Goal: Task Accomplishment & Management: Complete application form

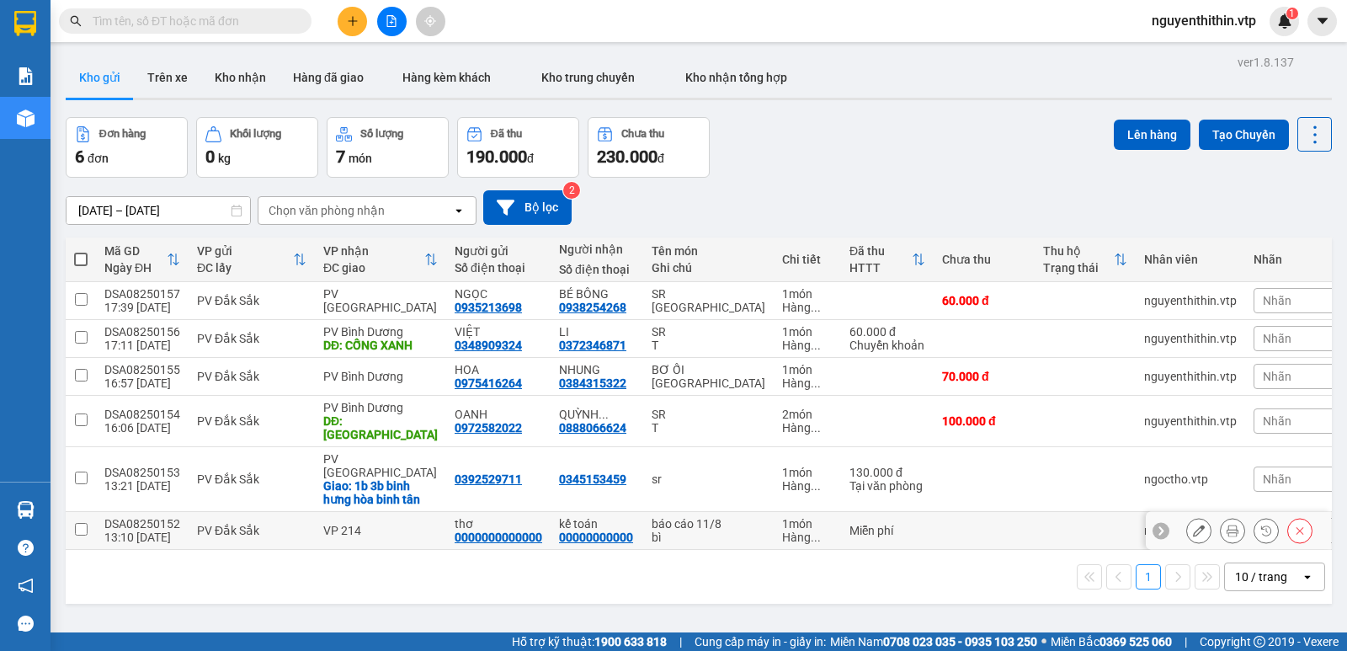
click at [78, 523] on input "checkbox" at bounding box center [81, 529] width 13 height 13
checkbox input "true"
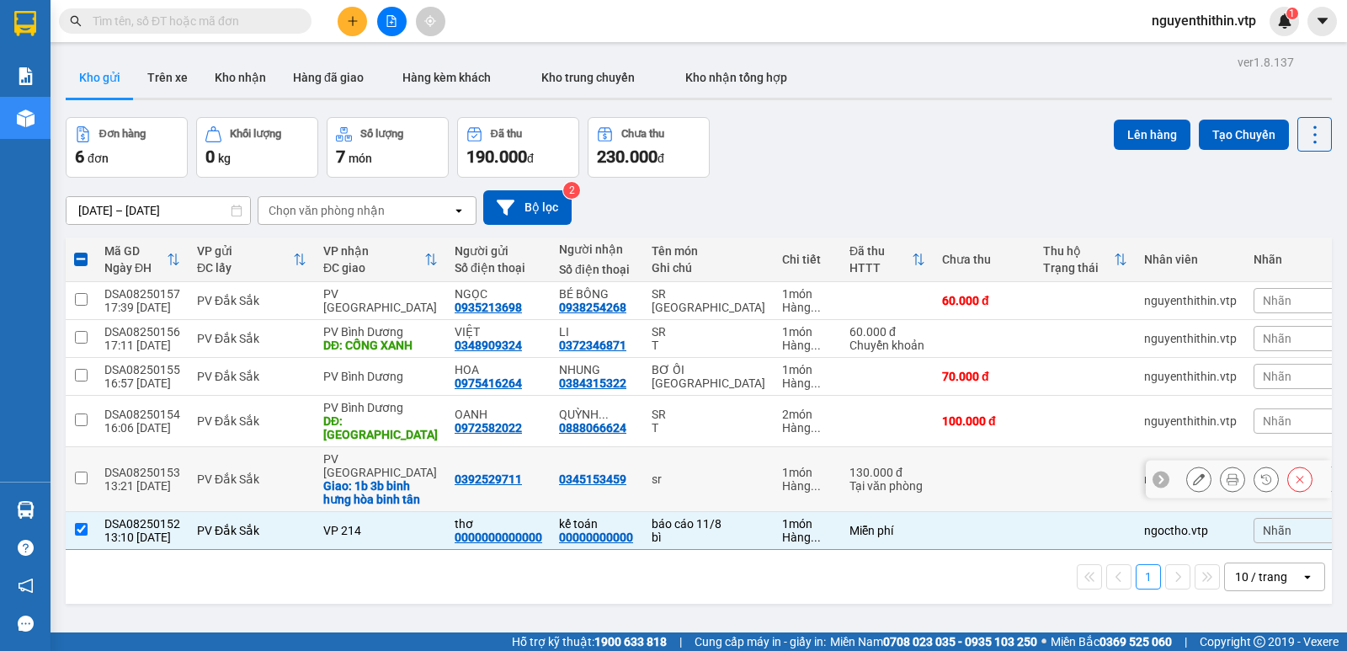
click at [83, 471] on input "checkbox" at bounding box center [81, 477] width 13 height 13
checkbox input "true"
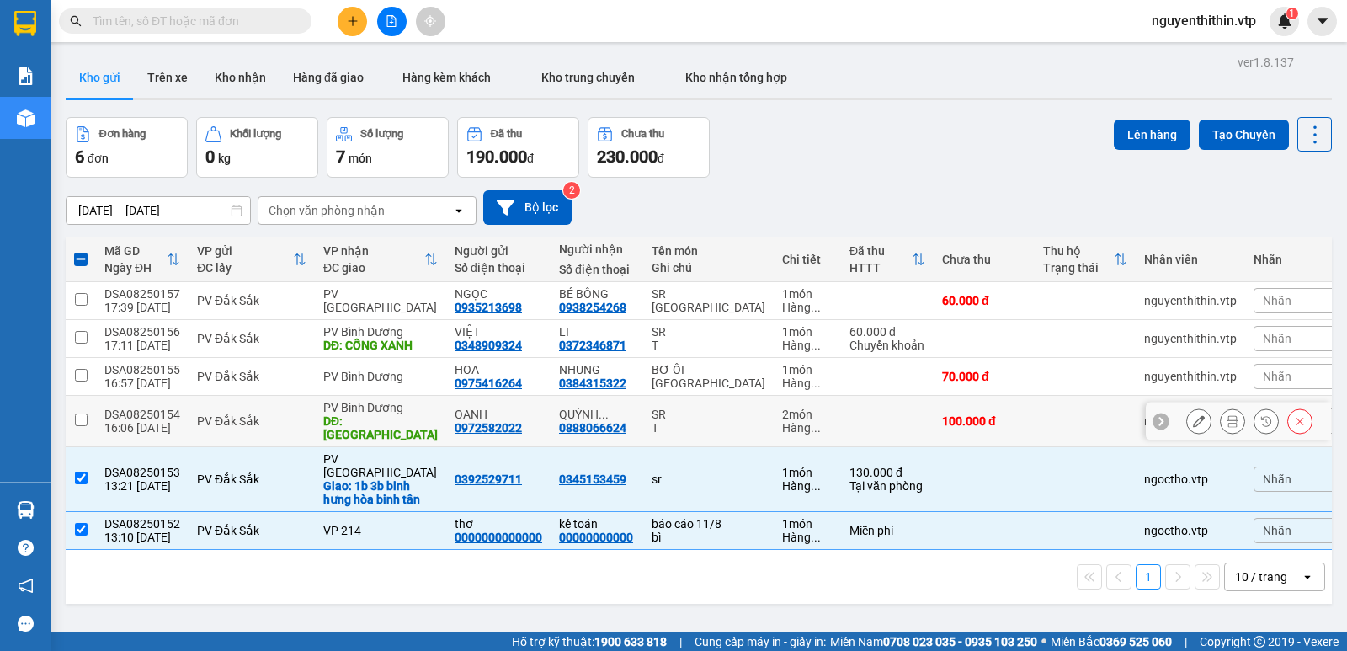
click at [81, 420] on input "checkbox" at bounding box center [81, 419] width 13 height 13
checkbox input "true"
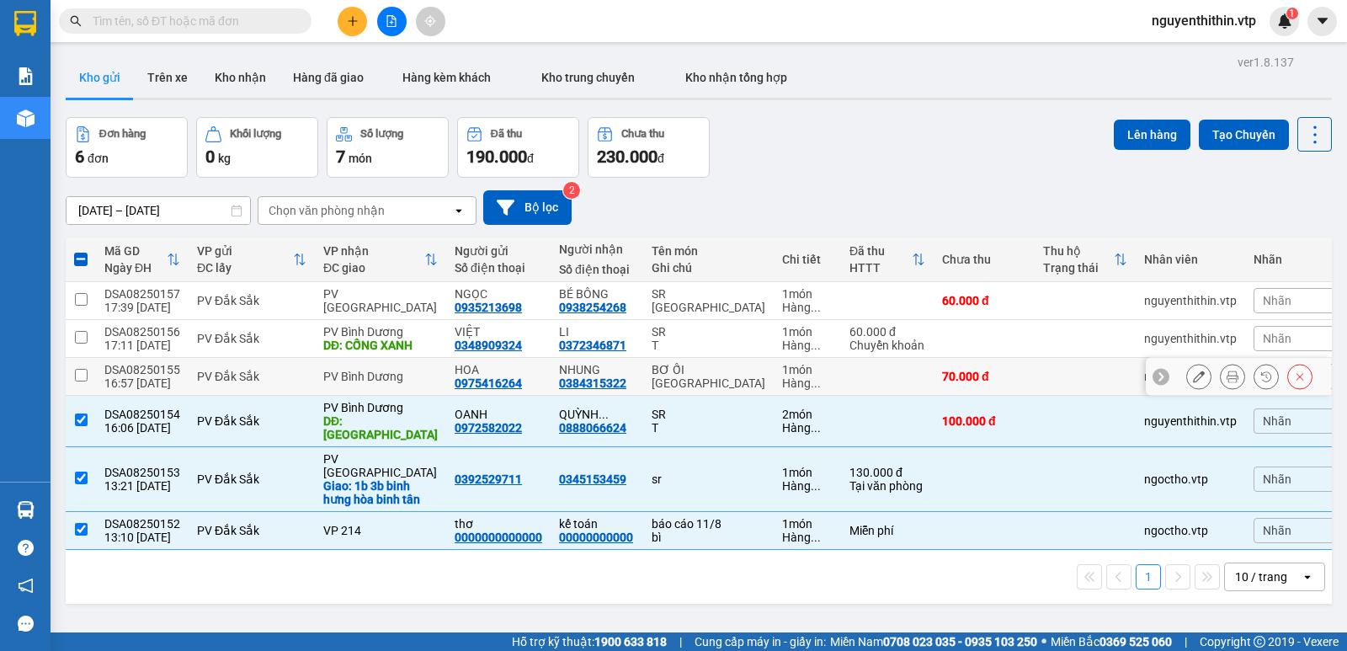
click at [82, 380] on input "checkbox" at bounding box center [81, 375] width 13 height 13
checkbox input "true"
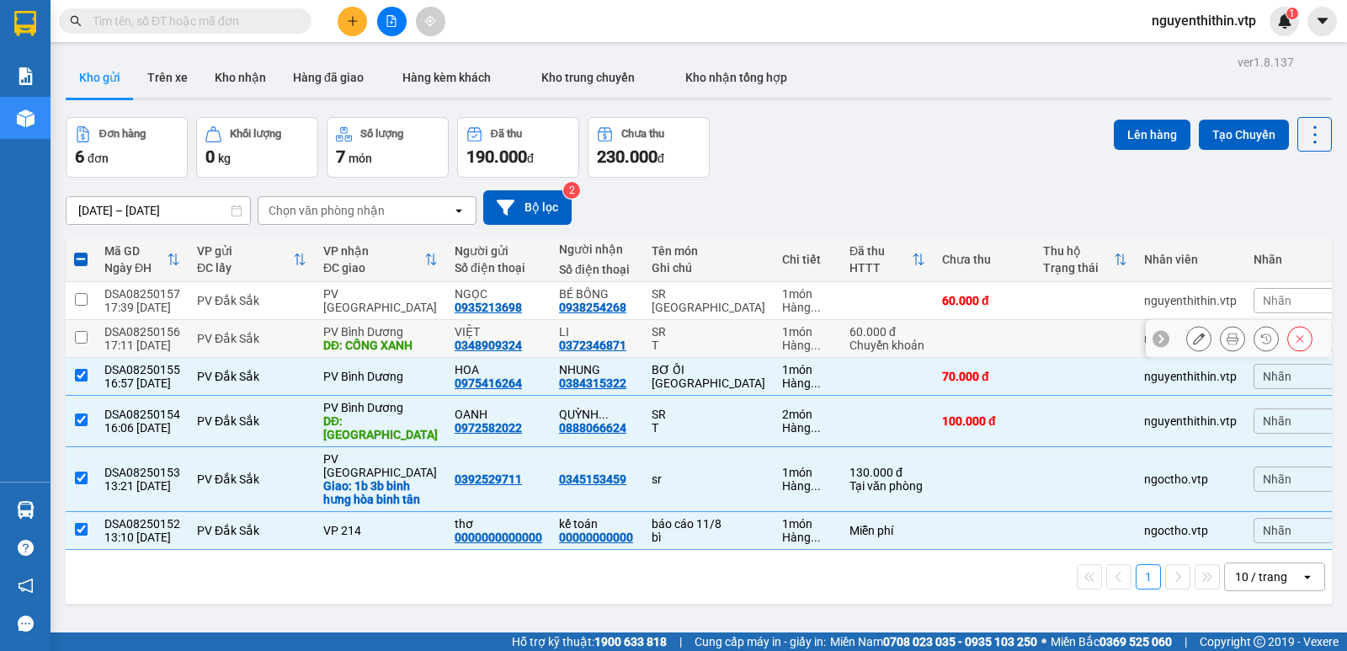
click at [76, 334] on input "checkbox" at bounding box center [81, 337] width 13 height 13
checkbox input "true"
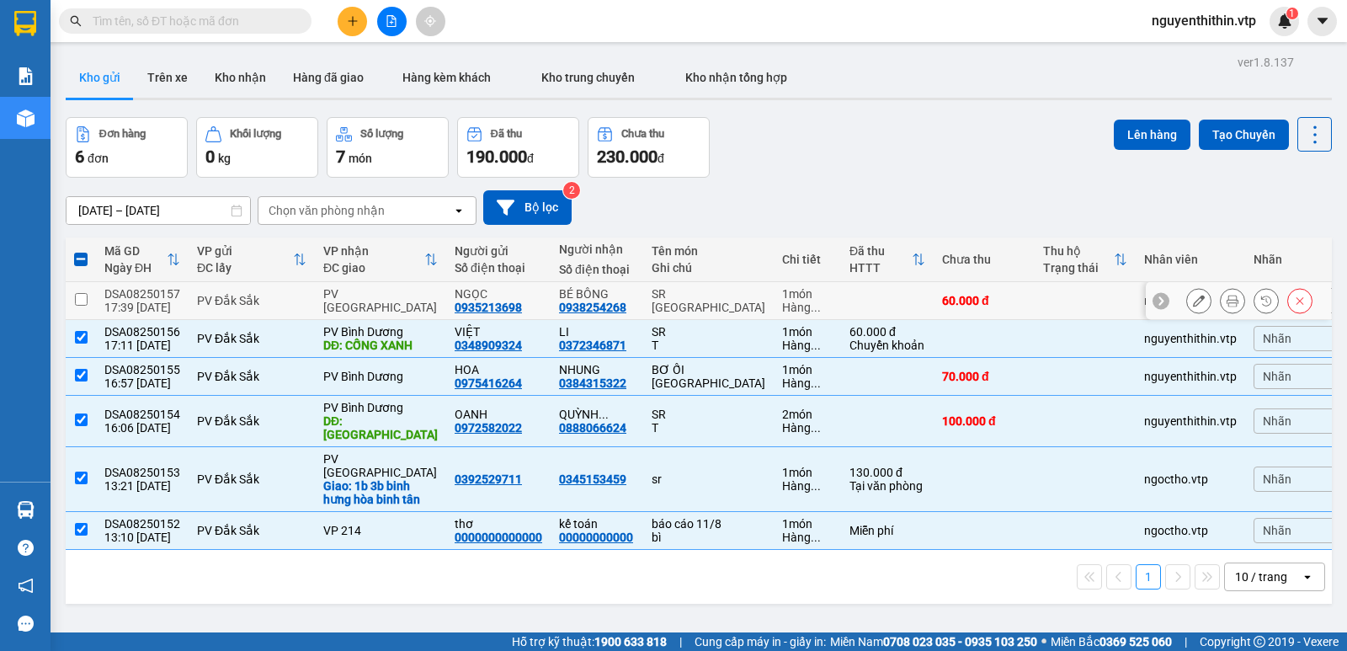
click at [83, 302] on input "checkbox" at bounding box center [81, 299] width 13 height 13
checkbox input "true"
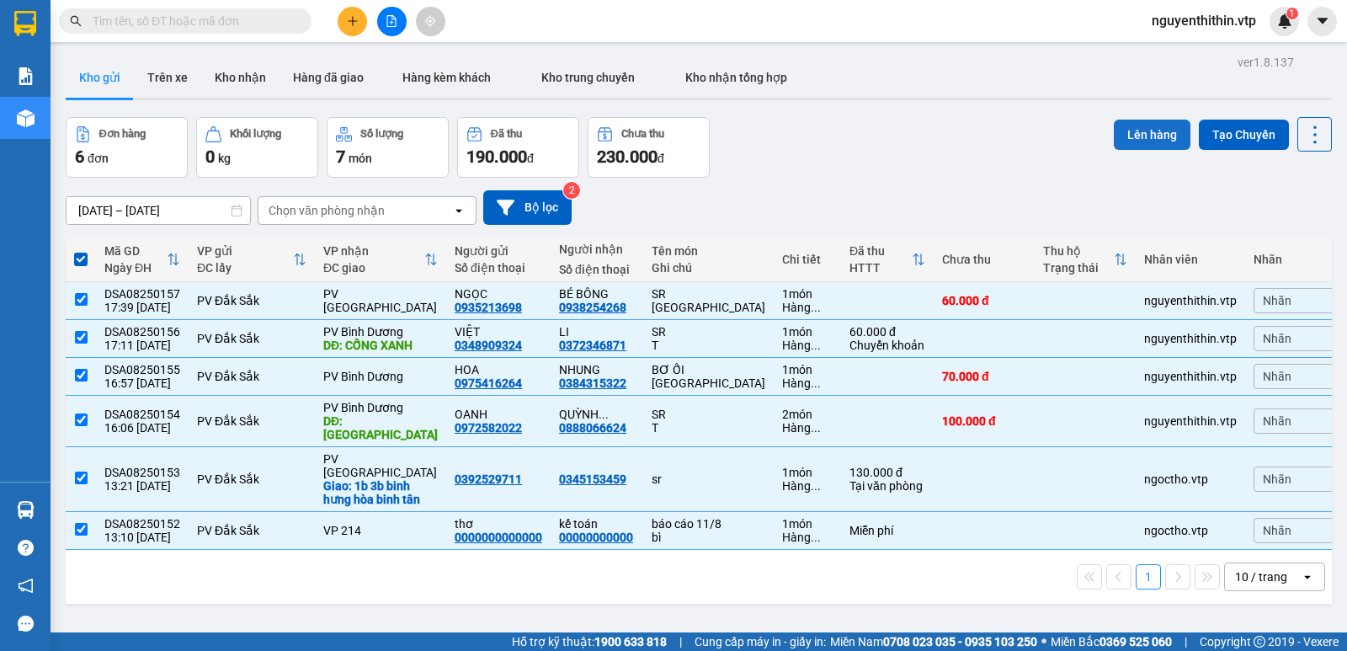
click at [1145, 140] on button "Lên hàng" at bounding box center [1152, 135] width 77 height 30
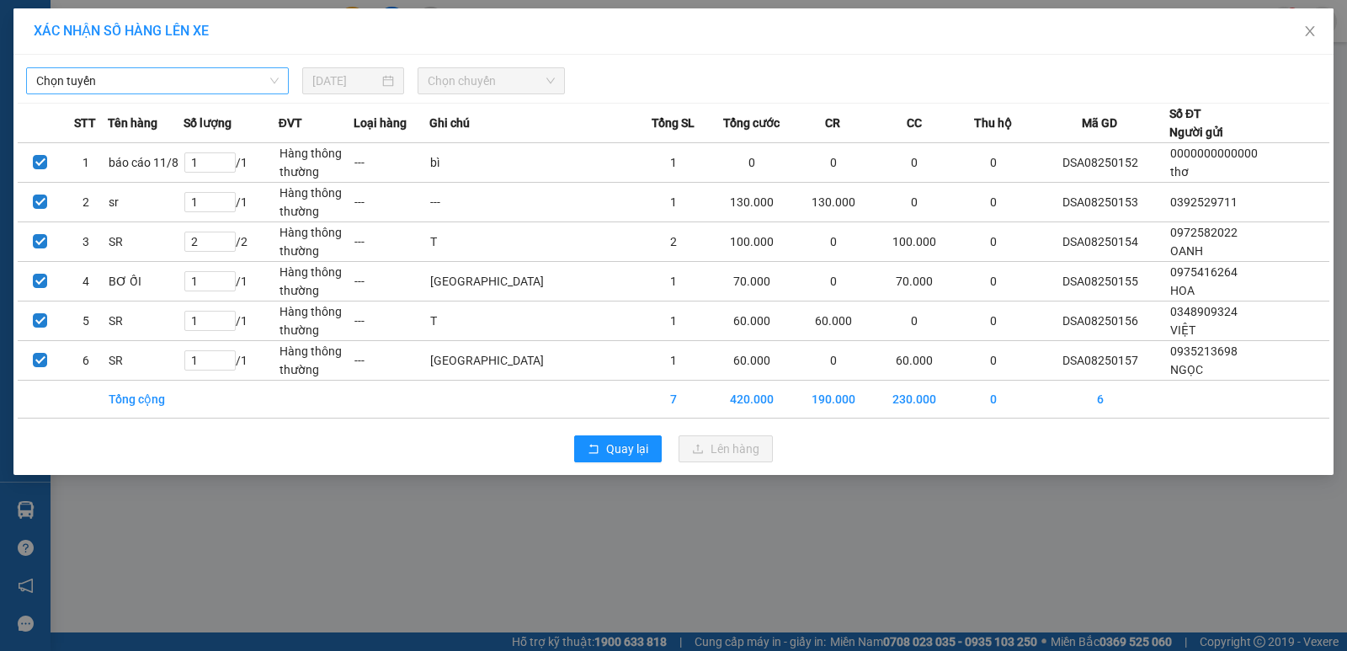
click at [67, 85] on span "Chọn tuyến" at bounding box center [157, 80] width 242 height 25
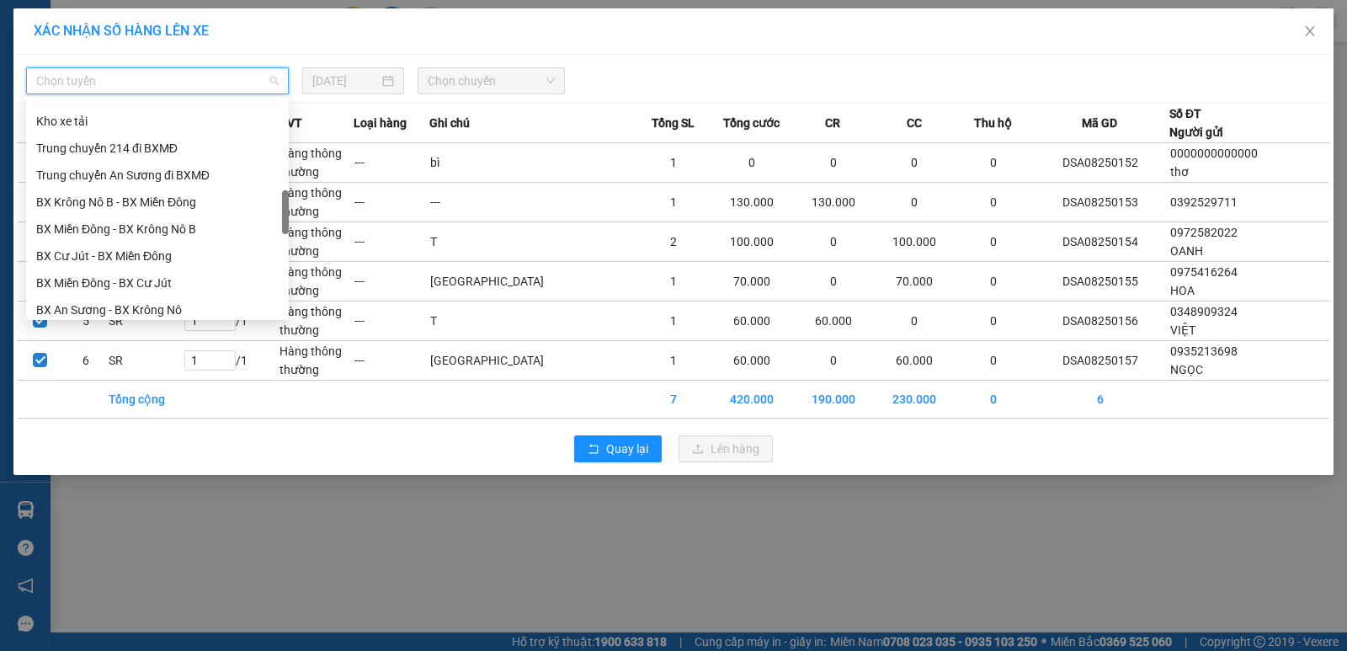
scroll to position [589, 0]
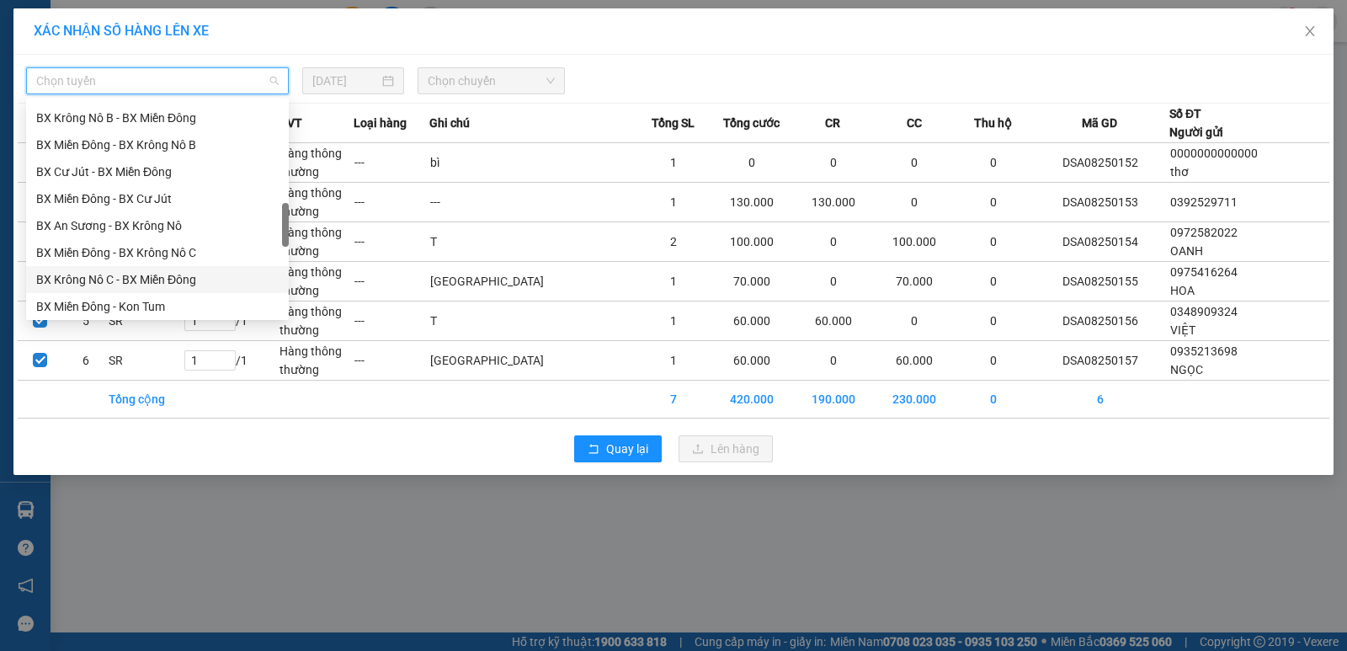
click at [87, 277] on div "BX Krông Nô C - BX Miền Đông" at bounding box center [157, 279] width 242 height 19
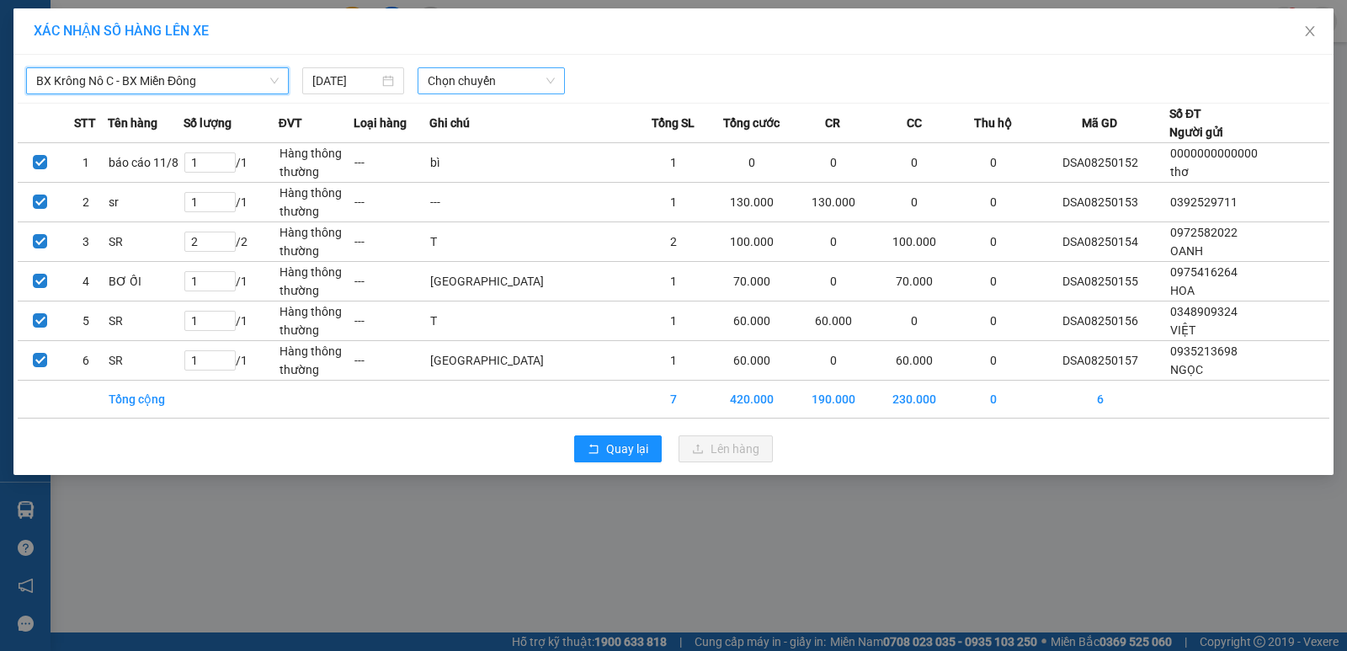
click at [469, 78] on span "Chọn chuyến" at bounding box center [491, 80] width 127 height 25
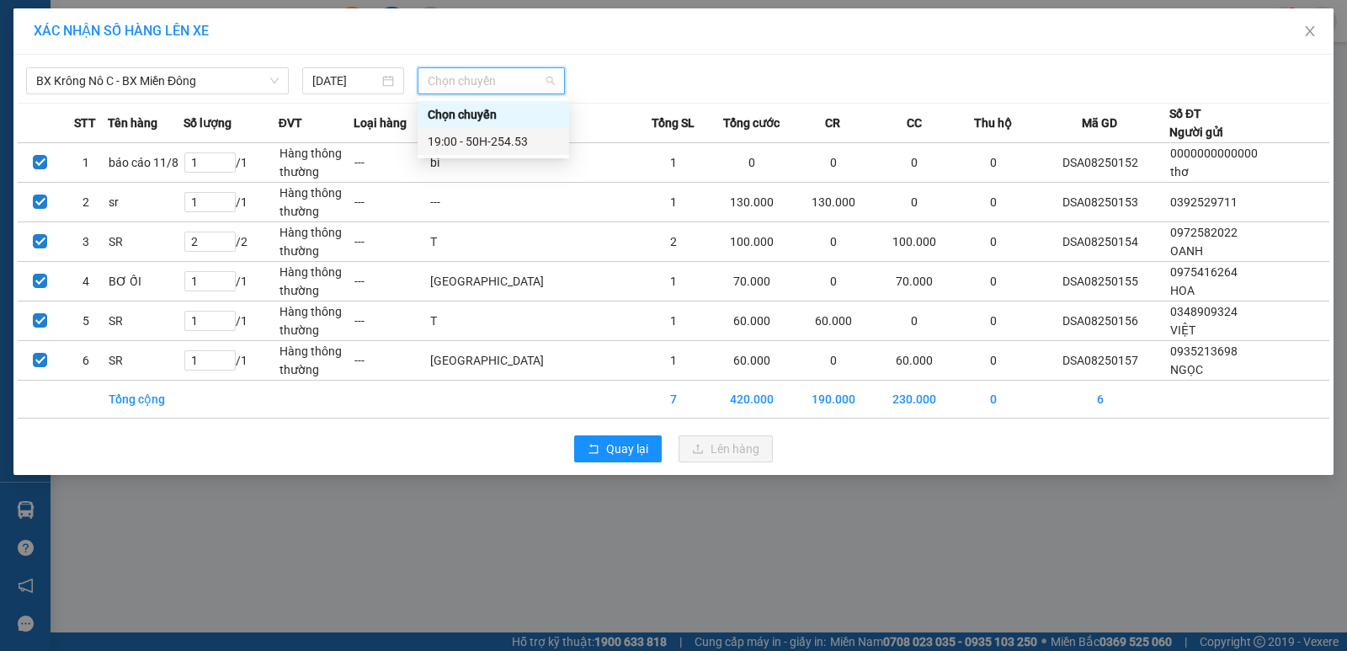
click at [511, 139] on div "19:00 - 50H-254.53" at bounding box center [493, 141] width 131 height 19
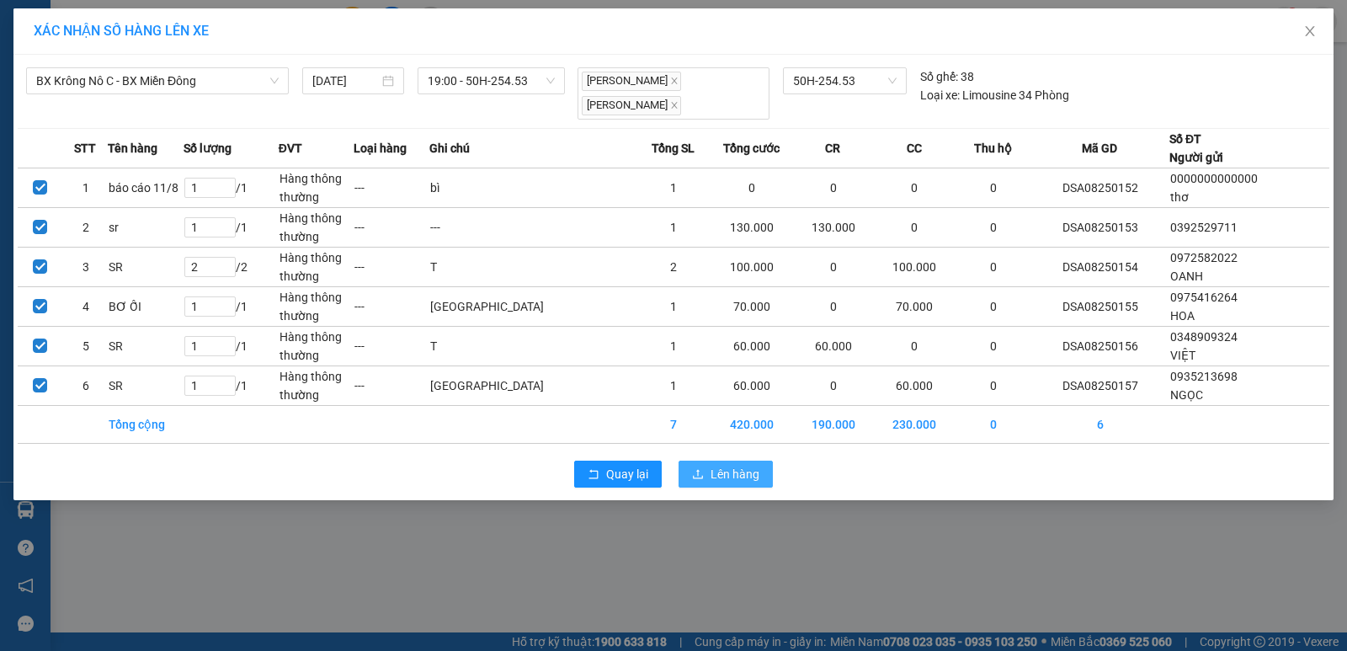
click at [732, 465] on span "Lên hàng" at bounding box center [734, 474] width 49 height 19
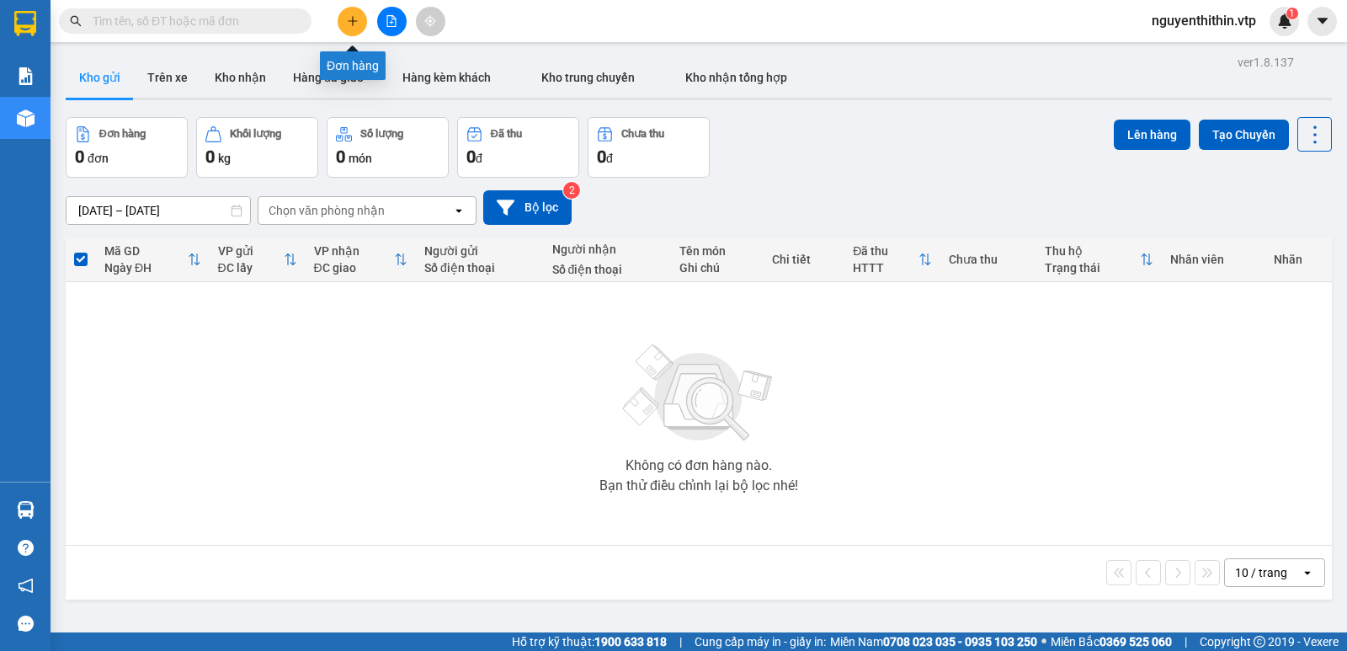
click at [348, 21] on icon "plus" at bounding box center [352, 20] width 9 height 1
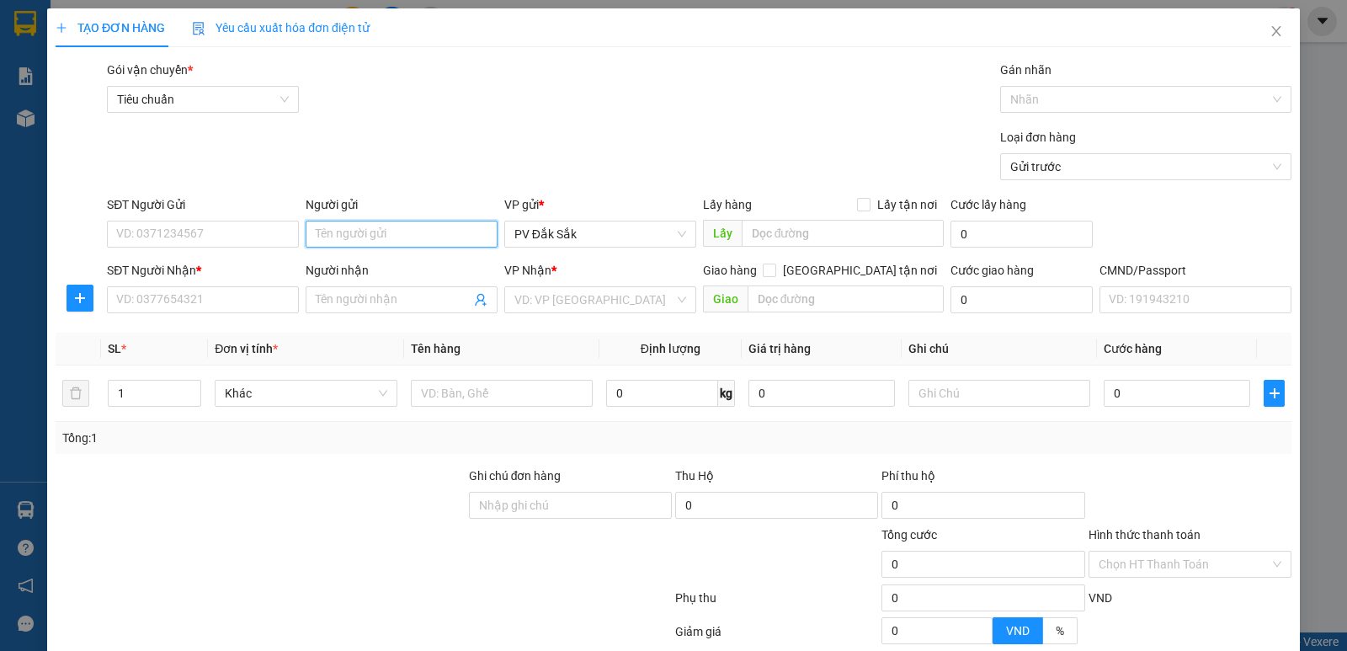
click at [317, 230] on input "Người gửi" at bounding box center [402, 234] width 192 height 27
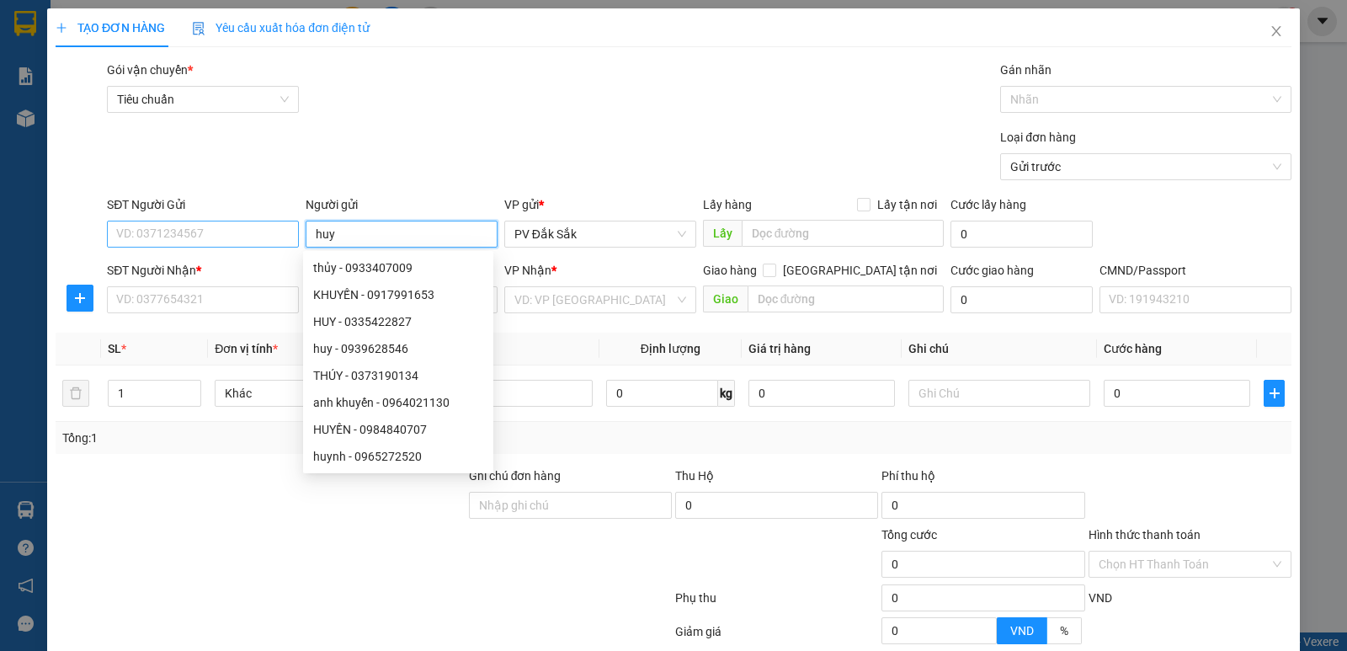
type input "huy"
click at [116, 237] on input "SĐT Người Gửi" at bounding box center [203, 234] width 192 height 27
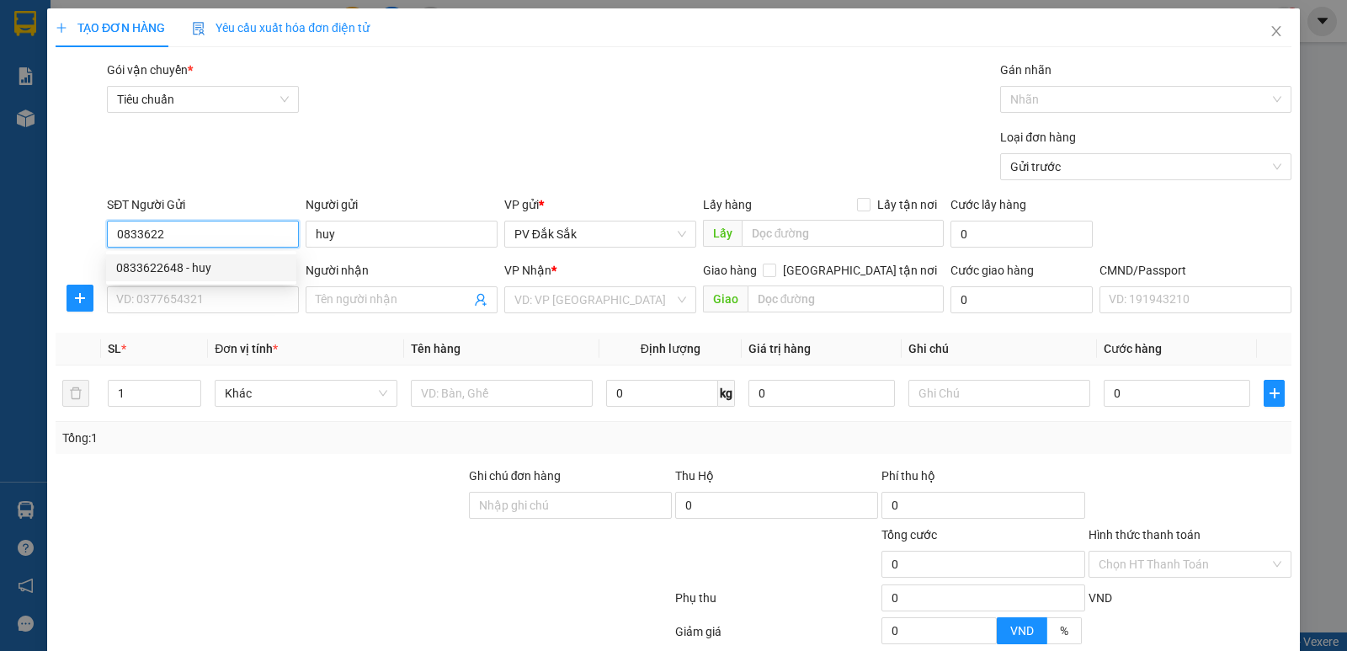
click at [150, 267] on div "0833622648 - huy" at bounding box center [201, 267] width 170 height 19
type input "0833622648"
type input "0983136148"
type input "lan anh"
type input "pvbd"
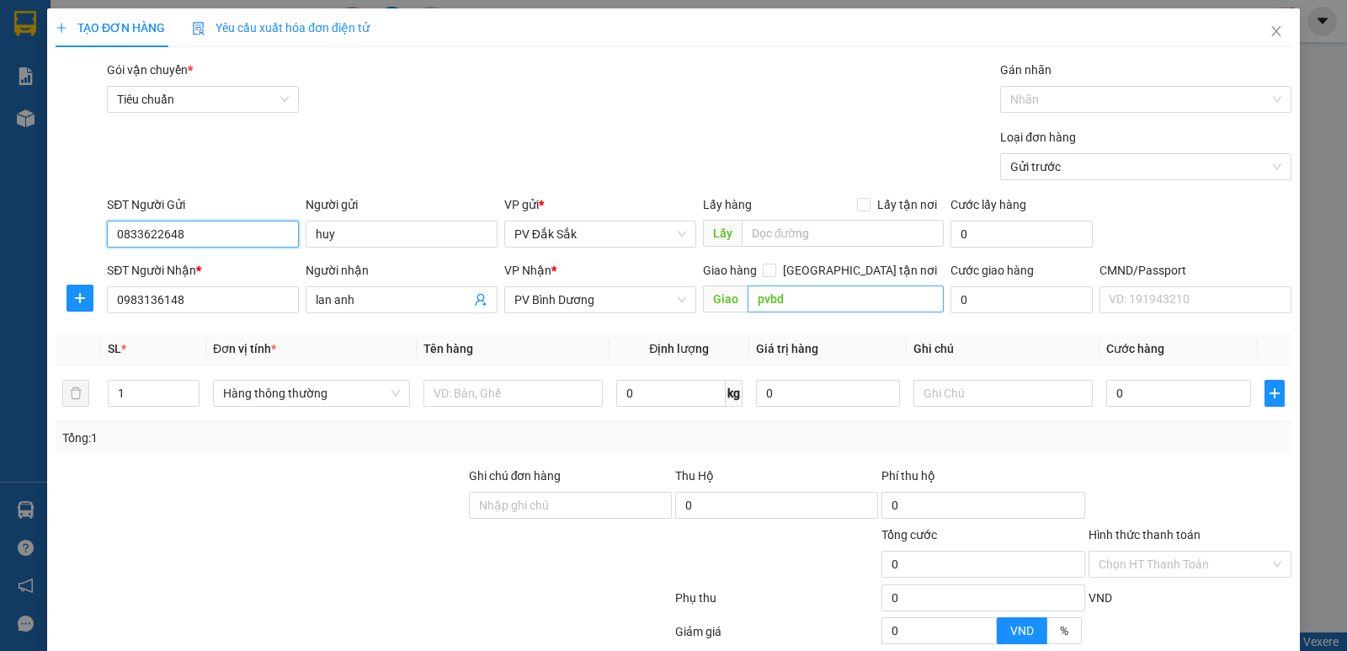
type input "0833622648"
click at [785, 295] on input "pvbd" at bounding box center [845, 298] width 197 height 27
type input "CỐNG CHÀO BD"
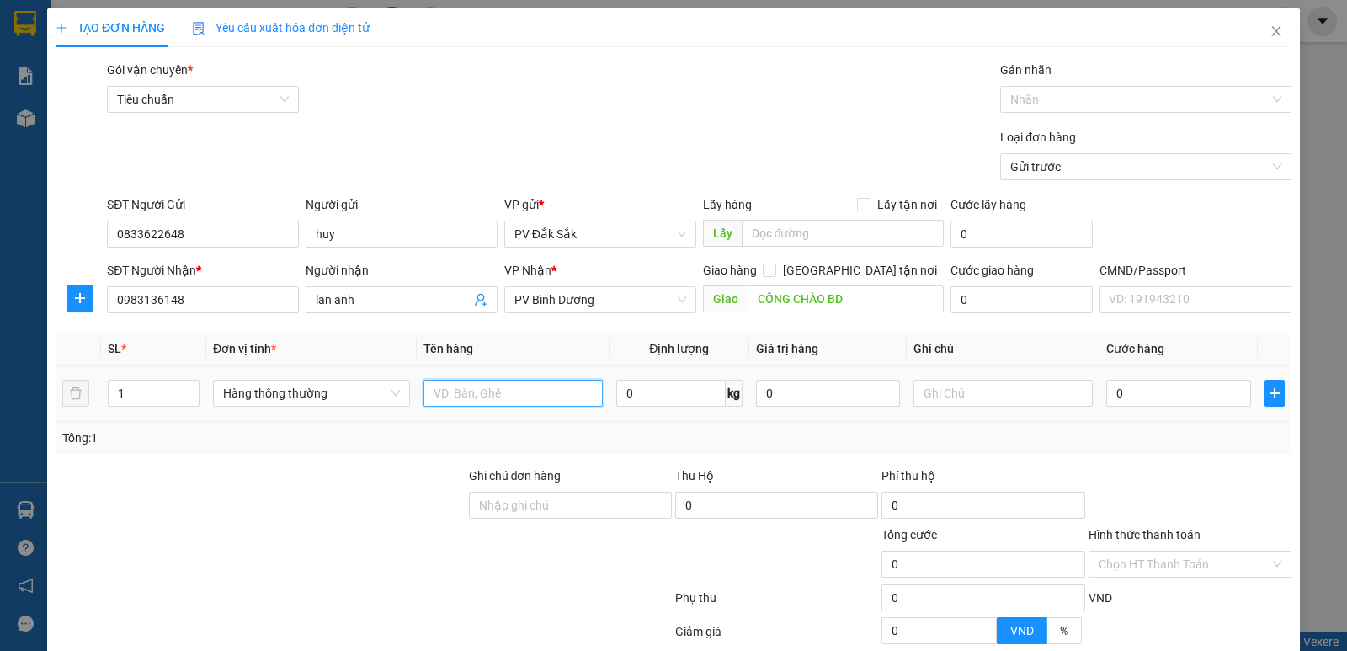
click at [441, 391] on input "text" at bounding box center [512, 393] width 179 height 27
click at [130, 393] on input "1" at bounding box center [154, 392] width 90 height 25
type input "6"
click at [441, 401] on input "text" at bounding box center [512, 393] width 179 height 27
type input "BƠ- SR"
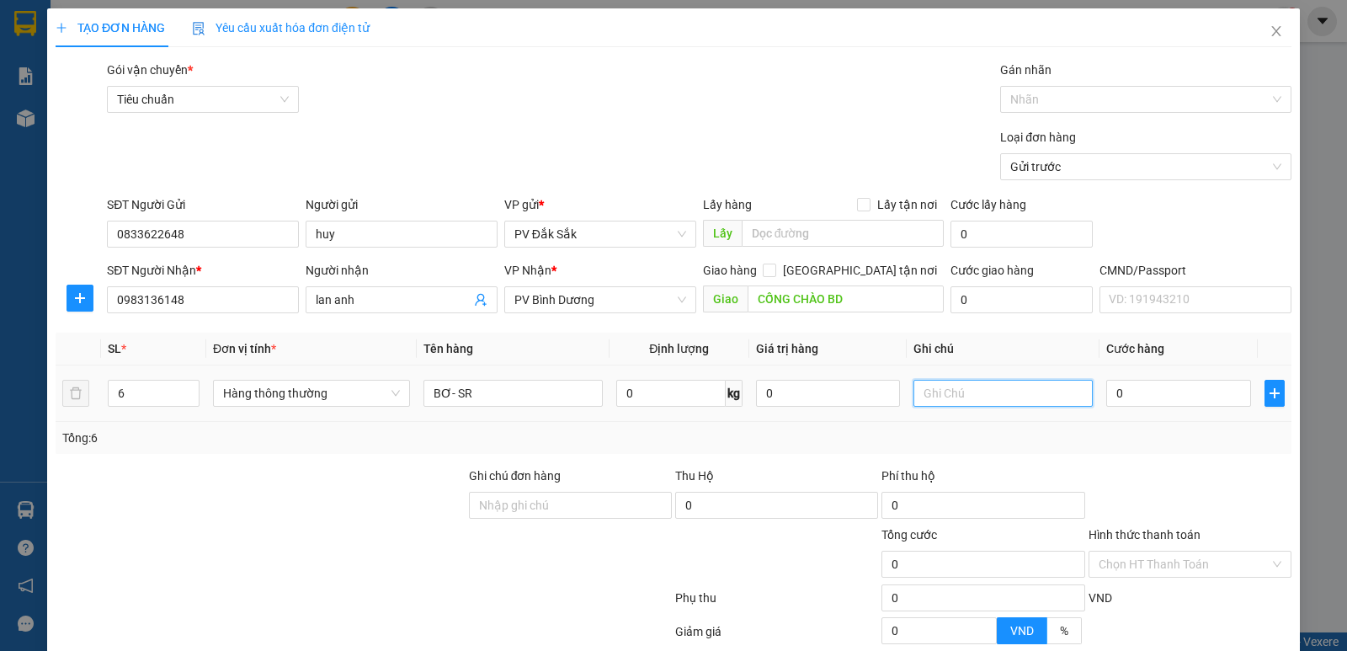
click at [925, 388] on input "text" at bounding box center [1002, 393] width 179 height 27
type input "4BAO- 2T"
click at [1114, 386] on input "0" at bounding box center [1178, 393] width 144 height 27
type input "4"
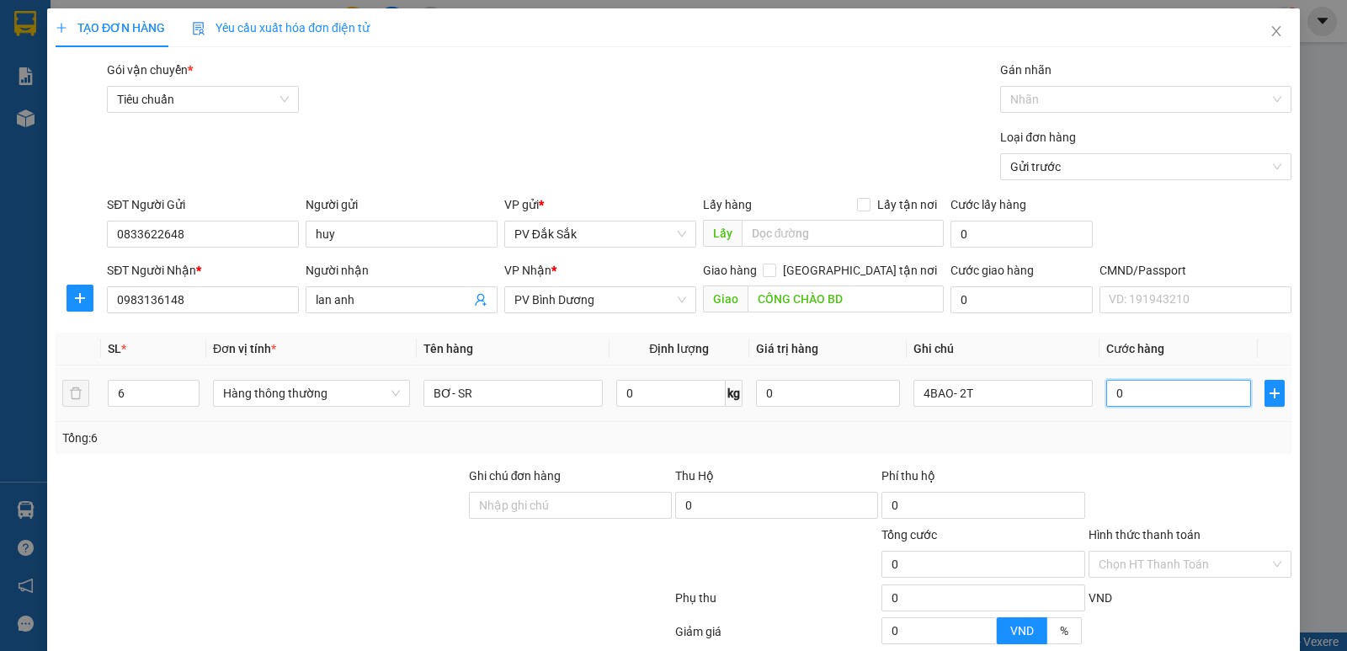
type input "4"
type input "41"
type input "410"
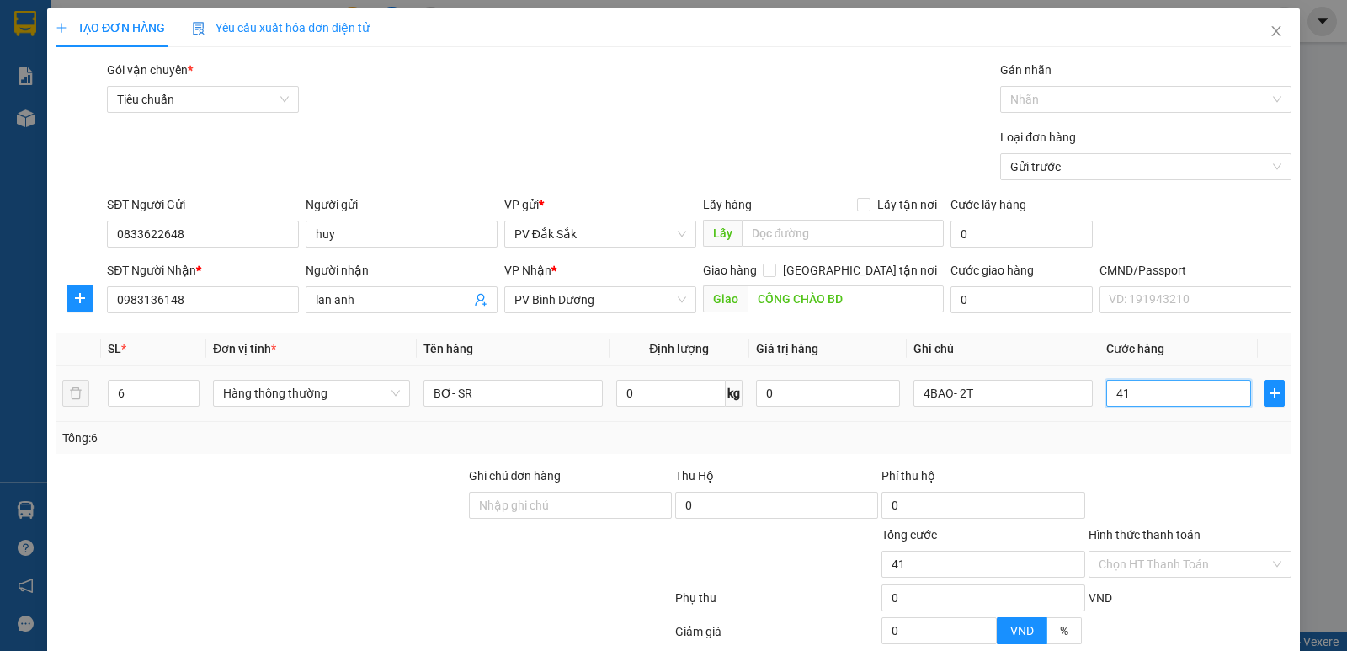
type input "410"
type input "4.100"
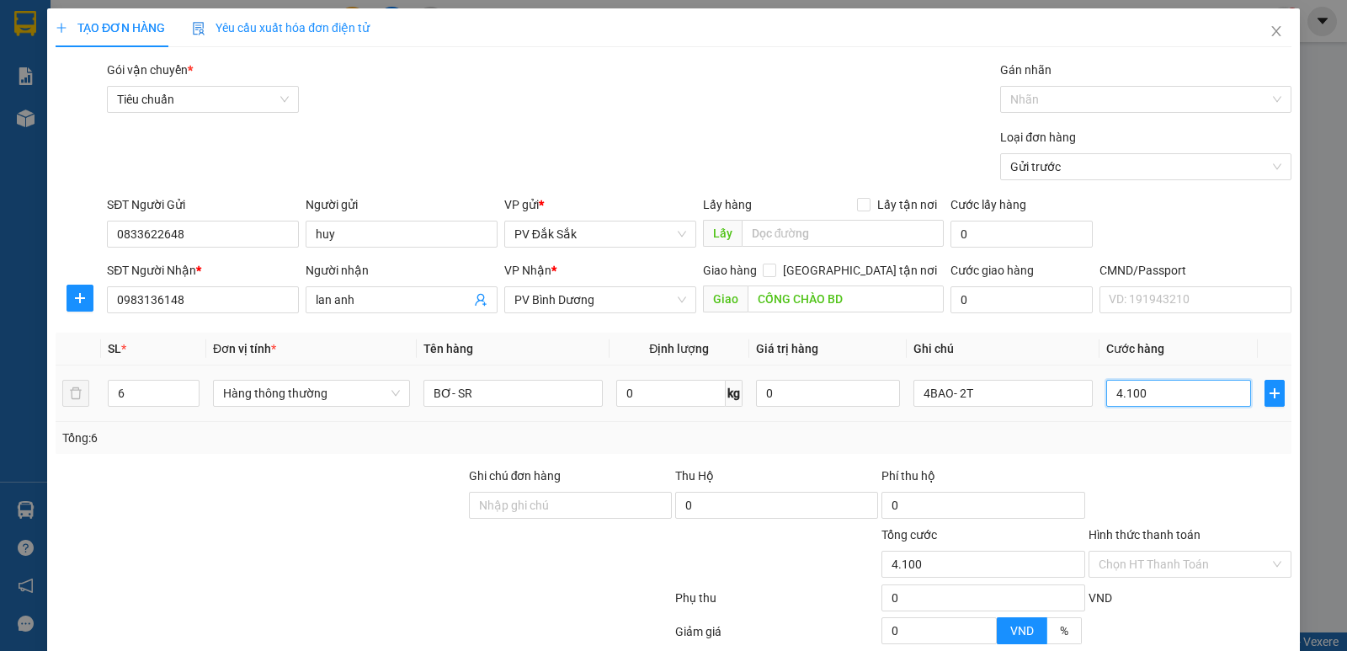
type input "41.000"
type input "410.000"
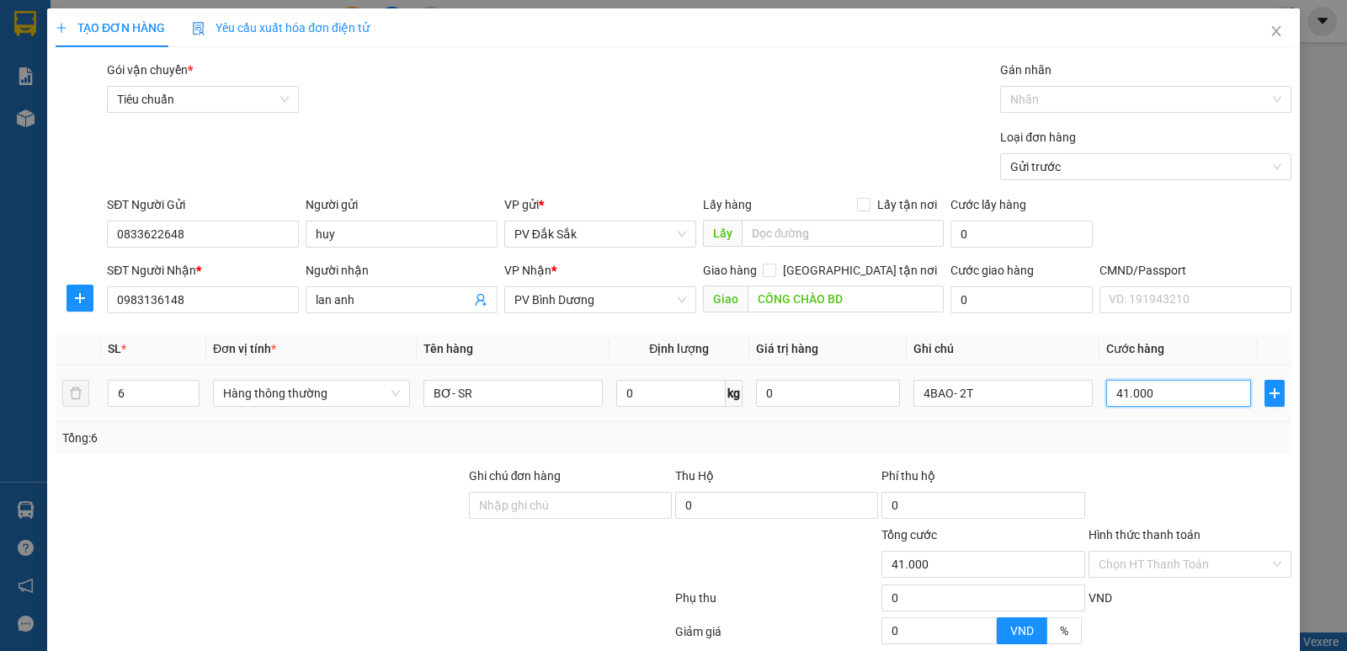
type input "410.000"
click at [482, 508] on input "Ghi chú đơn hàng" at bounding box center [570, 505] width 203 height 27
click at [492, 511] on input "CK 68" at bounding box center [570, 505] width 203 height 27
click at [502, 506] on input "CK68" at bounding box center [570, 505] width 203 height 27
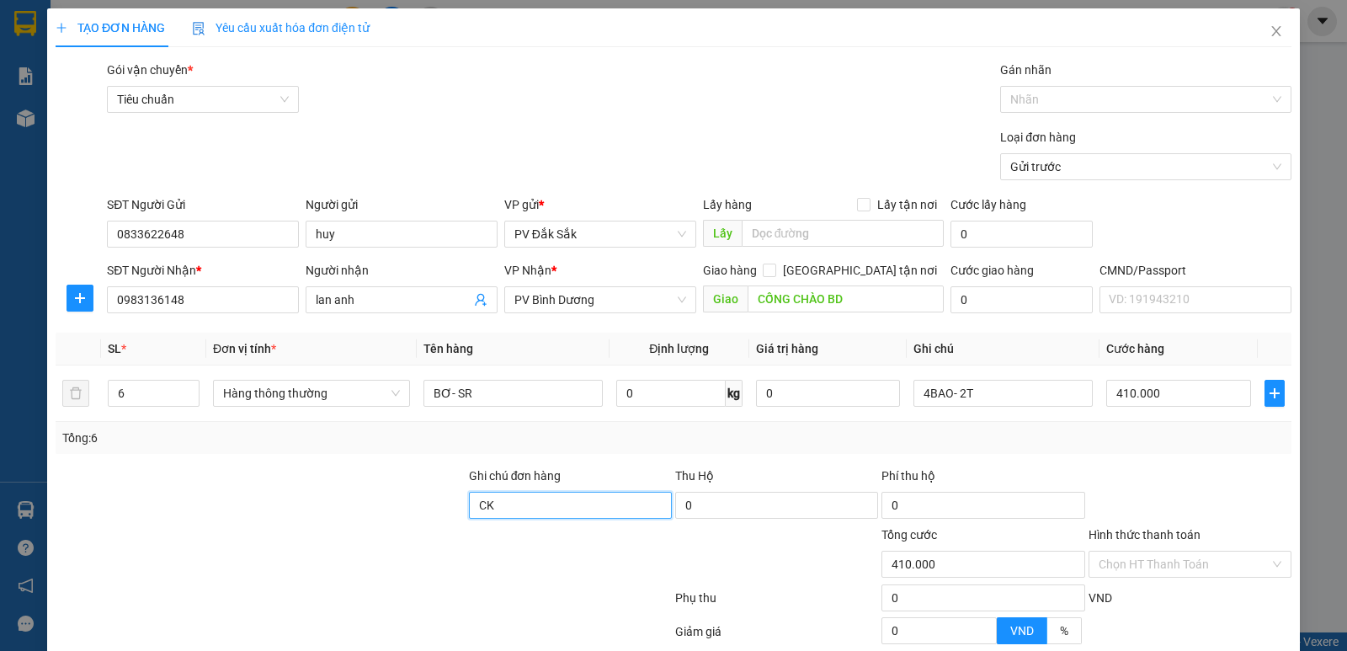
type input "C"
click at [124, 392] on input "6" at bounding box center [154, 392] width 90 height 25
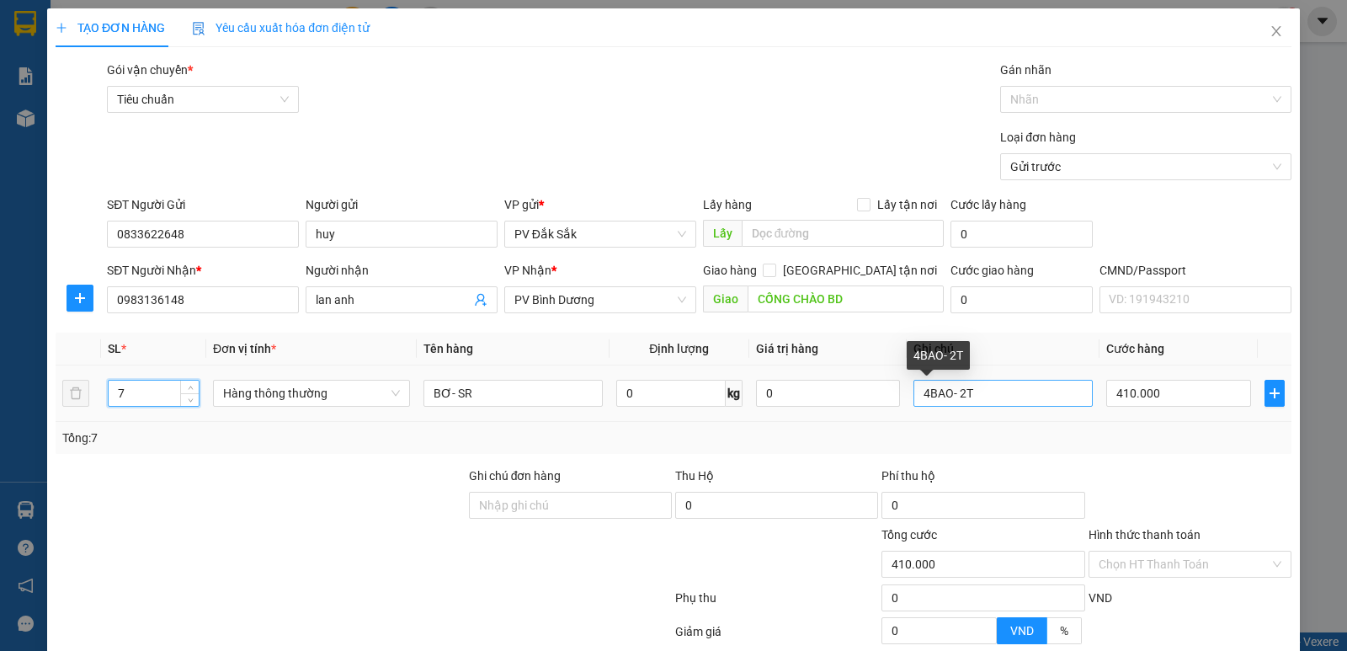
type input "7"
click at [960, 390] on input "4BAO- 2T" at bounding box center [1002, 393] width 179 height 27
type input "0"
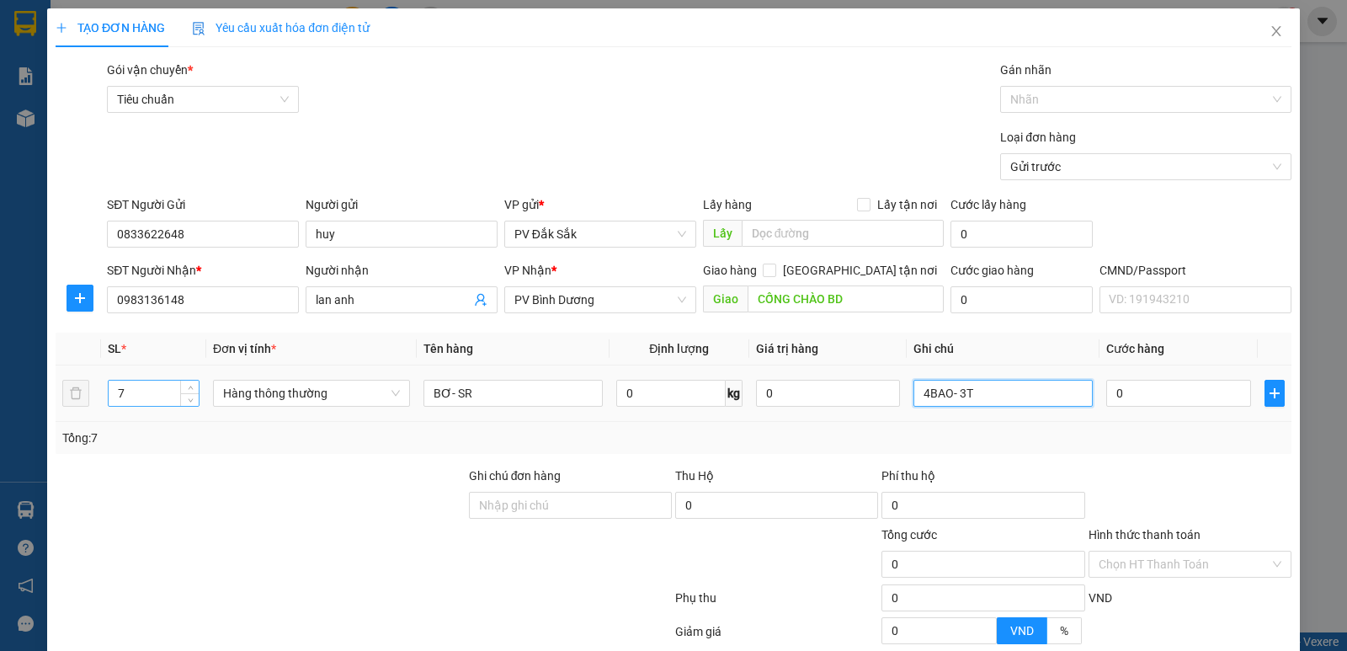
type input "4BAO- 3T"
click at [132, 395] on input "7" at bounding box center [154, 392] width 90 height 25
type input "6"
click at [960, 393] on input "4BAO- 3T" at bounding box center [1002, 393] width 179 height 27
type input "4BAO- 2T"
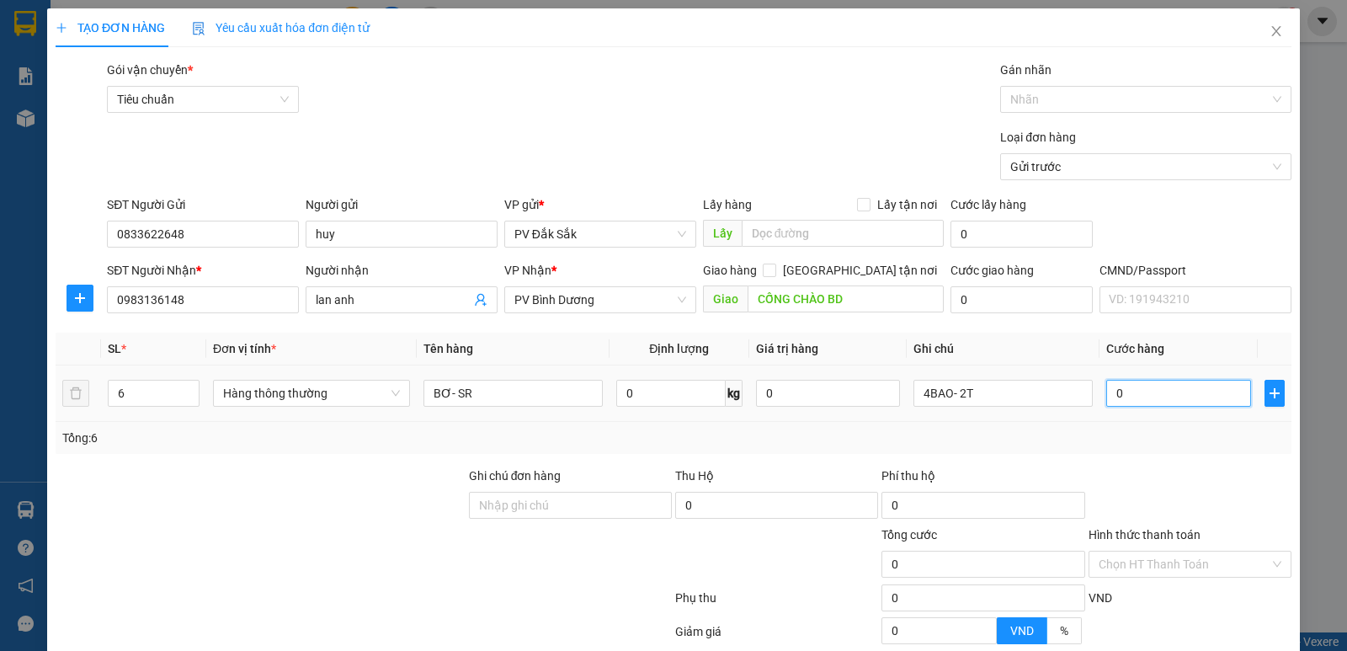
click at [1106, 392] on input "0" at bounding box center [1178, 393] width 144 height 27
type input "4"
type input "41"
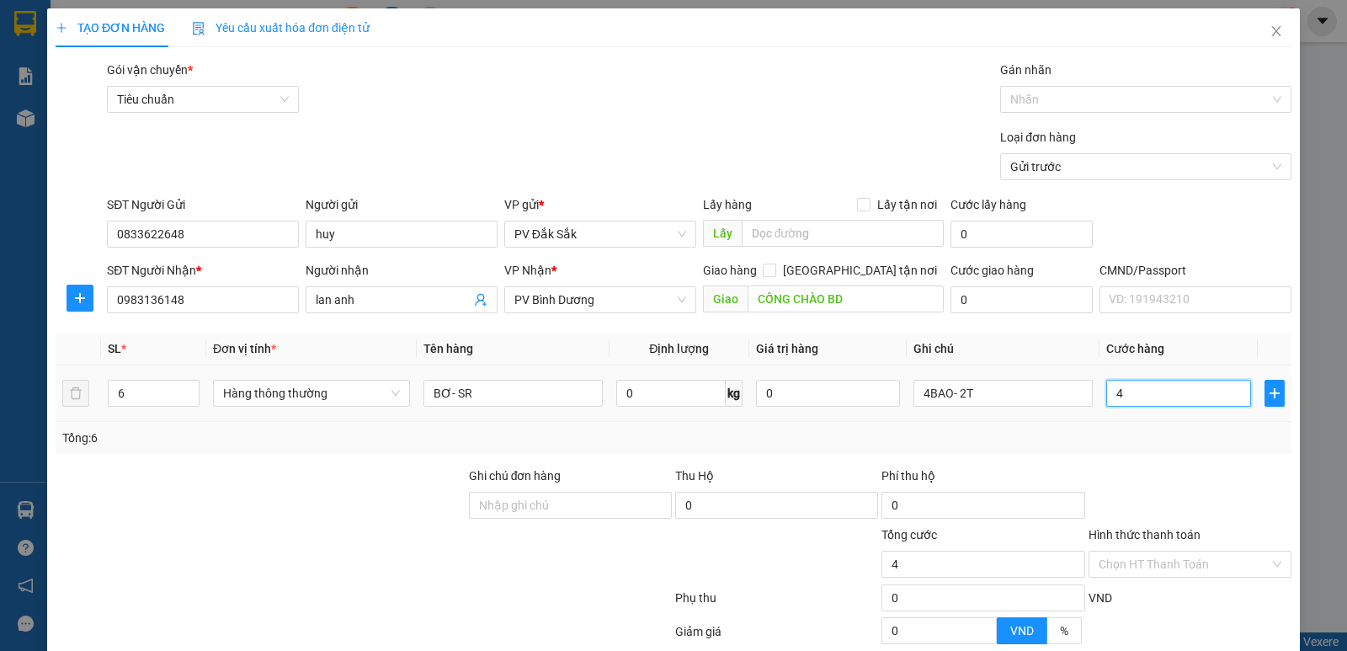
type input "41"
type input "410"
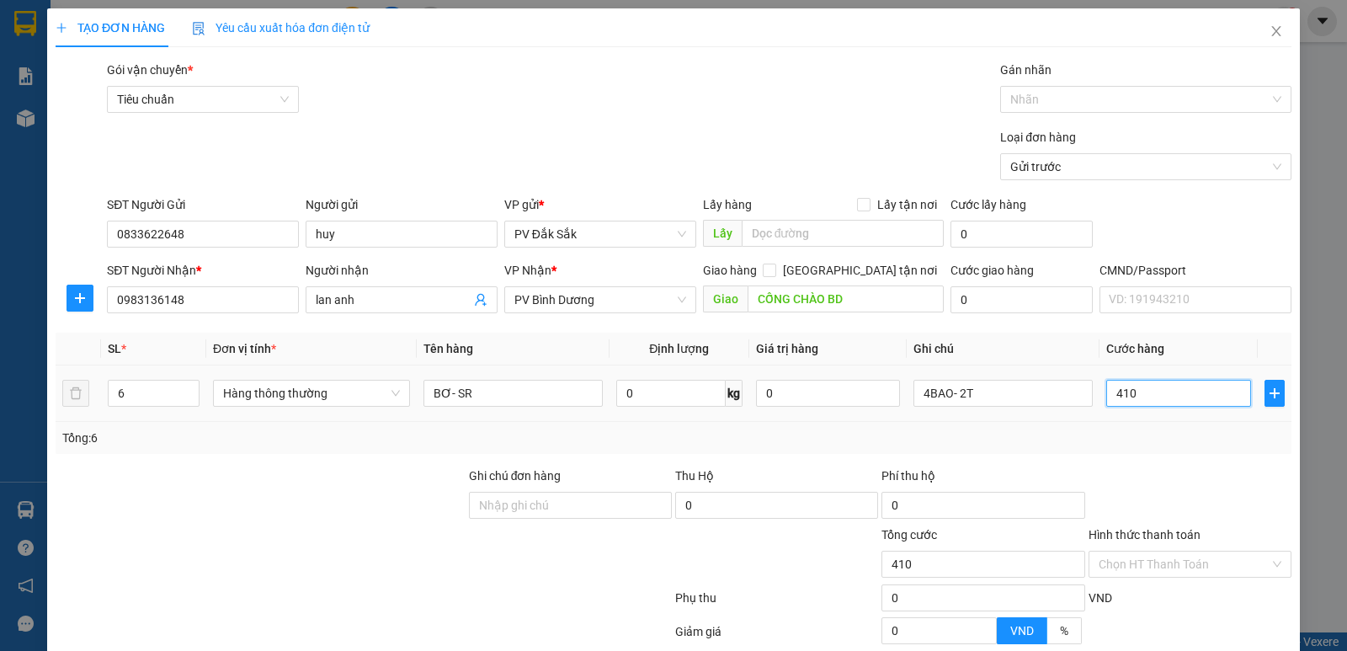
type input "4.100"
type input "41.000"
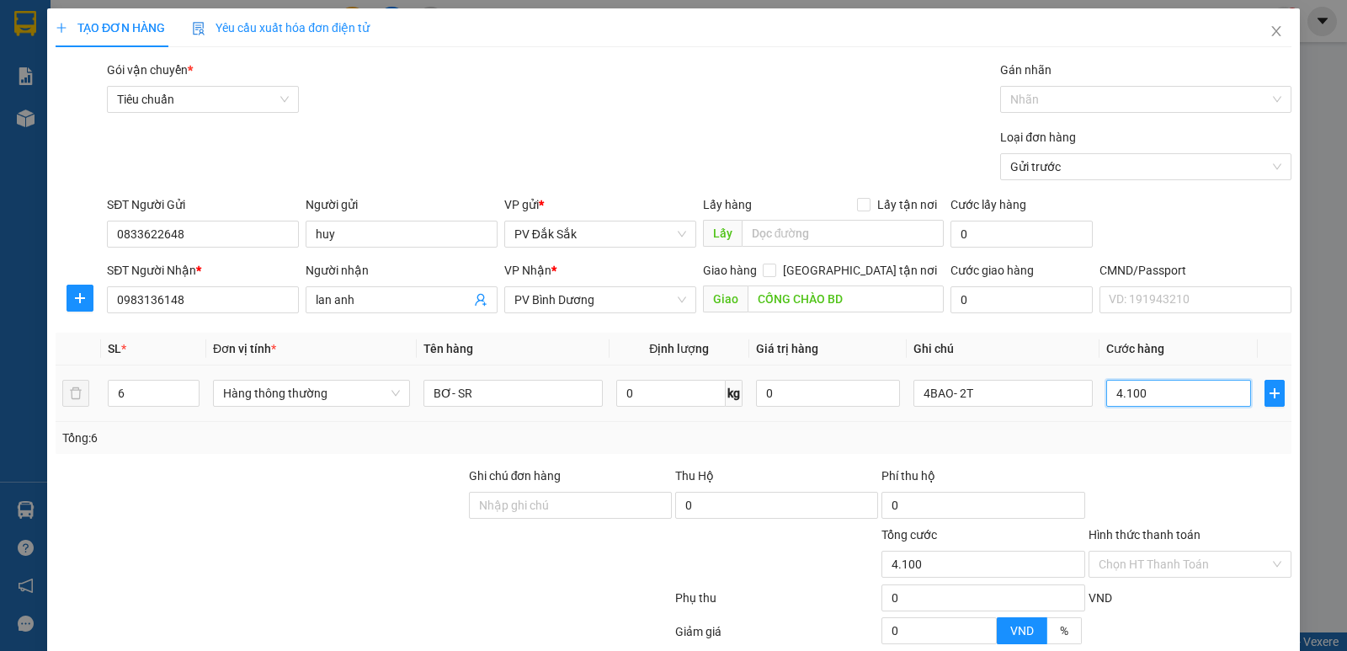
type input "41.000"
type input "410.000"
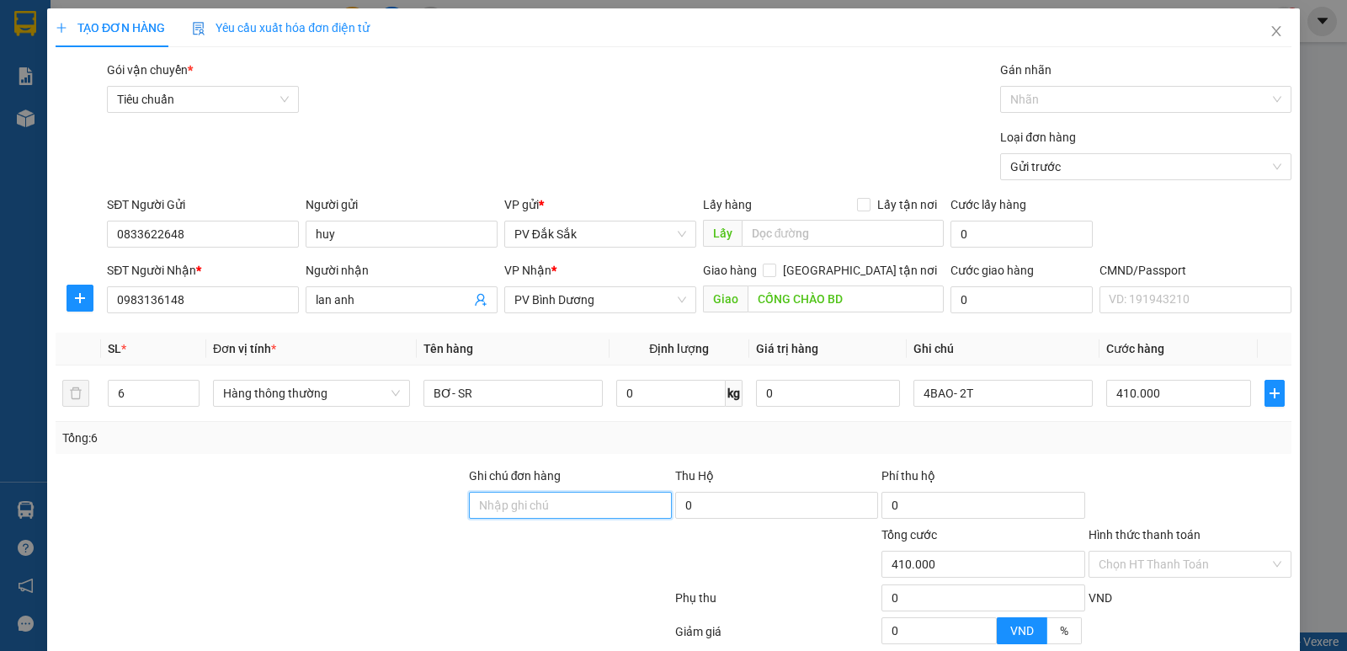
click at [471, 503] on input "Ghi chú đơn hàng" at bounding box center [570, 505] width 203 height 27
click at [488, 503] on input "CK 410K" at bounding box center [570, 505] width 203 height 27
click at [551, 508] on input "CK68 410K" at bounding box center [570, 505] width 203 height 27
type input "CK68 410K 18H32' [DATE]"
click at [1157, 530] on label "Hình thức thanh toán" at bounding box center [1144, 534] width 112 height 13
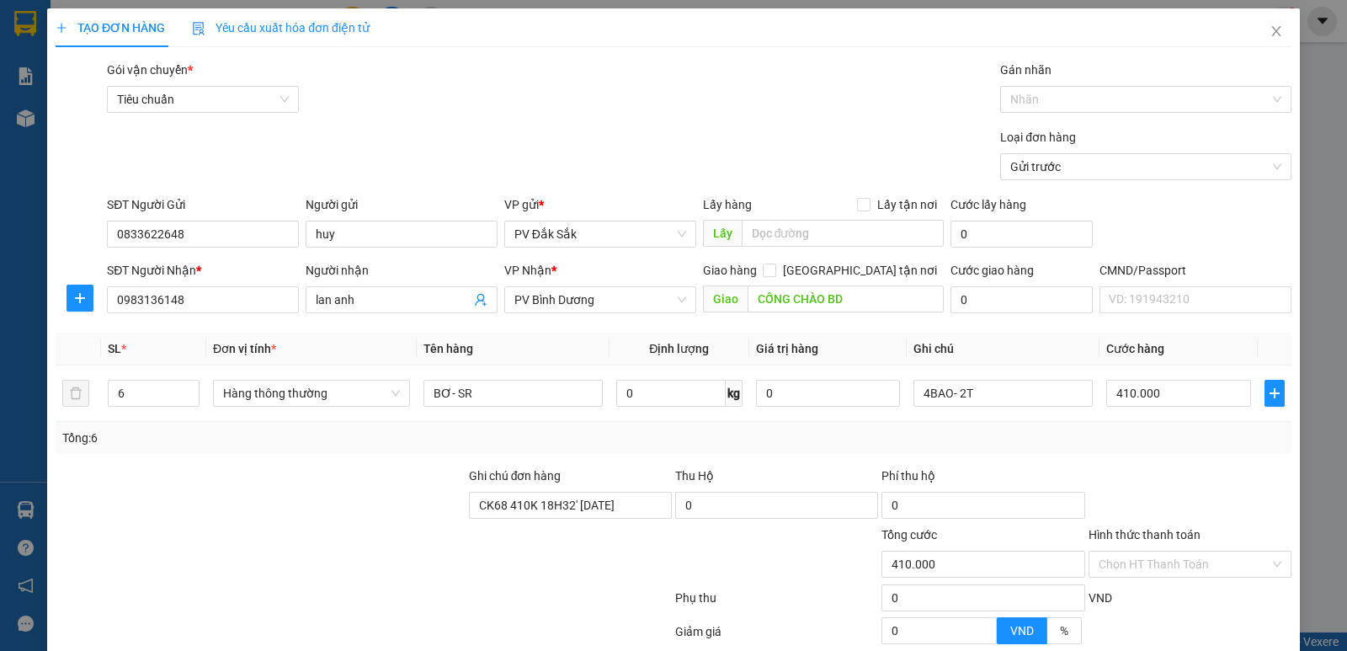
click at [1157, 551] on input "Hình thức thanh toán" at bounding box center [1183, 563] width 171 height 25
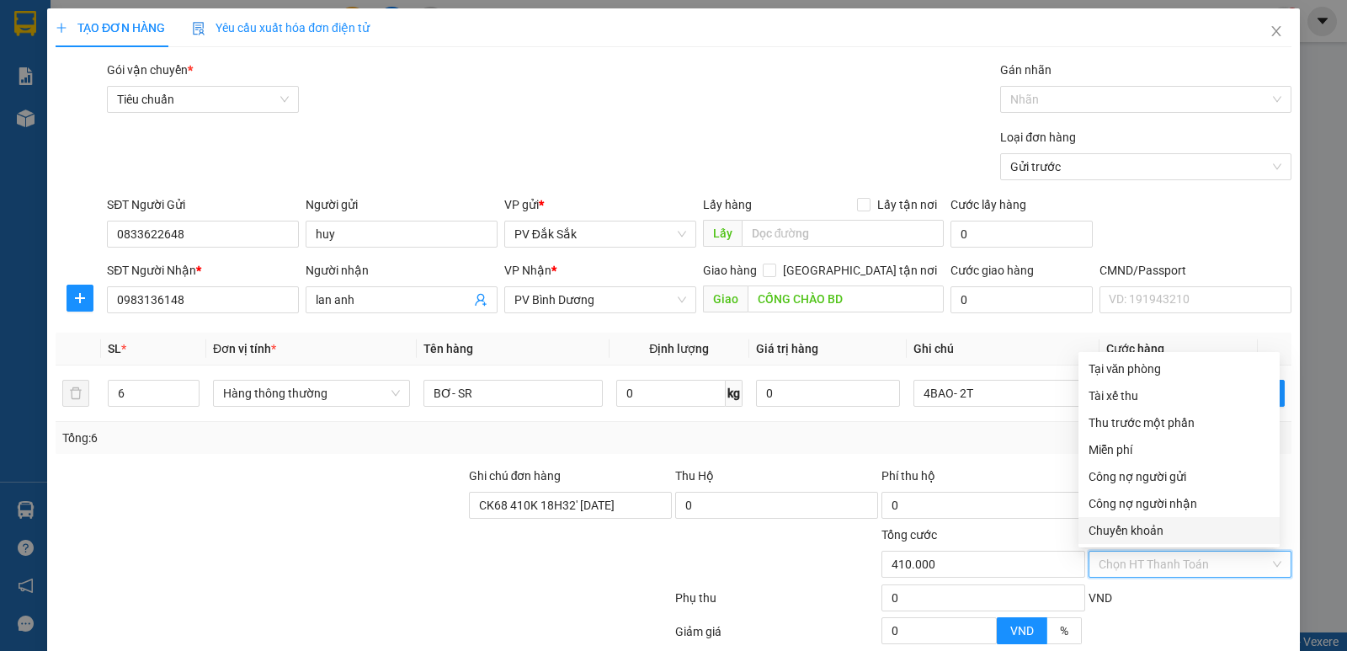
click at [1141, 525] on div "Chuyển khoản" at bounding box center [1178, 530] width 181 height 19
type input "0"
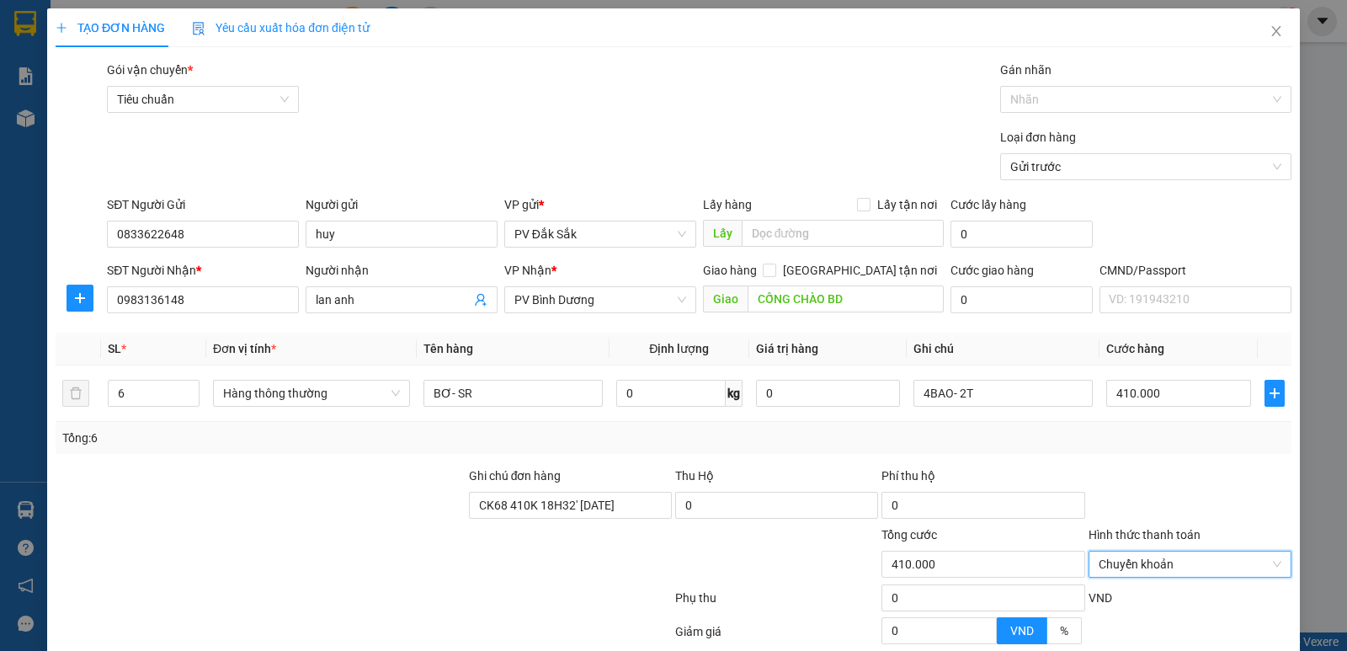
scroll to position [159, 0]
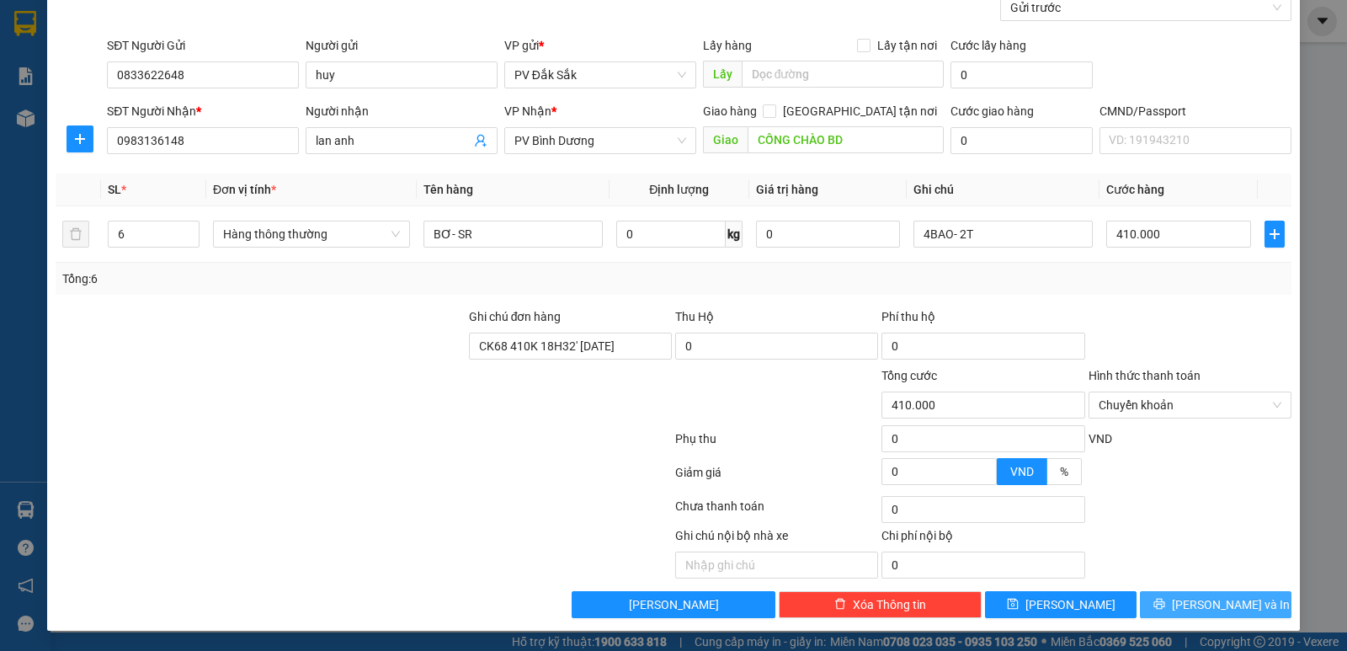
click at [1216, 605] on span "[PERSON_NAME] và In" at bounding box center [1231, 604] width 118 height 19
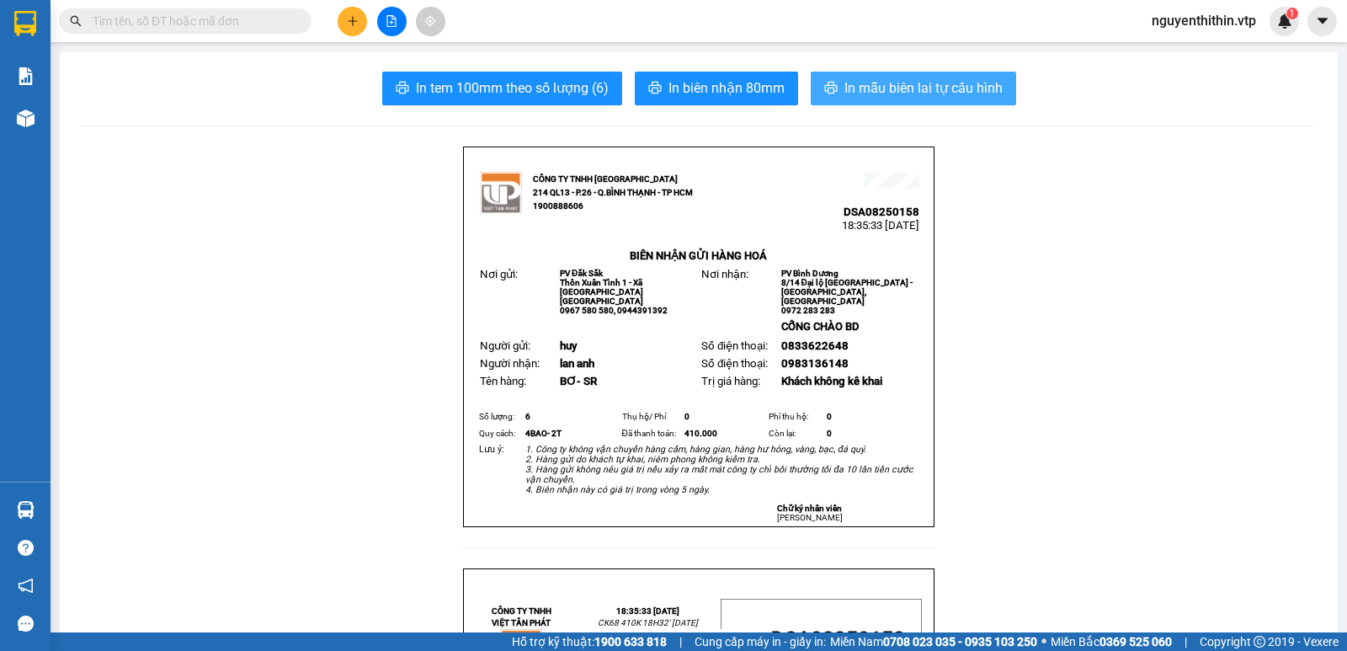
click at [916, 92] on span "In mẫu biên lai tự cấu hình" at bounding box center [923, 87] width 158 height 21
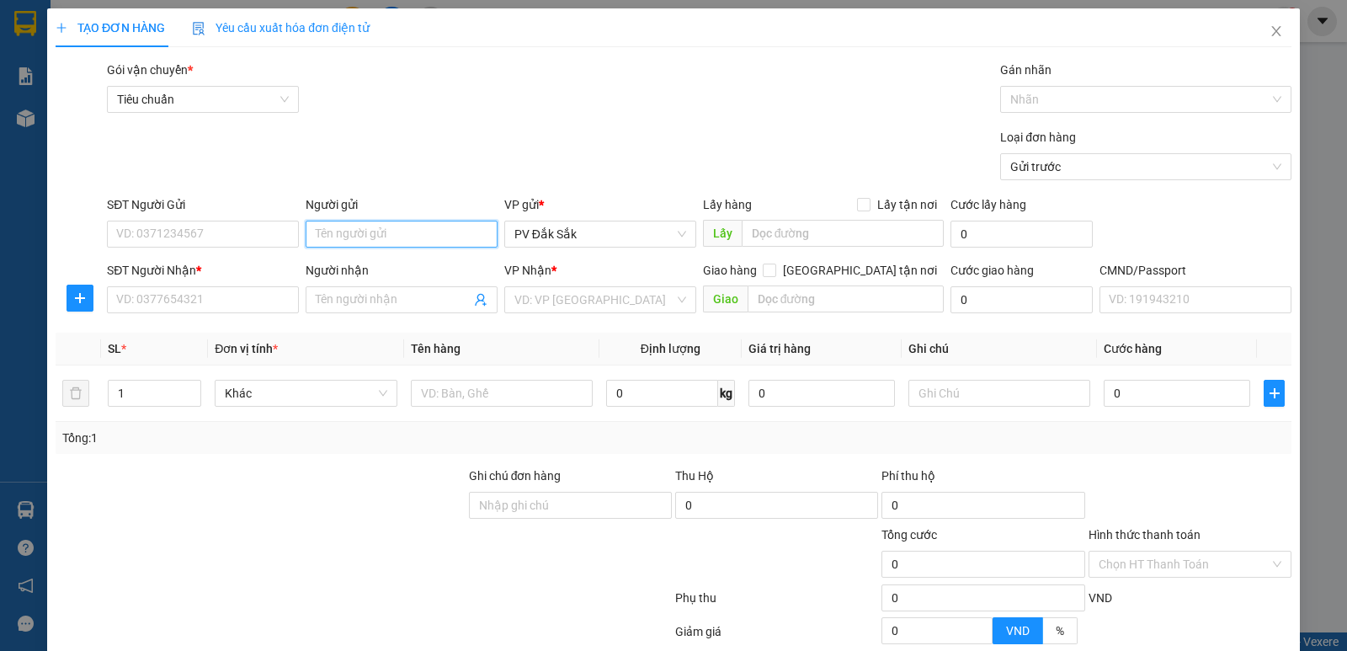
click at [320, 240] on input "Người gửi" at bounding box center [402, 234] width 192 height 27
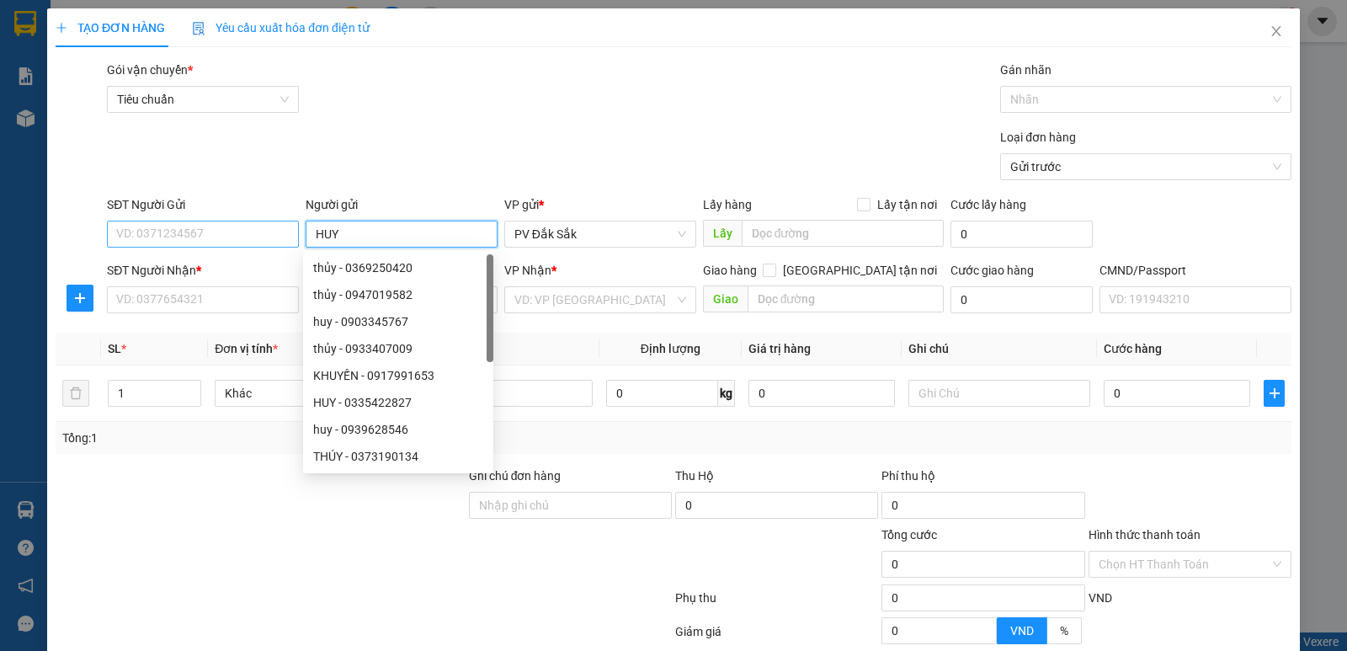
type input "HUY"
click at [161, 236] on input "SĐT Người Gửi" at bounding box center [203, 234] width 192 height 27
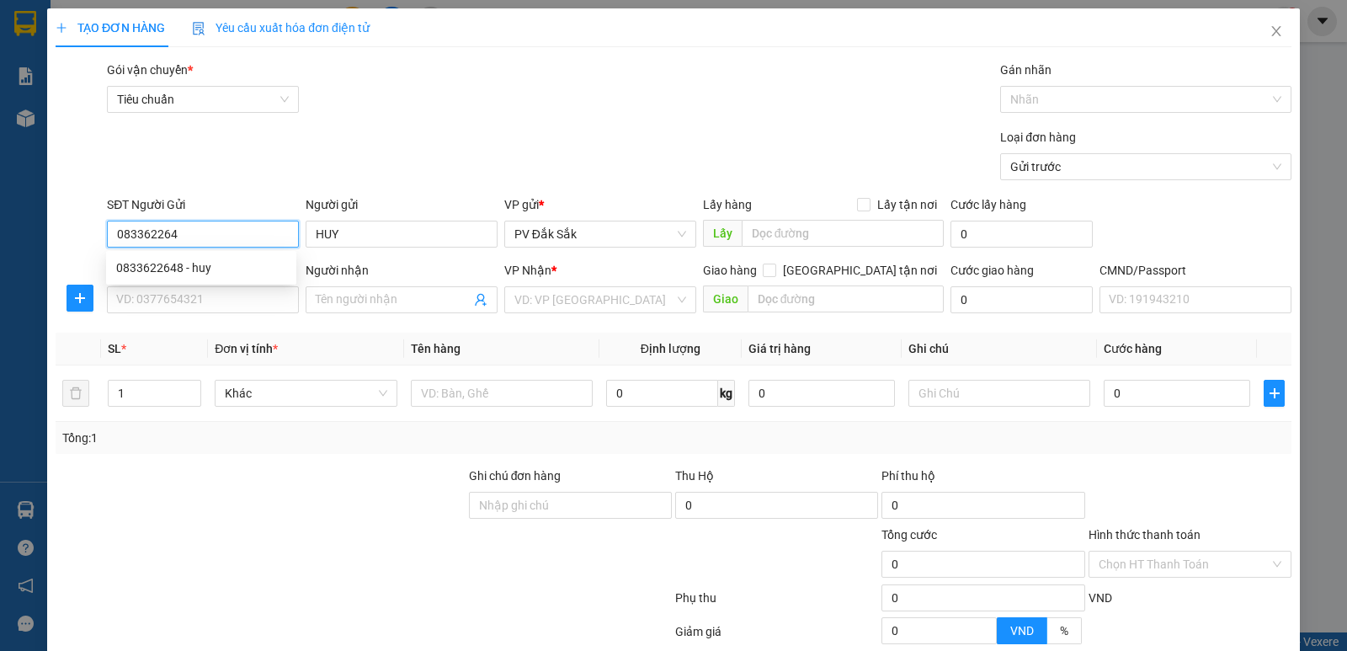
type input "0833622648"
click at [162, 261] on div "0833622648 - huy" at bounding box center [201, 267] width 170 height 19
type input "huy"
type input "0983136148"
type input "lan anh"
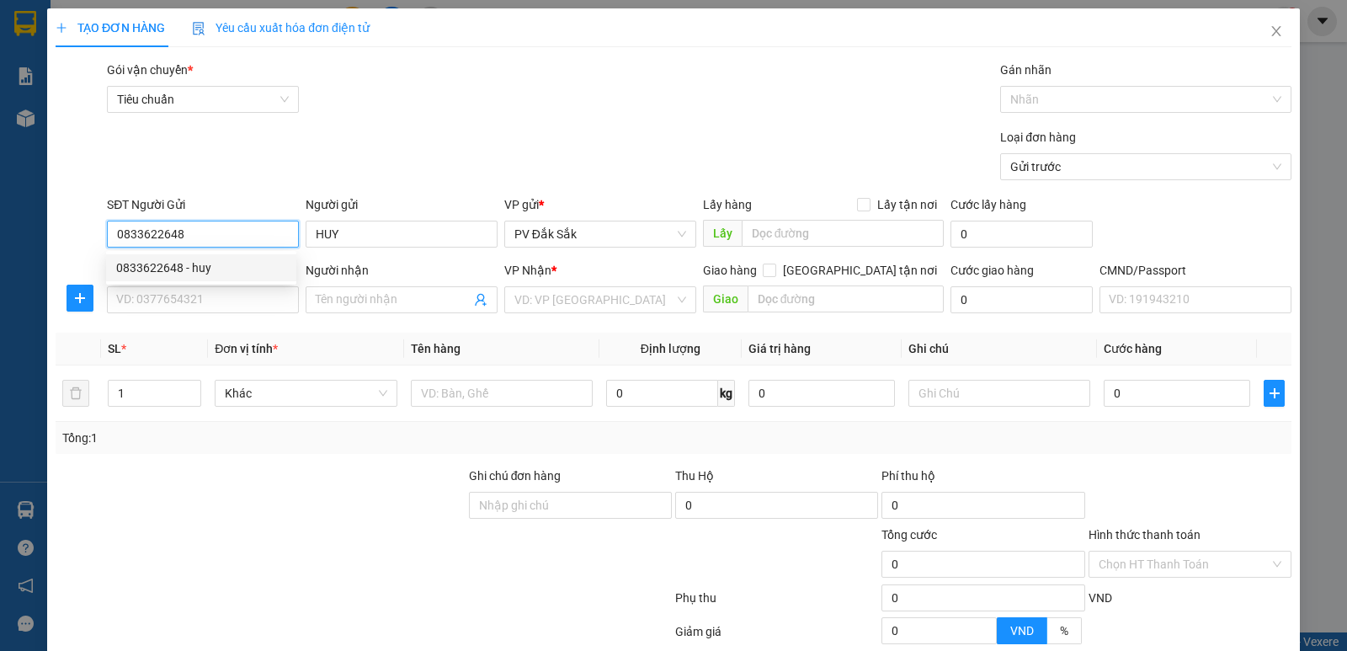
type input "CỐNG CHÀO BD"
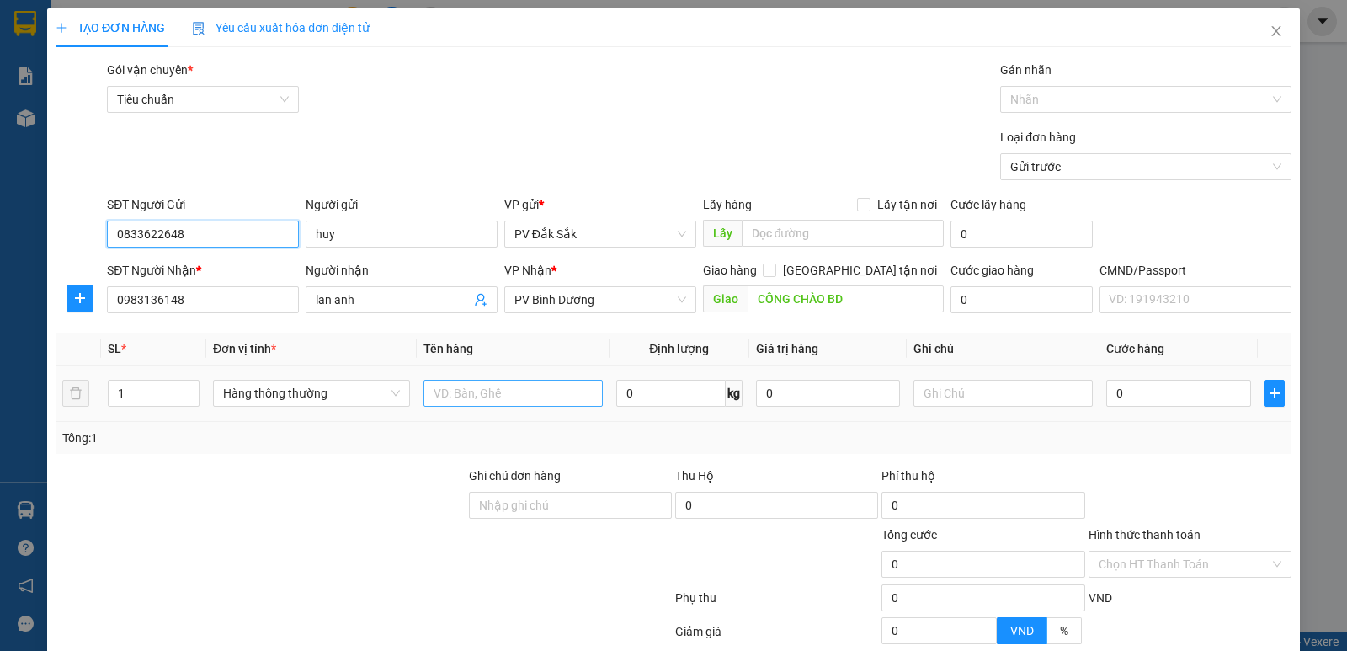
type input "0833622648"
click at [431, 387] on input "text" at bounding box center [512, 393] width 179 height 27
type input "SR"
click at [926, 392] on input "text" at bounding box center [1002, 393] width 179 height 27
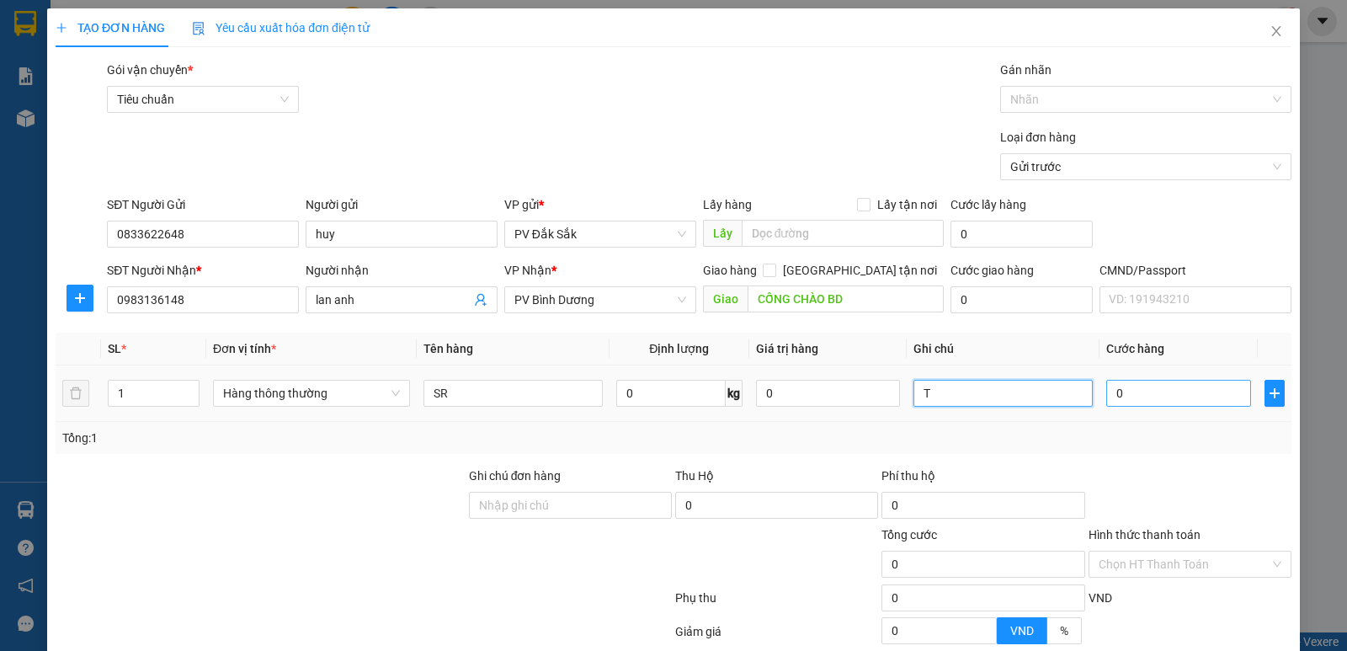
type input "T"
click at [1106, 391] on input "0" at bounding box center [1178, 393] width 144 height 27
type input "4"
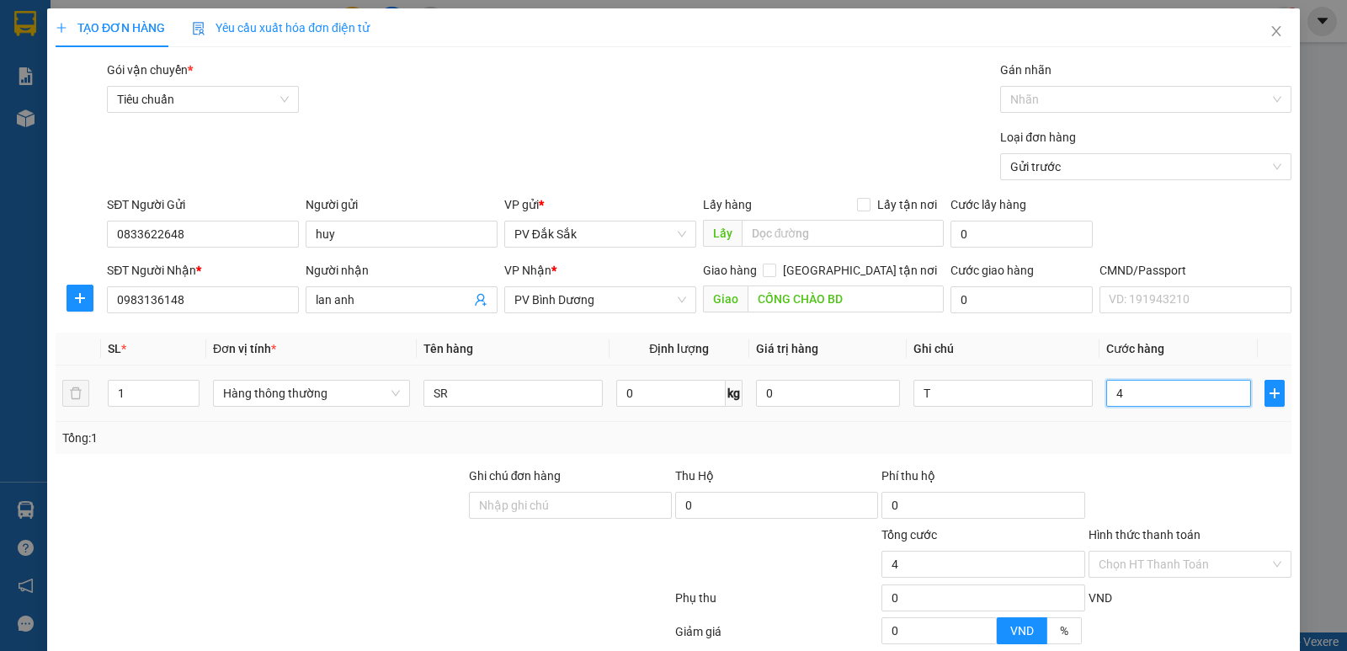
type input "40"
type input "400"
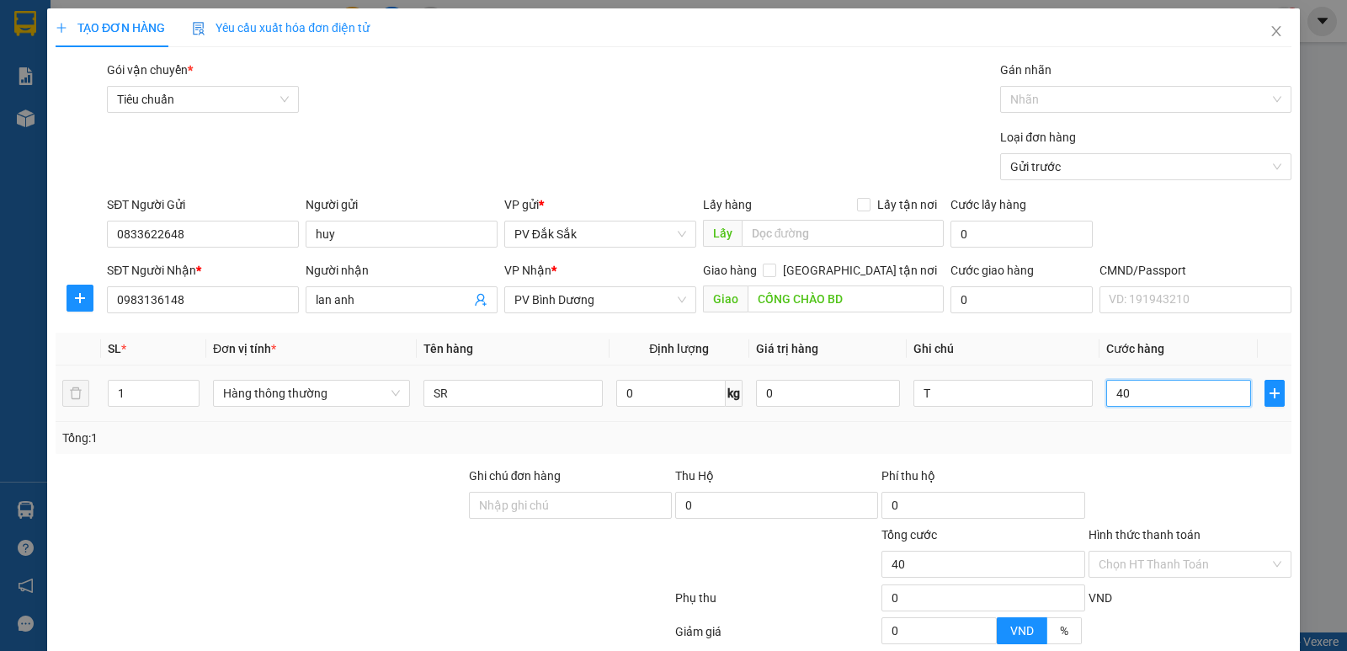
type input "400"
type input "4.000"
type input "40.000"
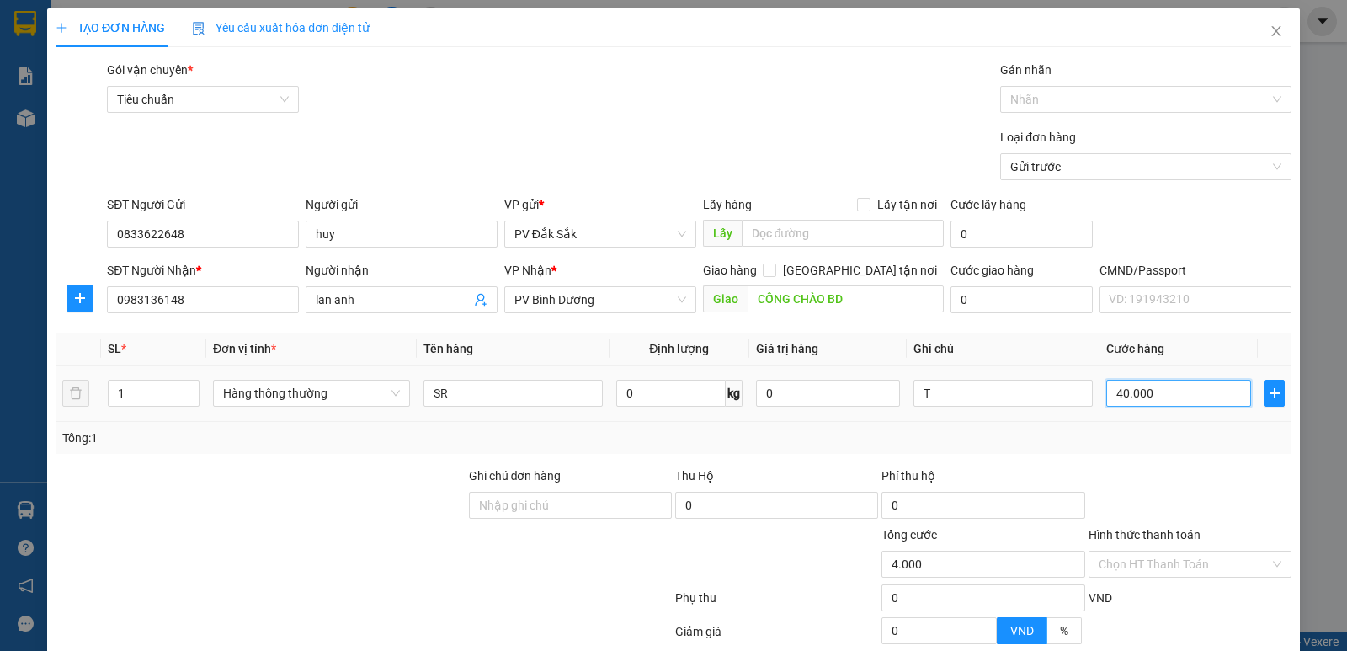
type input "40.000"
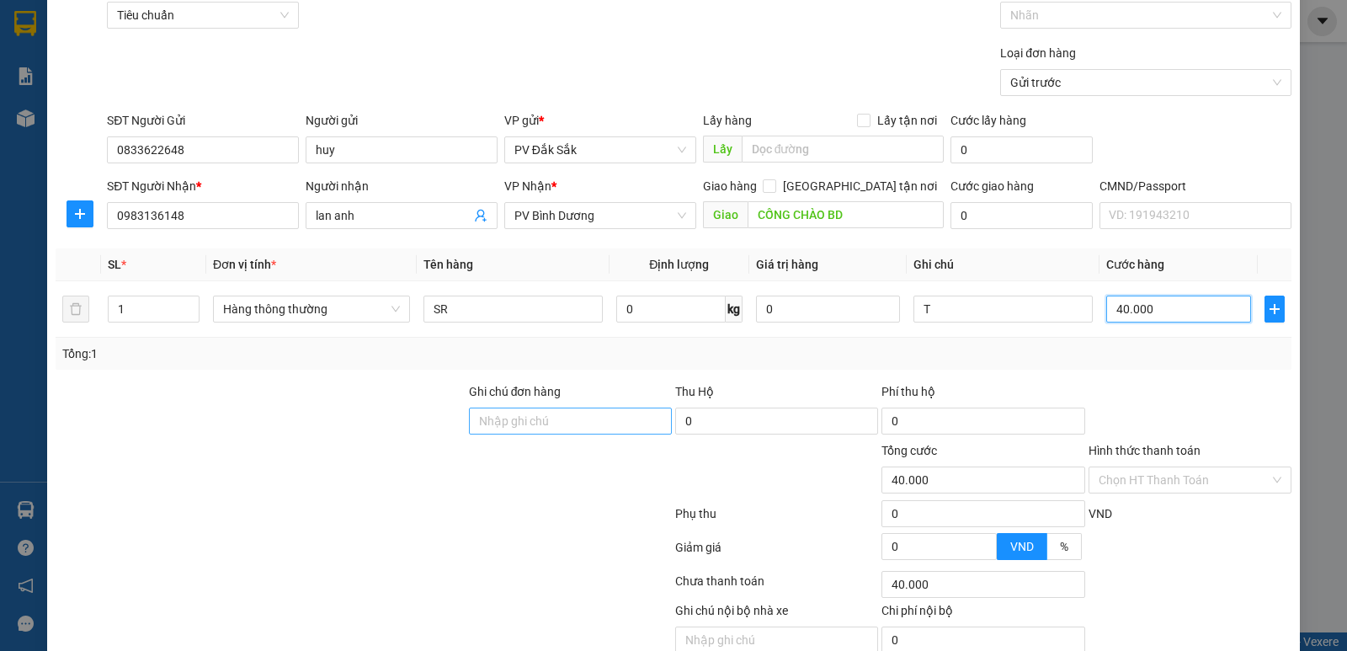
type input "40.000"
click at [481, 428] on input "Ghi chú đơn hàng" at bounding box center [570, 420] width 203 height 27
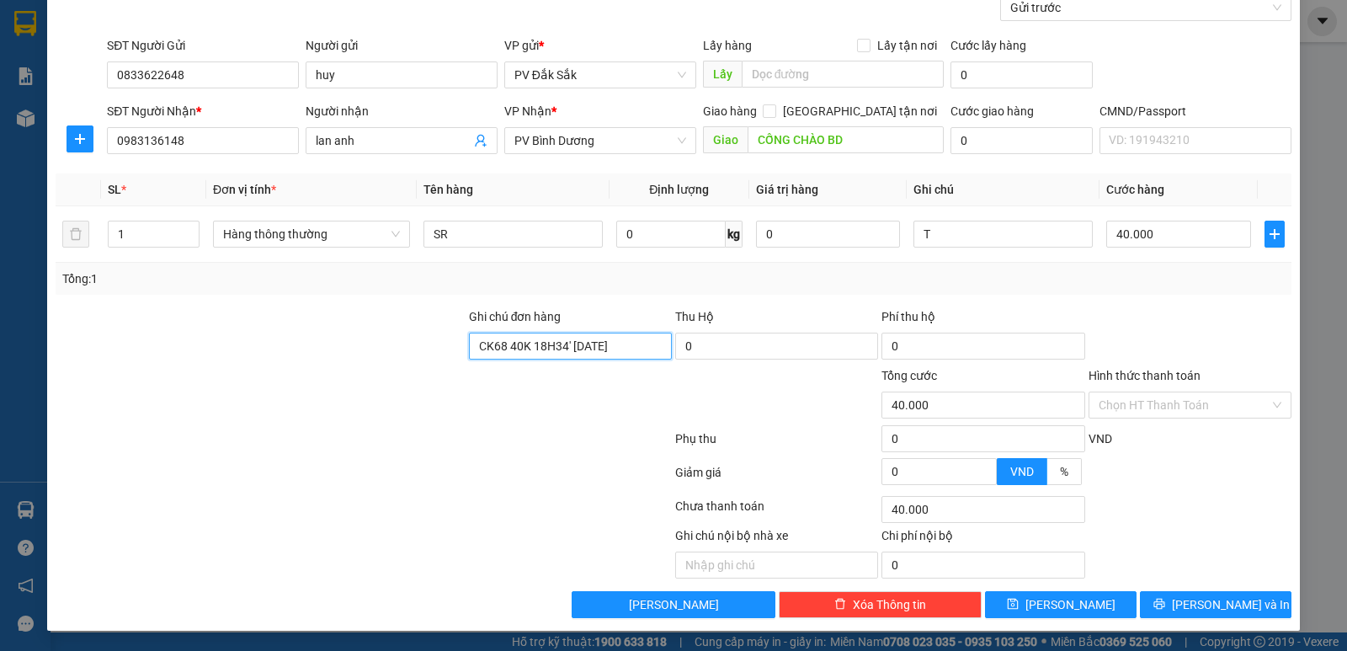
type input "CK68 40K 18H34' [DATE]"
click at [1150, 373] on label "Hình thức thanh toán" at bounding box center [1144, 375] width 112 height 13
click at [1150, 392] on input "Hình thức thanh toán" at bounding box center [1183, 404] width 171 height 25
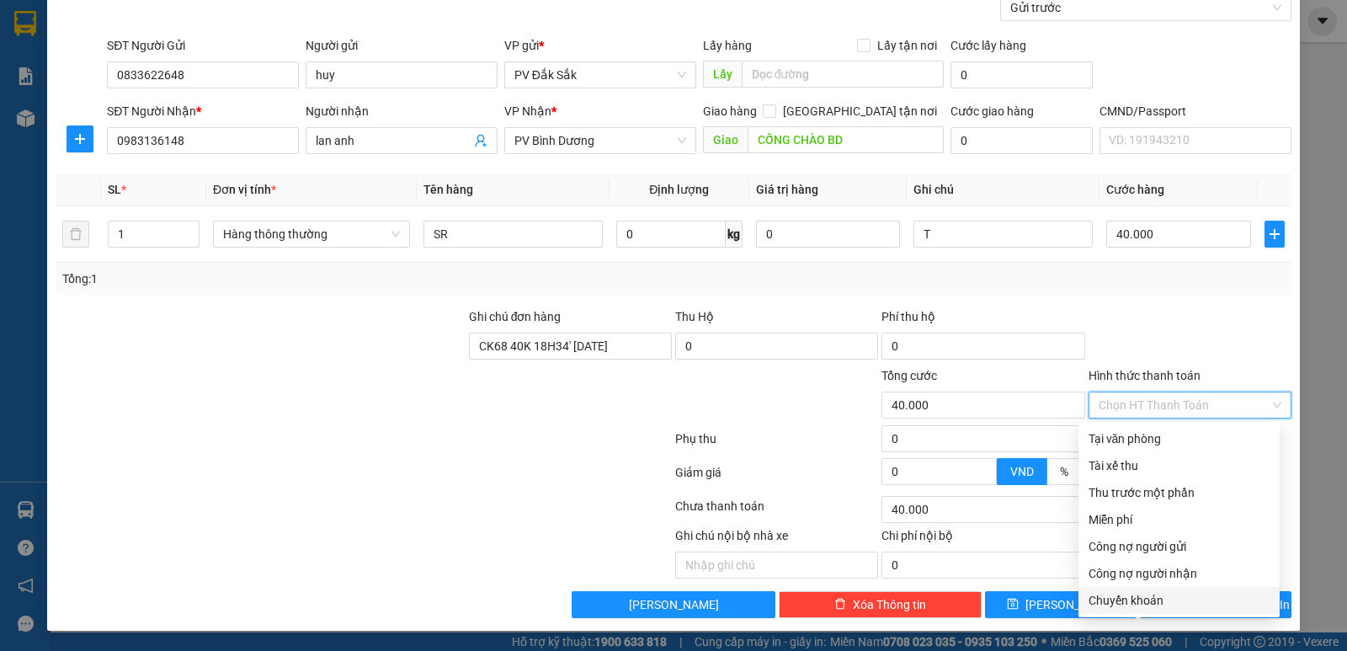
click at [1131, 593] on div "Chuyển khoản" at bounding box center [1178, 600] width 181 height 19
type input "0"
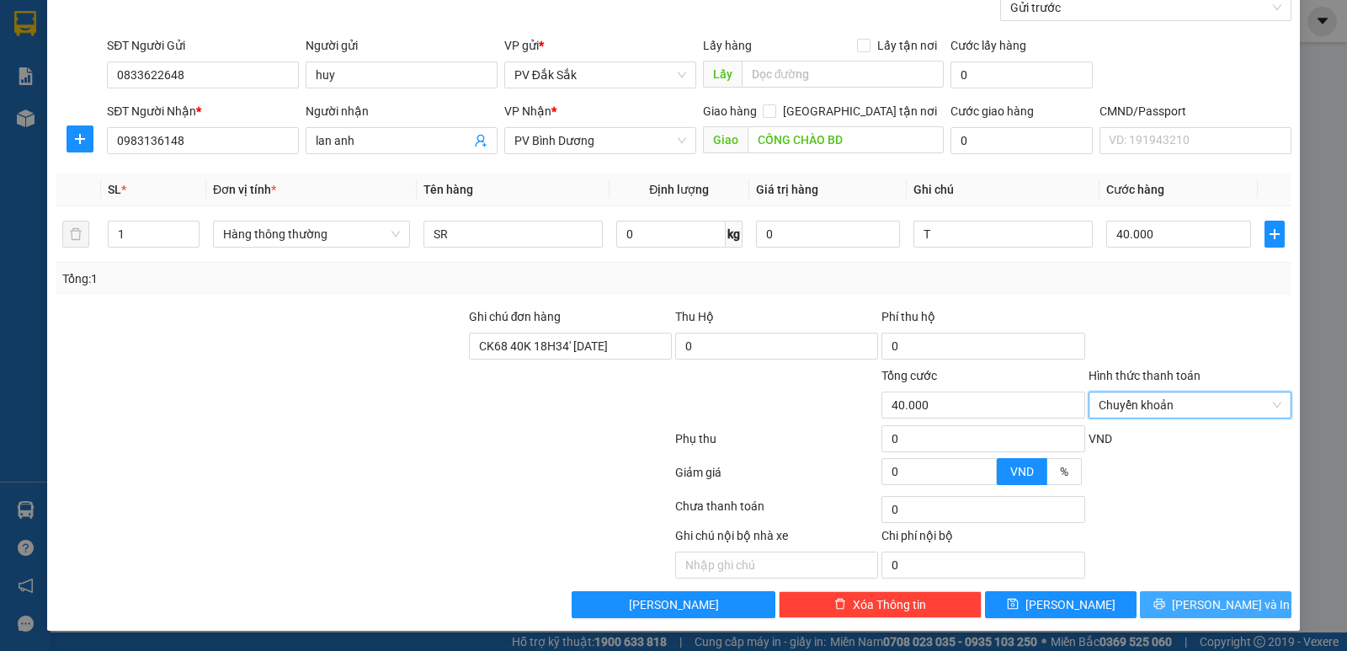
click at [1207, 600] on span "[PERSON_NAME] và In" at bounding box center [1231, 604] width 118 height 19
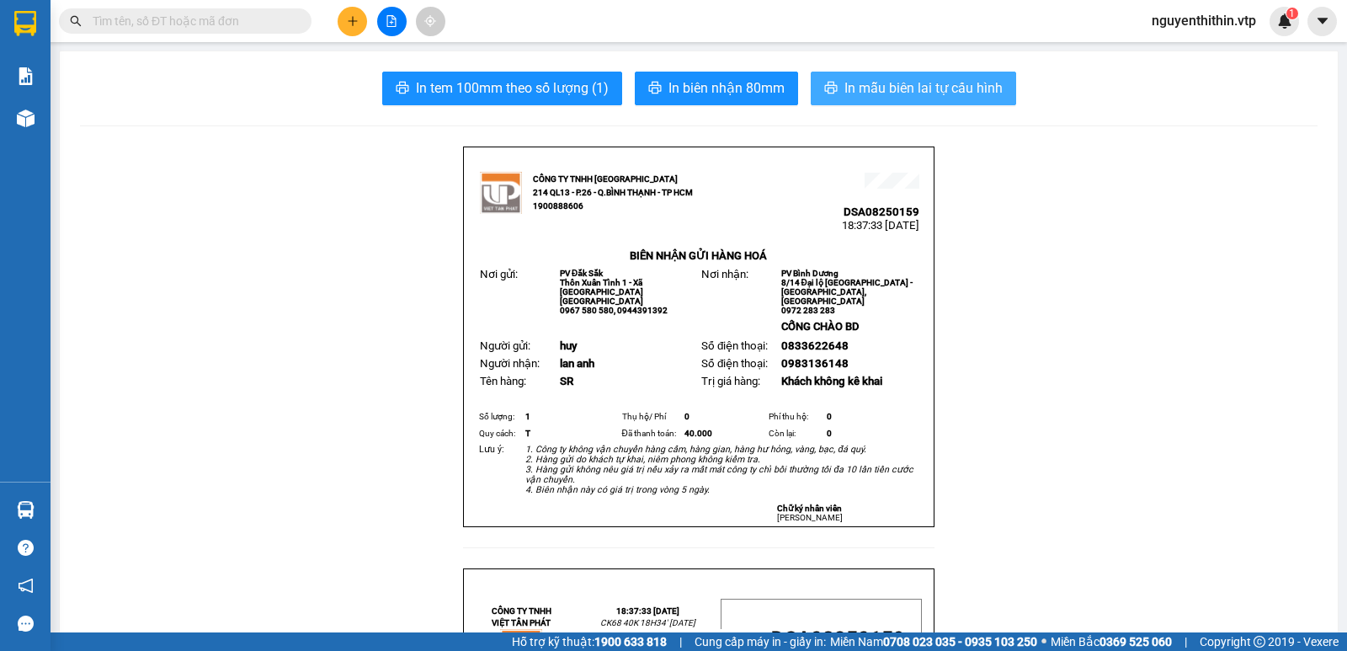
click at [893, 97] on span "In mẫu biên lai tự cấu hình" at bounding box center [923, 87] width 158 height 21
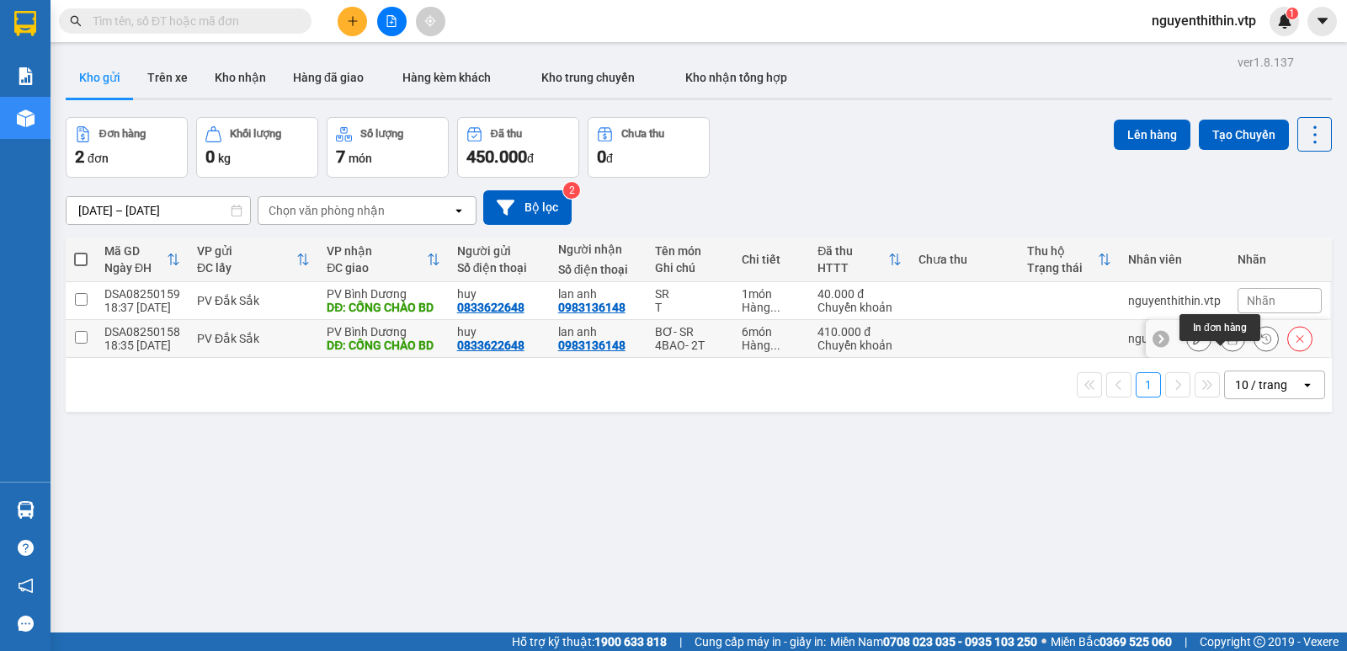
click at [1226, 344] on icon at bounding box center [1232, 338] width 12 height 12
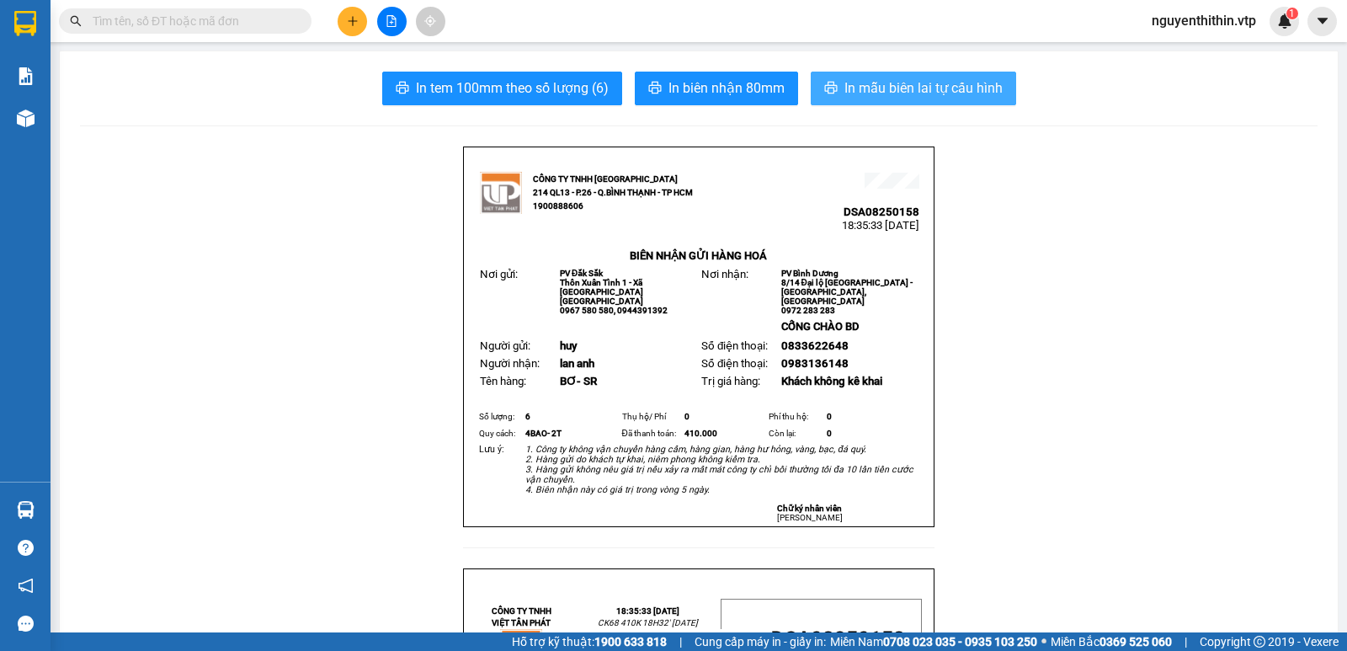
click at [920, 94] on span "In mẫu biên lai tự cấu hình" at bounding box center [923, 87] width 158 height 21
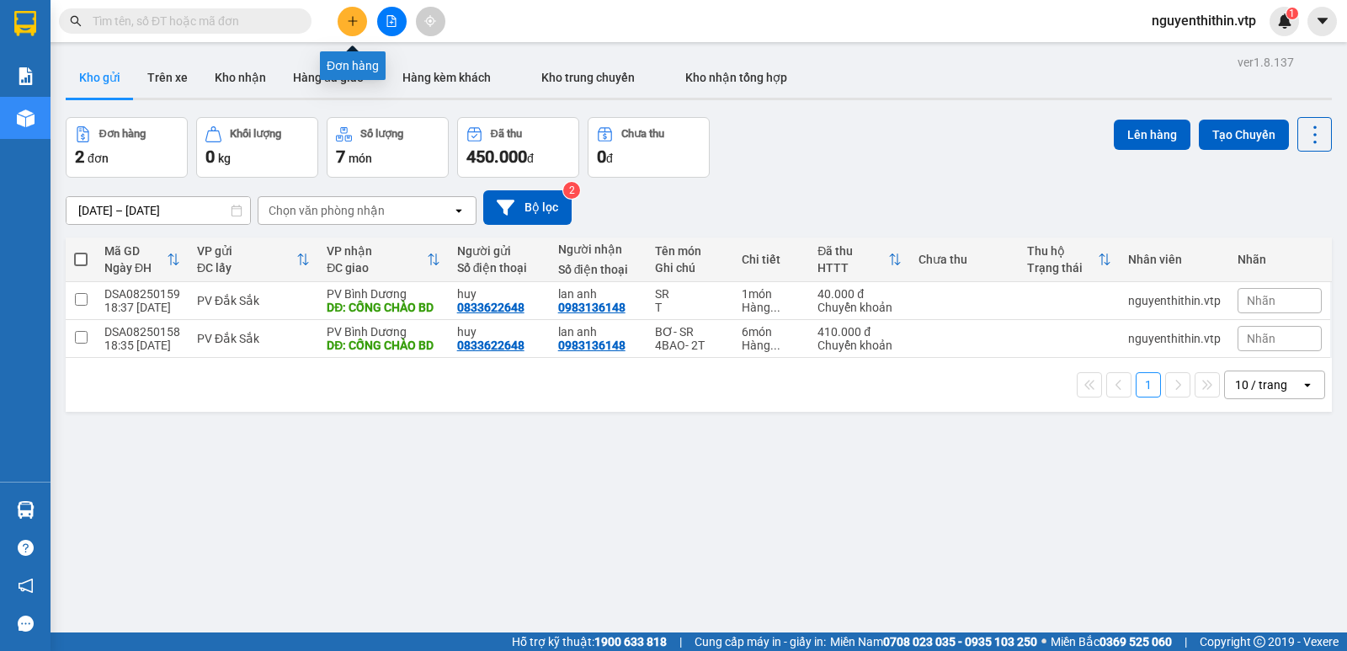
click at [351, 26] on icon "plus" at bounding box center [353, 21] width 12 height 12
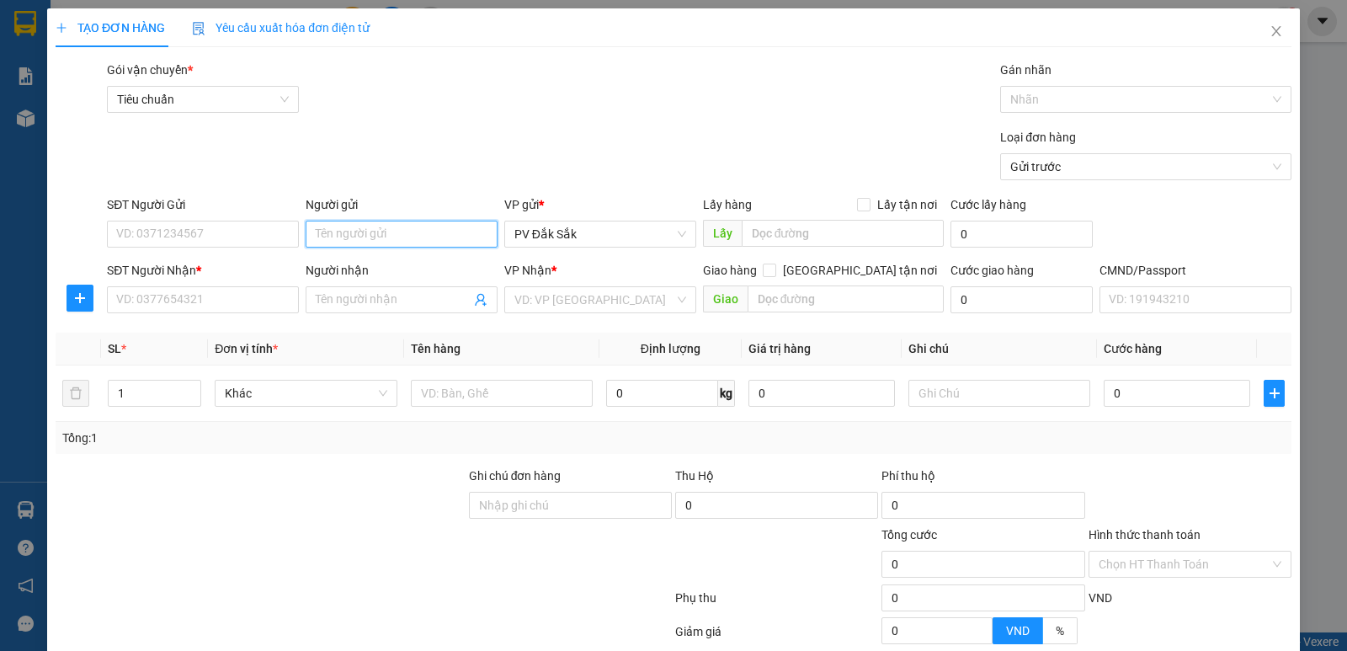
click at [337, 229] on input "Người gửi" at bounding box center [402, 234] width 192 height 27
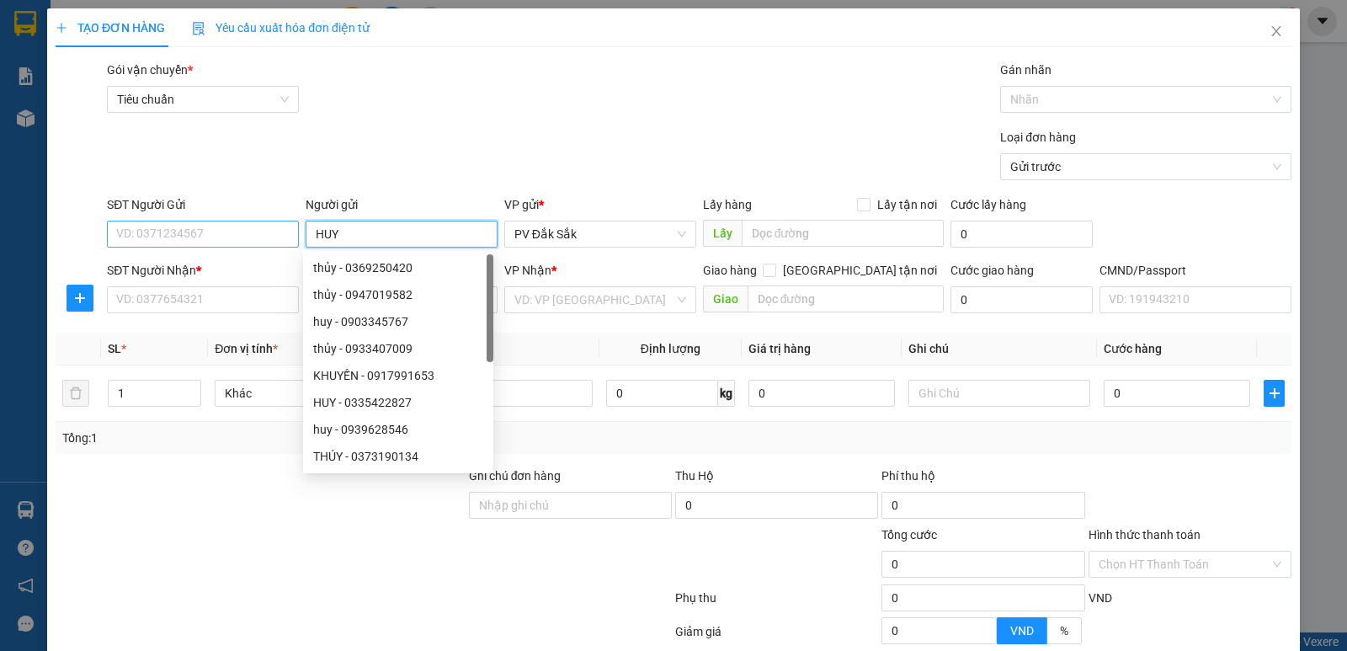
type input "HUY"
click at [142, 238] on input "SĐT Người Gửi" at bounding box center [203, 234] width 192 height 27
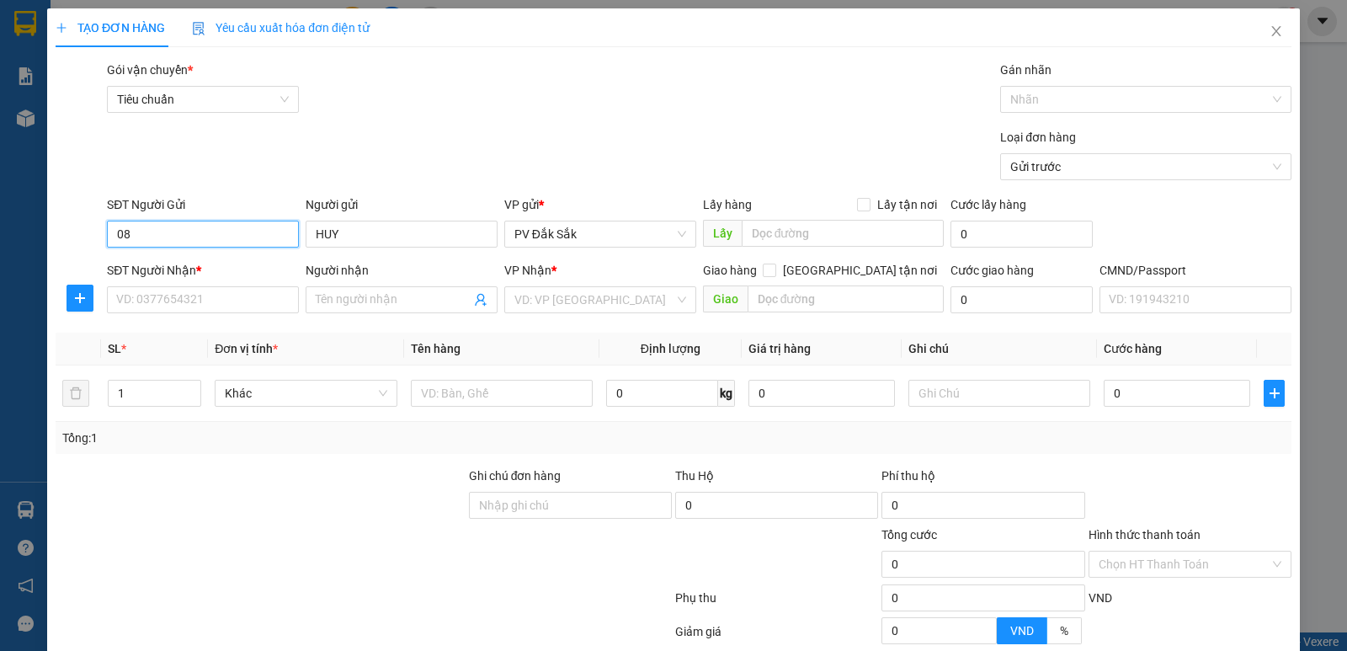
type input "0"
click at [359, 237] on input "HUY" at bounding box center [402, 234] width 192 height 27
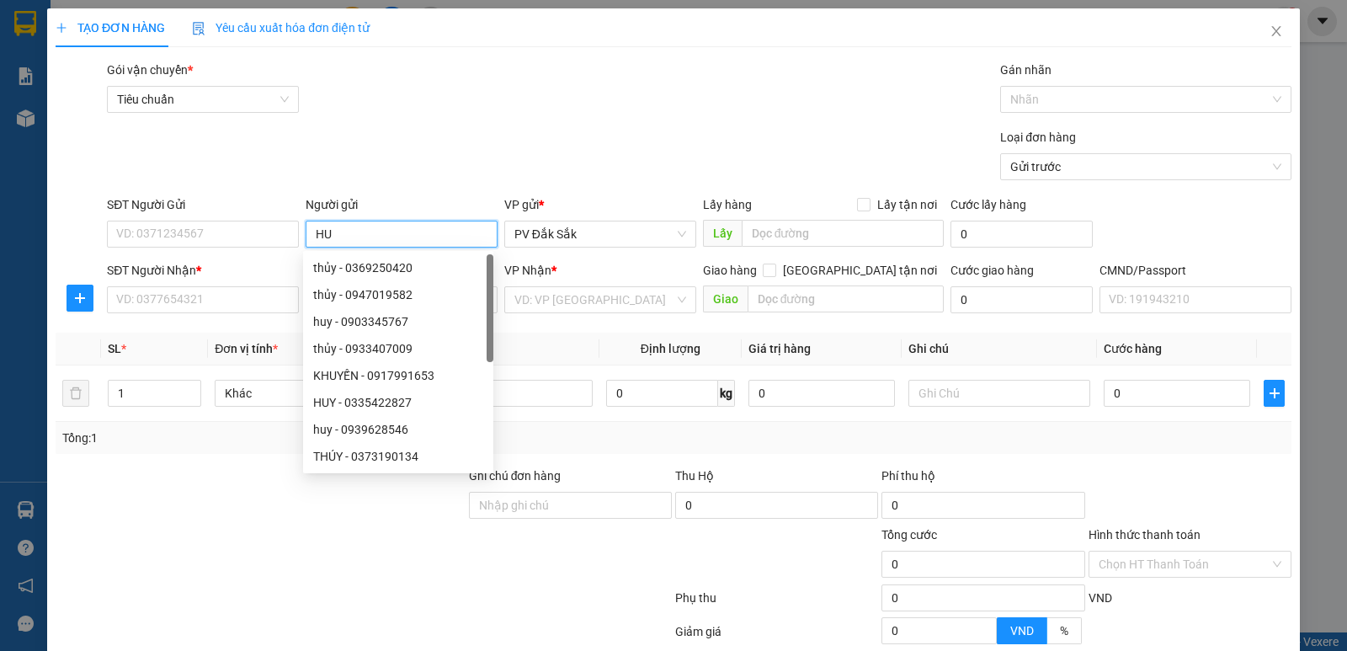
type input "H"
type input "Y"
type input "UYÊN"
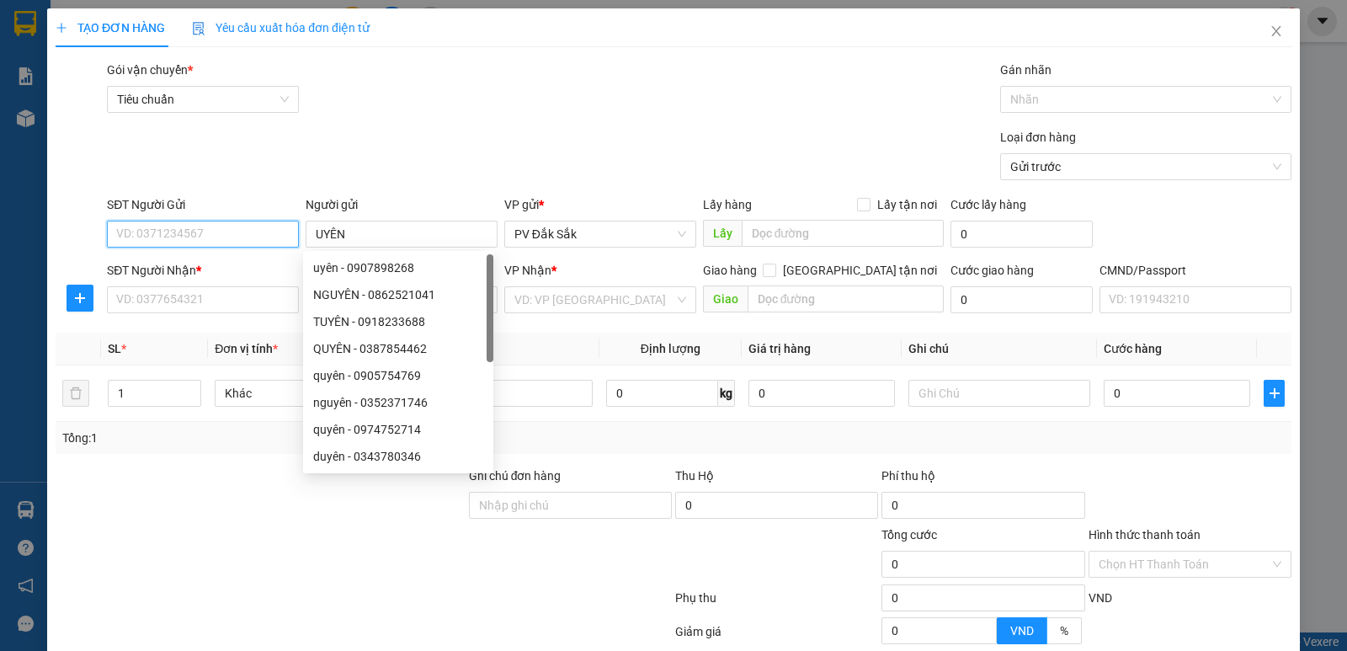
click at [118, 236] on input "SĐT Người Gửi" at bounding box center [203, 234] width 192 height 27
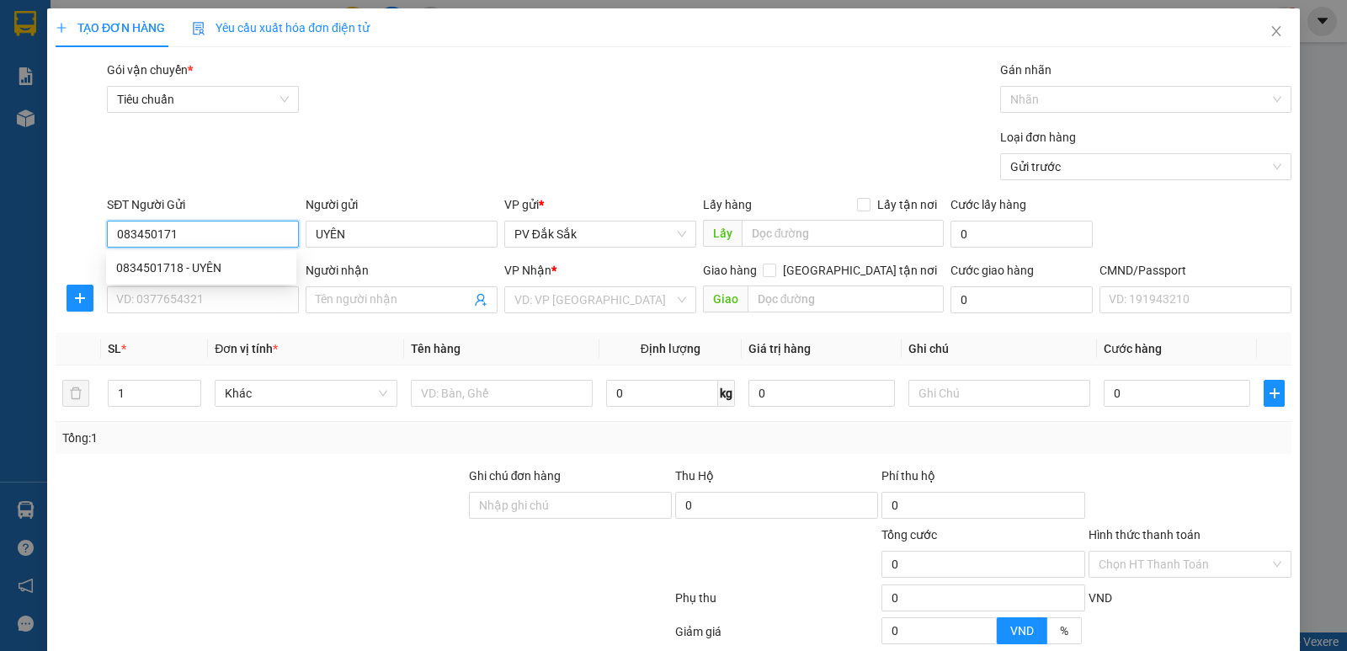
type input "0834501718"
click at [167, 265] on div "0834501718 - UYÊN" at bounding box center [201, 267] width 170 height 19
type input "0356743584"
type input "HIẾN"
click at [562, 297] on span "VP 214" at bounding box center [600, 299] width 172 height 25
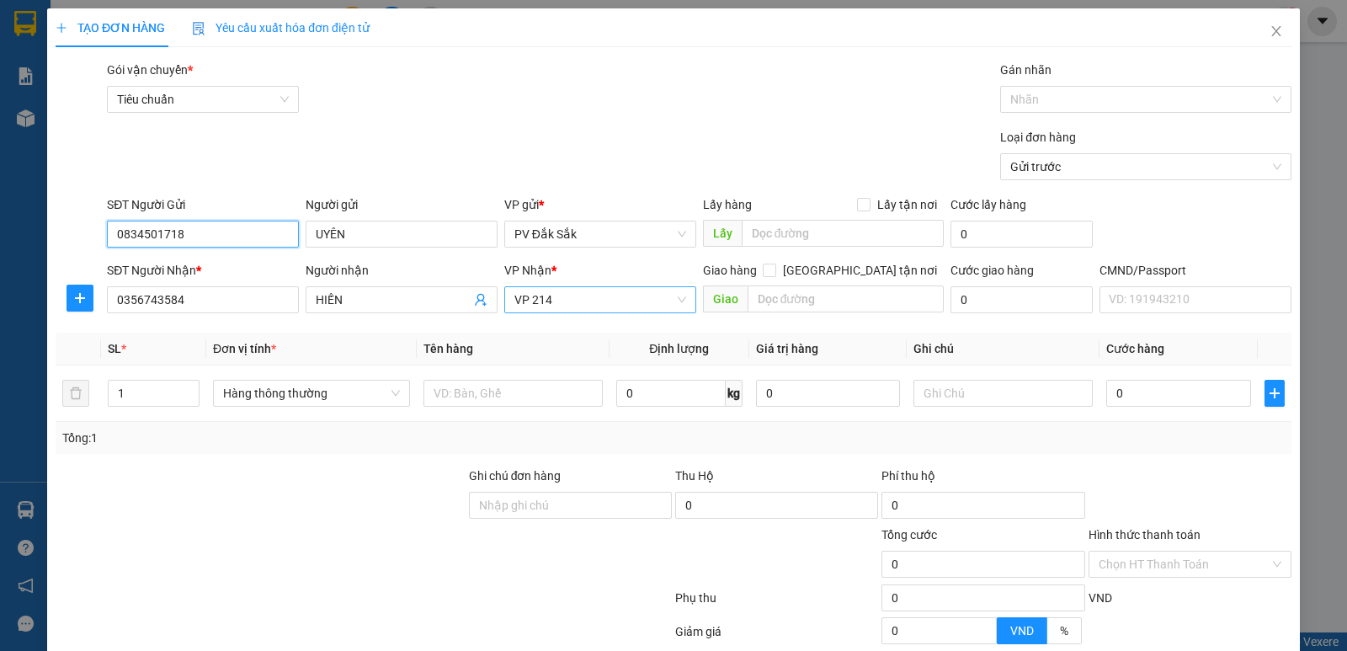
type input "0834501718"
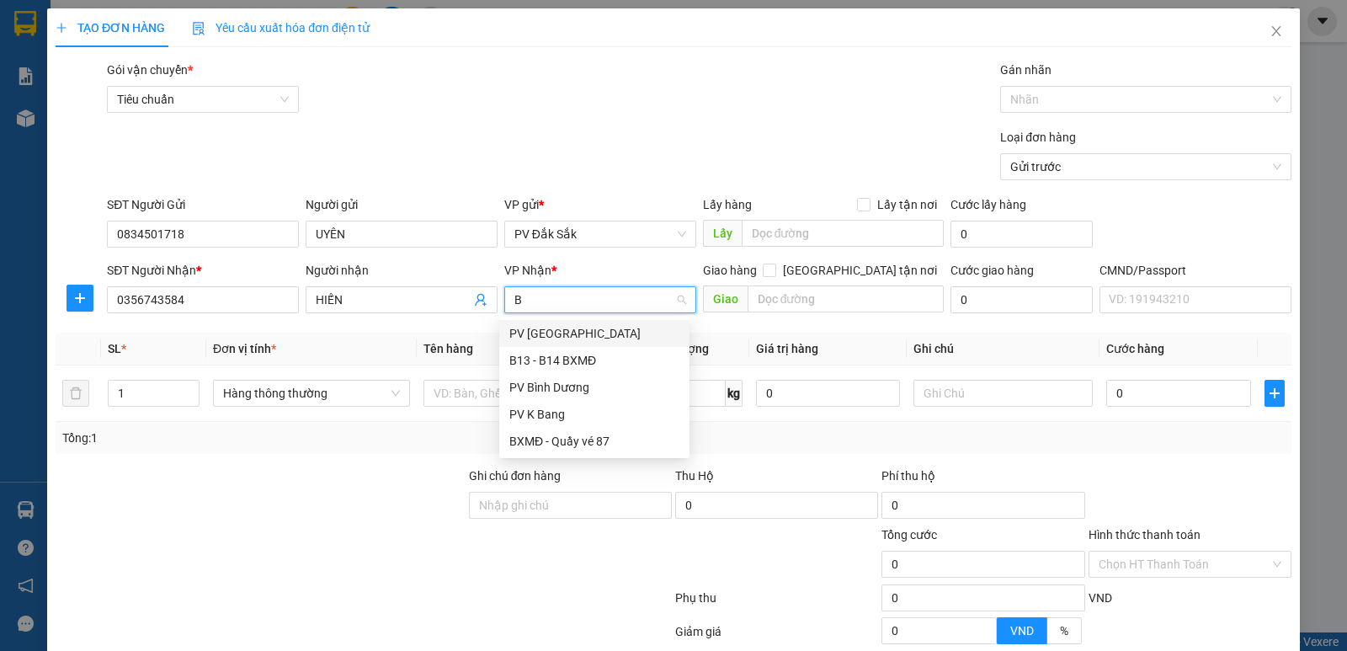
type input "BD"
click at [547, 335] on div "PV Bình Dương" at bounding box center [594, 333] width 170 height 19
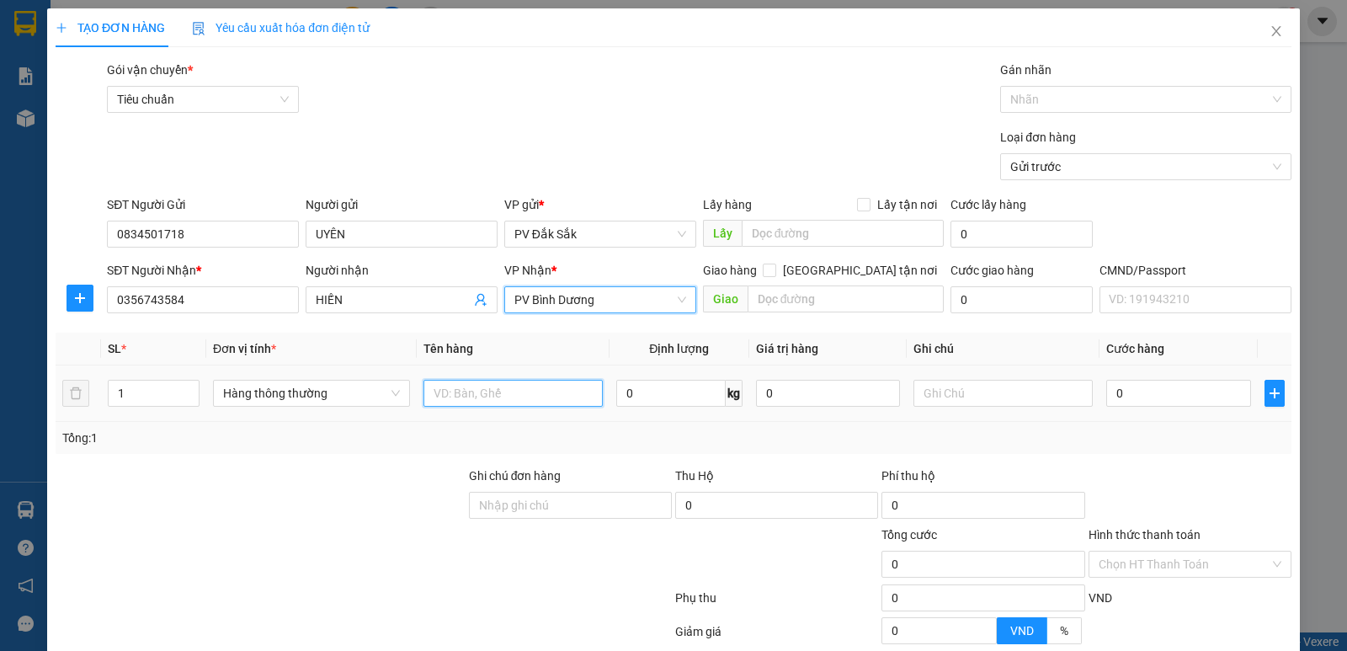
click at [449, 391] on input "text" at bounding box center [512, 393] width 179 height 27
type input "SR"
click at [933, 398] on input "text" at bounding box center [1002, 393] width 179 height 27
type input "T"
click at [1122, 396] on input "0" at bounding box center [1178, 393] width 144 height 27
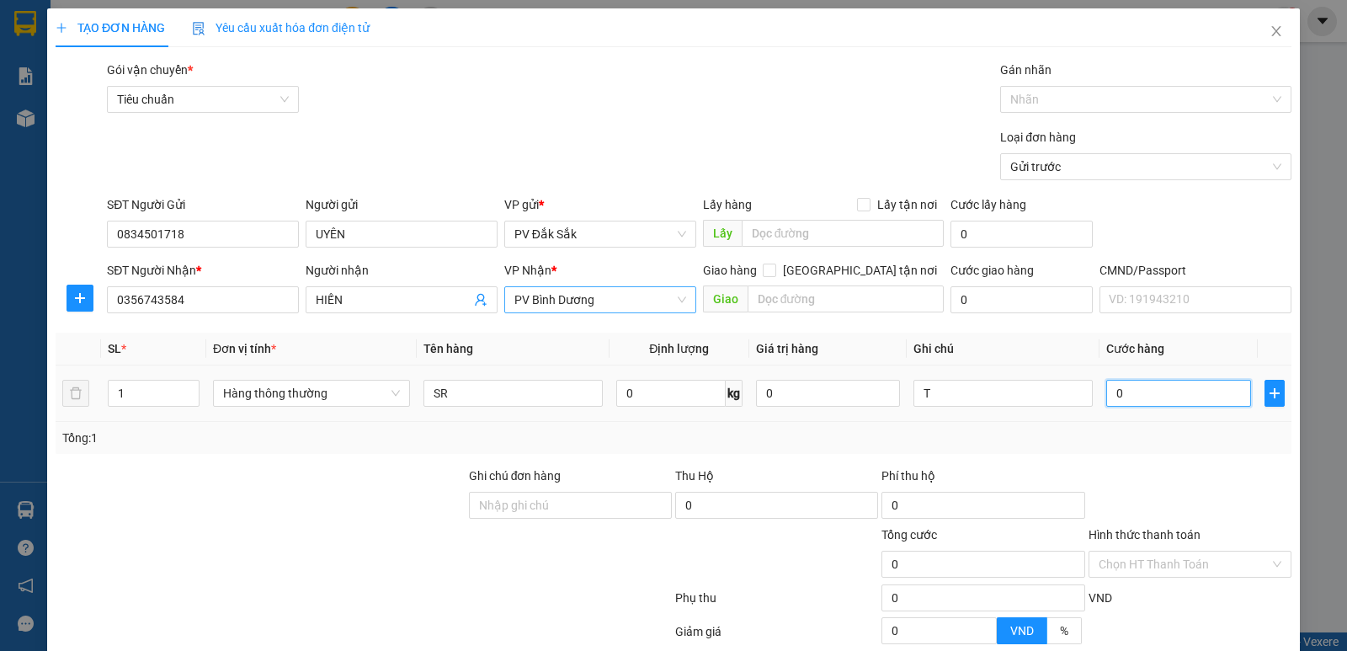
type input "4"
type input "40"
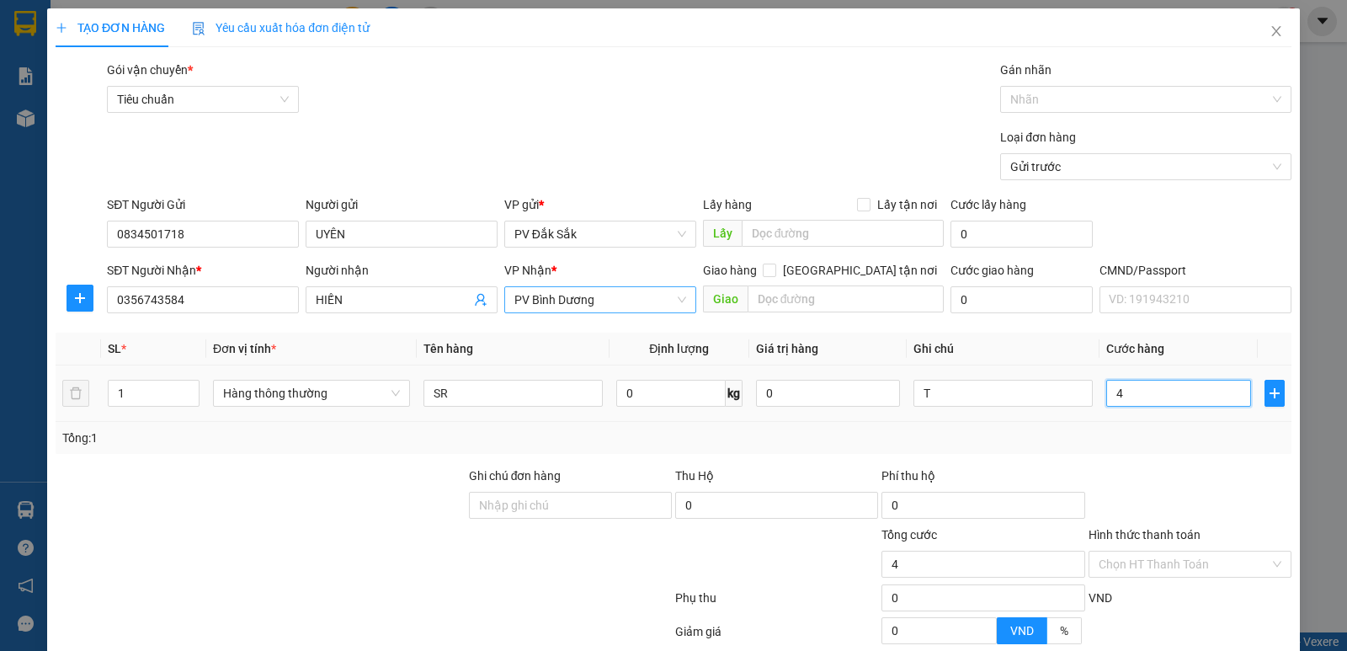
type input "40"
type input "400"
type input "4.000"
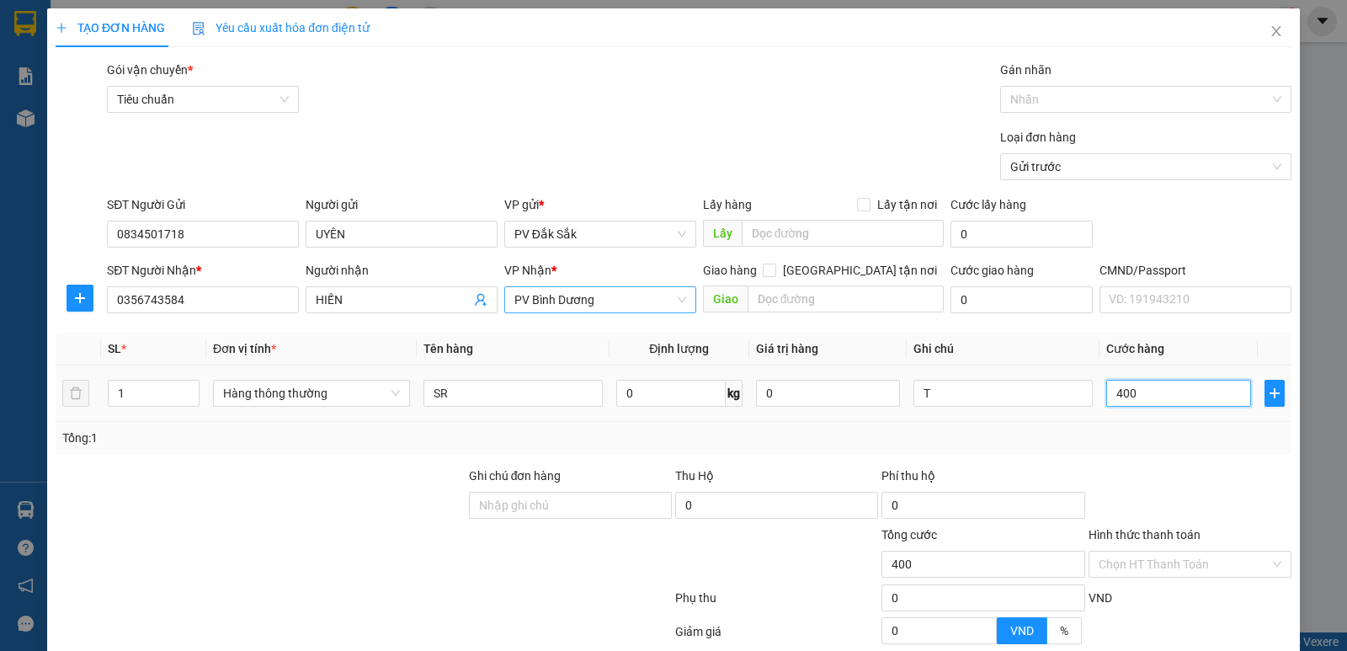
type input "4.000"
type input "40.000"
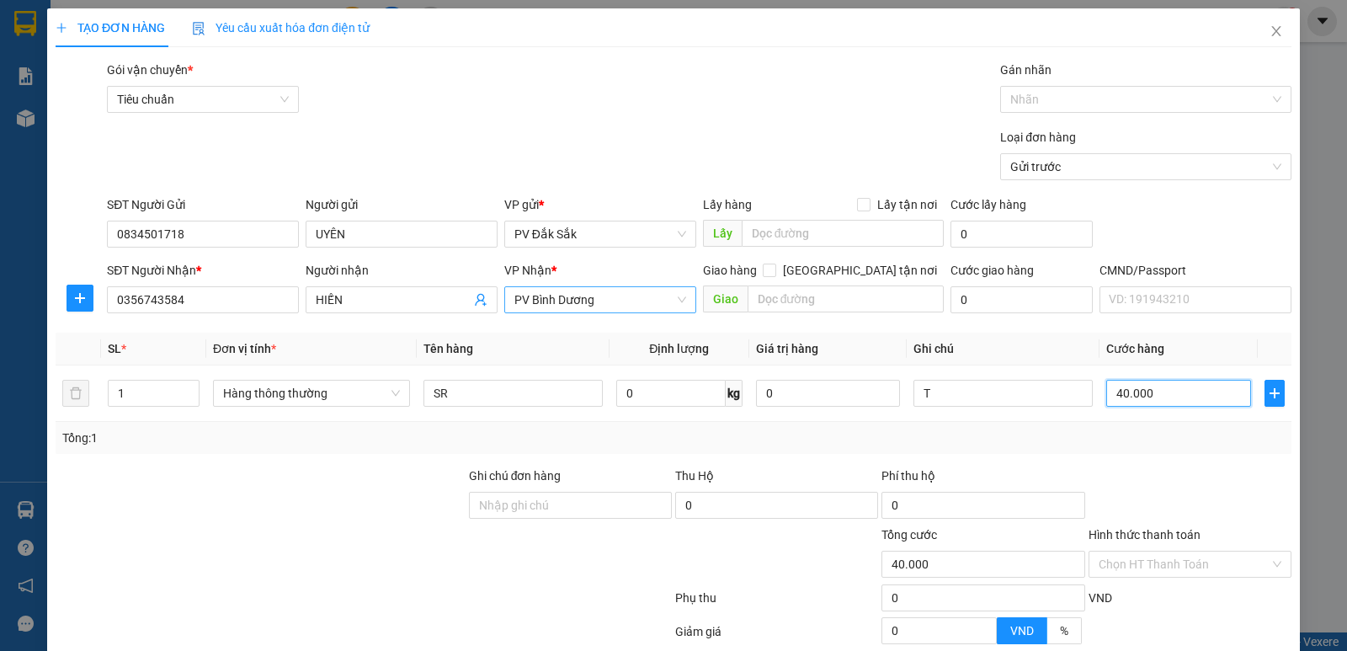
scroll to position [159, 0]
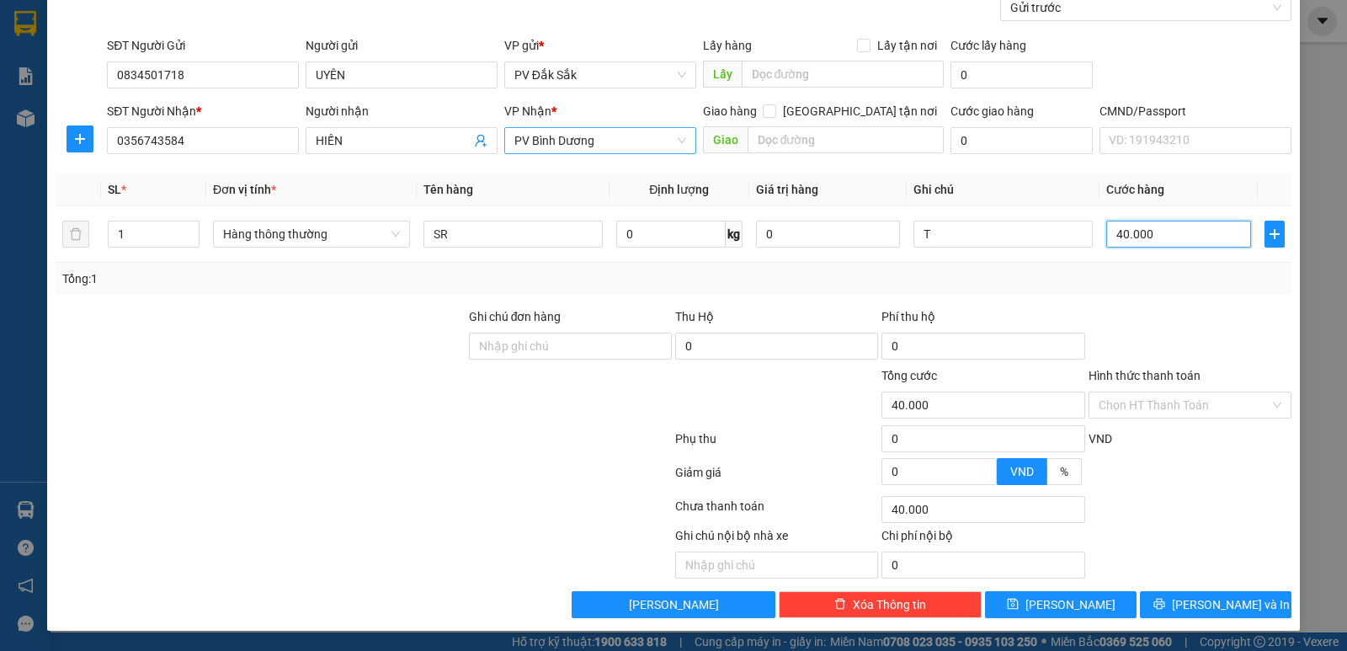
type input "40.000"
click at [1136, 374] on label "Hình thức thanh toán" at bounding box center [1144, 375] width 112 height 13
click at [1136, 392] on input "Hình thức thanh toán" at bounding box center [1183, 404] width 171 height 25
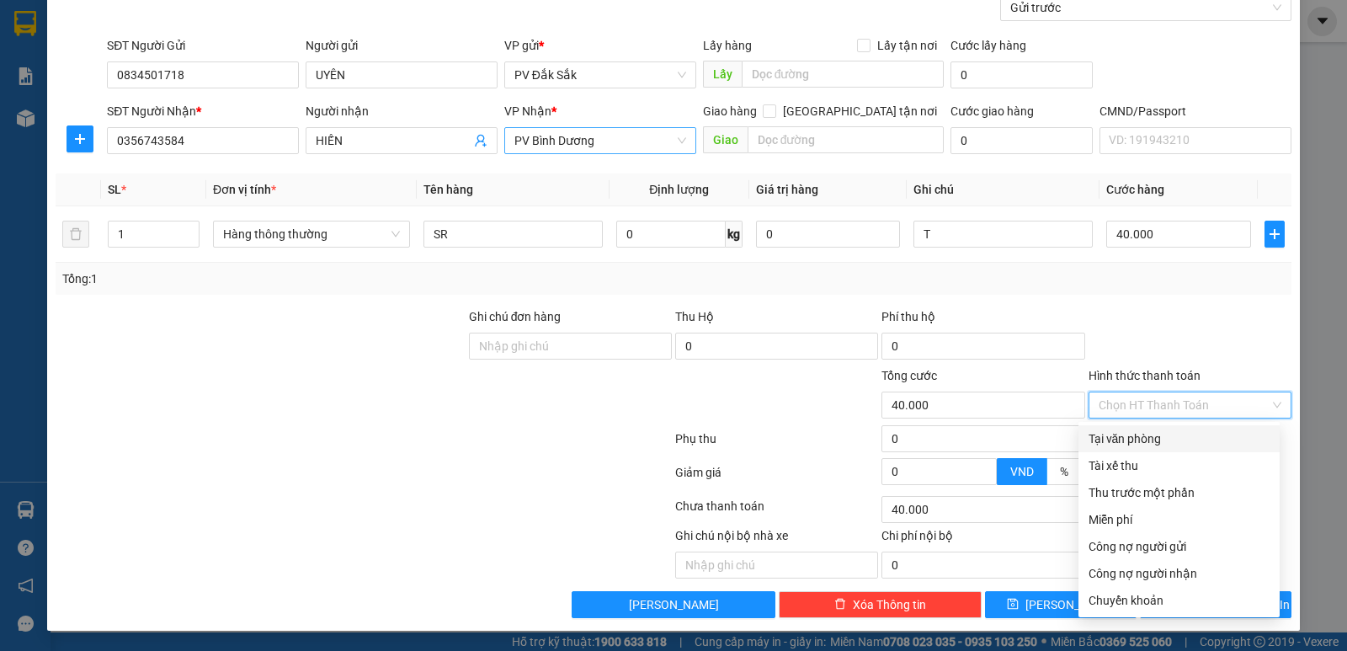
click at [1123, 441] on div "Tại văn phòng" at bounding box center [1178, 438] width 181 height 19
type input "0"
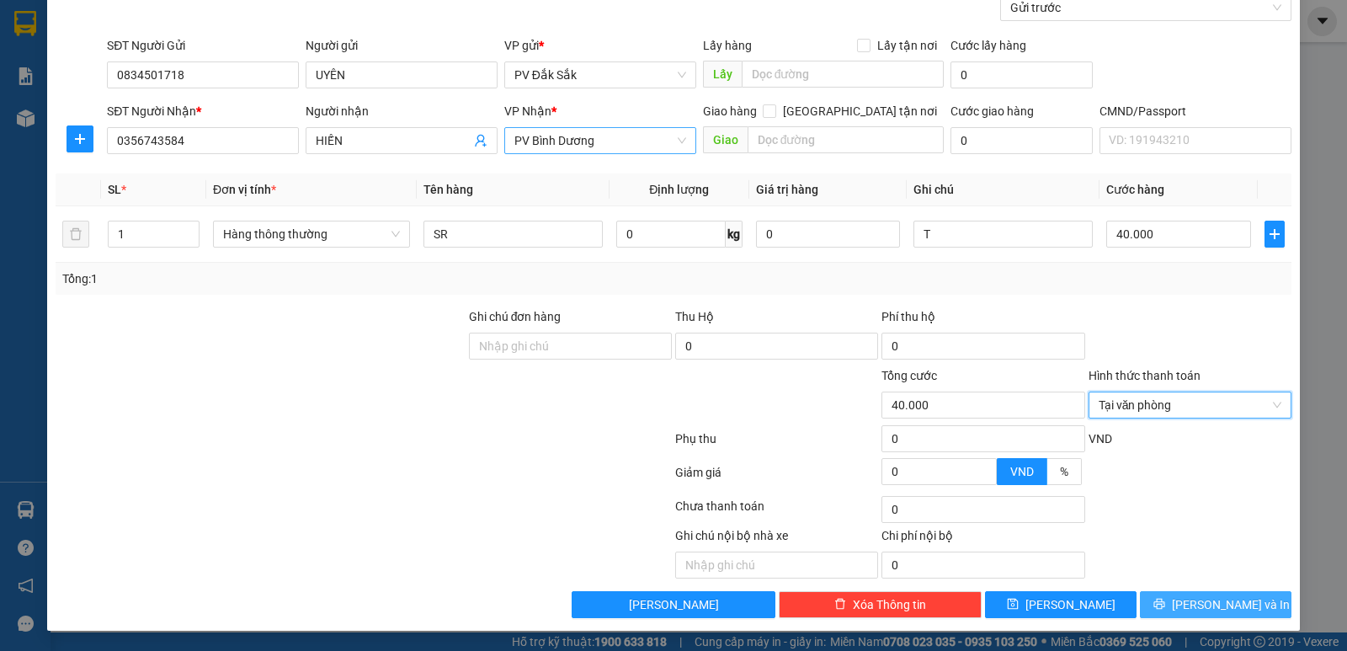
click at [1209, 599] on span "[PERSON_NAME] và In" at bounding box center [1231, 604] width 118 height 19
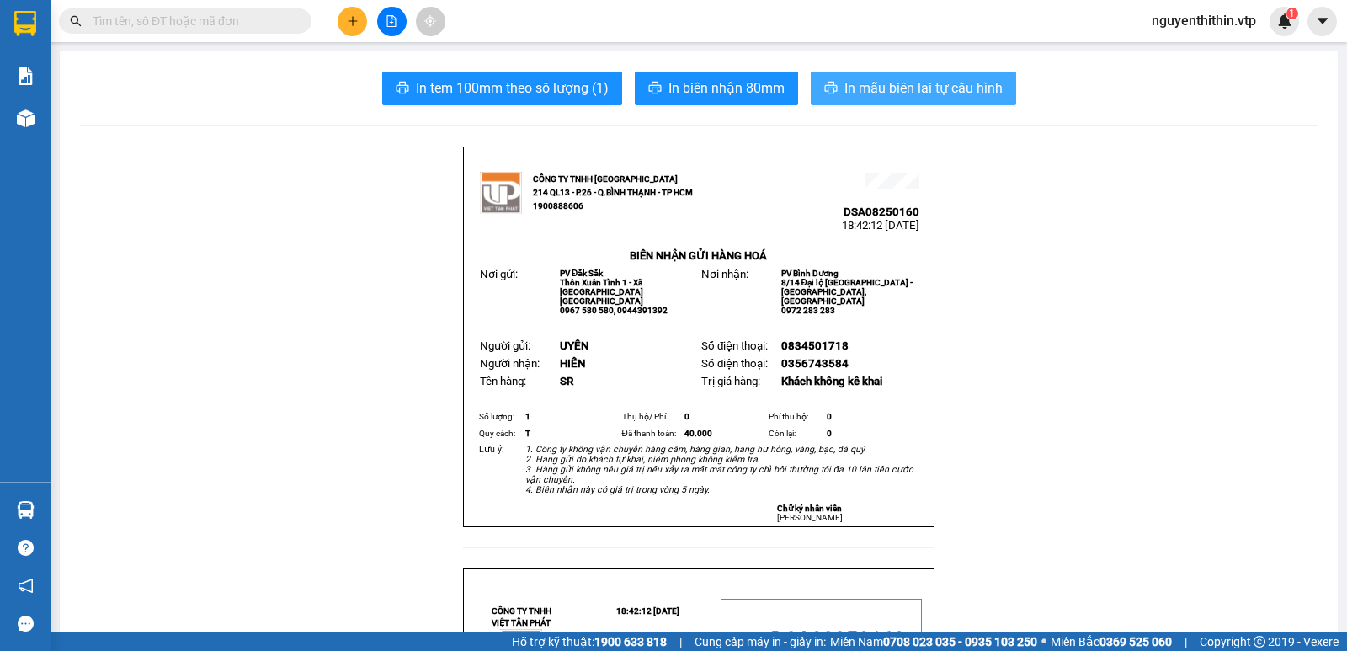
click at [898, 96] on span "In mẫu biên lai tự cấu hình" at bounding box center [923, 87] width 158 height 21
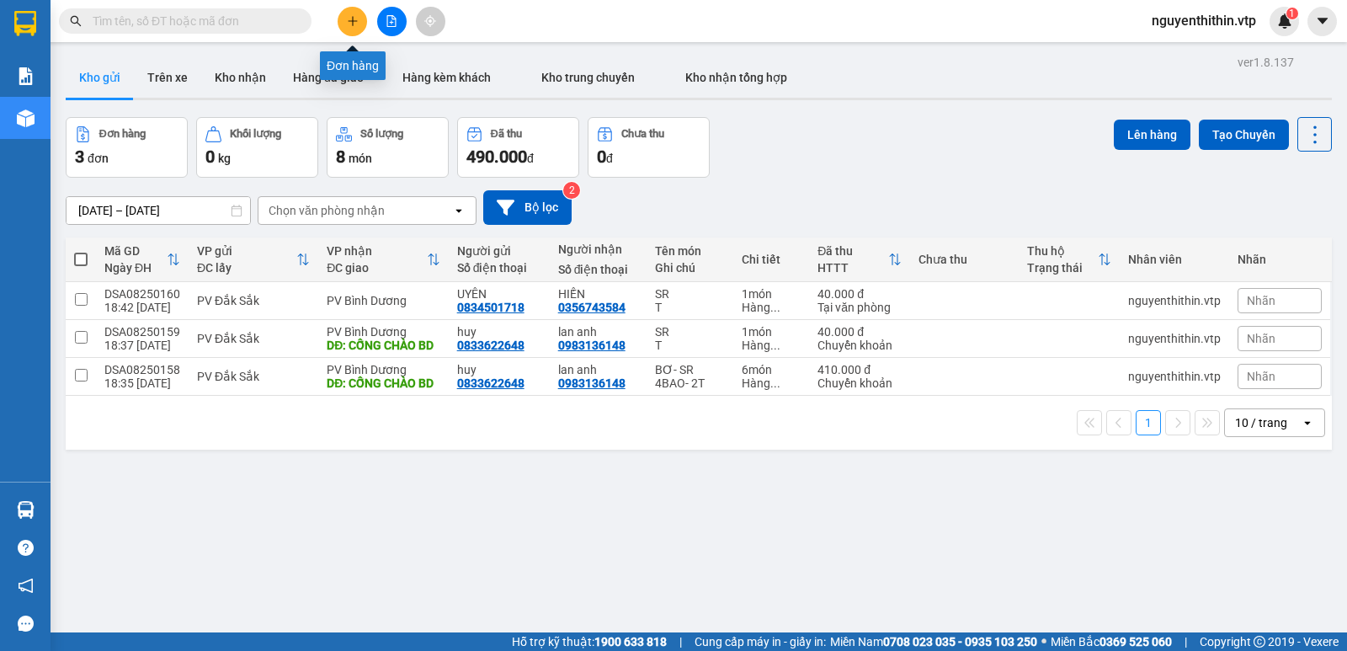
click at [351, 29] on button at bounding box center [352, 21] width 29 height 29
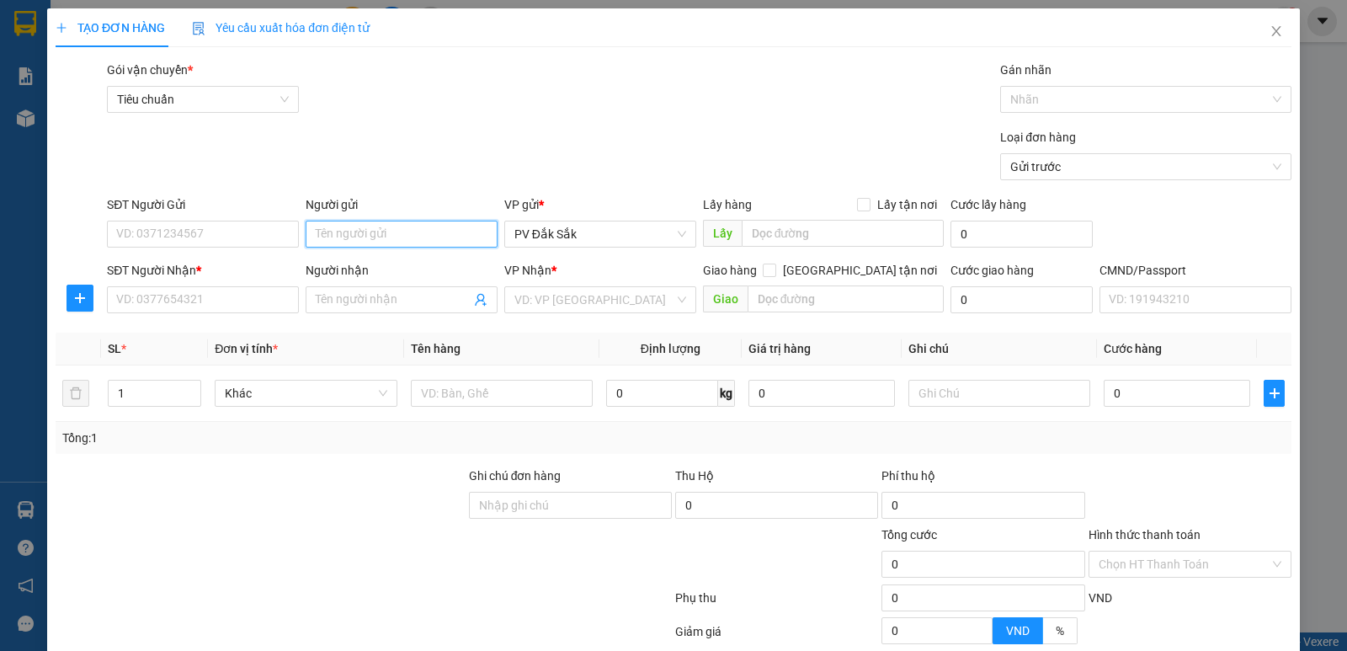
click at [323, 235] on input "Người gửi" at bounding box center [402, 234] width 192 height 27
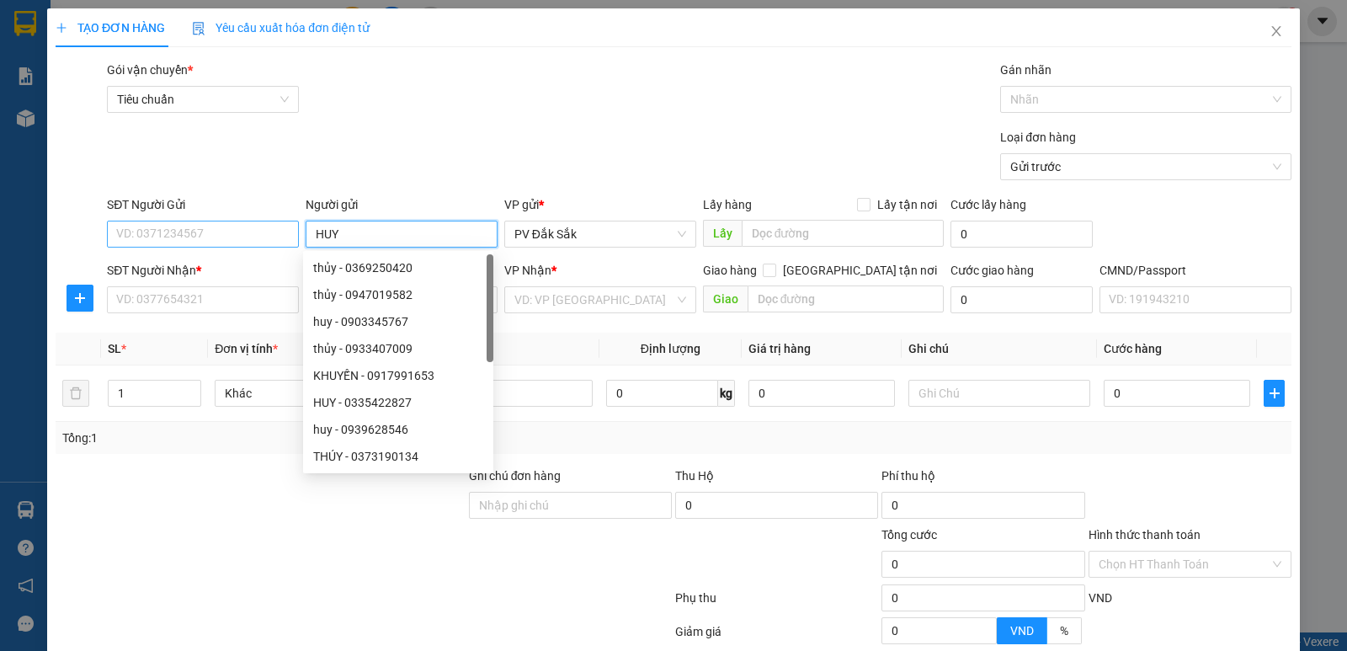
type input "HUY"
click at [125, 227] on input "SĐT Người Gửi" at bounding box center [203, 234] width 192 height 27
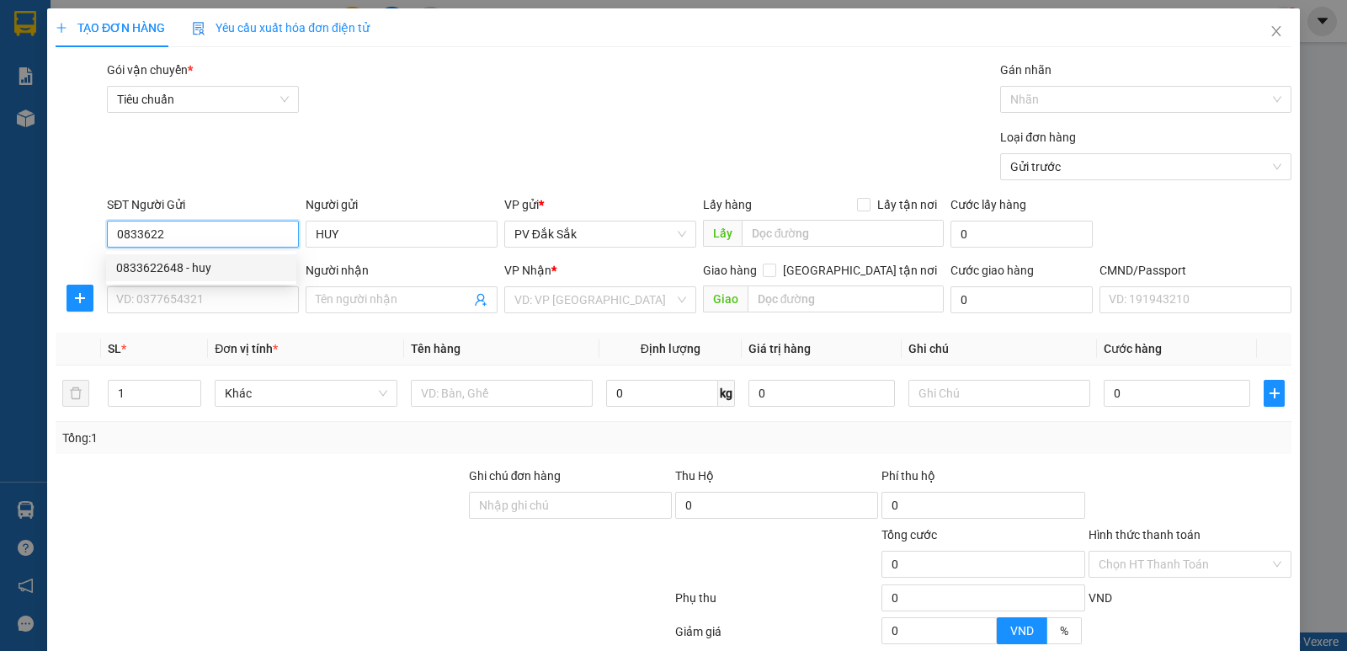
click at [181, 270] on div "0833622648 - huy" at bounding box center [201, 267] width 170 height 19
type input "0833622648"
type input "huy"
type input "0983136148"
type input "lan anh"
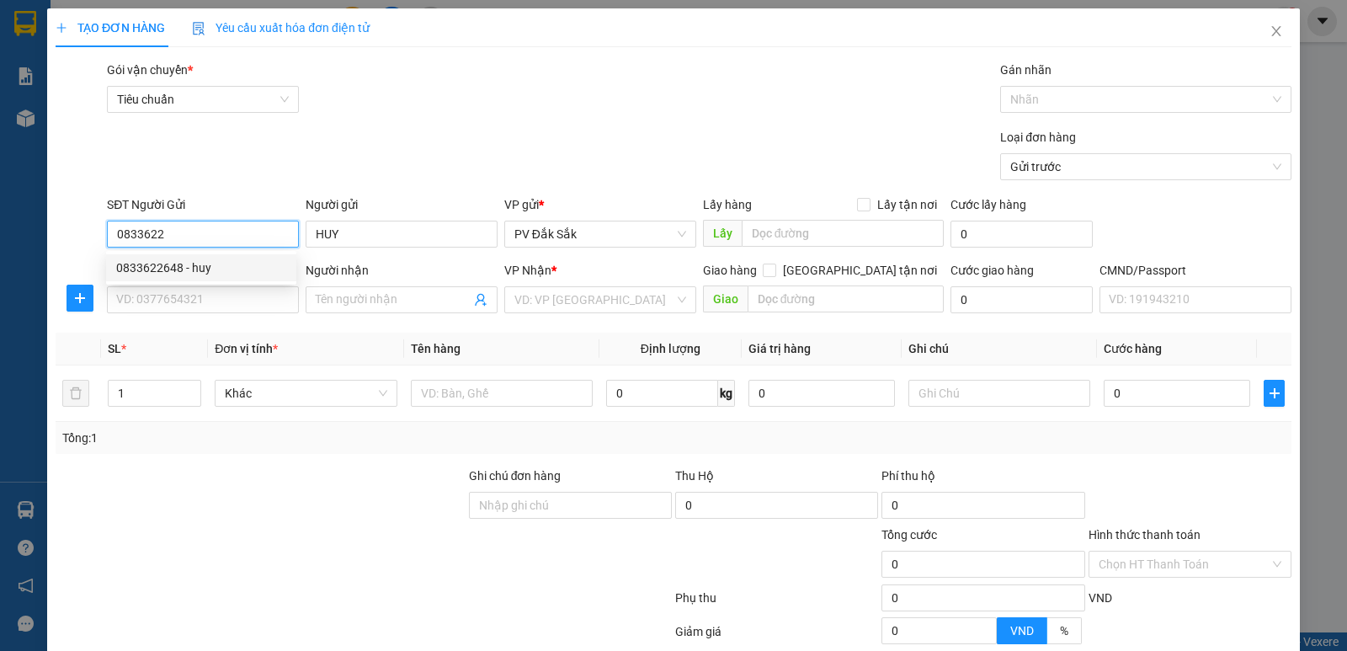
type input "CỐNG CHÀO BD"
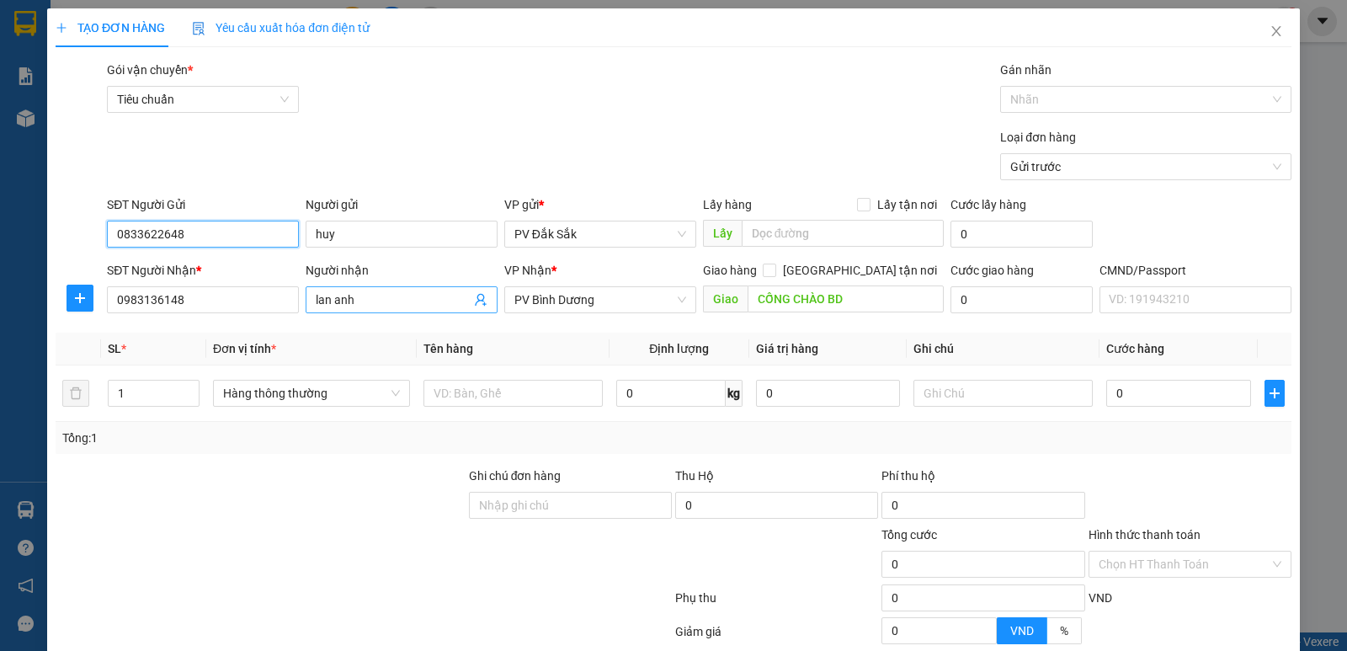
type input "0833622648"
click at [359, 301] on input "lan anh" at bounding box center [393, 299] width 155 height 19
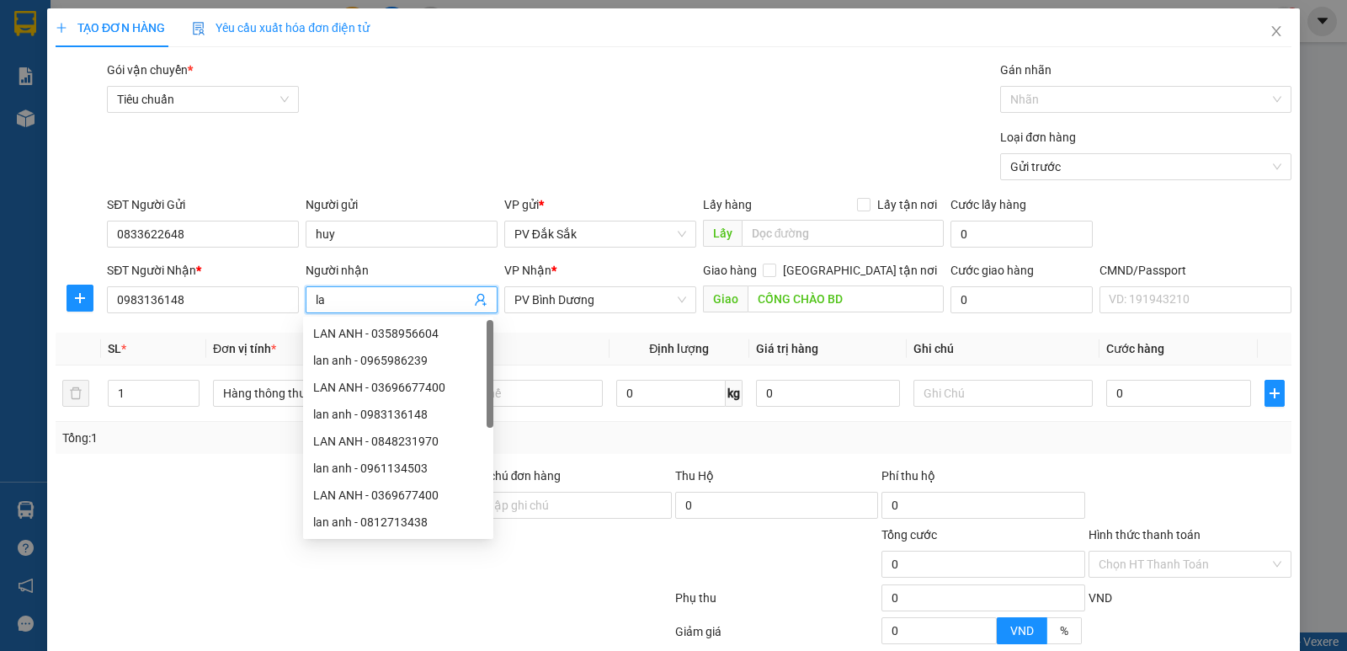
type input "l"
click at [559, 302] on span "PV Bình Dương" at bounding box center [600, 299] width 172 height 25
type input "LƯƠNG"
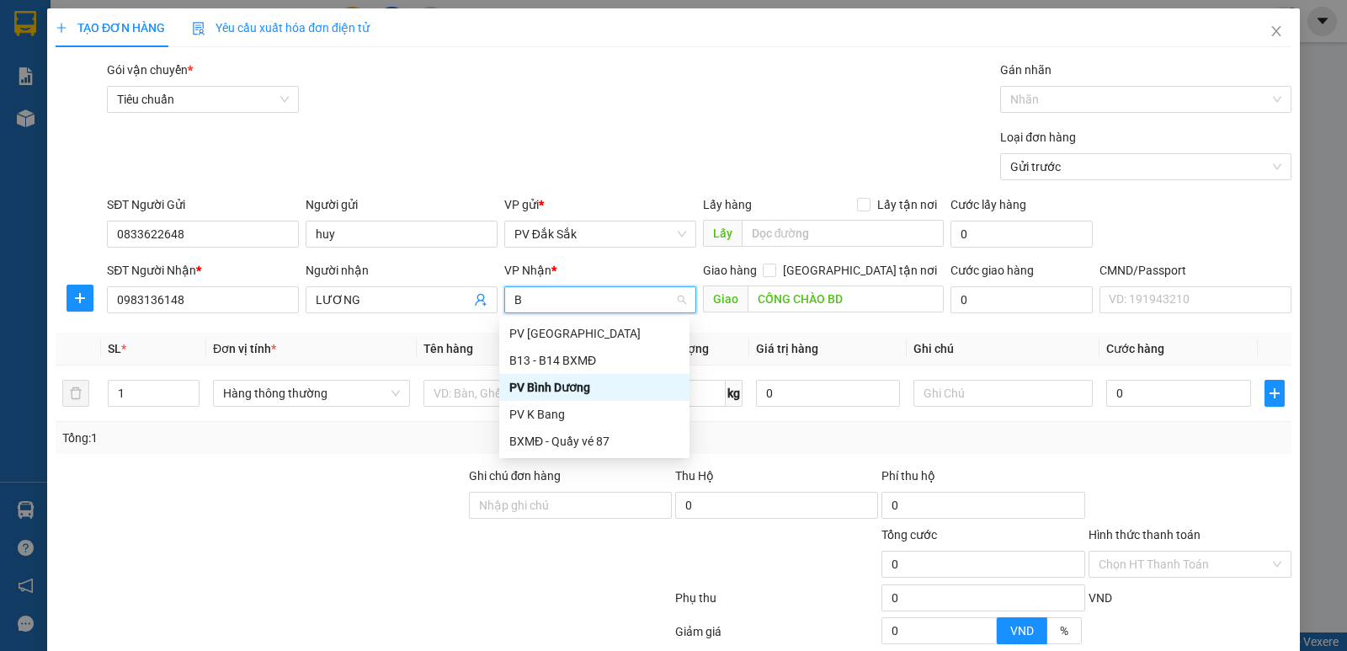
type input "BD"
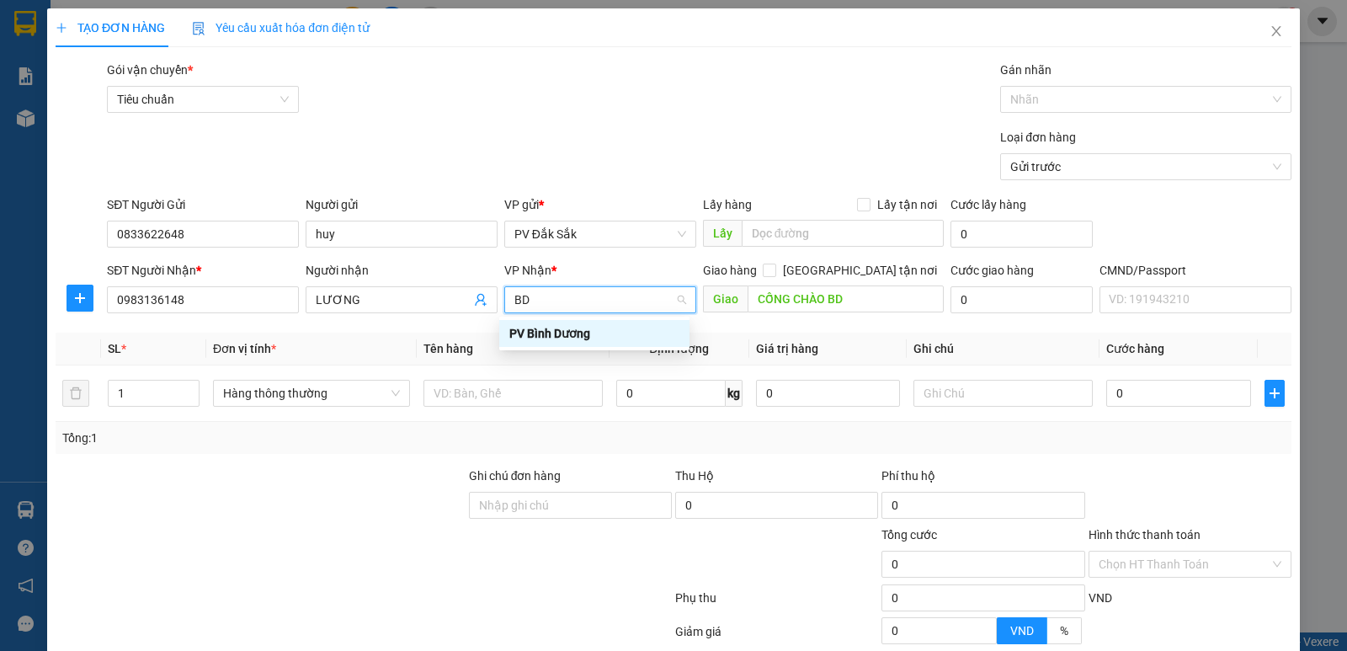
click at [552, 329] on div "PV Bình Dương" at bounding box center [594, 333] width 170 height 19
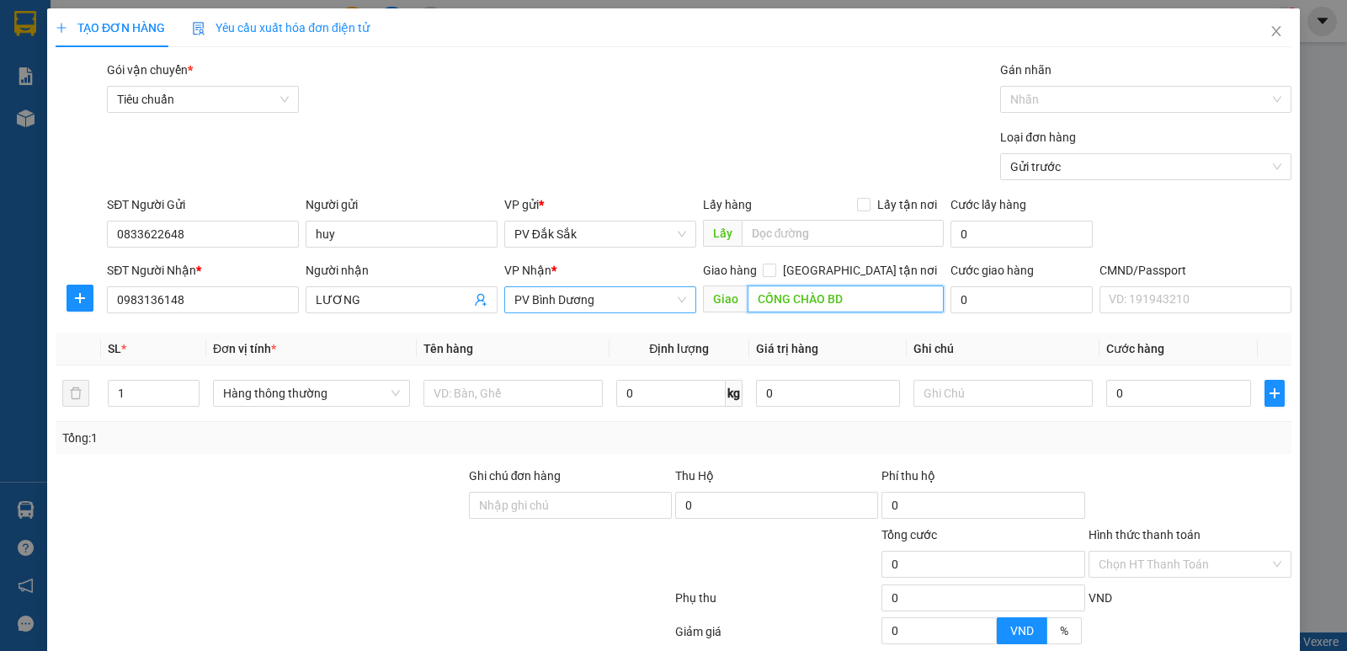
click at [827, 297] on input "CỐNG CHÀO BD" at bounding box center [845, 298] width 197 height 27
type input "CẦU ÔNG BỐ"
click at [186, 298] on input "0983136148" at bounding box center [203, 299] width 192 height 27
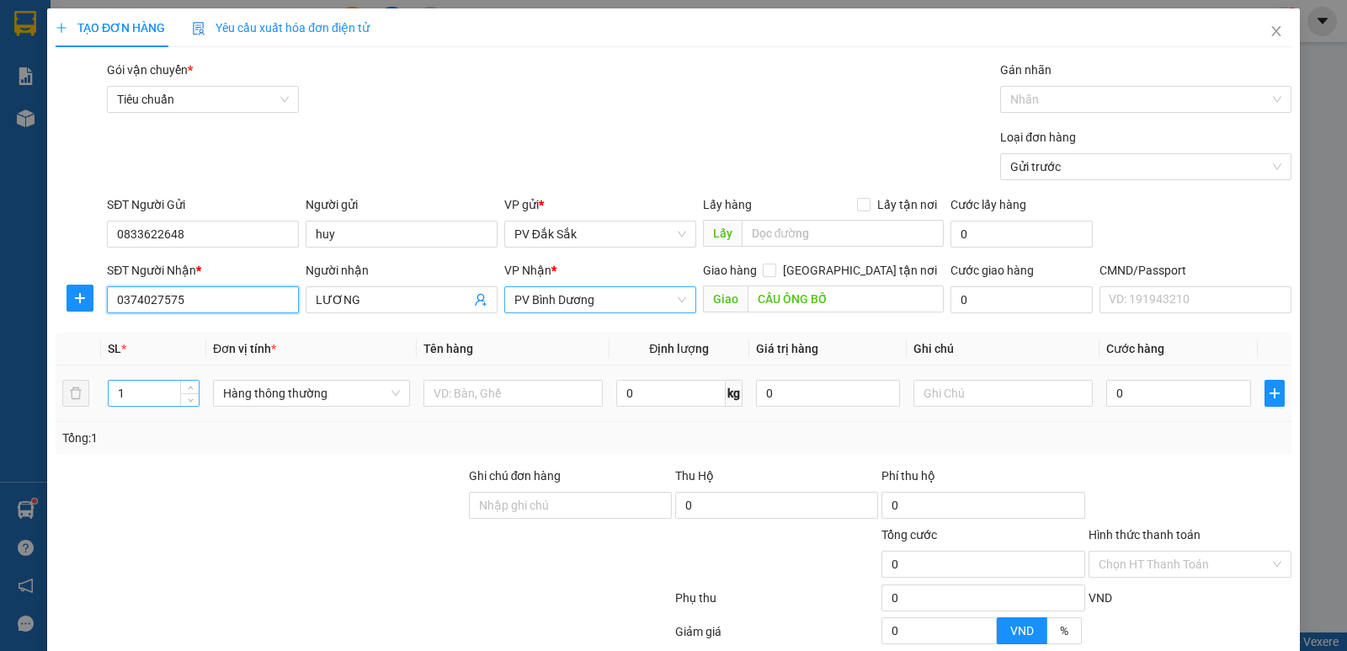
type input "0374027575"
click at [125, 392] on input "1" at bounding box center [154, 392] width 90 height 25
type input "2"
click at [434, 402] on input "text" at bounding box center [512, 393] width 179 height 27
type input "SR -BƠ"
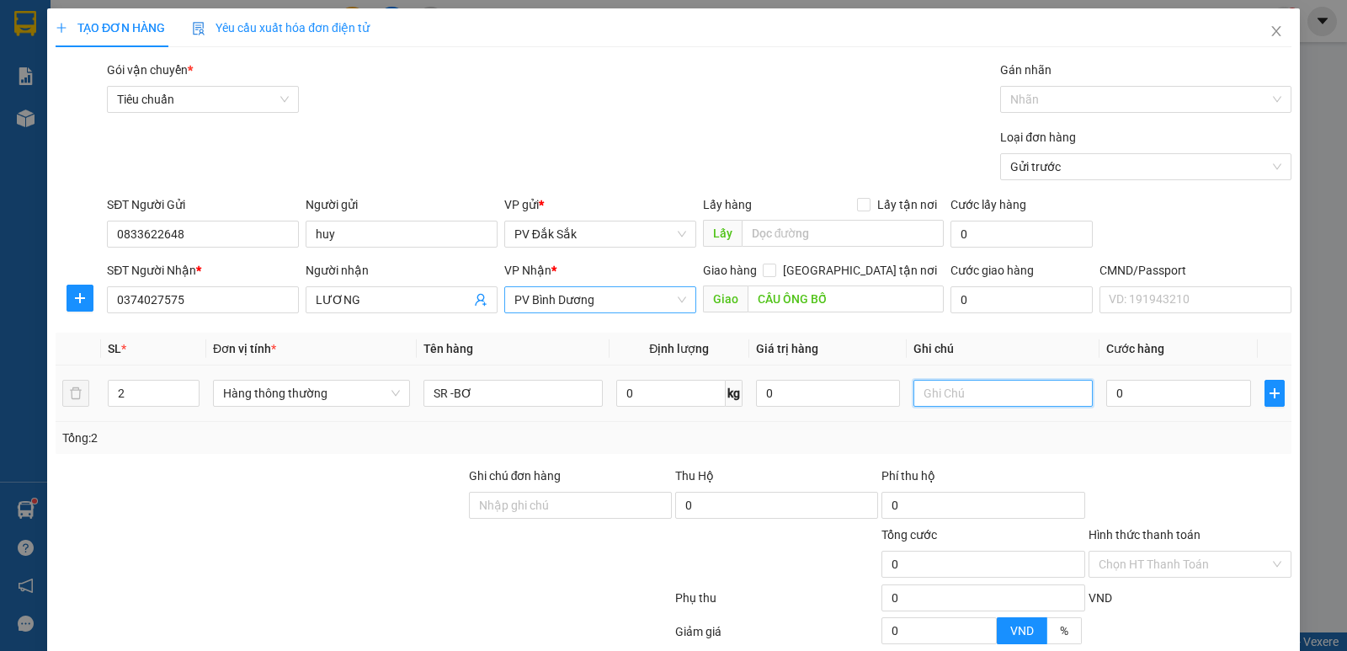
click at [926, 387] on input "text" at bounding box center [1002, 393] width 179 height 27
type input "T"
click at [1121, 391] on input "0" at bounding box center [1178, 393] width 144 height 27
click at [125, 395] on input "2" at bounding box center [154, 392] width 90 height 25
type input "1"
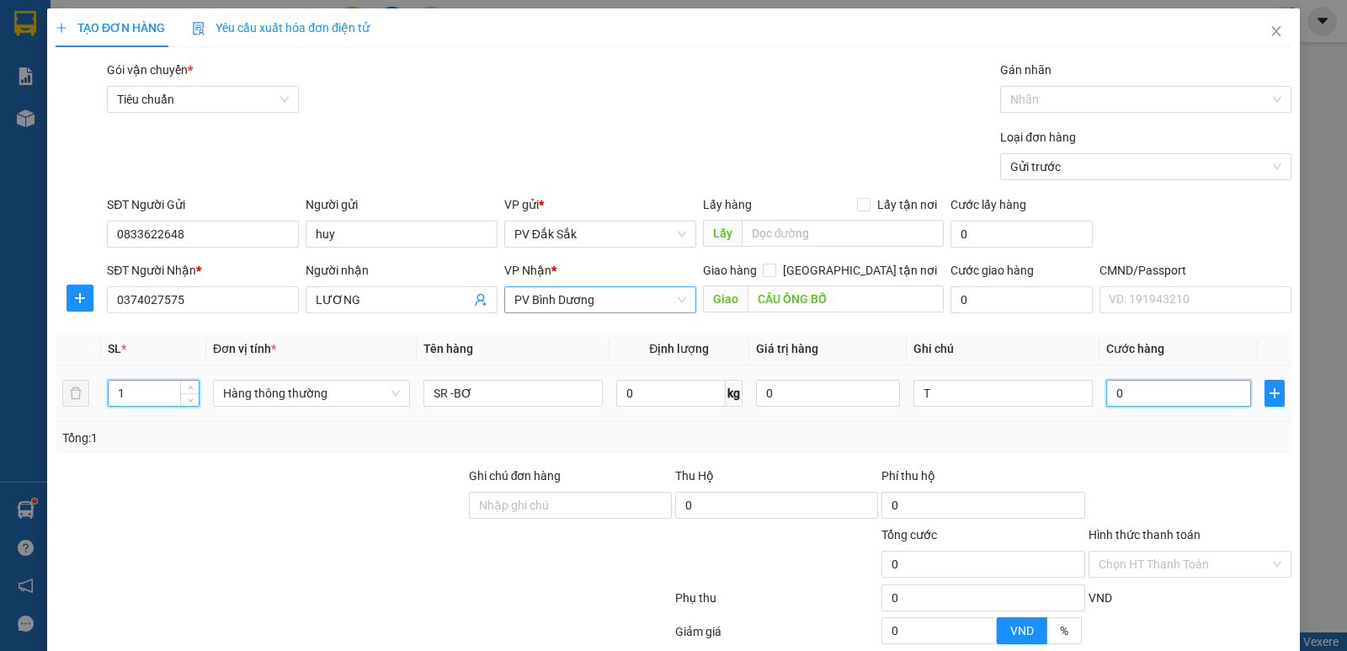
click at [1113, 395] on input "0" at bounding box center [1178, 393] width 144 height 27
type input "7"
type input "70"
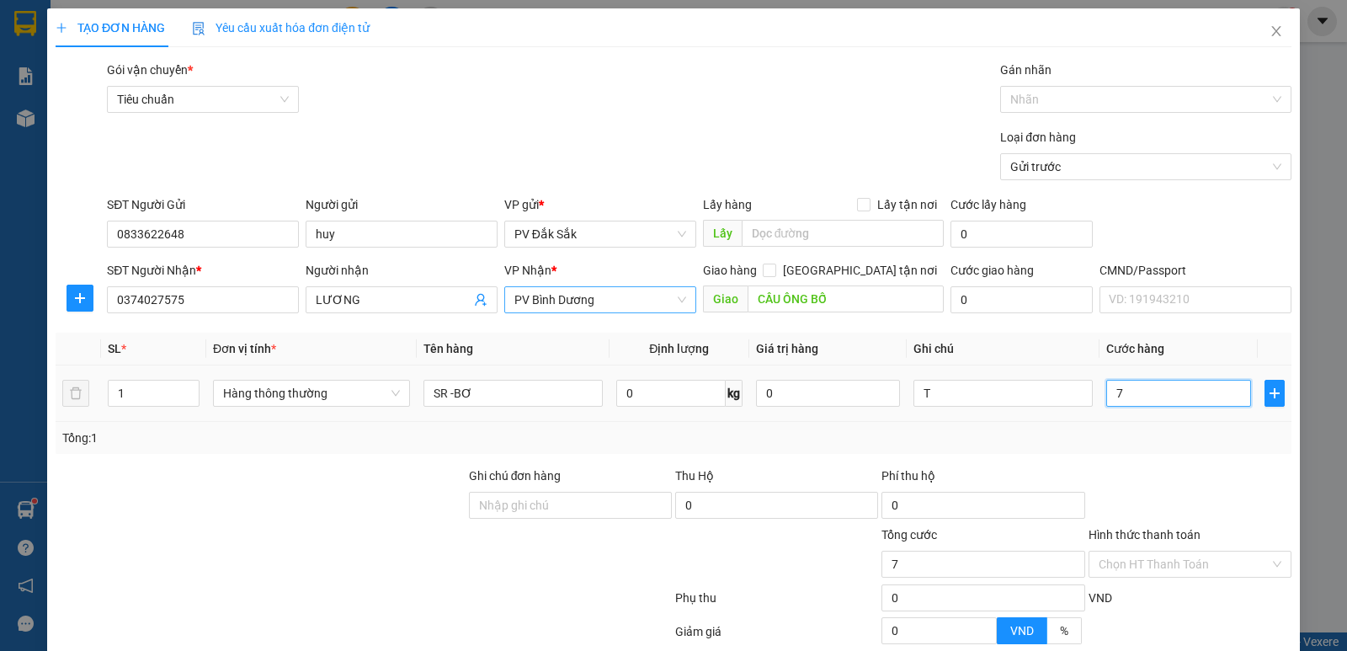
type input "70"
type input "700"
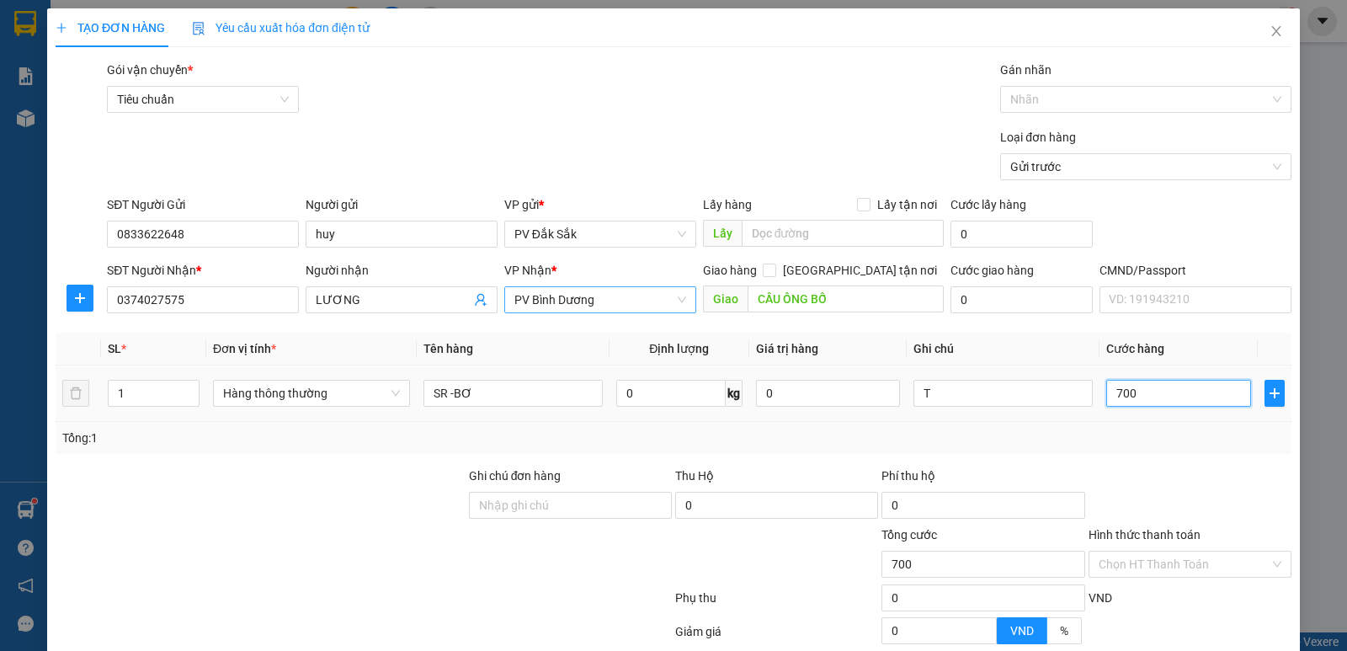
type input "7.000"
type input "70.000"
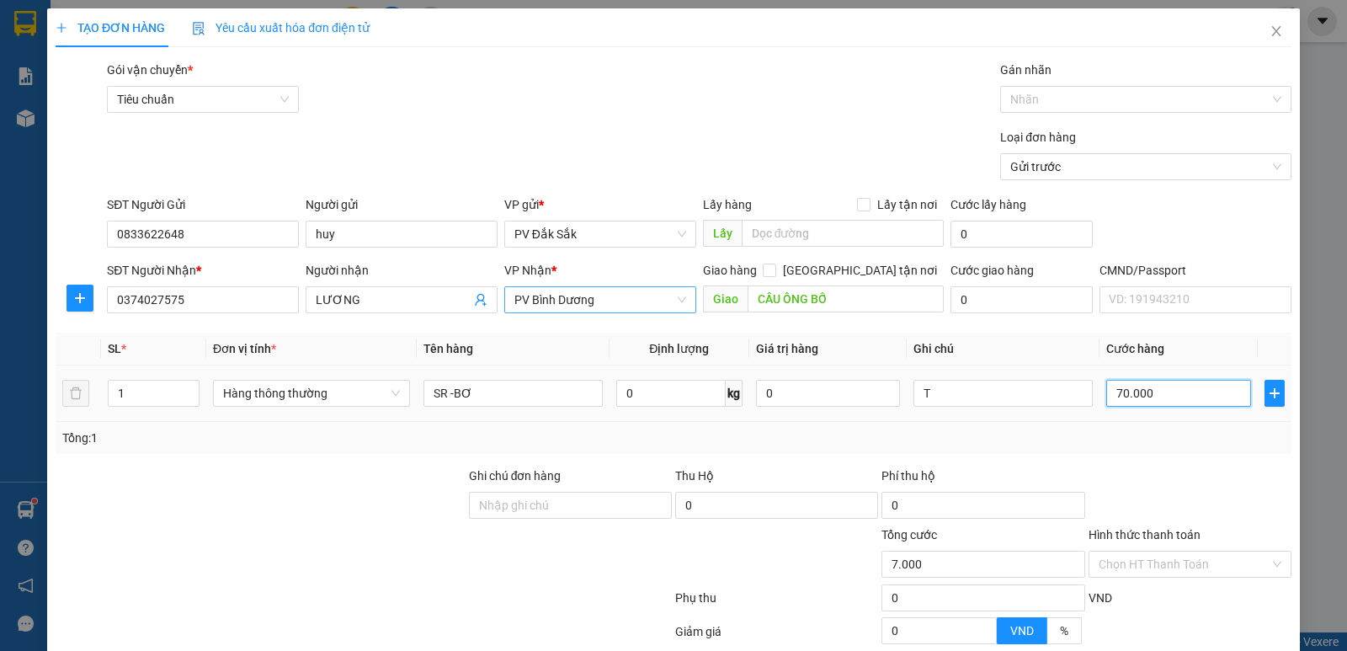
type input "70.000"
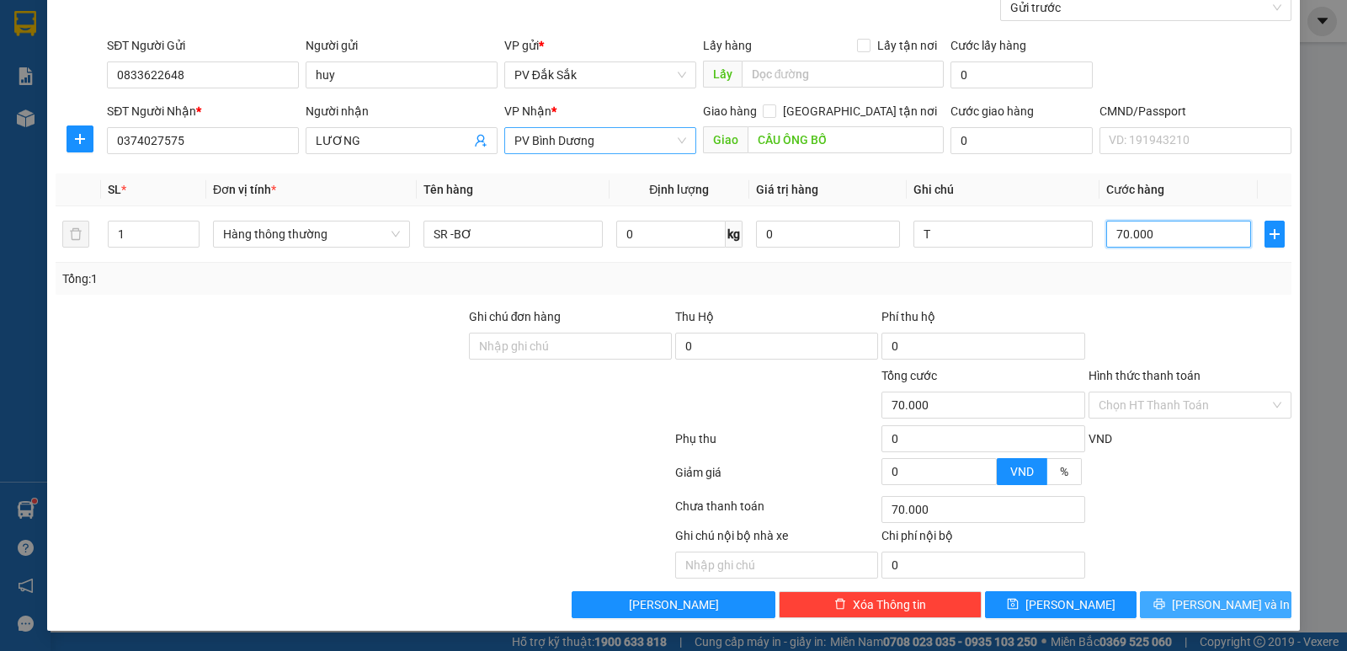
type input "70.000"
click at [1205, 607] on span "[PERSON_NAME] và In" at bounding box center [1231, 604] width 118 height 19
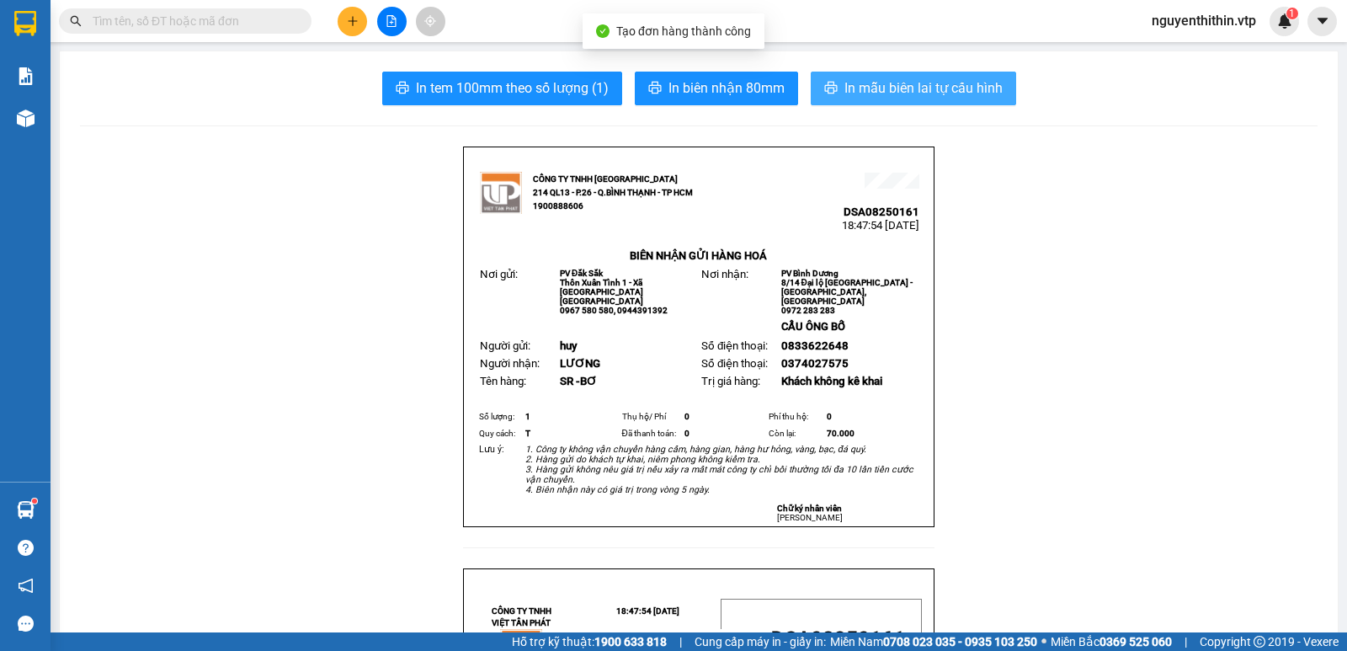
click at [897, 87] on span "In mẫu biên lai tự cấu hình" at bounding box center [923, 87] width 158 height 21
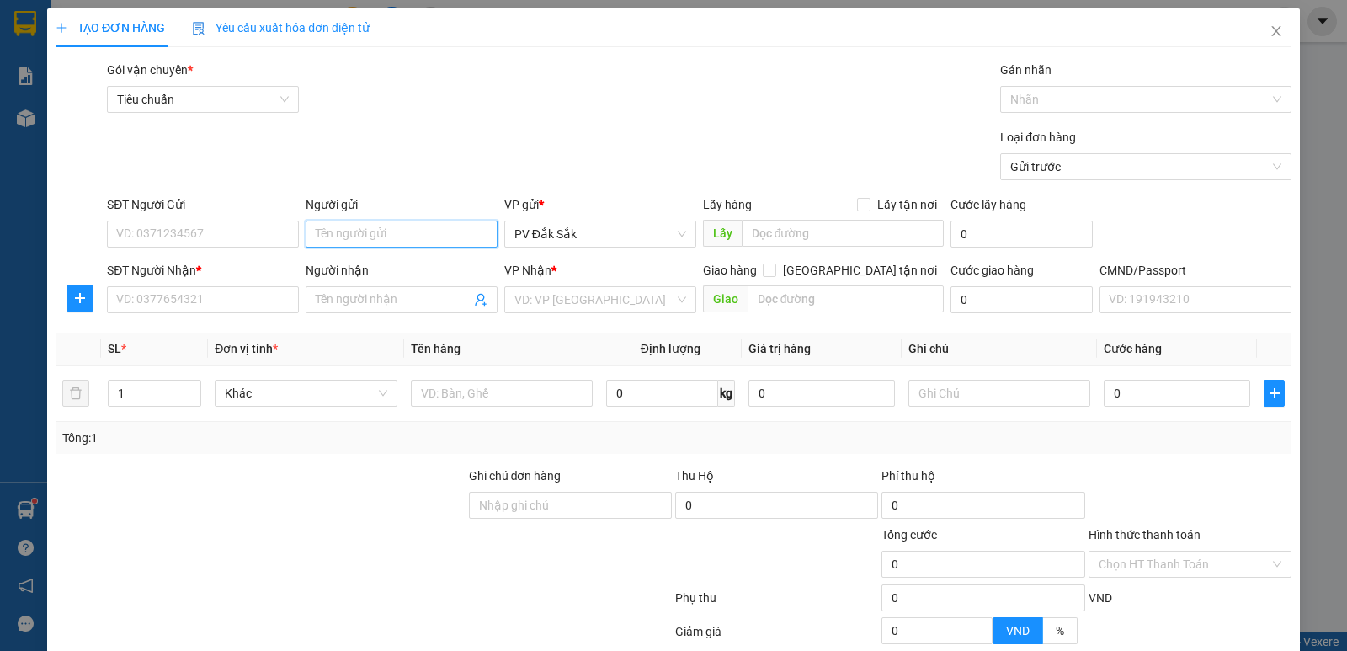
click at [343, 239] on input "Người gửi" at bounding box center [402, 234] width 192 height 27
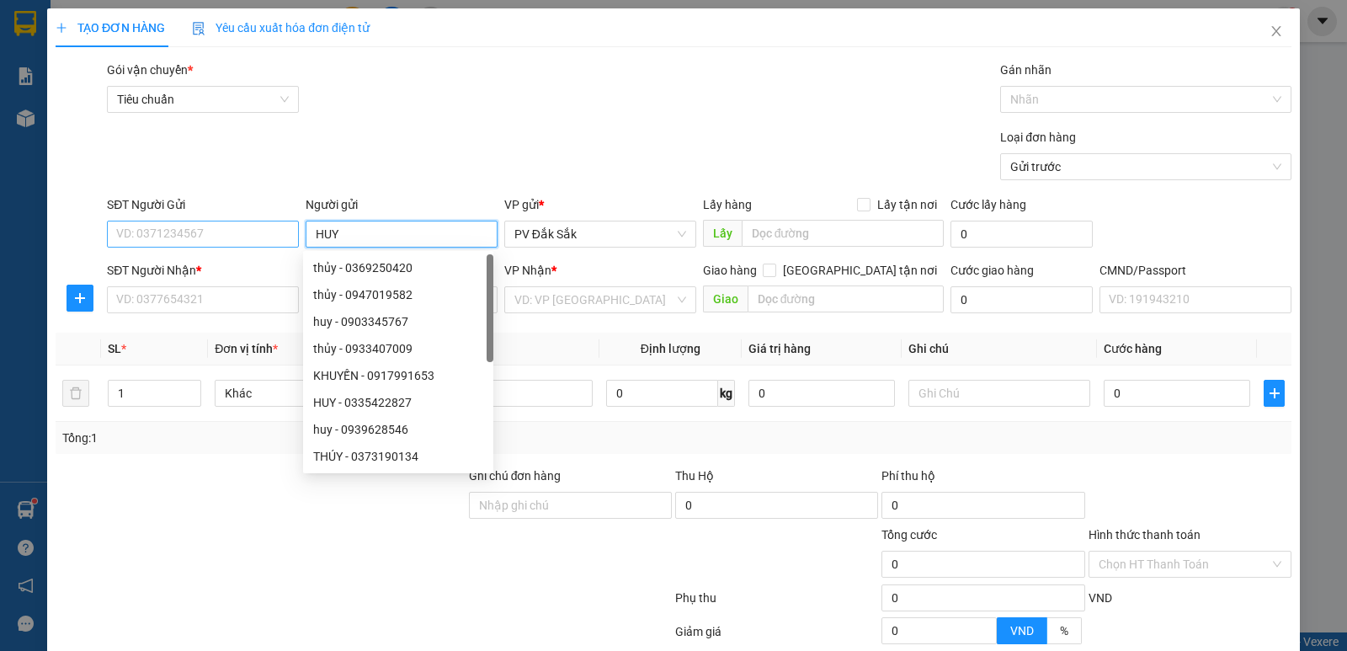
type input "HUY"
click at [131, 237] on input "SĐT Người Gửi" at bounding box center [203, 234] width 192 height 27
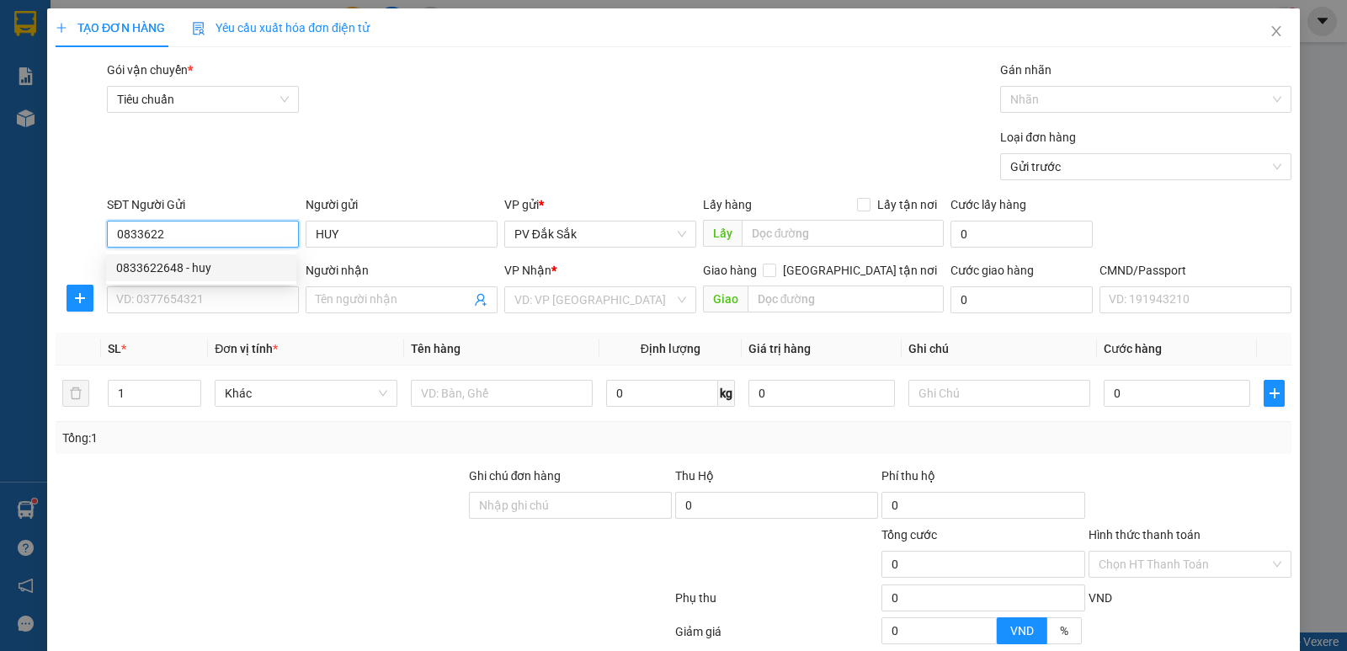
click at [151, 268] on div "0833622648 - huy" at bounding box center [201, 267] width 170 height 19
type input "0833622648"
type input "huy"
type input "0374027575"
type input "LƯƠNG"
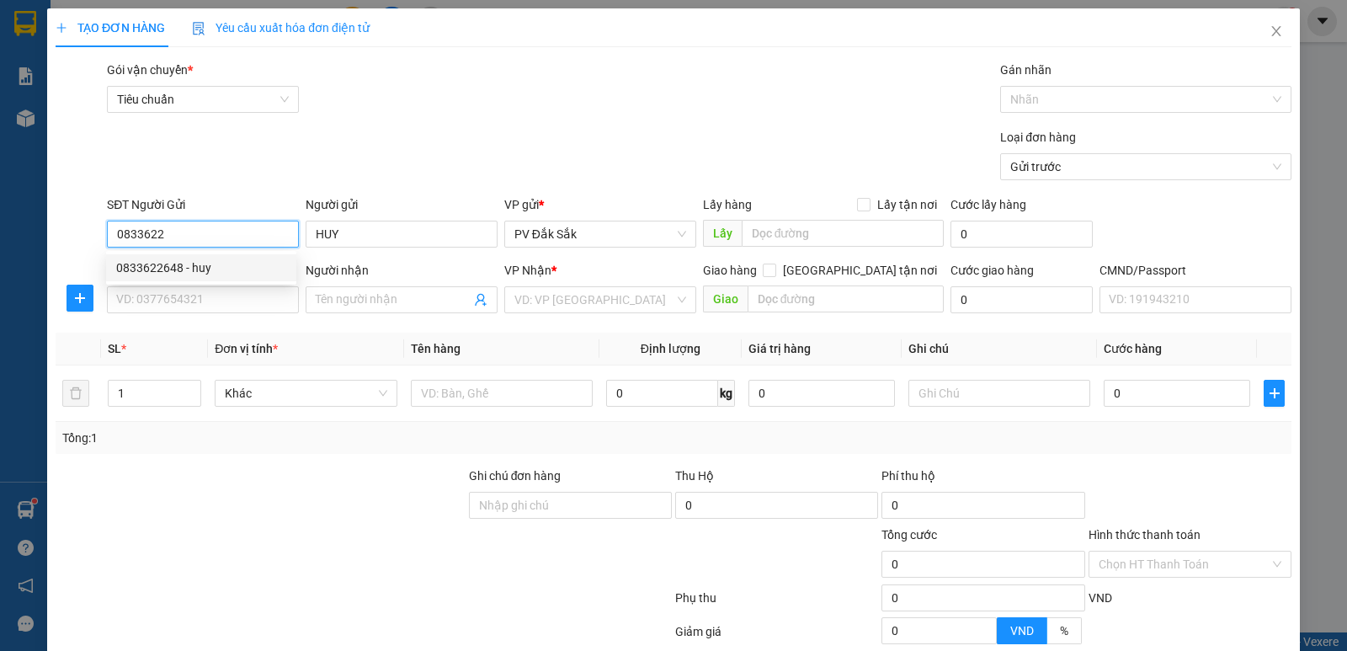
type input "CẦU ÔNG BỐ"
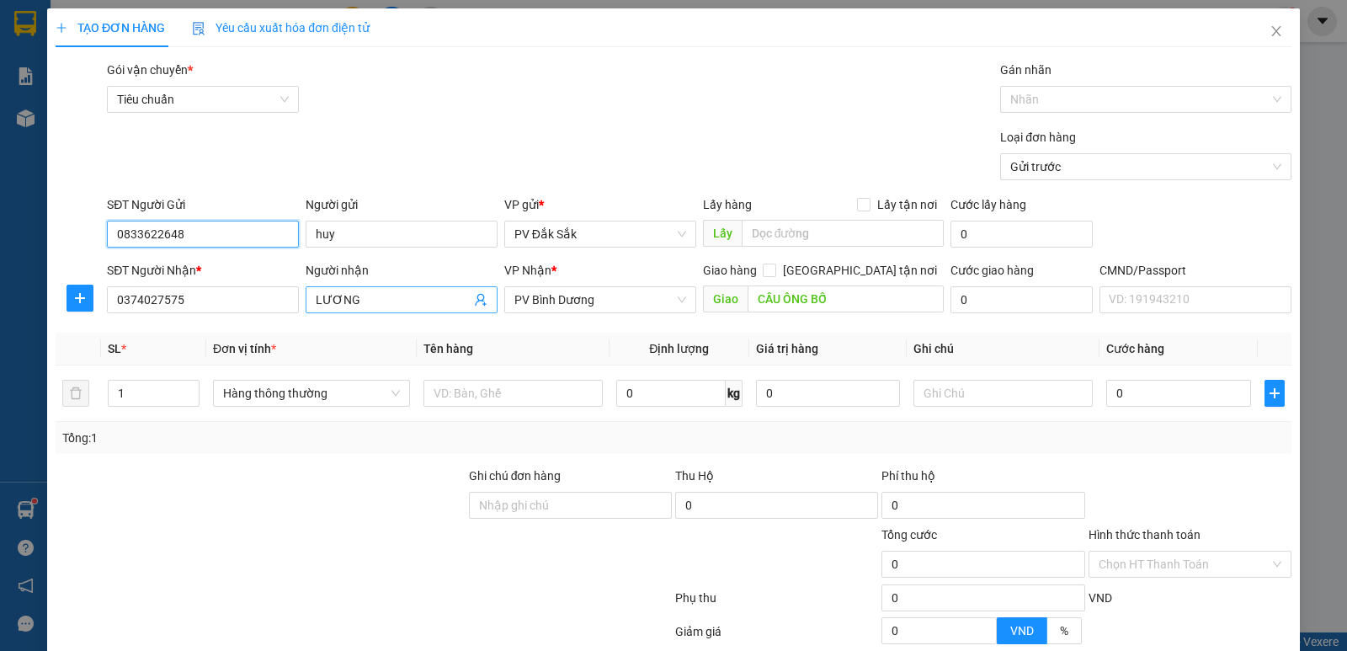
type input "0833622648"
click at [364, 298] on input "LƯƠNG" at bounding box center [393, 299] width 155 height 19
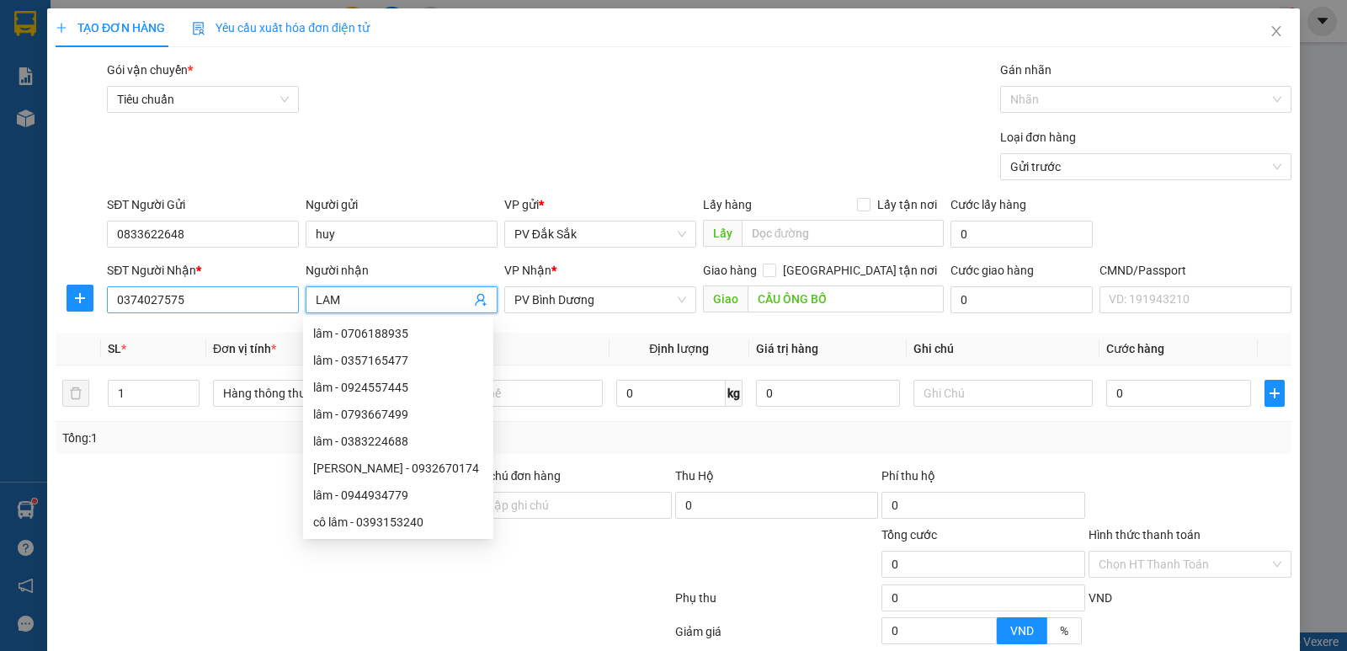
type input "LAM"
click at [184, 297] on input "0374027575" at bounding box center [203, 299] width 192 height 27
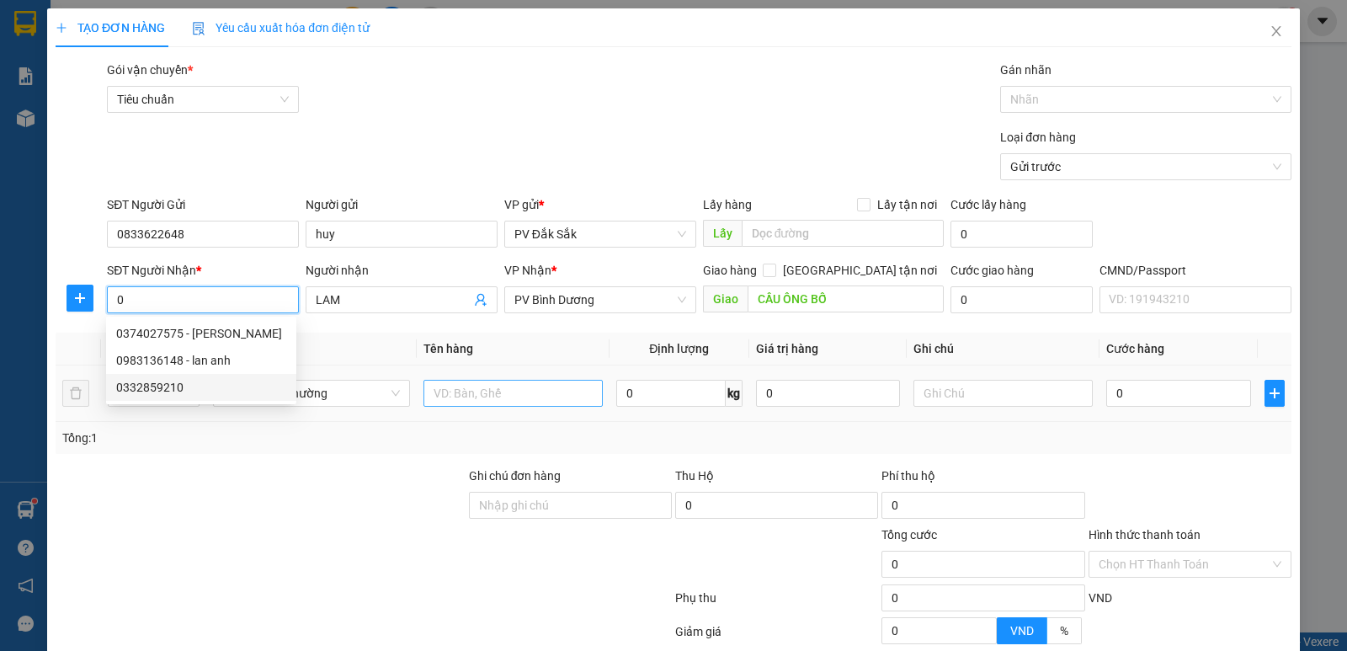
type input "0"
click at [423, 388] on input "text" at bounding box center [512, 393] width 179 height 27
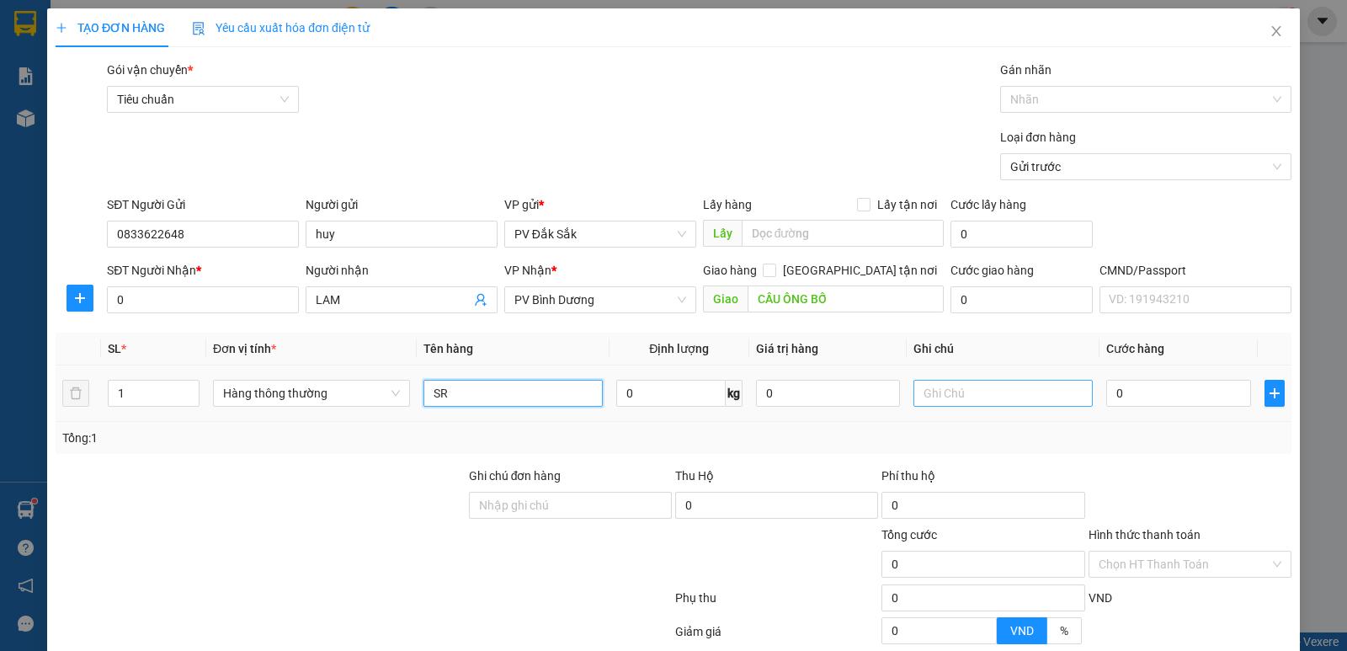
type input "SR"
click at [929, 391] on input "text" at bounding box center [1002, 393] width 179 height 27
type input "T"
click at [1106, 386] on input "0" at bounding box center [1178, 393] width 144 height 27
type input "7"
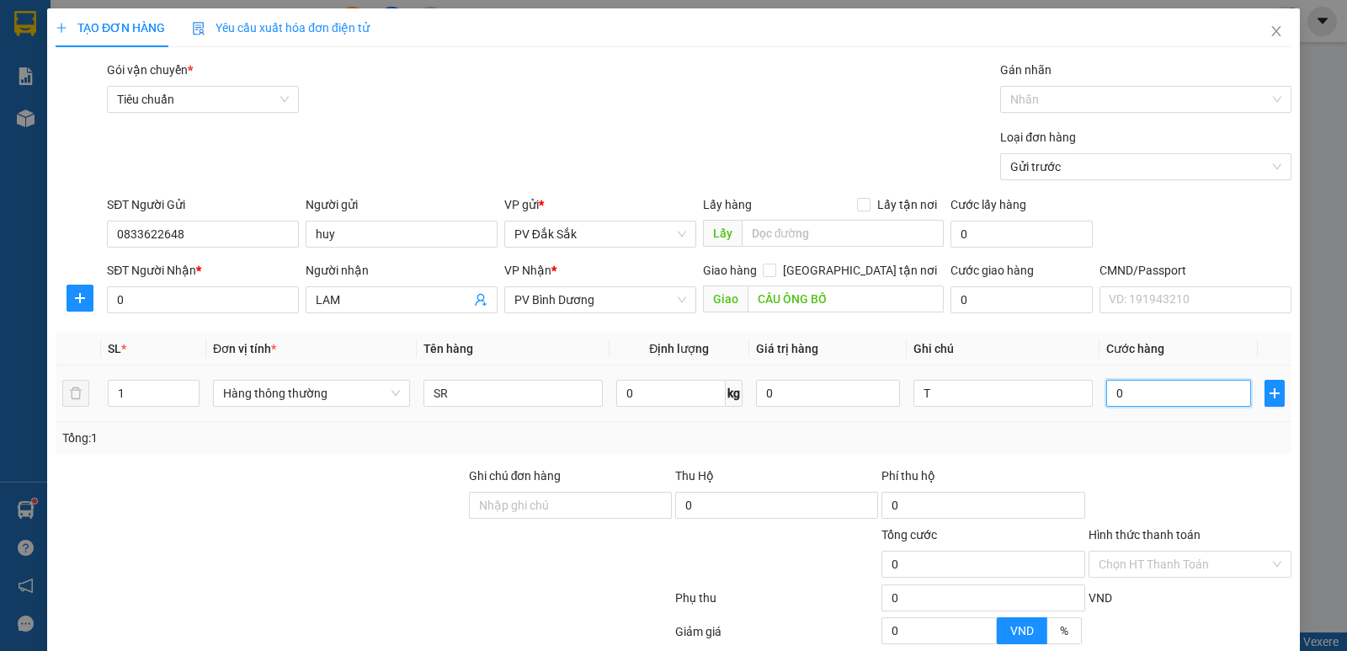
type input "7"
type input "70"
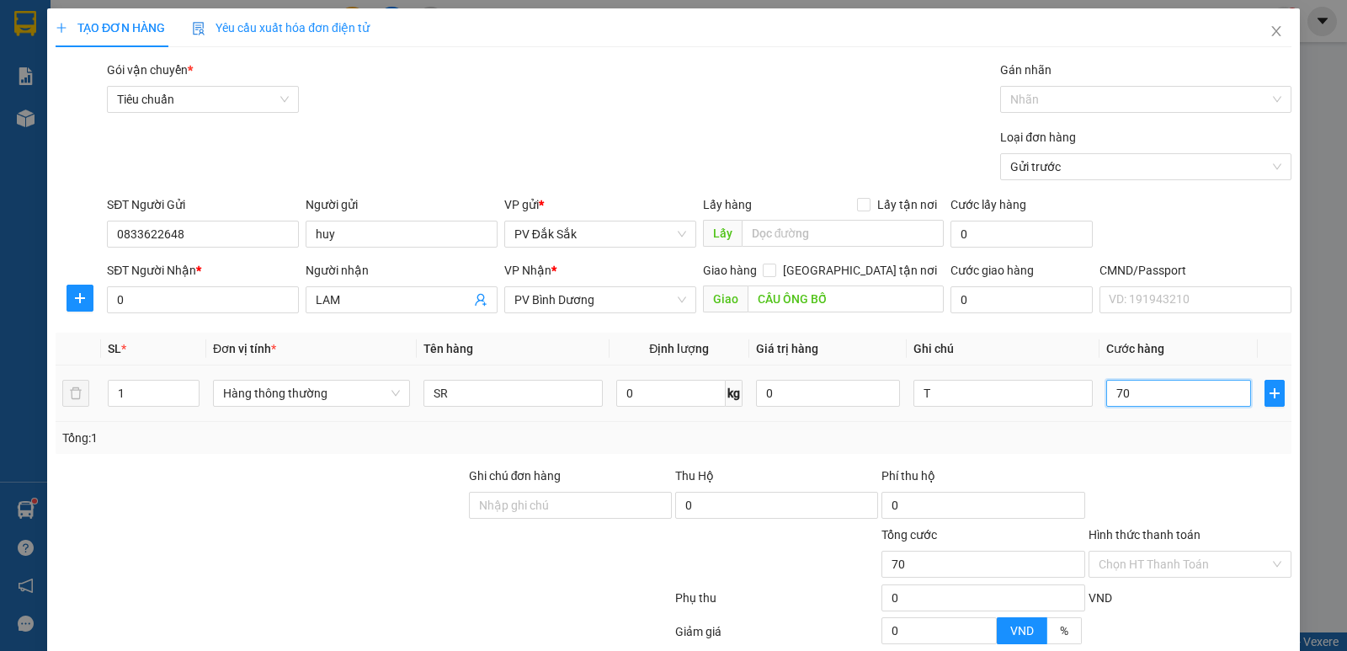
type input "700"
type input "7.000"
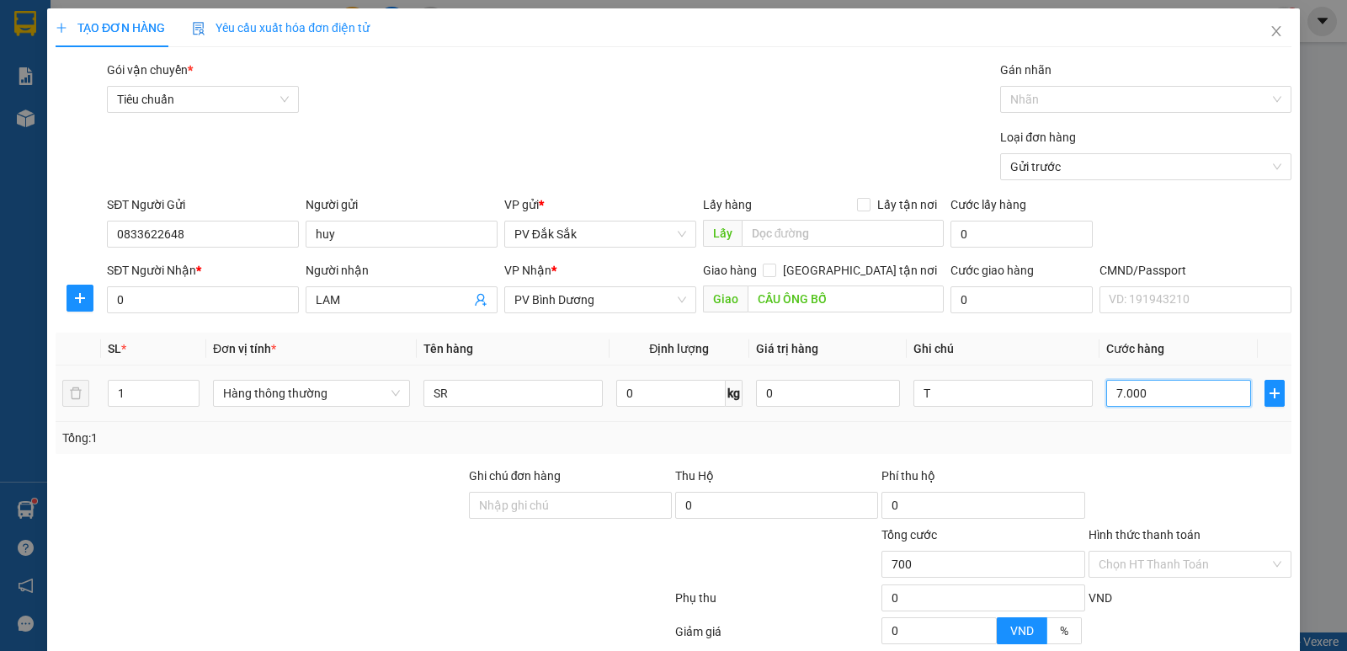
type input "7.000"
type input "70.000"
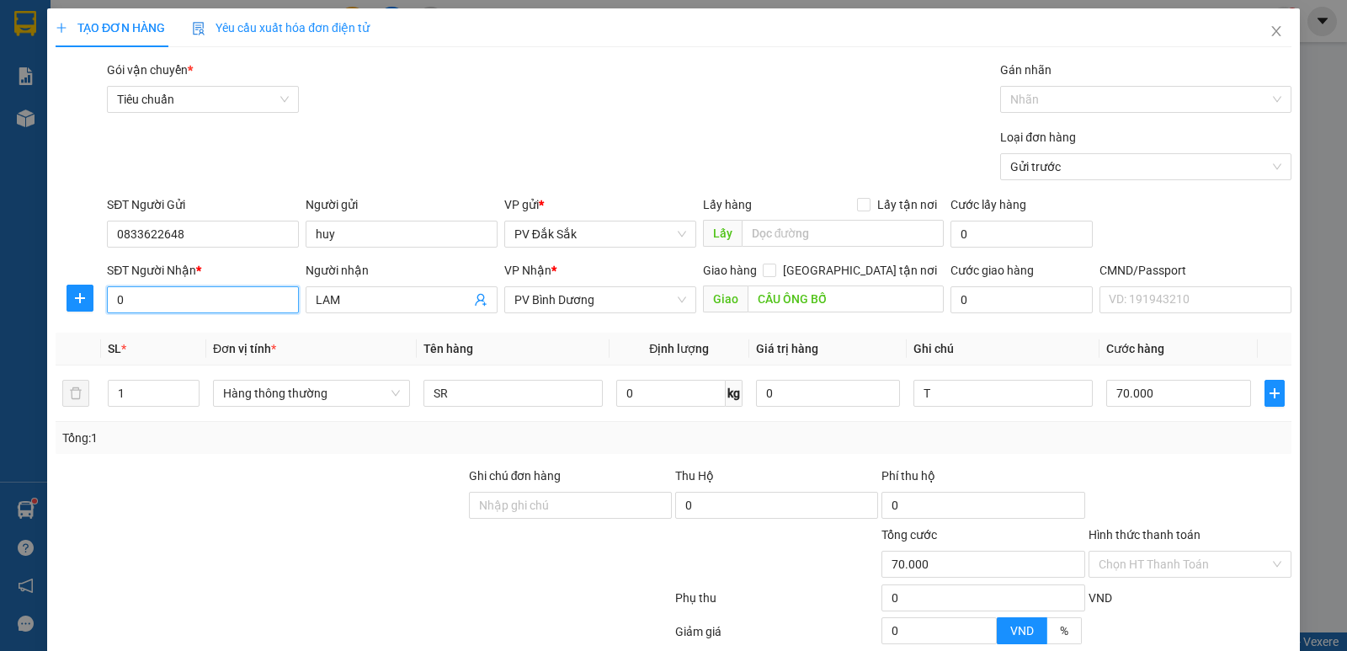
click at [136, 303] on input "0" at bounding box center [203, 299] width 192 height 27
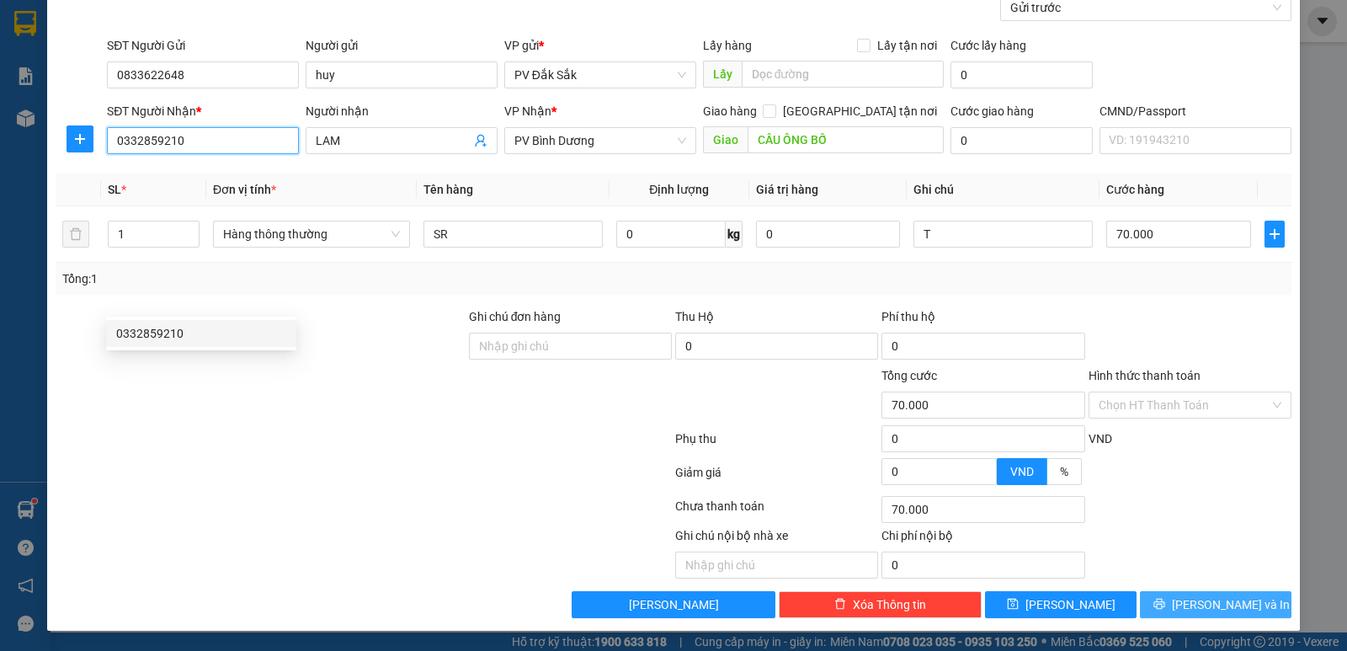
type input "0332859210"
click at [1211, 610] on span "[PERSON_NAME] và In" at bounding box center [1231, 604] width 118 height 19
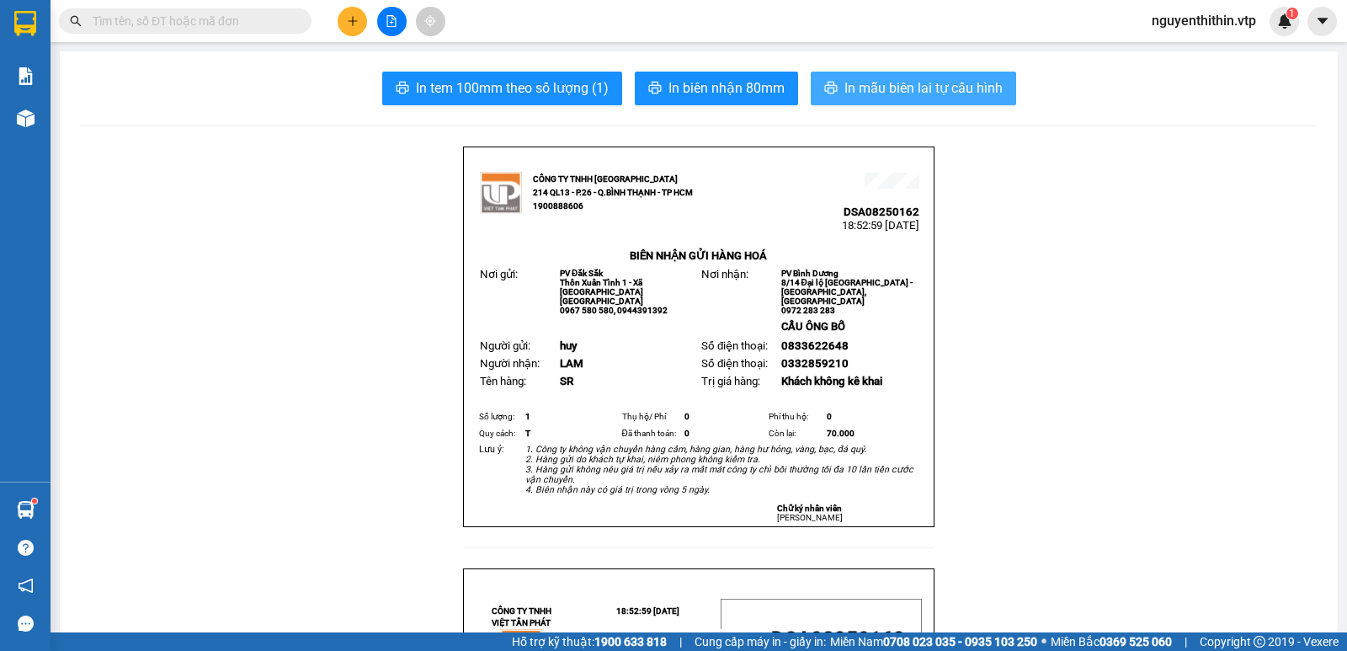
click at [905, 82] on span "In mẫu biên lai tự cấu hình" at bounding box center [923, 87] width 158 height 21
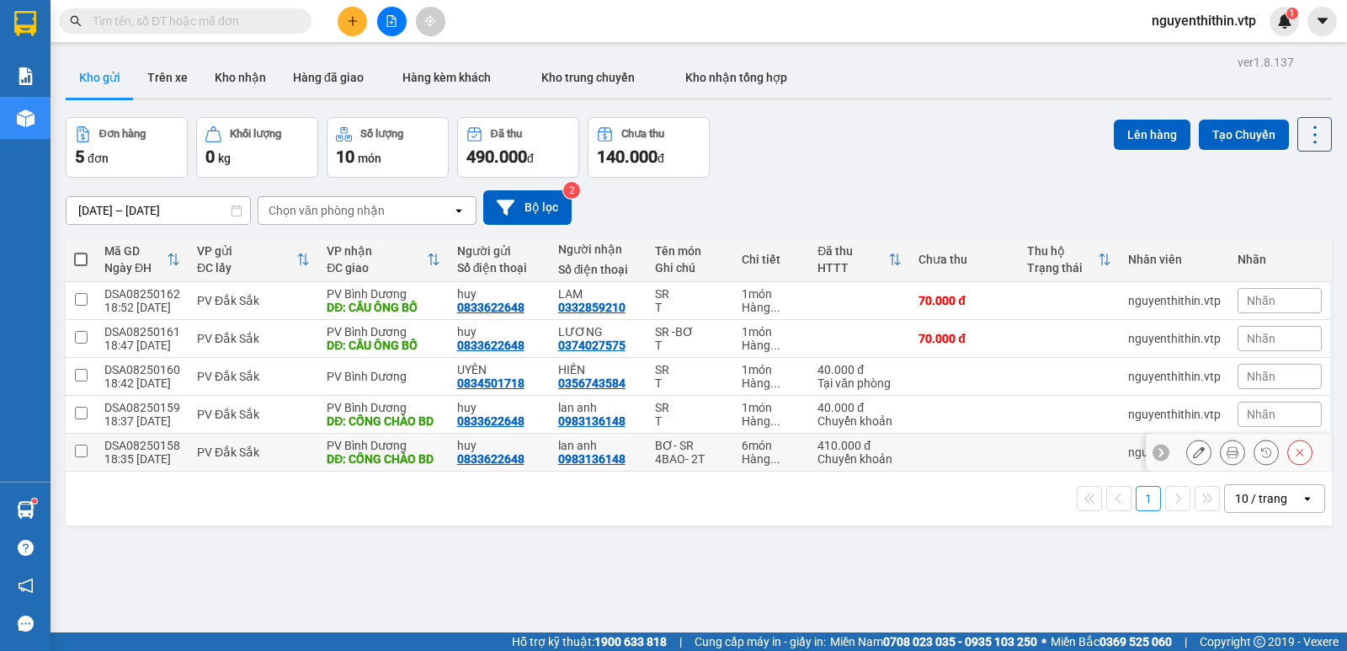
click at [77, 457] on input "checkbox" at bounding box center [81, 450] width 13 height 13
checkbox input "true"
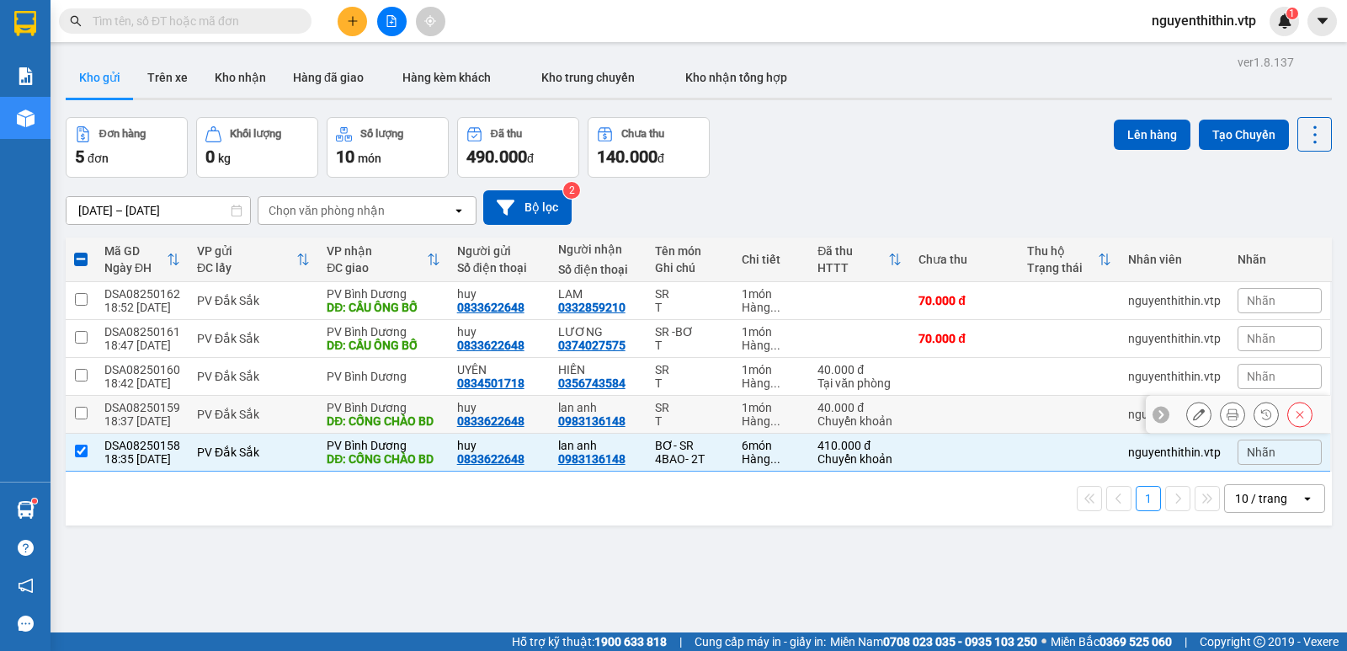
click at [77, 415] on input "checkbox" at bounding box center [81, 413] width 13 height 13
checkbox input "true"
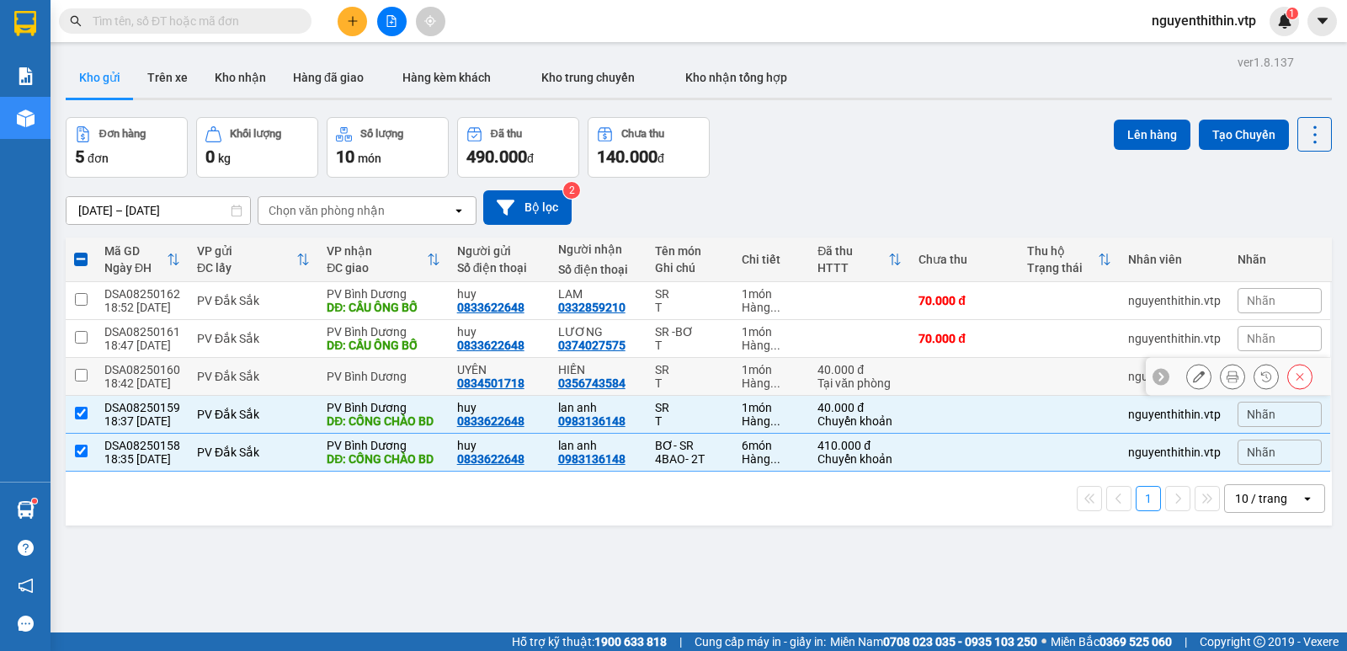
click at [83, 375] on input "checkbox" at bounding box center [81, 375] width 13 height 13
checkbox input "true"
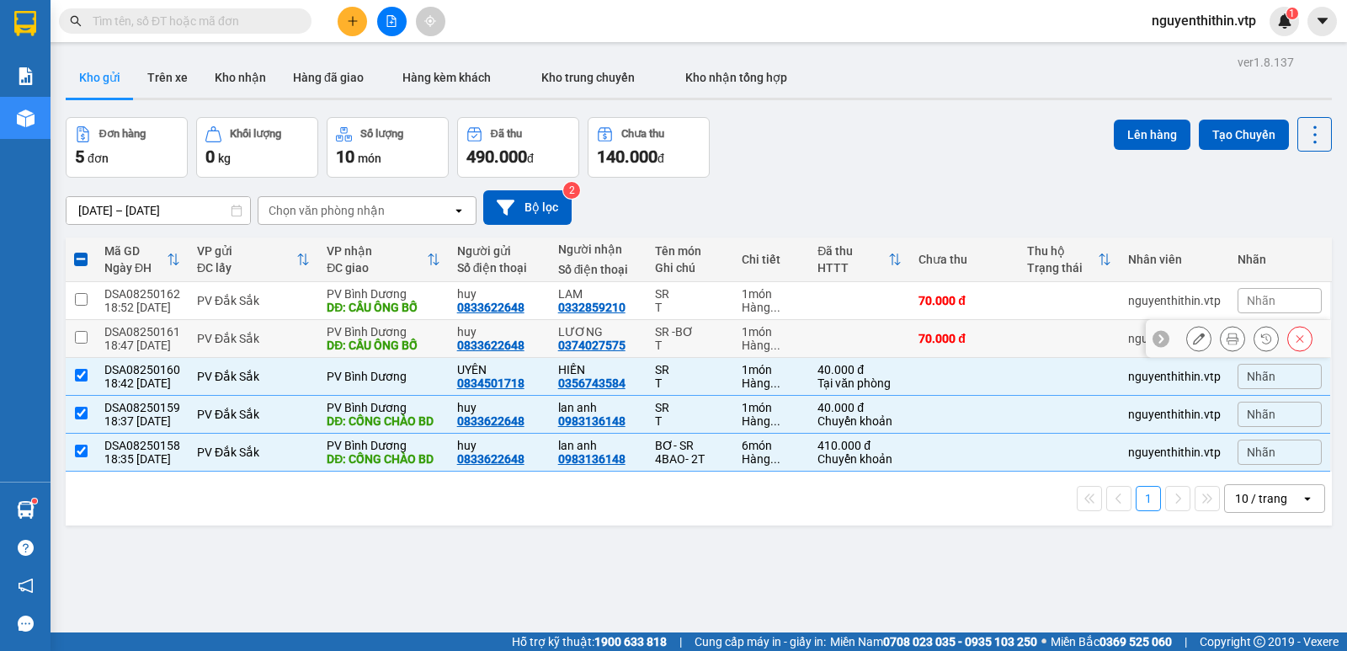
click at [78, 340] on input "checkbox" at bounding box center [81, 337] width 13 height 13
checkbox input "true"
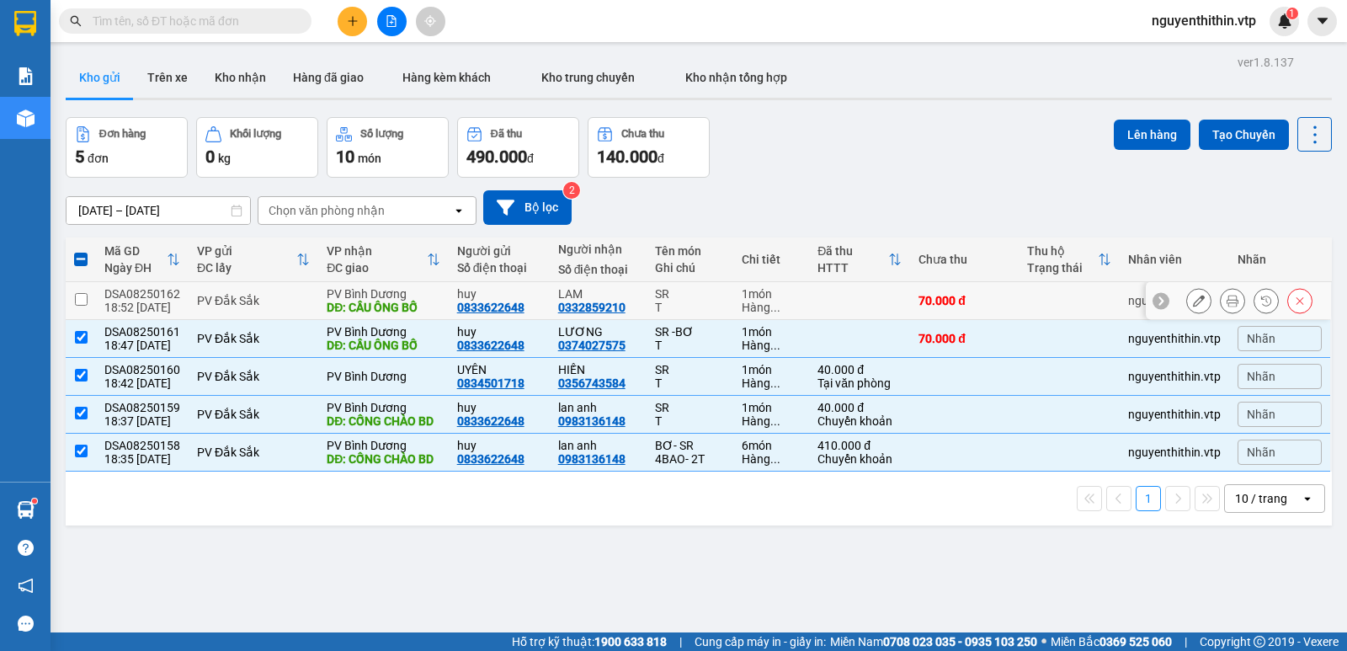
click at [82, 298] on input "checkbox" at bounding box center [81, 299] width 13 height 13
checkbox input "true"
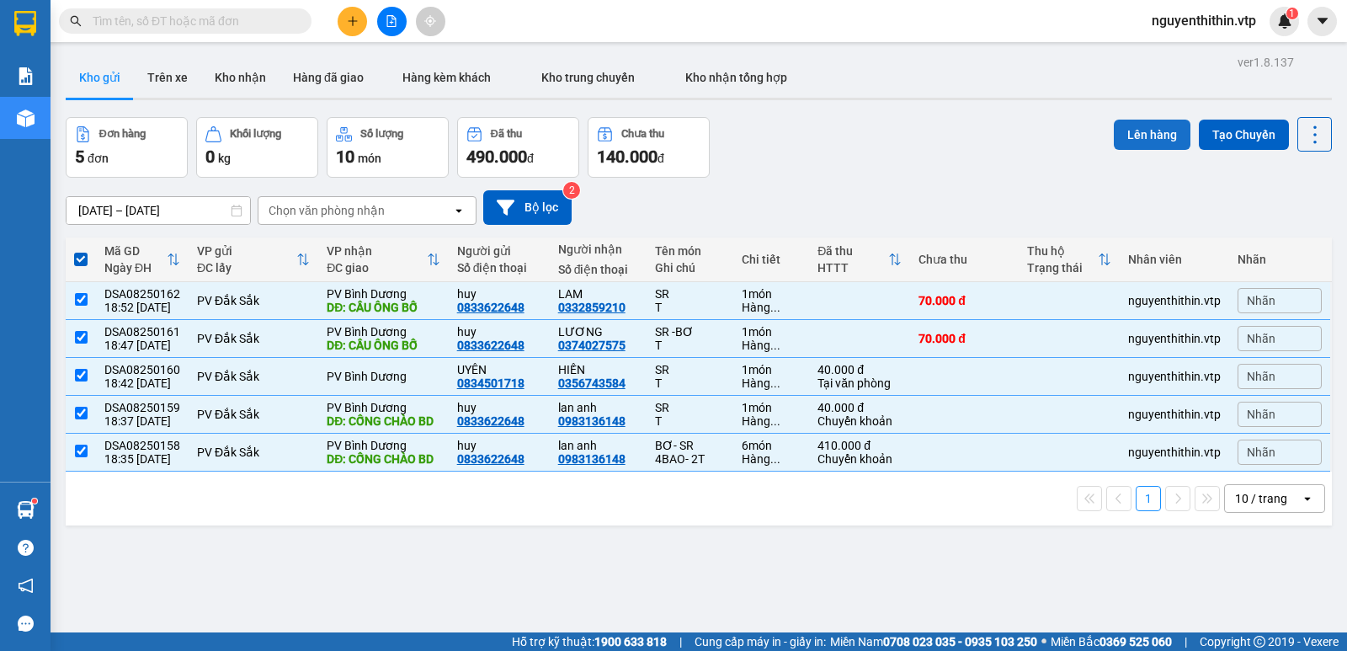
click at [1129, 136] on button "Lên hàng" at bounding box center [1152, 135] width 77 height 30
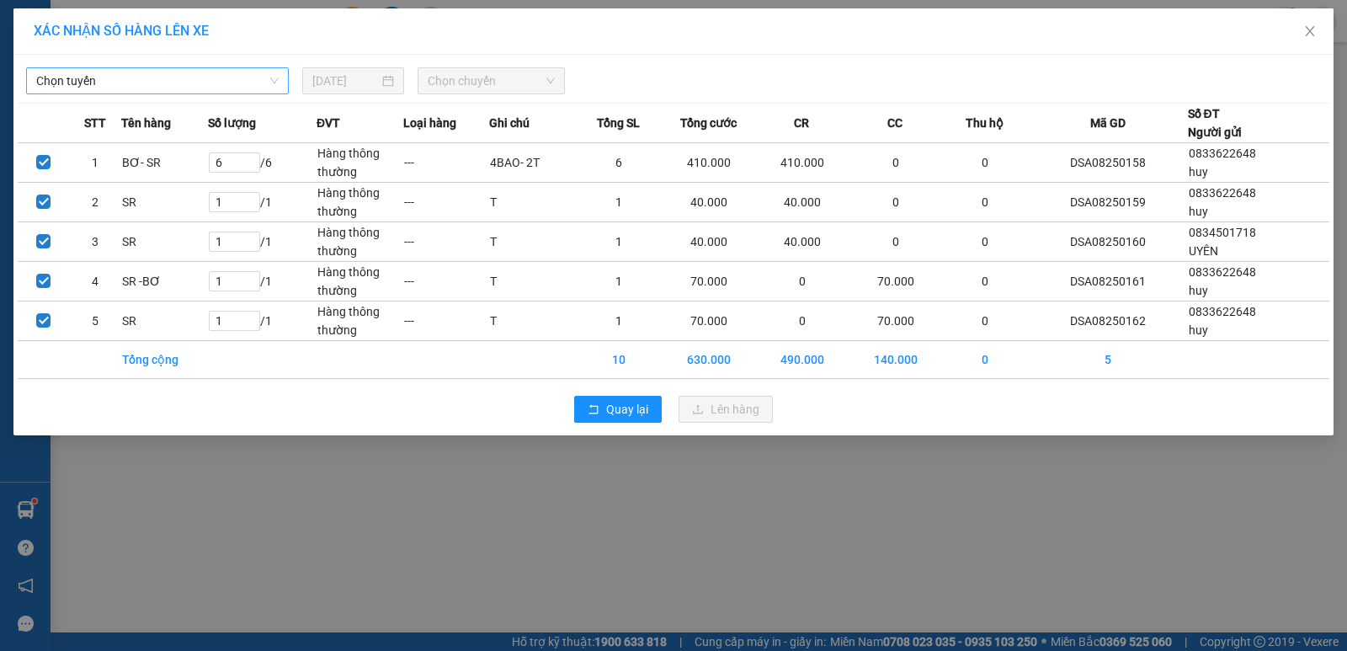
click at [61, 81] on span "Chọn tuyến" at bounding box center [157, 80] width 242 height 25
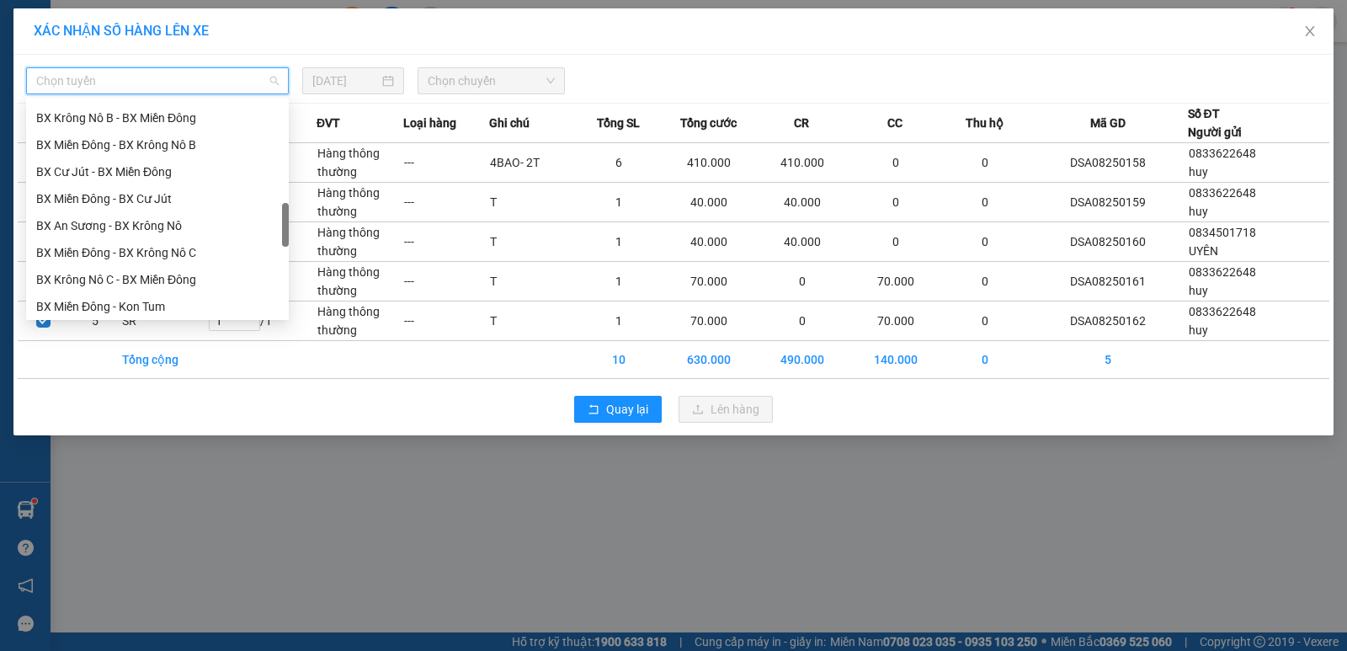
scroll to position [673, 0]
click at [117, 194] on div "BX Krông Nô C - BX Miền Đông" at bounding box center [157, 195] width 242 height 19
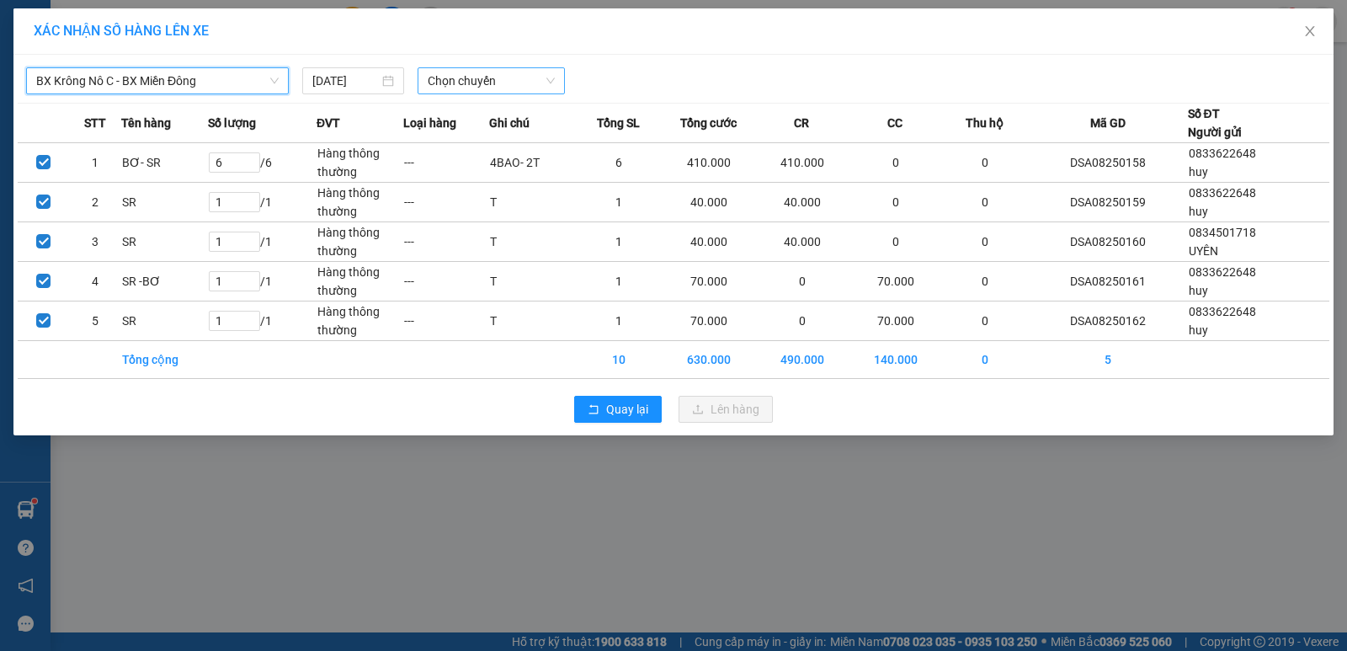
click at [449, 75] on span "Chọn chuyến" at bounding box center [491, 80] width 127 height 25
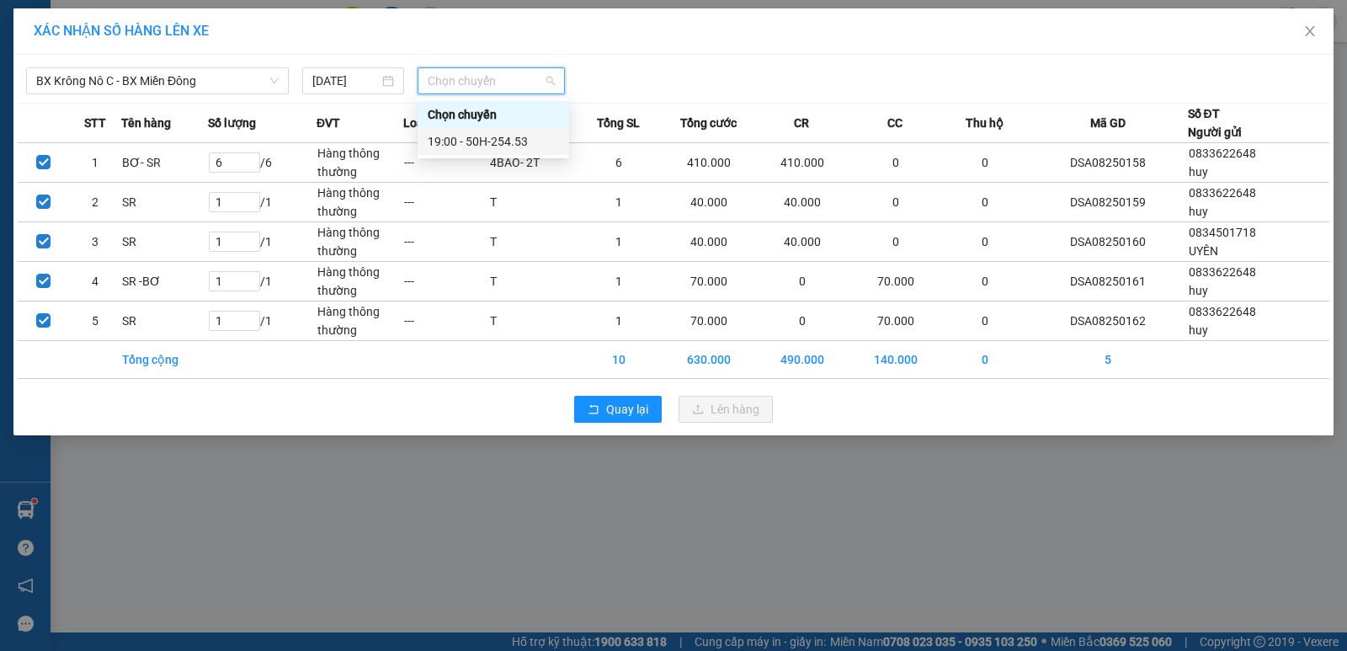
click at [472, 141] on div "19:00 - 50H-254.53" at bounding box center [493, 141] width 131 height 19
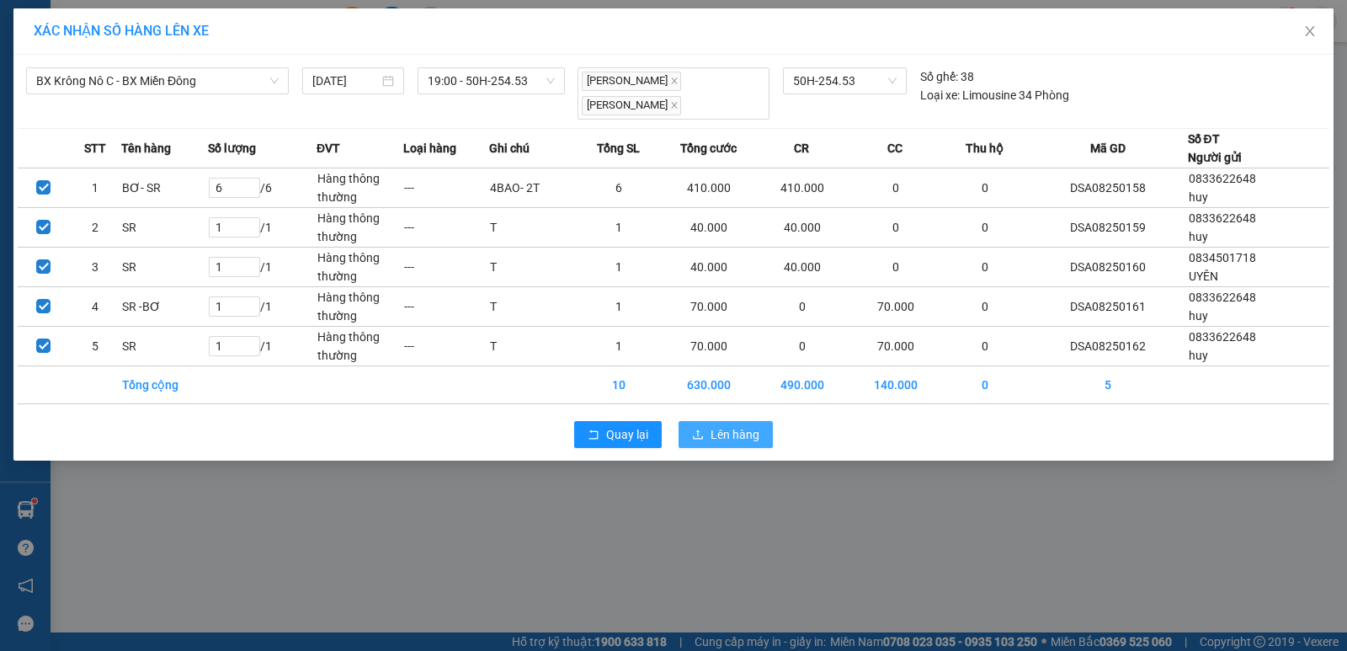
click at [731, 425] on span "Lên hàng" at bounding box center [734, 434] width 49 height 19
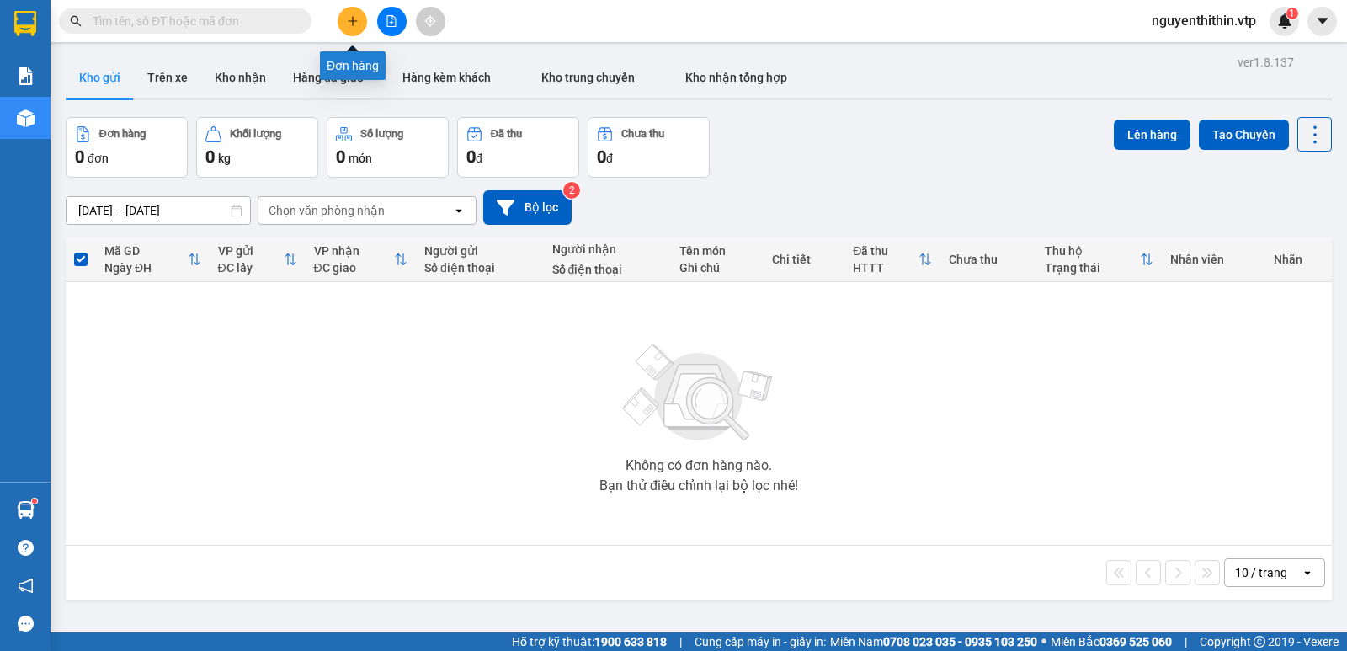
click at [354, 26] on icon "plus" at bounding box center [353, 21] width 12 height 12
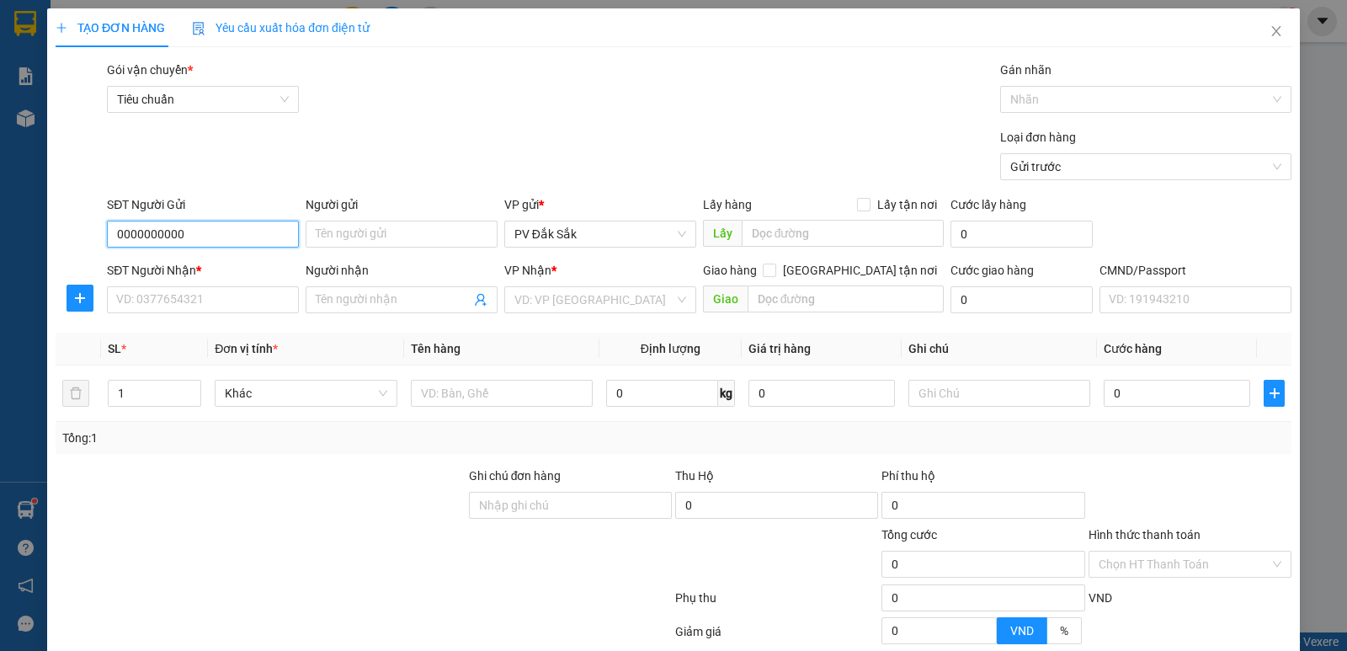
type input "0000000000"
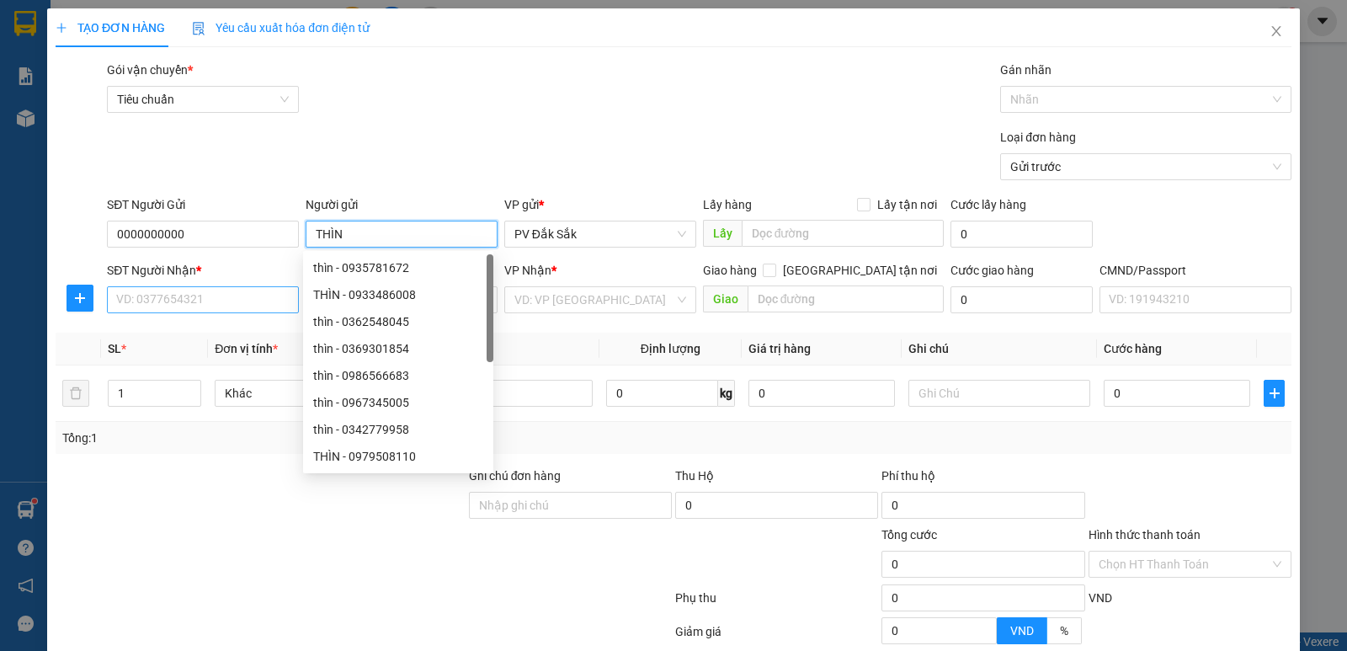
type input "THÌN"
click at [149, 300] on input "SĐT Người Nhận *" at bounding box center [203, 299] width 192 height 27
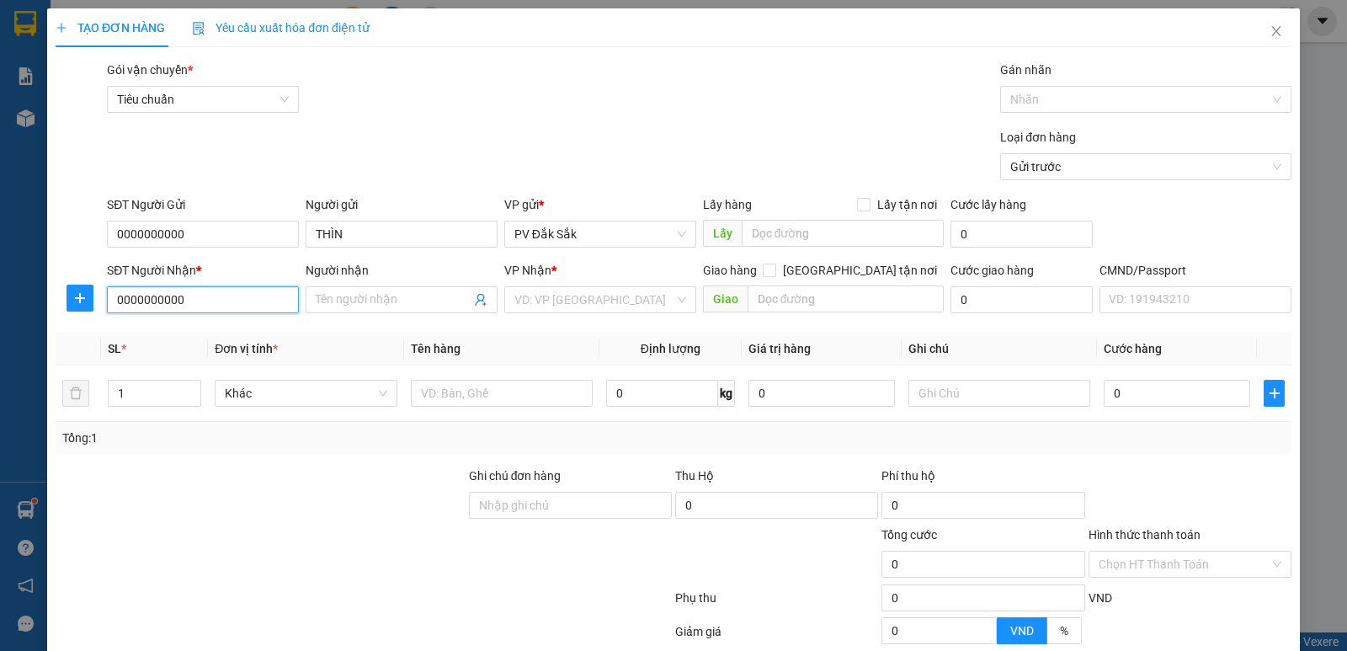
type input "0000000000"
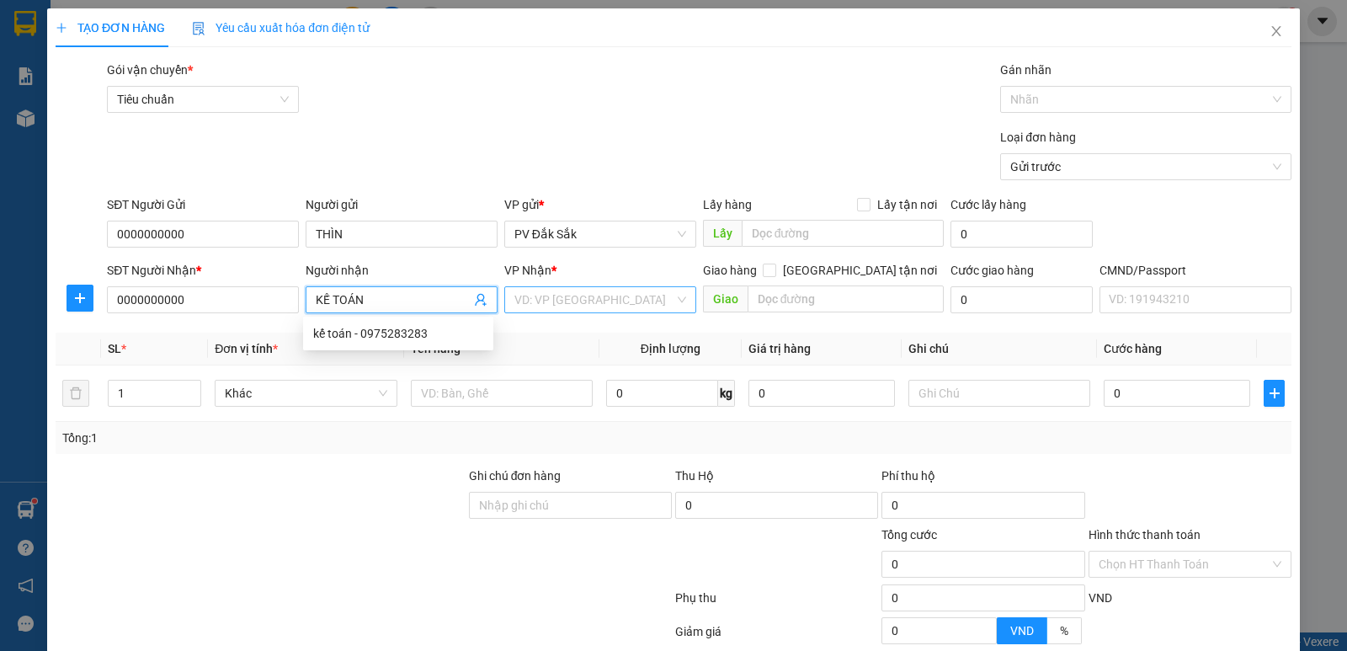
type input "KẾ TOÁN"
click at [550, 294] on input "search" at bounding box center [594, 299] width 160 height 25
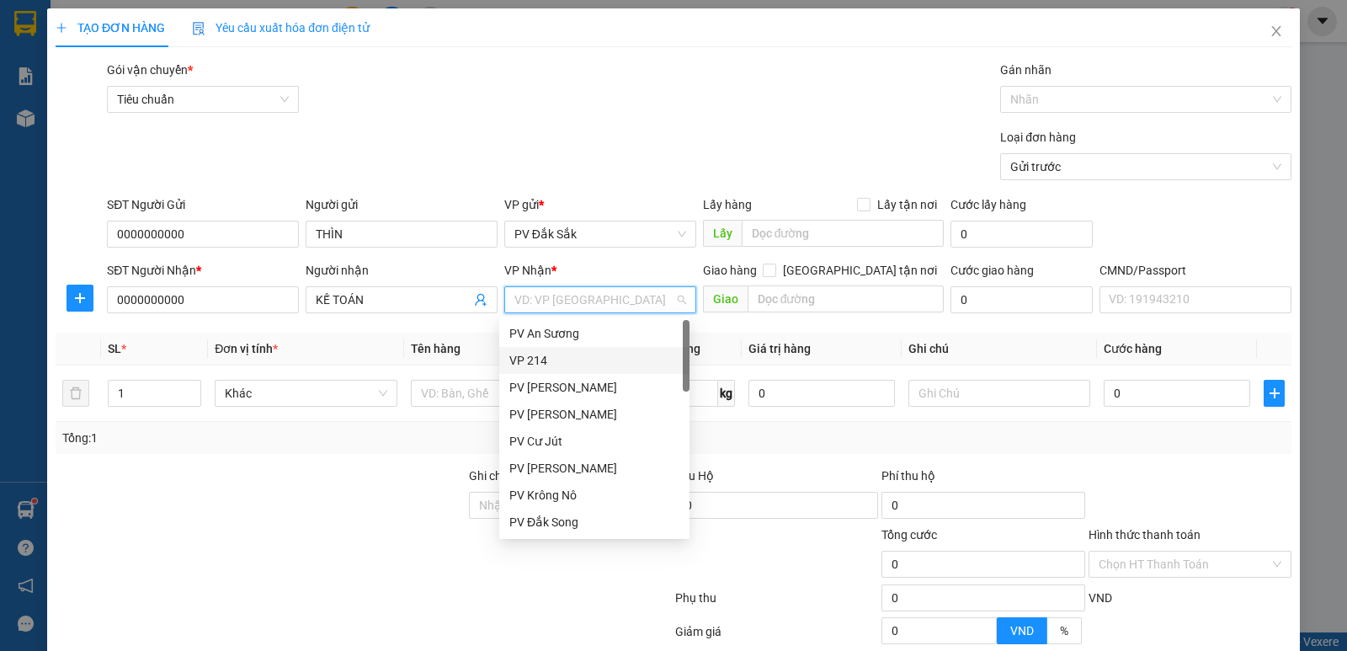
click at [526, 361] on div "VP 214" at bounding box center [594, 360] width 170 height 19
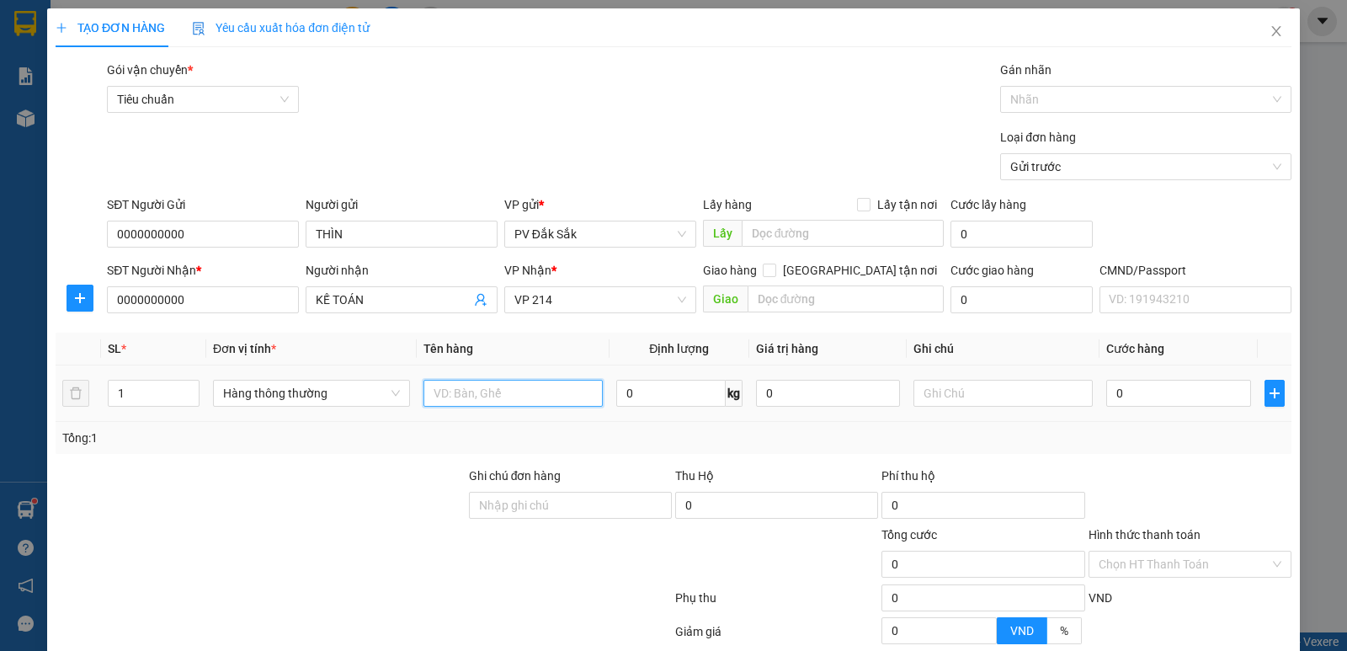
click at [446, 398] on input "text" at bounding box center [512, 393] width 179 height 27
type input "BC NGÀY 11/8"
click at [924, 397] on input "text" at bounding box center [1002, 393] width 179 height 27
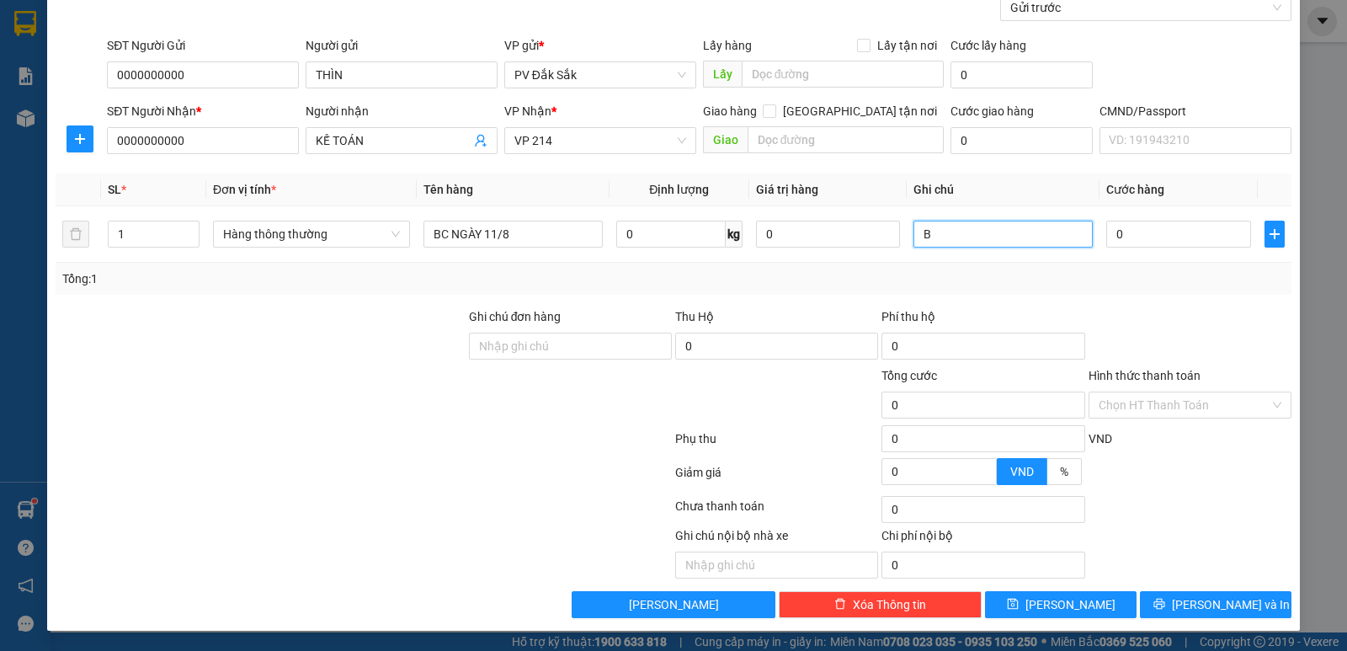
type input "B"
click at [1121, 369] on label "Hình thức thanh toán" at bounding box center [1144, 375] width 112 height 13
click at [1121, 392] on input "Hình thức thanh toán" at bounding box center [1183, 404] width 171 height 25
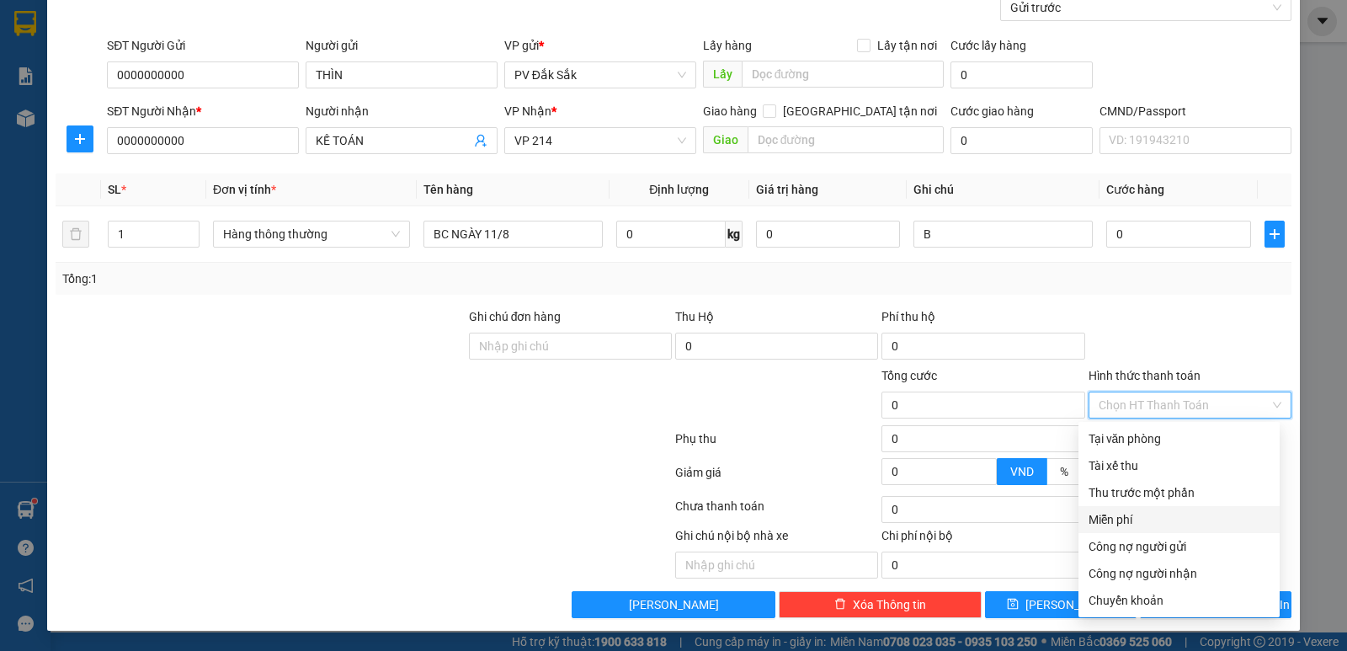
click at [1130, 517] on div "Miễn phí" at bounding box center [1178, 519] width 181 height 19
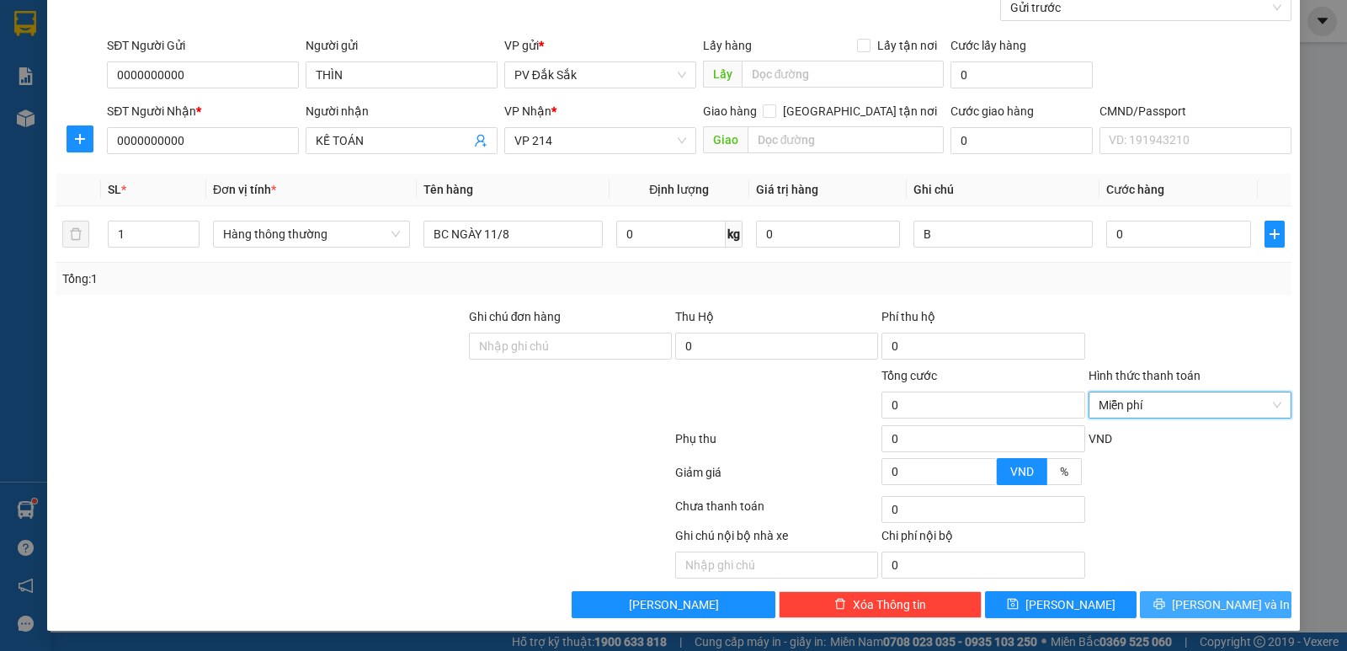
click at [1213, 609] on span "[PERSON_NAME] và In" at bounding box center [1231, 604] width 118 height 19
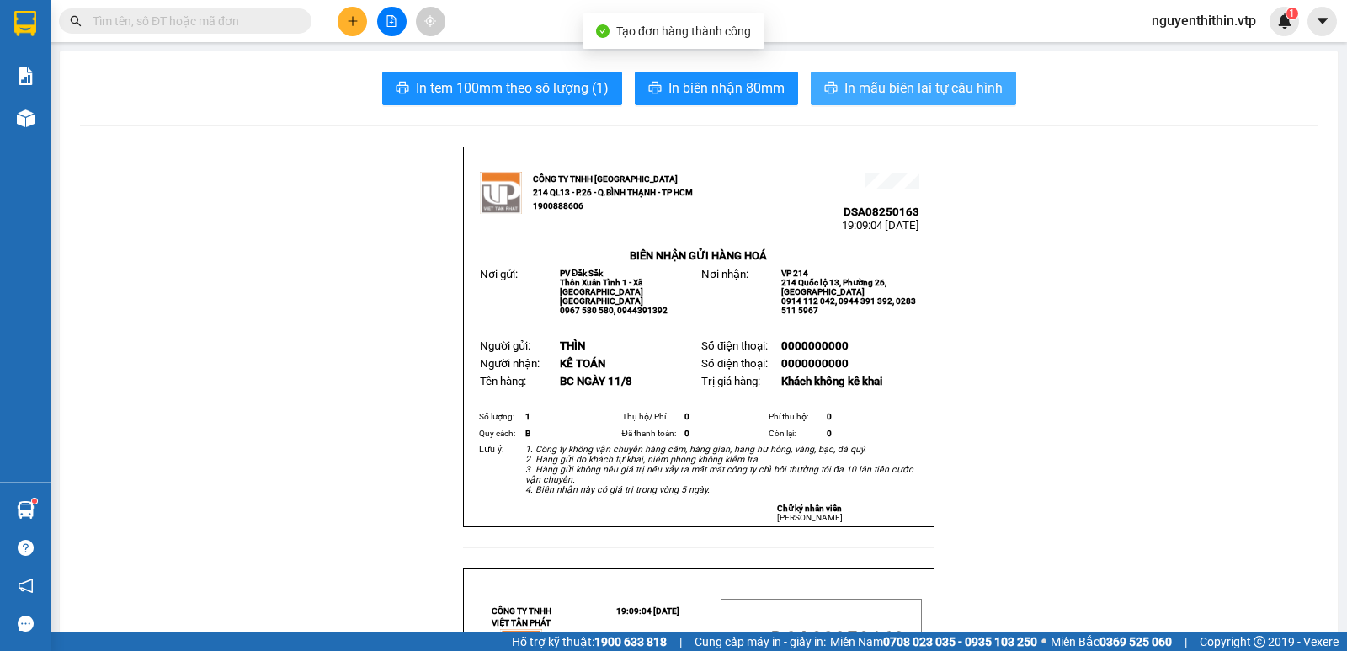
click at [932, 98] on span "In mẫu biên lai tự cấu hình" at bounding box center [923, 87] width 158 height 21
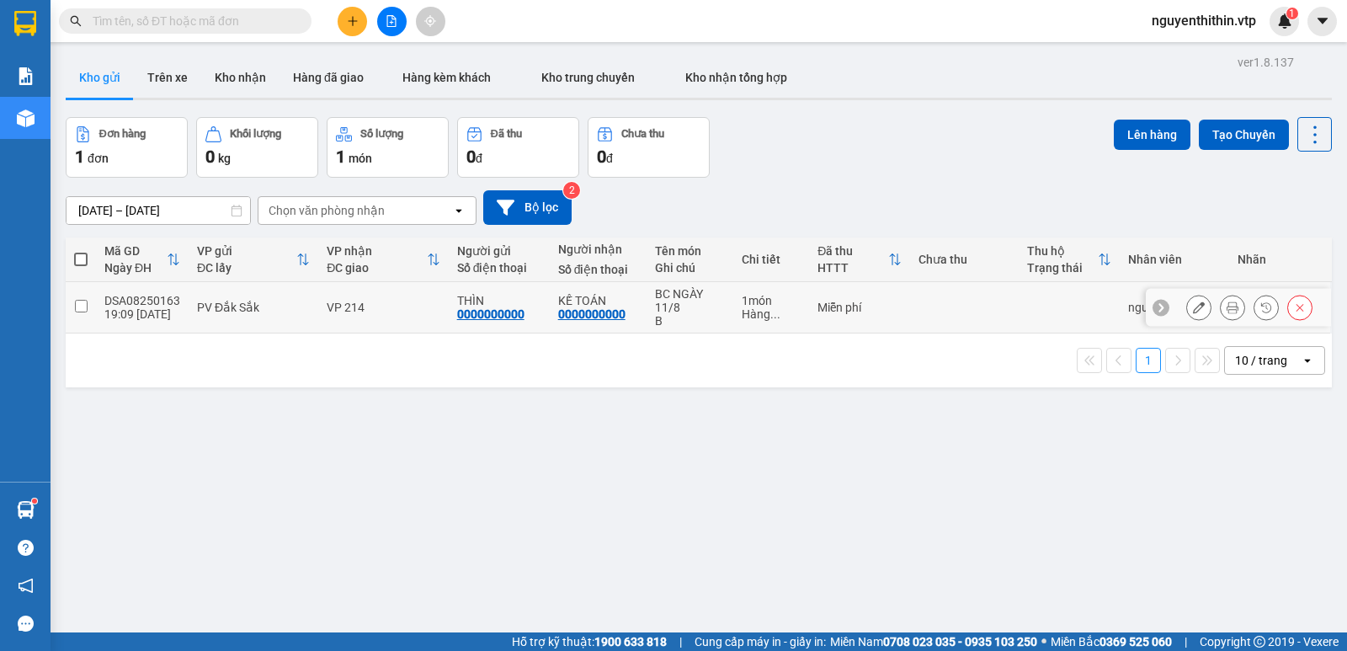
click at [82, 308] on input "checkbox" at bounding box center [81, 306] width 13 height 13
checkbox input "true"
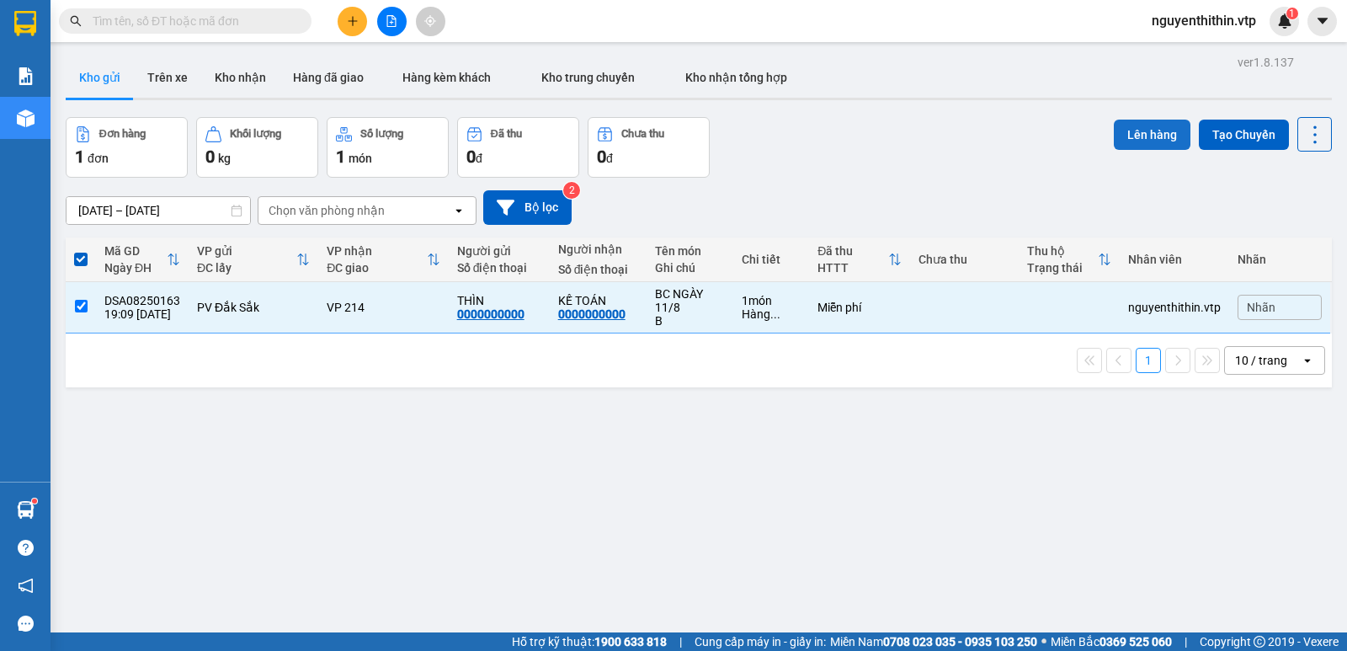
click at [1139, 140] on button "Lên hàng" at bounding box center [1152, 135] width 77 height 30
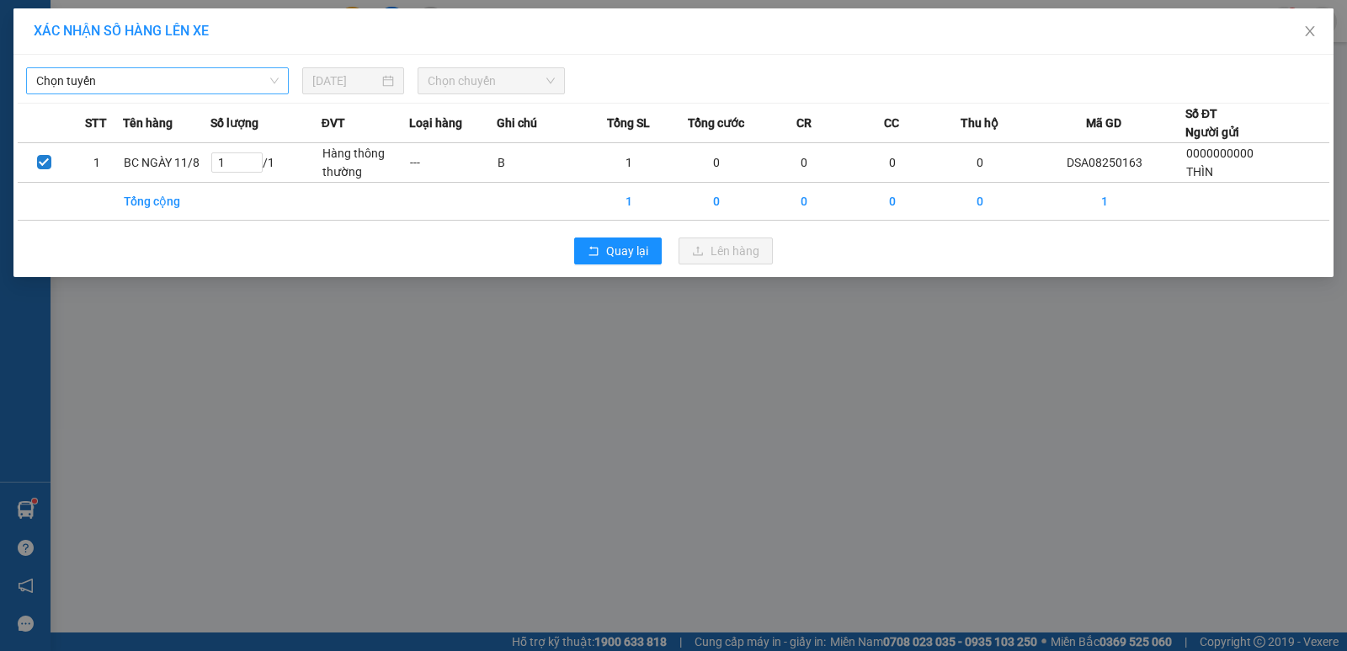
click at [75, 83] on span "Chọn tuyến" at bounding box center [157, 80] width 242 height 25
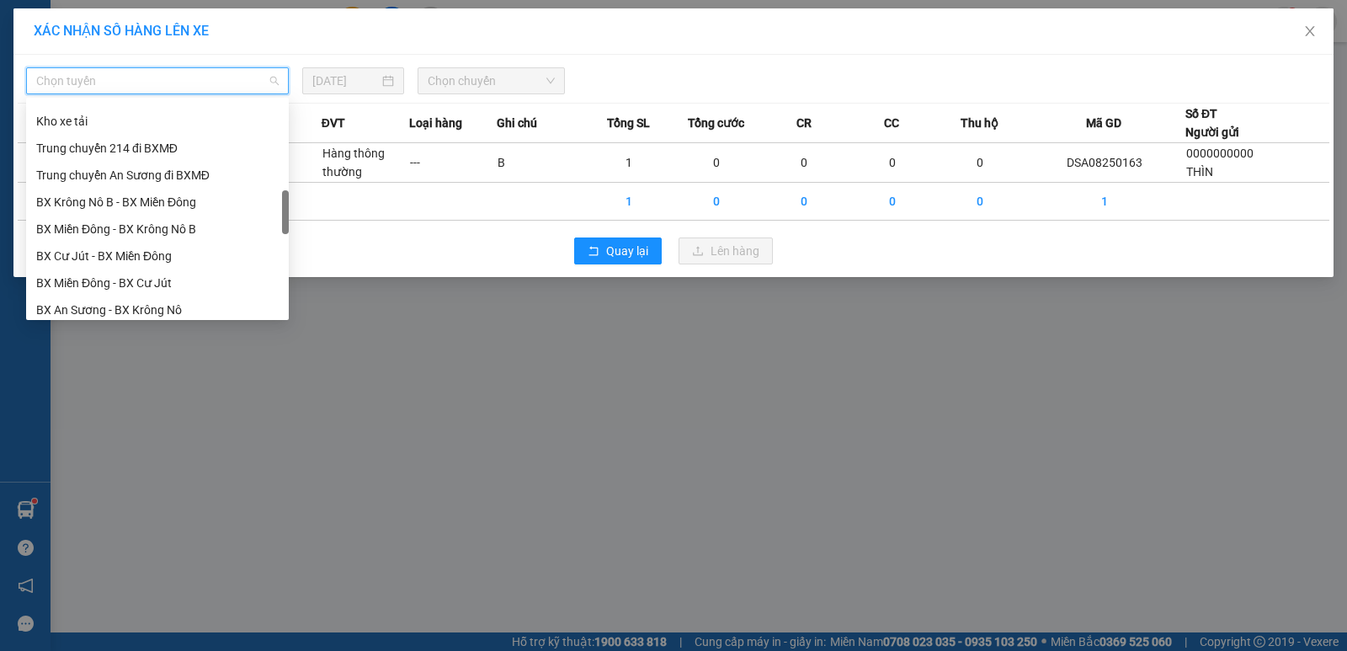
scroll to position [589, 0]
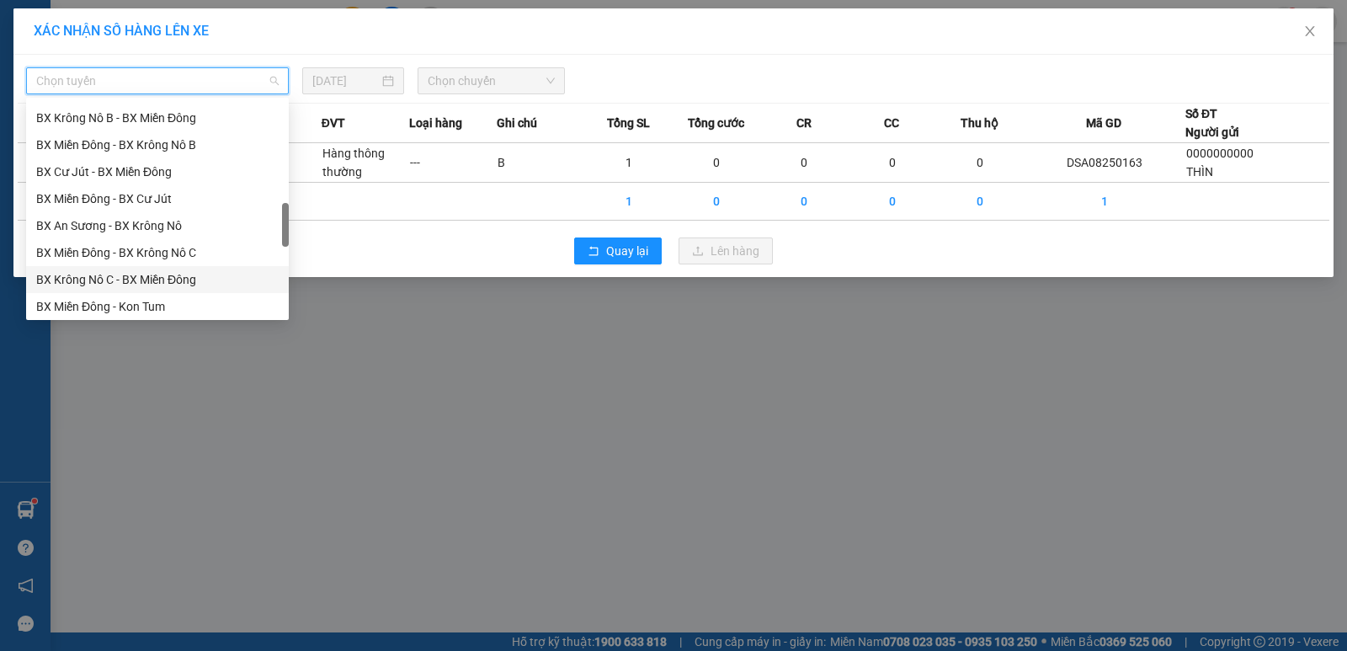
click at [92, 275] on div "BX Krông Nô C - BX Miền Đông" at bounding box center [157, 279] width 242 height 19
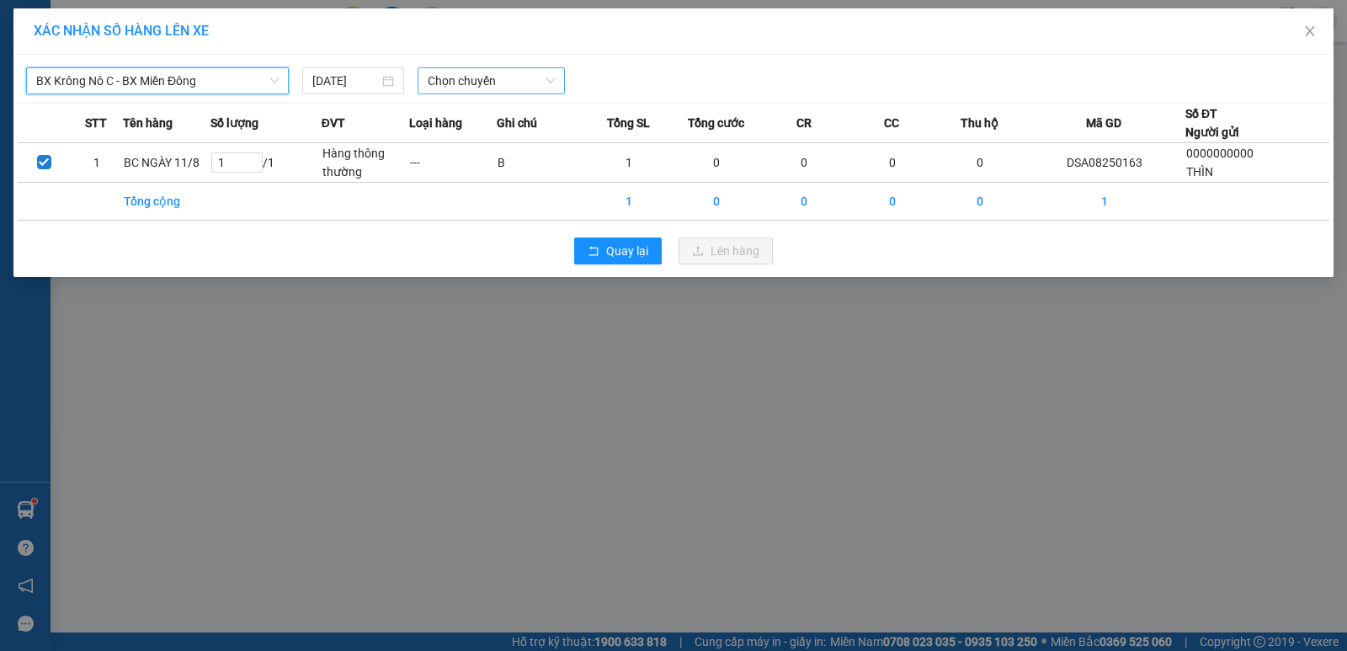
click at [437, 79] on span "Chọn chuyến" at bounding box center [491, 80] width 127 height 25
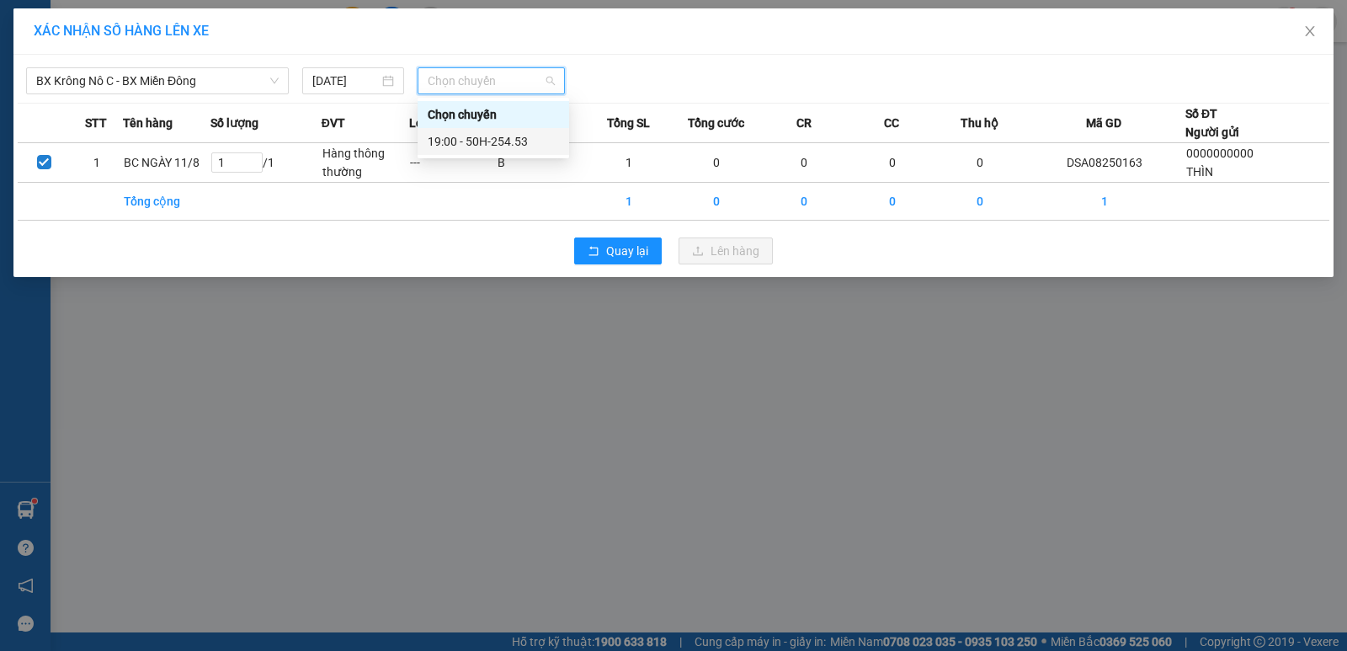
click at [471, 142] on div "19:00 - 50H-254.53" at bounding box center [493, 141] width 131 height 19
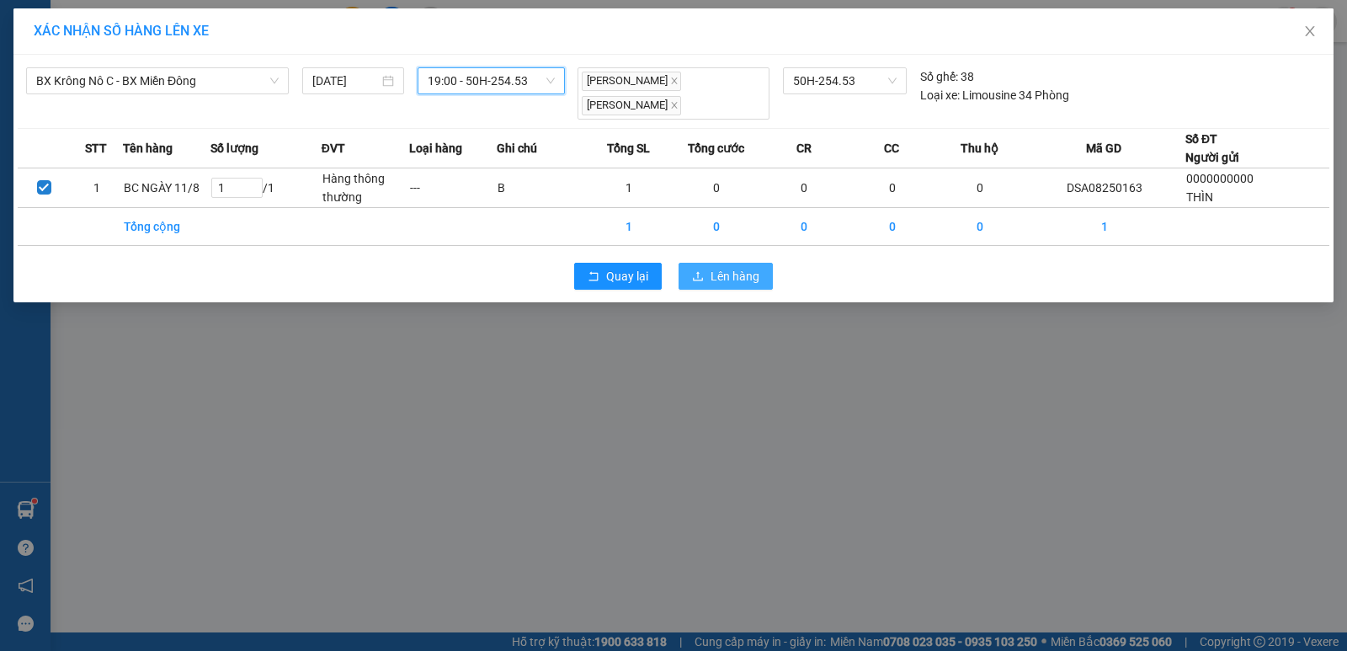
click at [723, 267] on span "Lên hàng" at bounding box center [734, 276] width 49 height 19
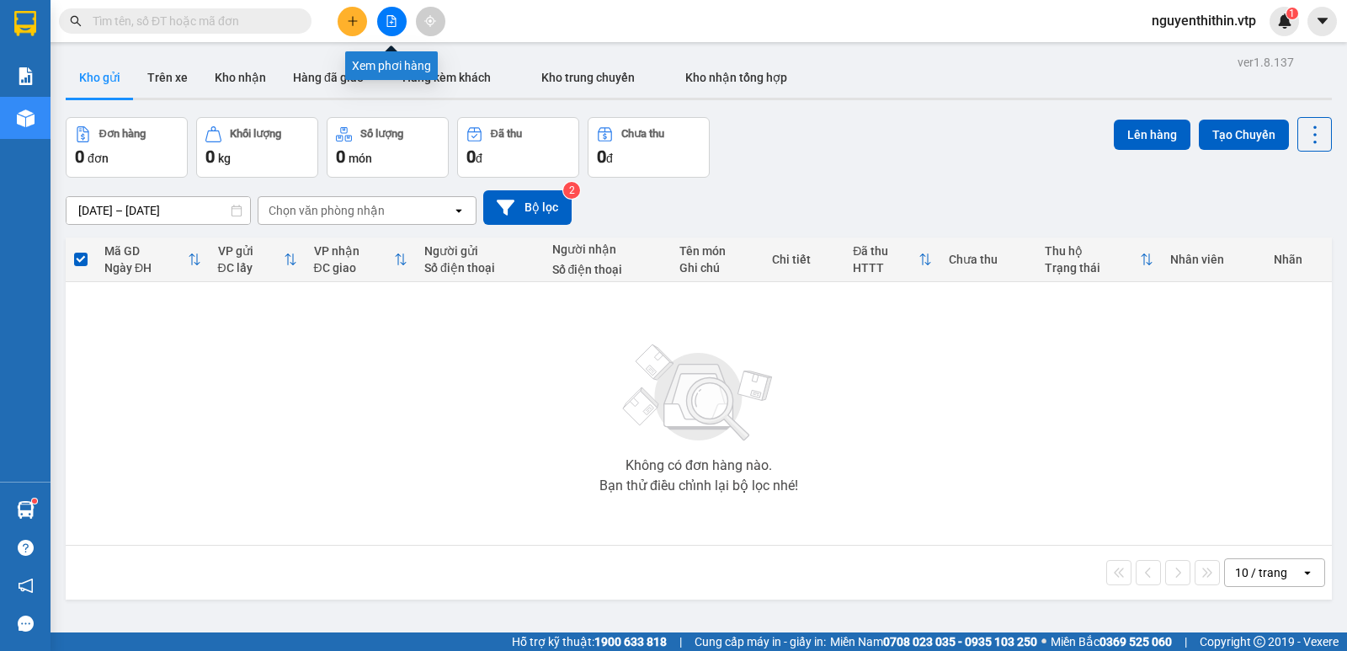
click at [387, 24] on icon "file-add" at bounding box center [391, 21] width 9 height 12
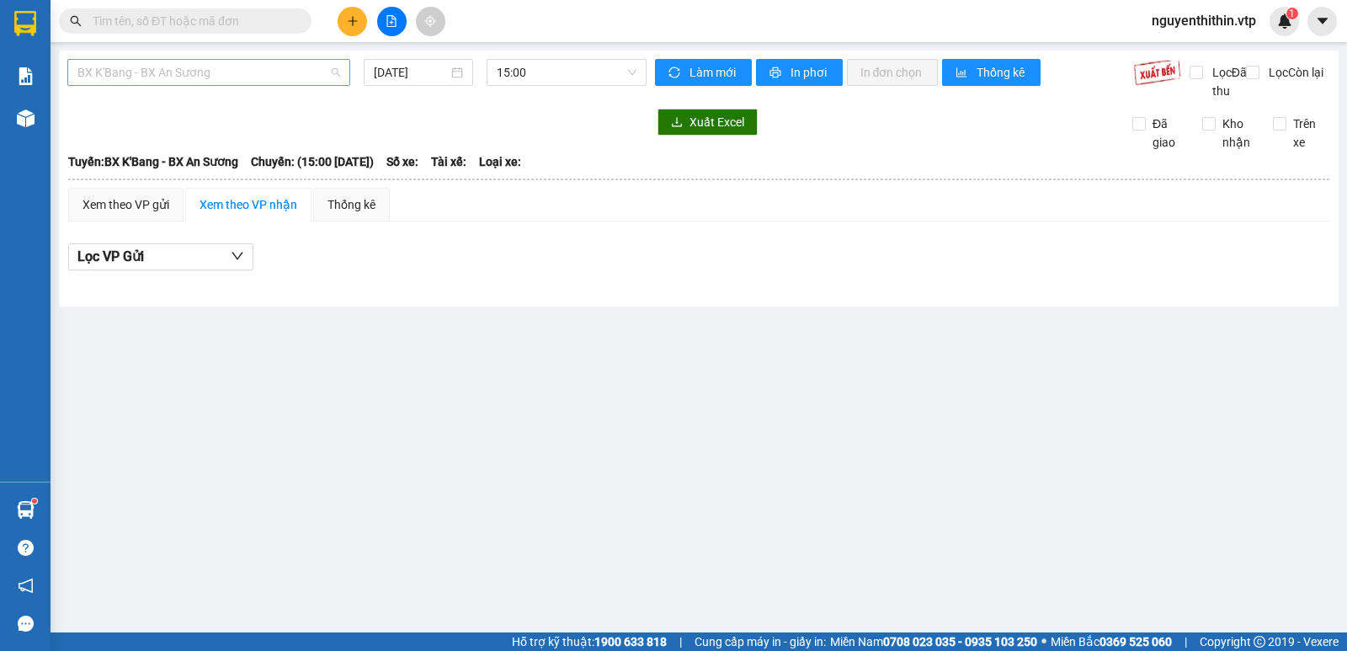
click at [151, 82] on span "BX K'Bang - BX An Sương" at bounding box center [208, 72] width 263 height 25
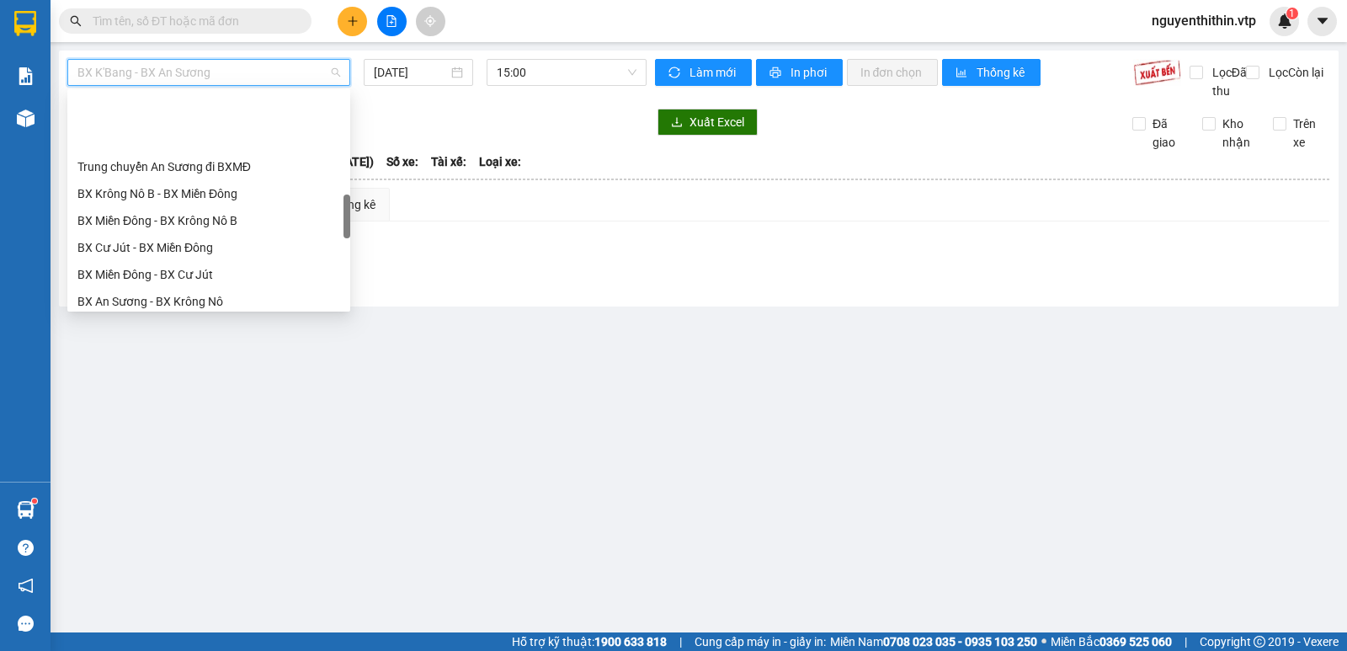
scroll to position [589, 0]
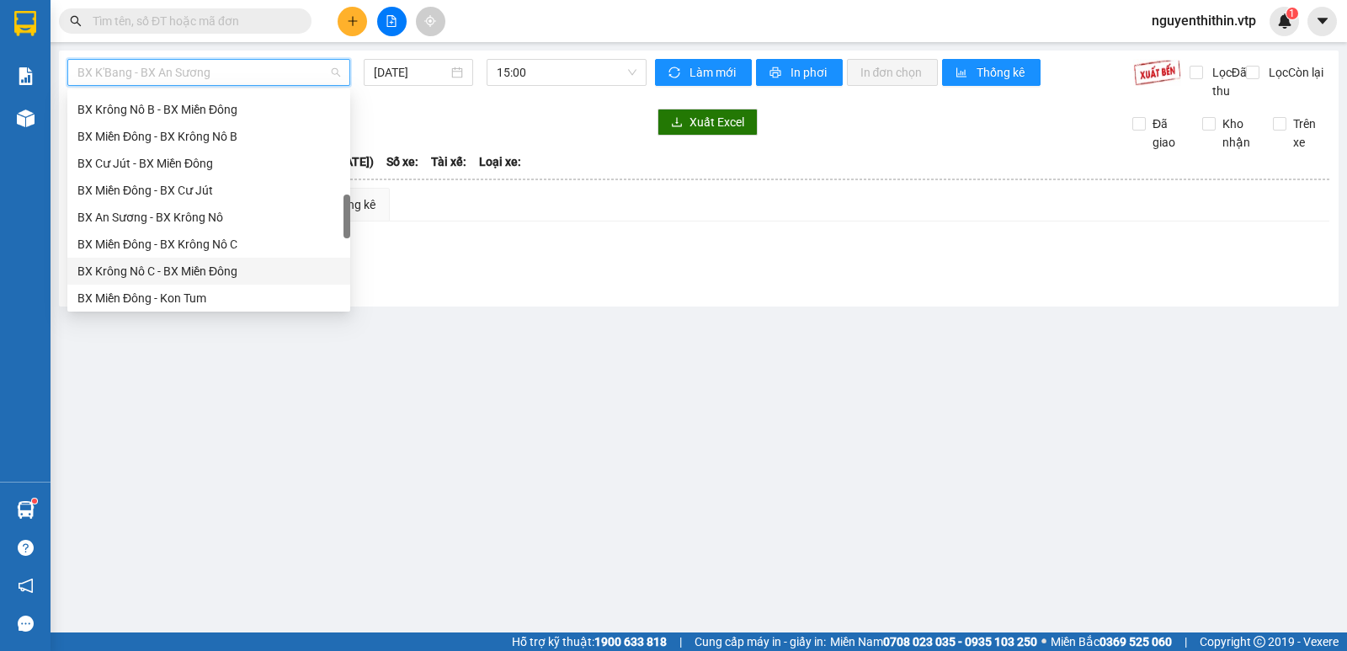
click at [179, 269] on div "BX Krông Nô C - BX Miền Đông" at bounding box center [208, 271] width 263 height 19
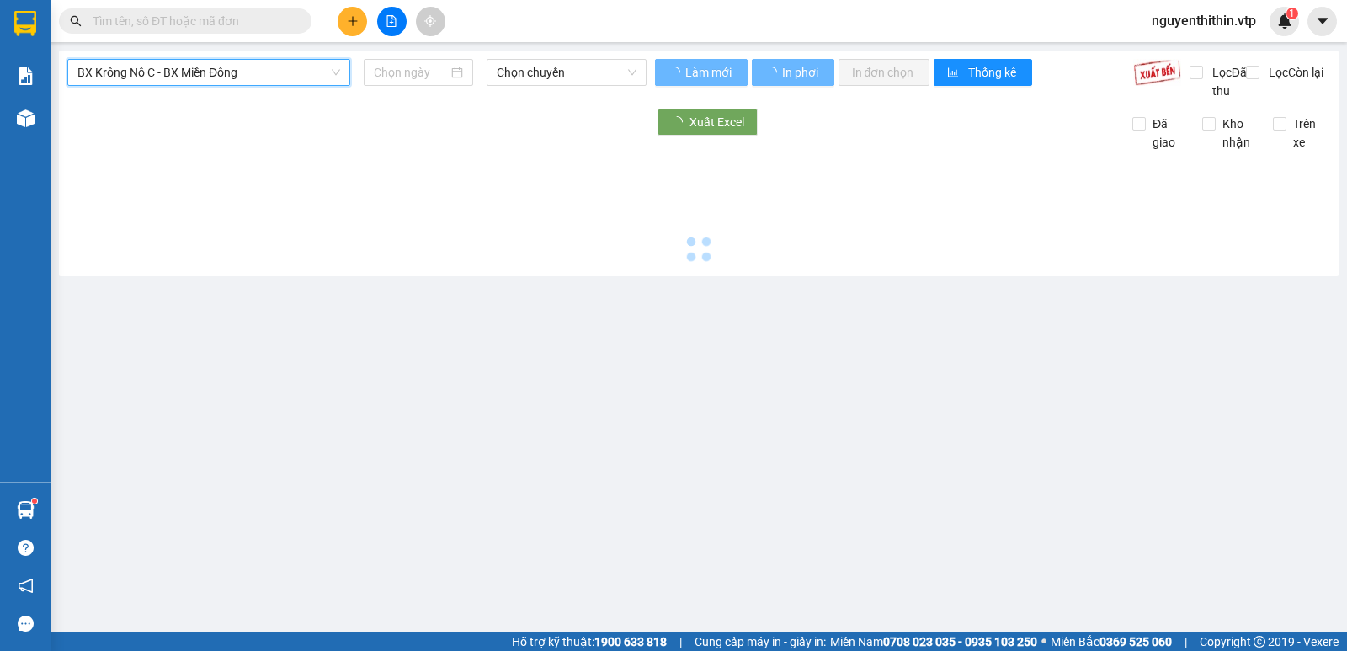
type input "[DATE]"
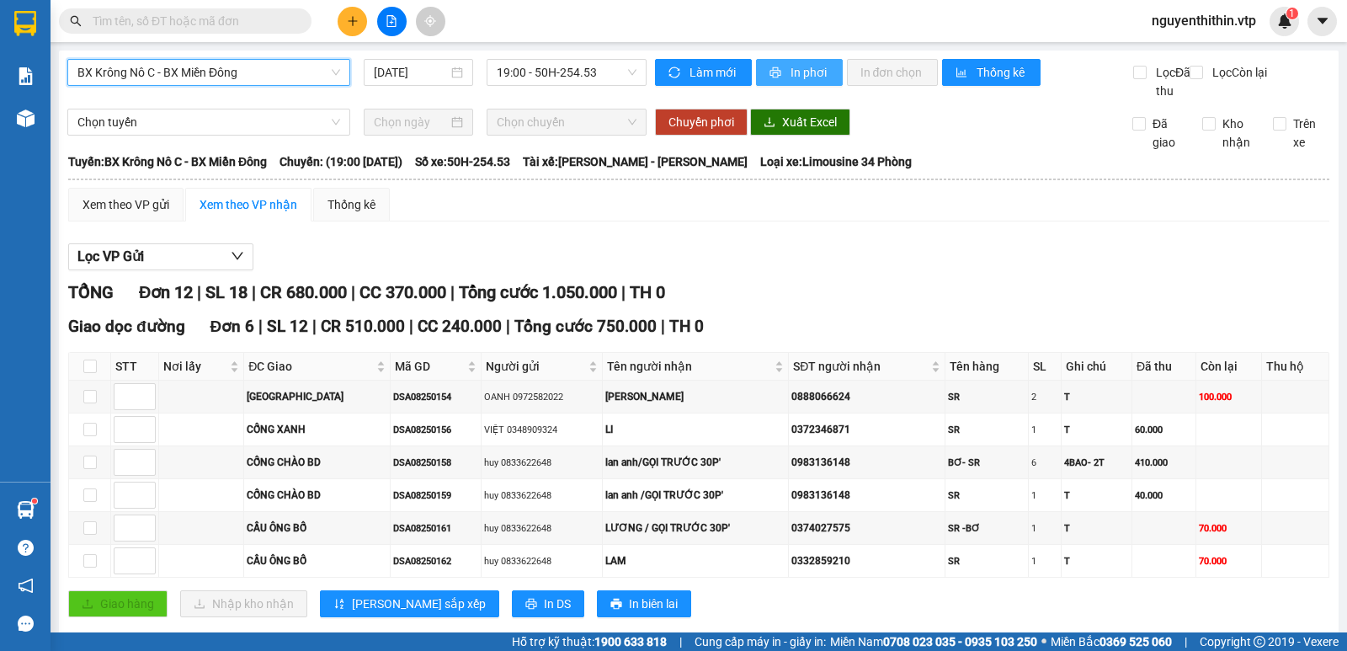
click at [799, 72] on span "In phơi" at bounding box center [809, 72] width 39 height 19
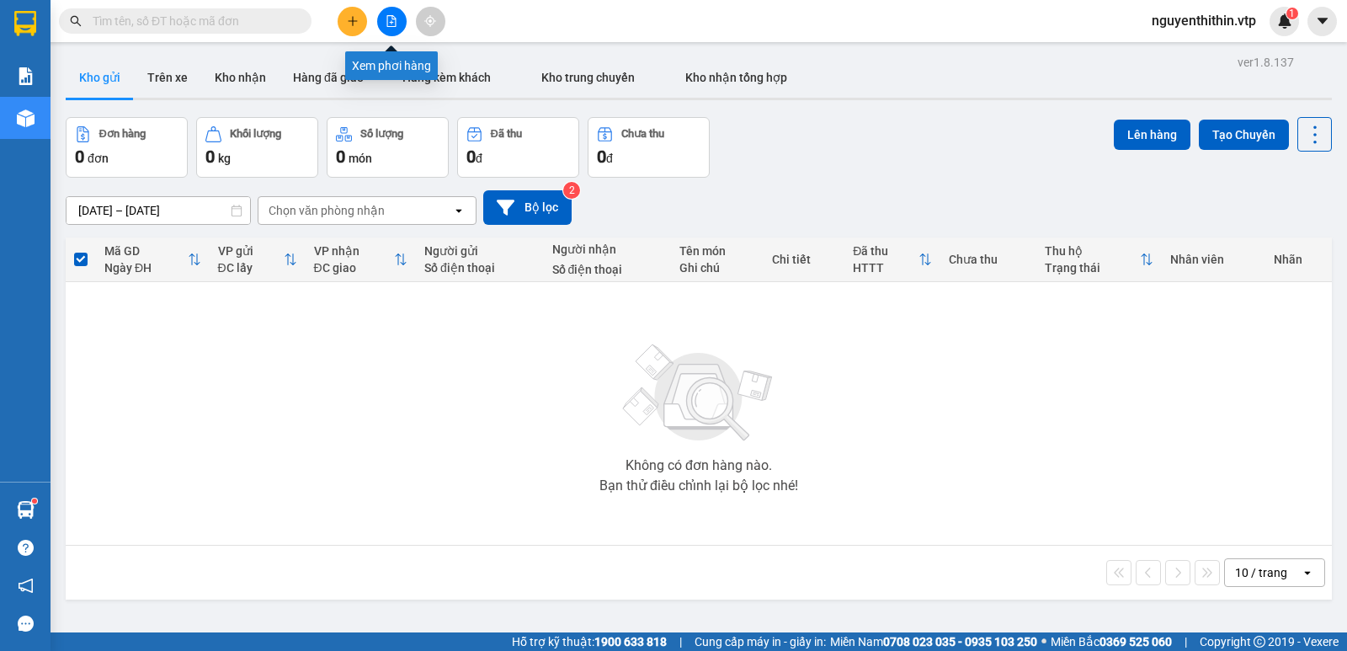
click at [388, 24] on icon "file-add" at bounding box center [392, 21] width 12 height 12
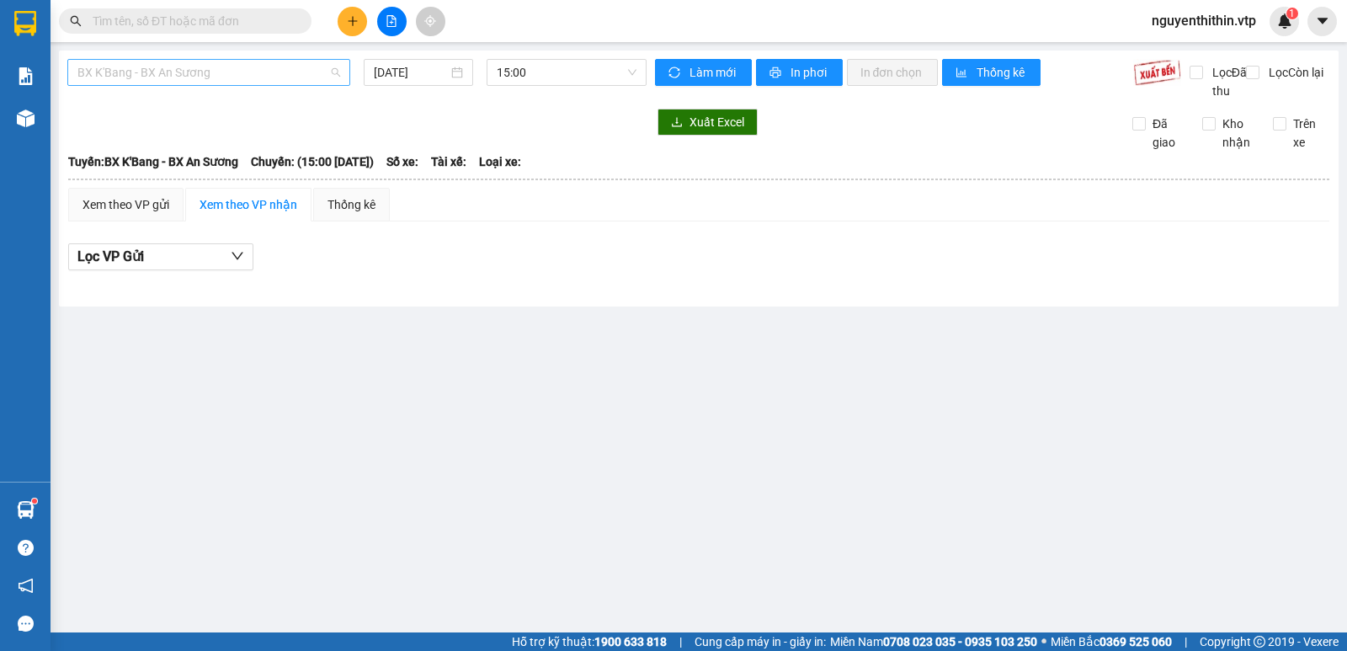
click at [146, 77] on span "BX K'Bang - BX An Sương" at bounding box center [208, 72] width 263 height 25
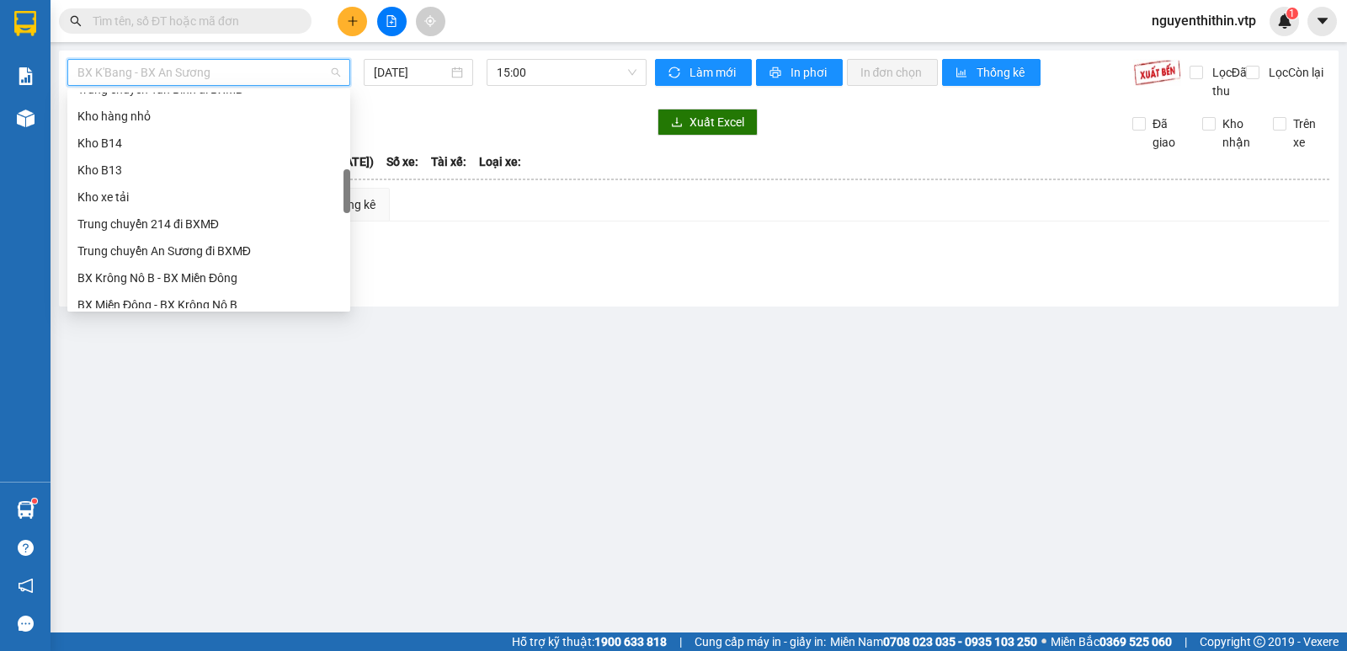
scroll to position [673, 0]
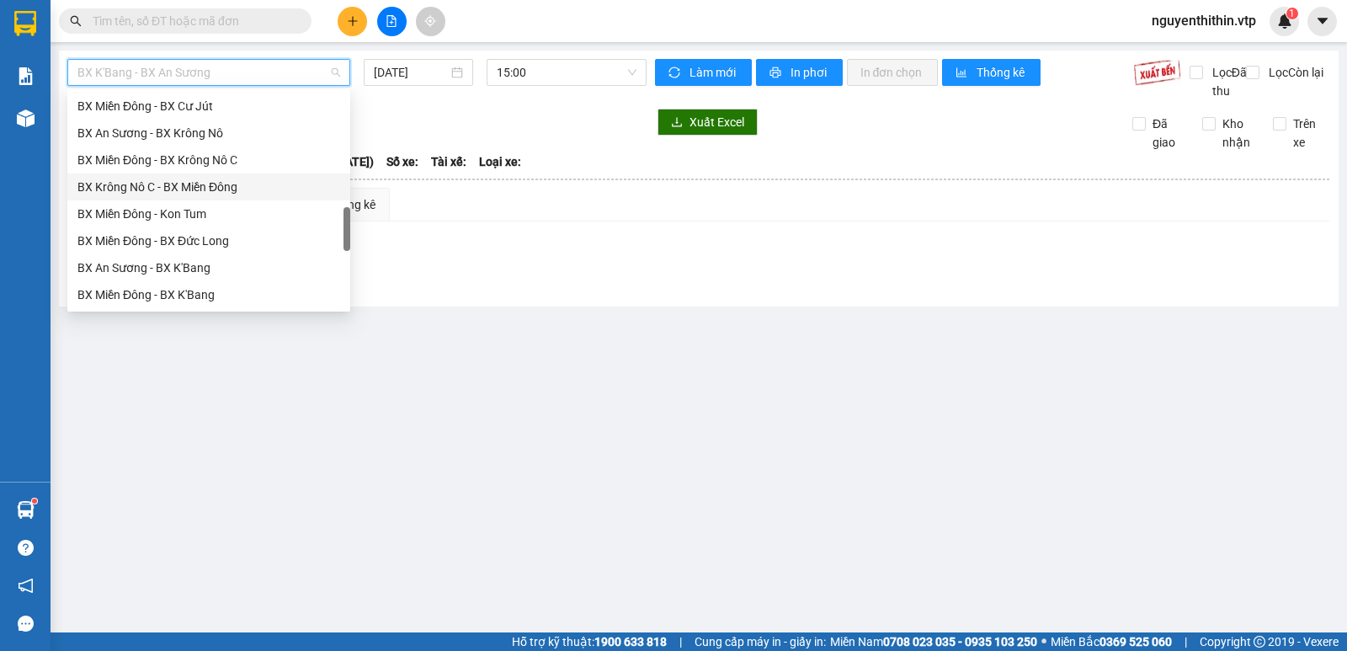
click at [157, 188] on div "BX Krông Nô C - BX Miền Đông" at bounding box center [208, 187] width 263 height 19
type input "[DATE]"
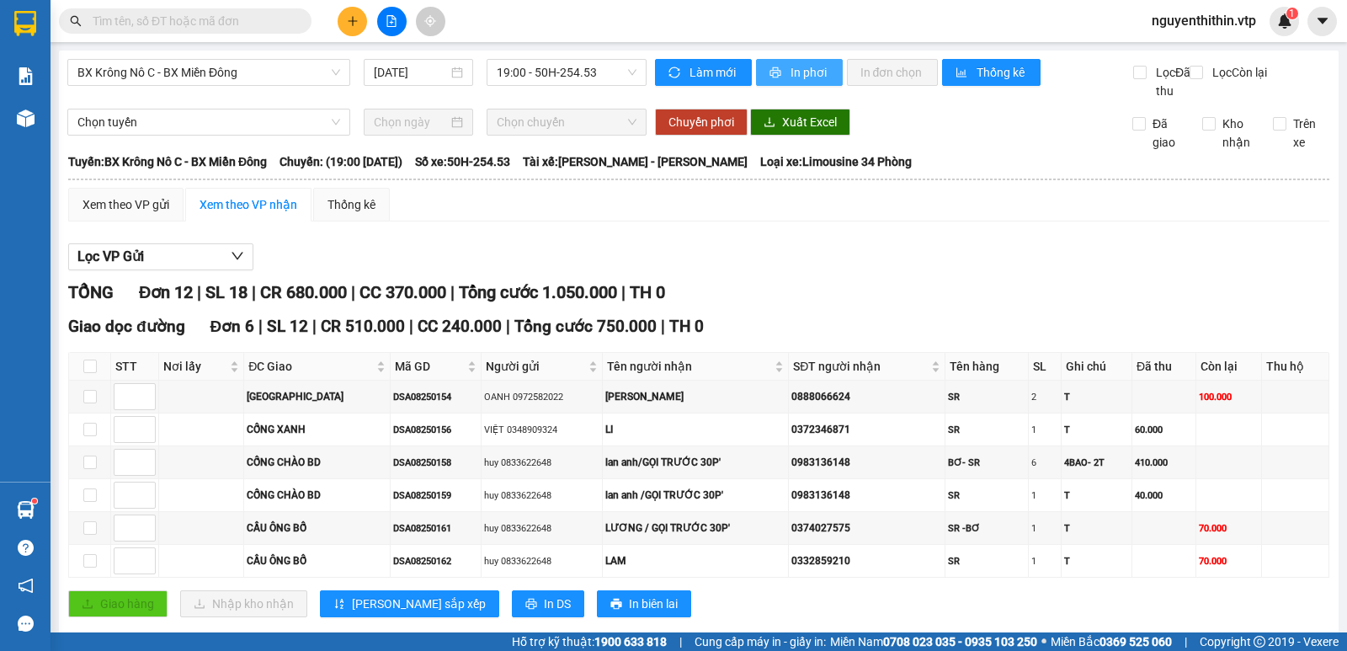
click at [790, 74] on span "In phơi" at bounding box center [809, 72] width 39 height 19
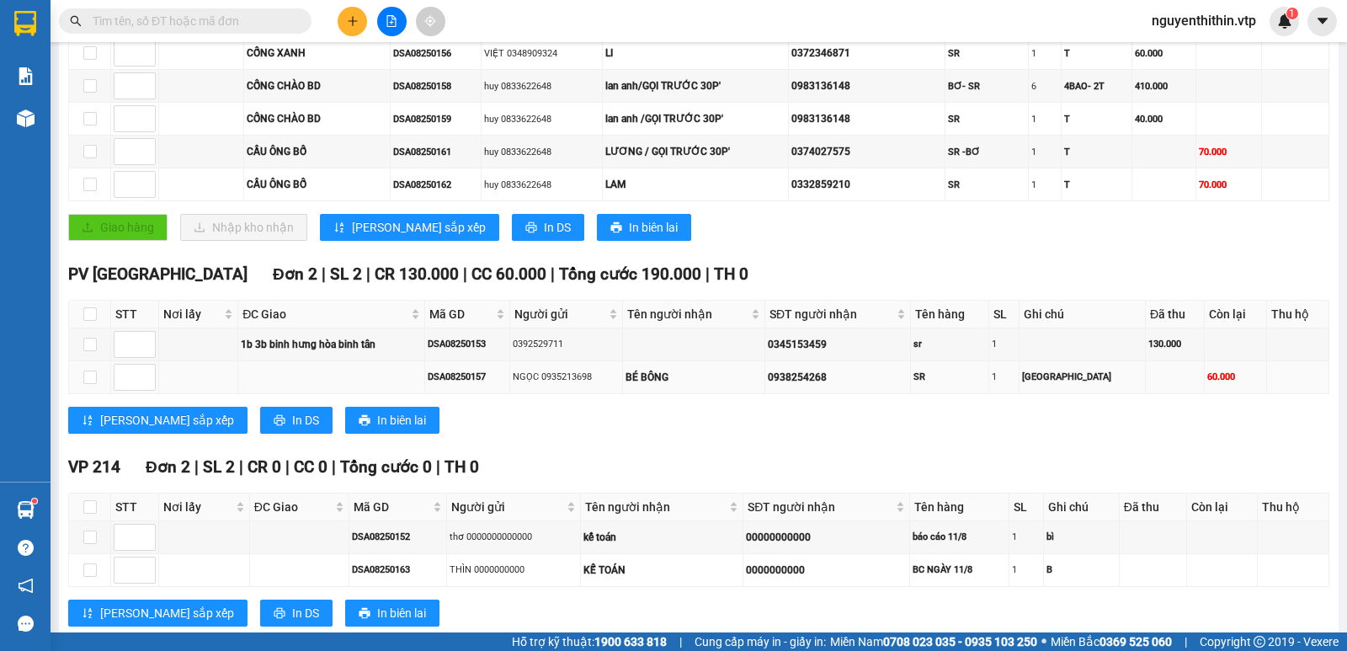
scroll to position [629, 0]
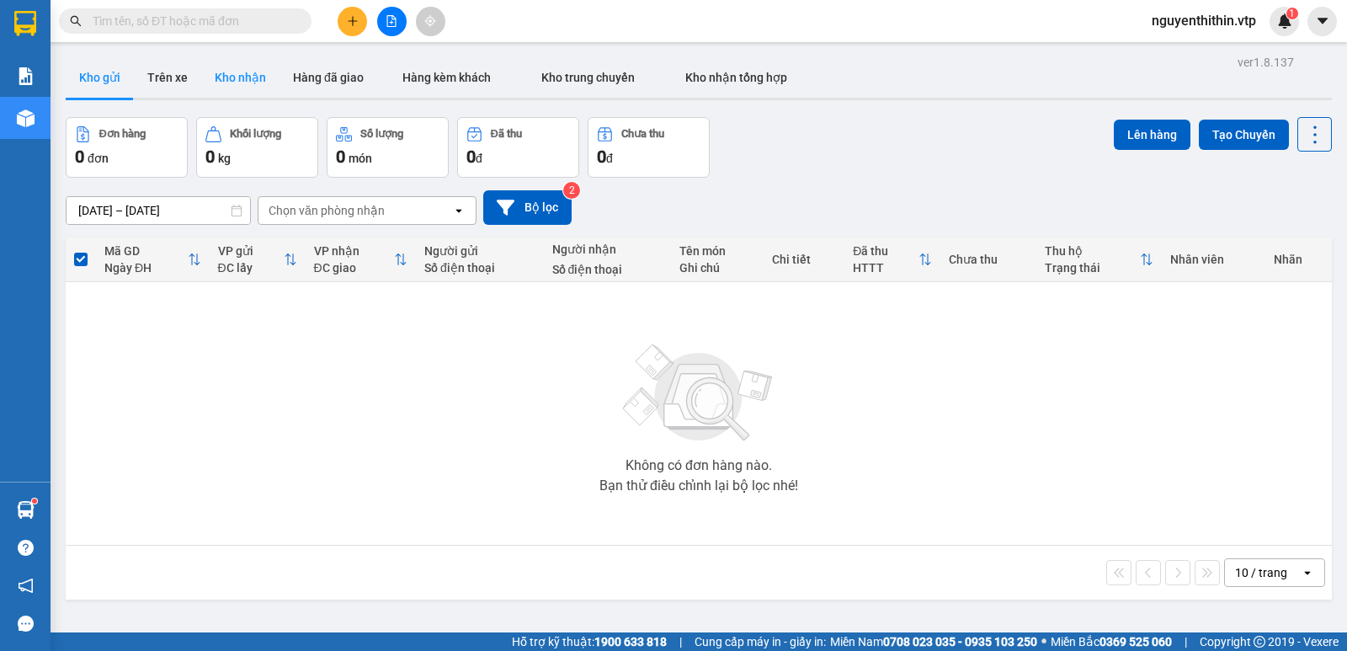
click at [237, 75] on button "Kho nhận" at bounding box center [240, 77] width 78 height 40
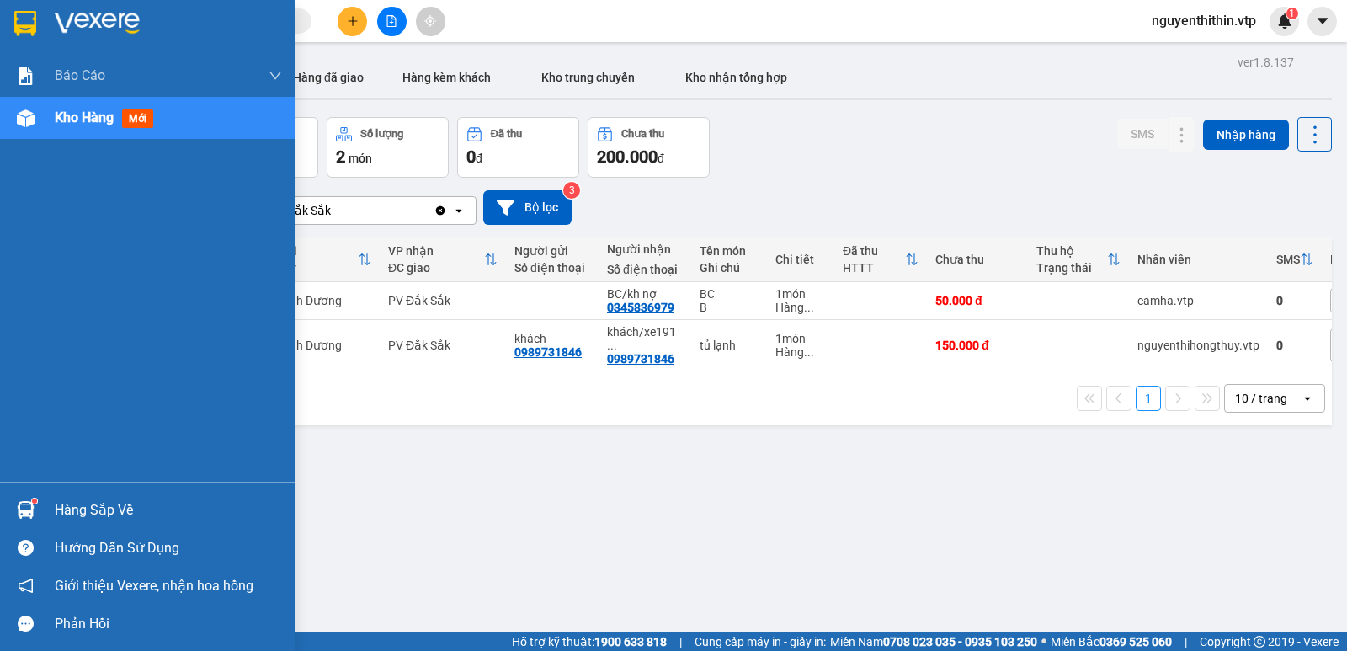
click at [89, 515] on div "Hàng sắp về" at bounding box center [168, 509] width 227 height 25
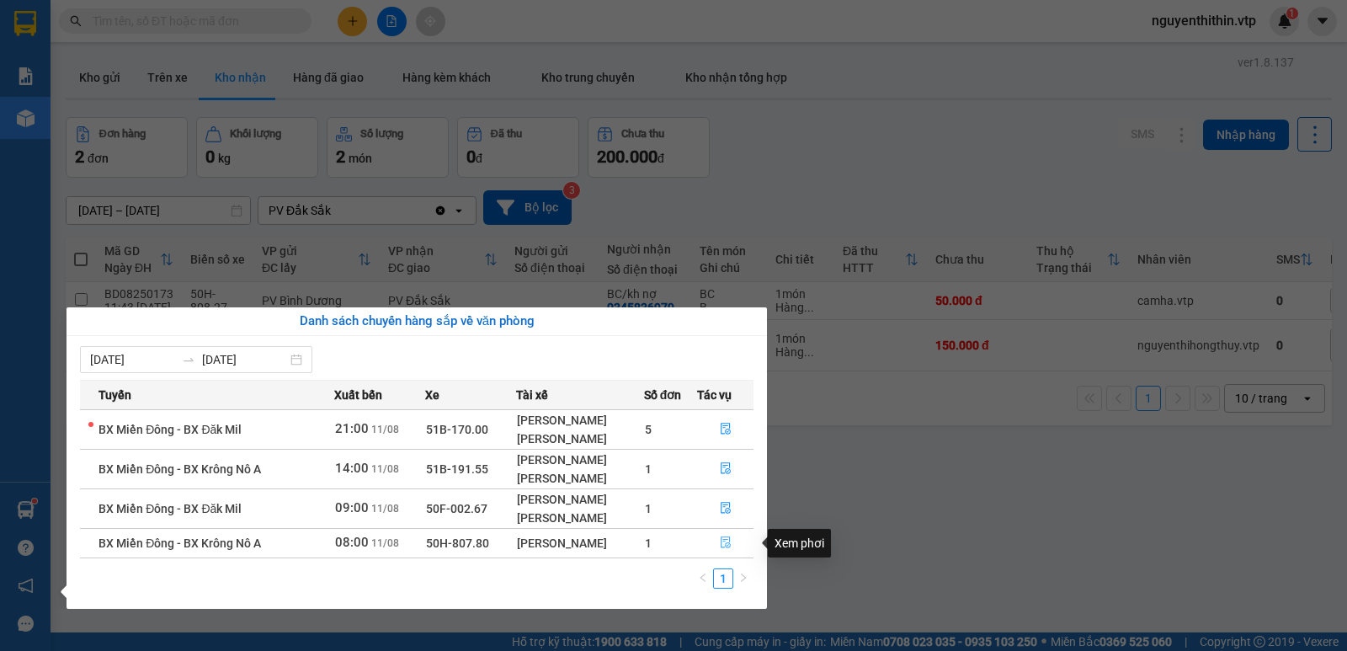
click at [723, 544] on icon "file-done" at bounding box center [726, 542] width 12 height 12
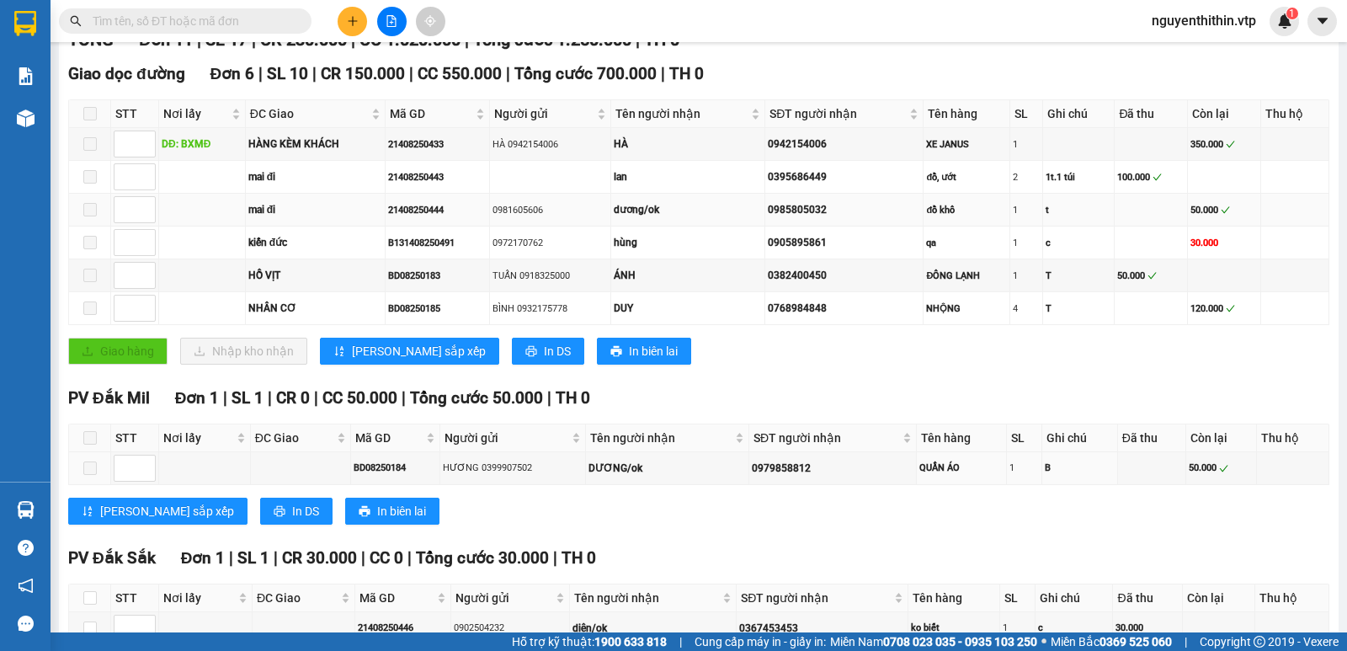
scroll to position [505, 0]
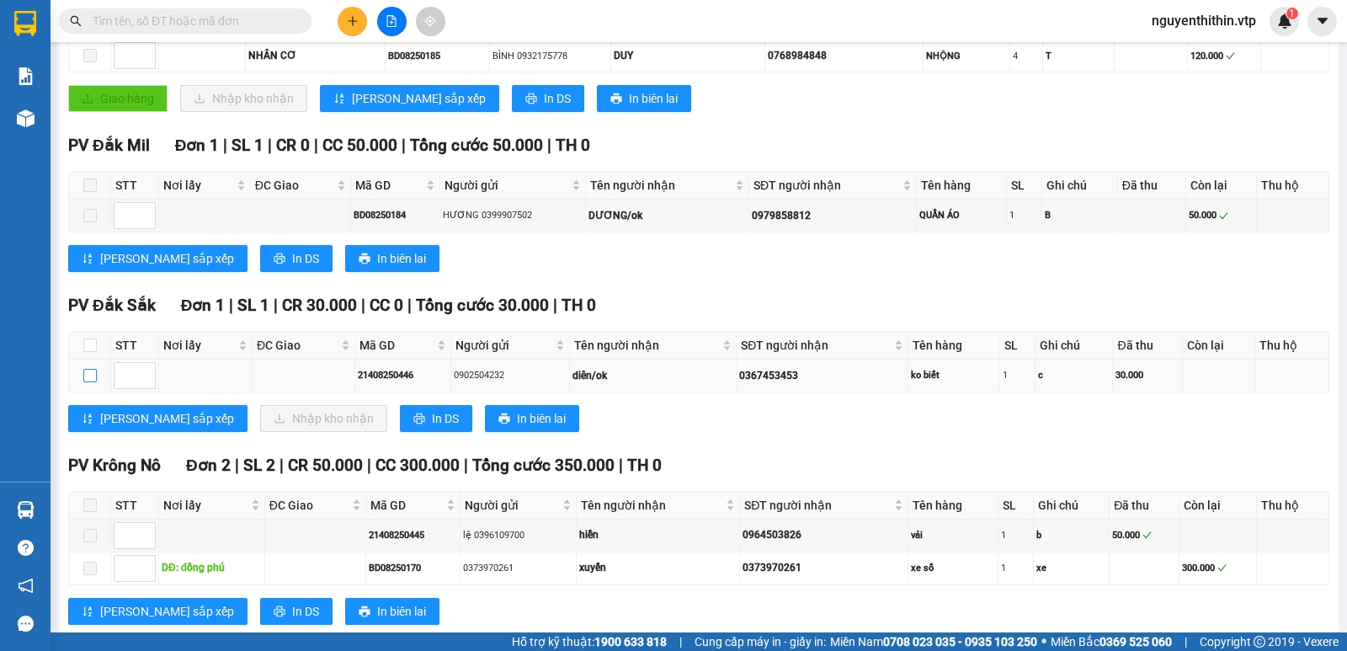
click at [89, 382] on input "checkbox" at bounding box center [89, 375] width 13 height 13
checkbox input "true"
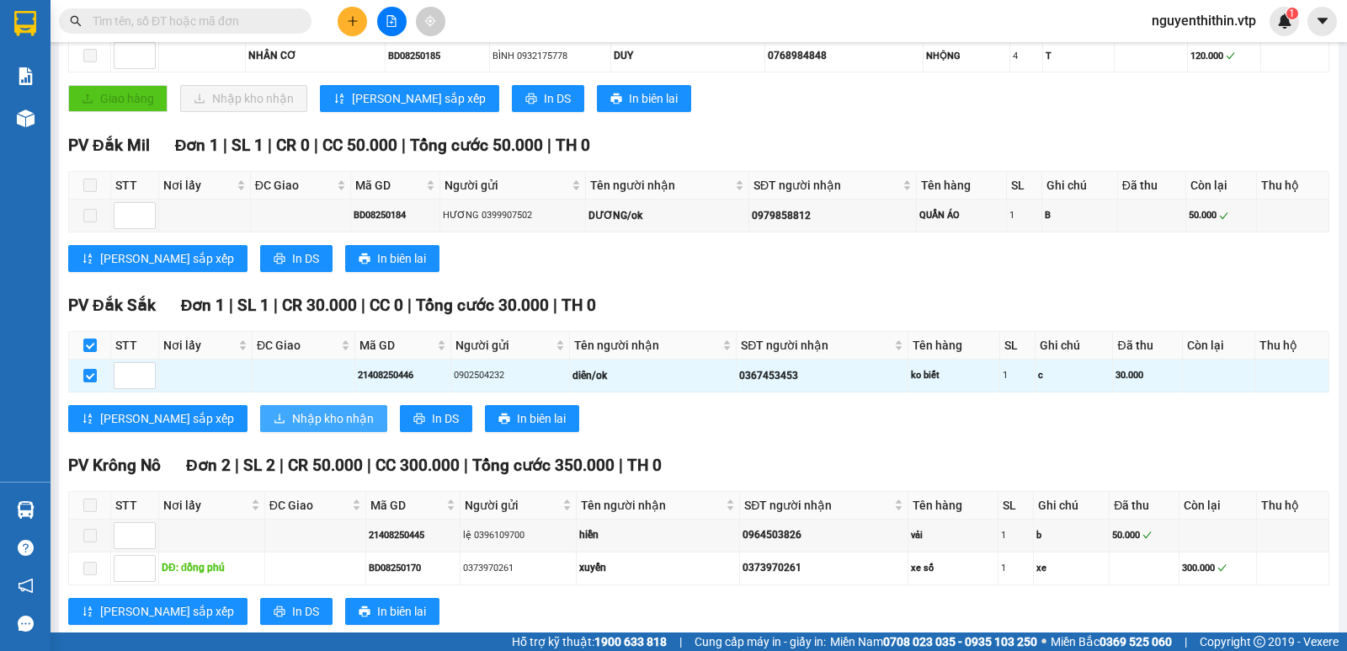
click at [292, 428] on span "Nhập kho nhận" at bounding box center [333, 418] width 82 height 19
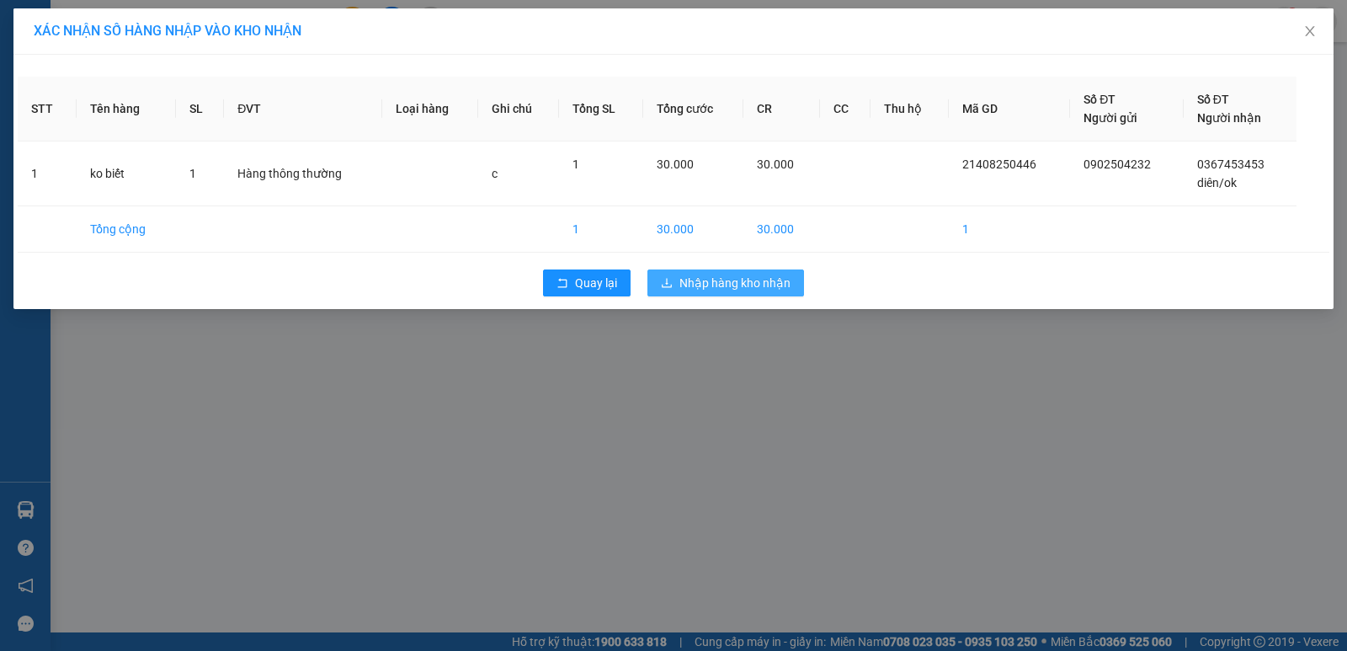
click at [733, 281] on span "Nhập hàng kho nhận" at bounding box center [734, 283] width 111 height 19
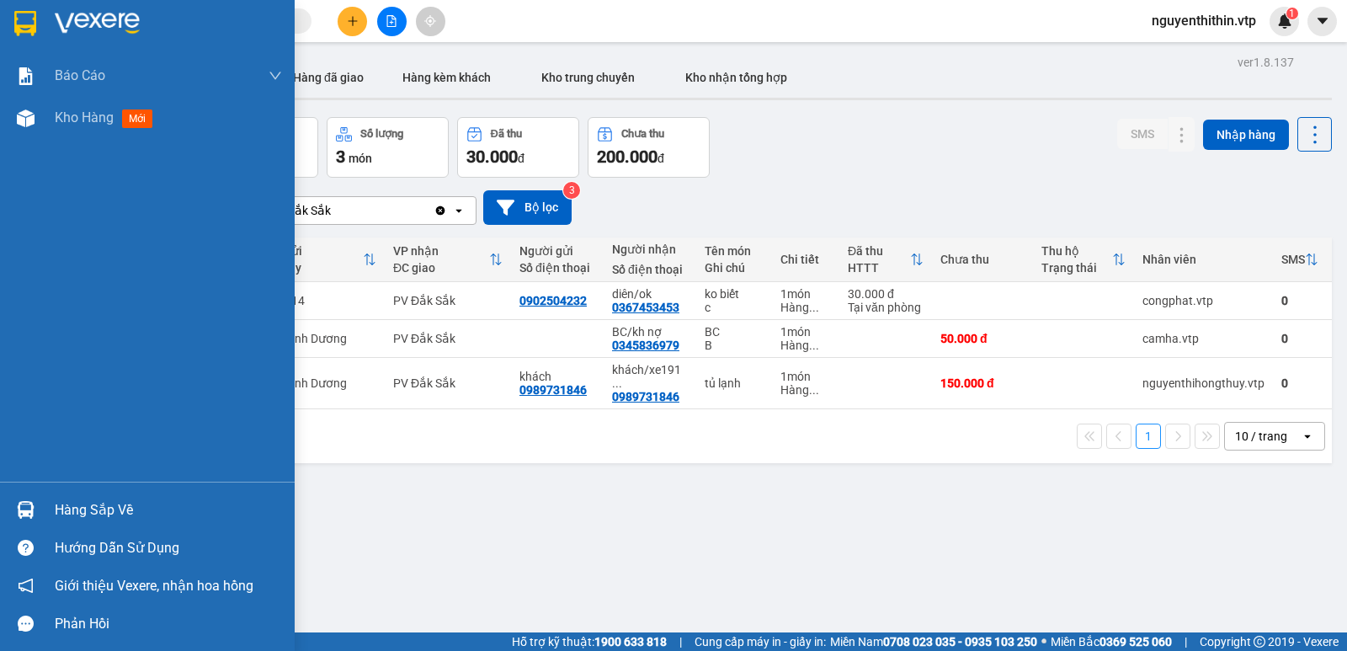
click at [76, 507] on div "Hàng sắp về" at bounding box center [168, 509] width 227 height 25
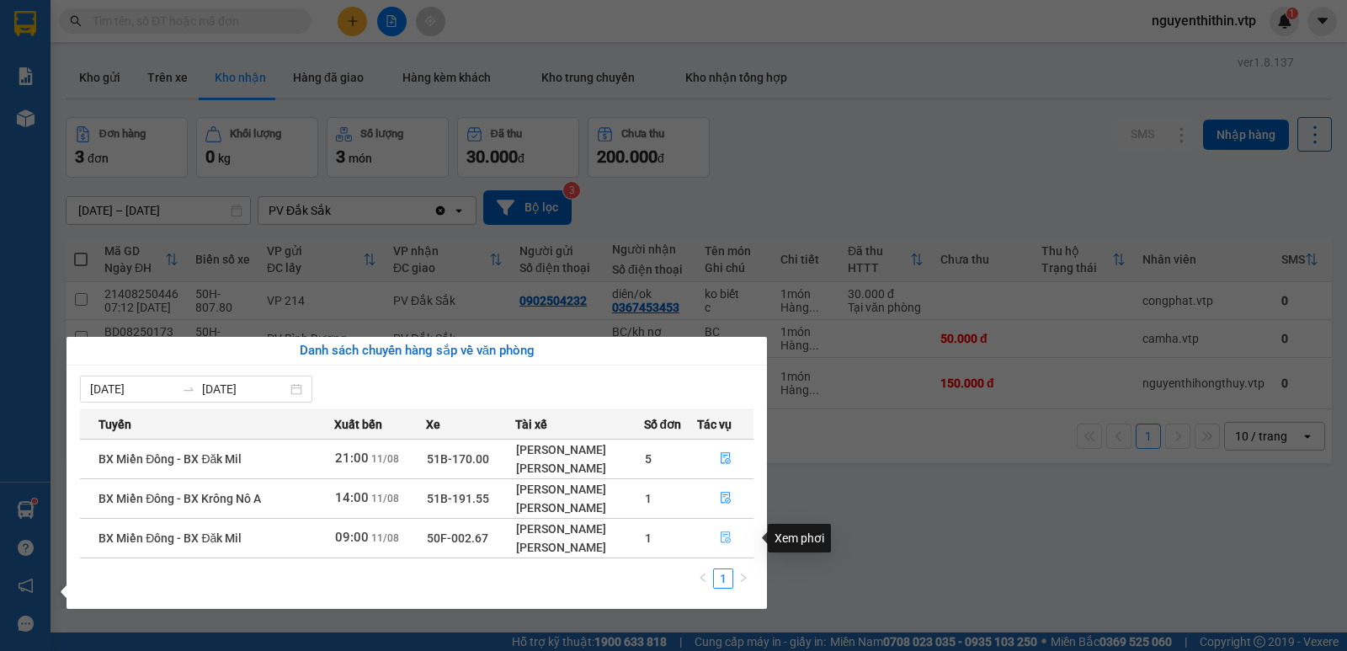
click at [726, 540] on icon "file-done" at bounding box center [726, 537] width 12 height 12
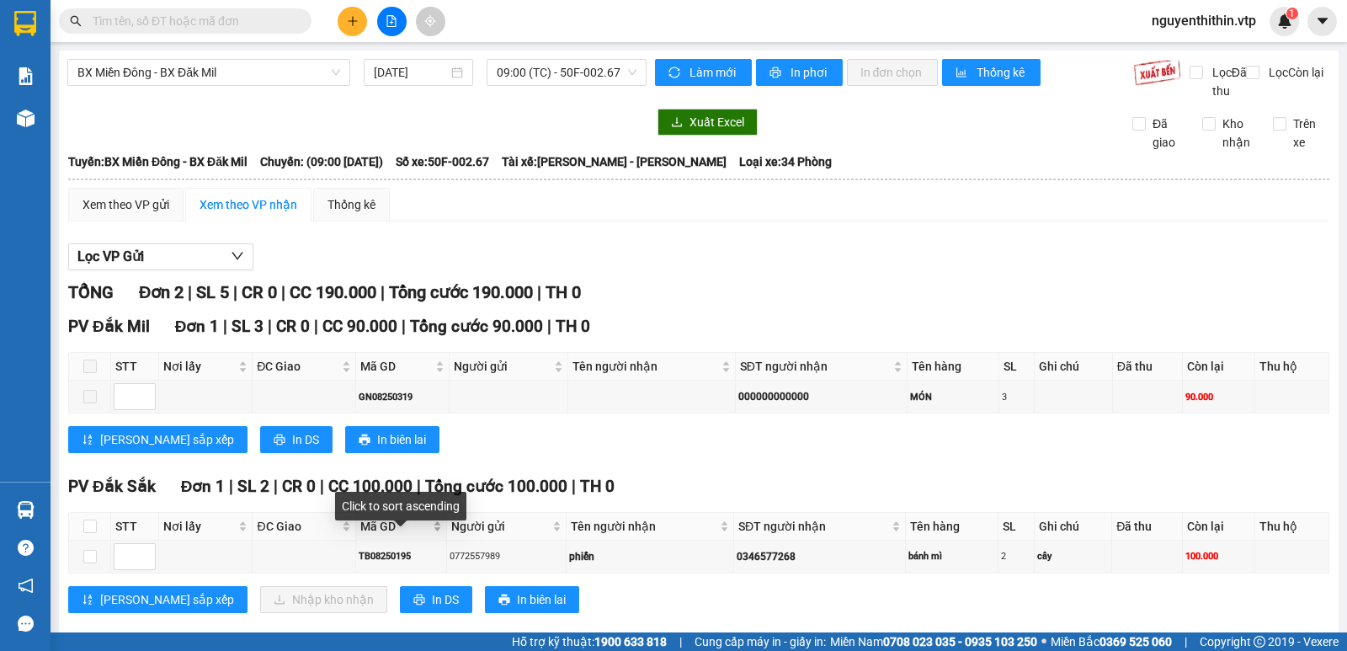
scroll to position [46, 0]
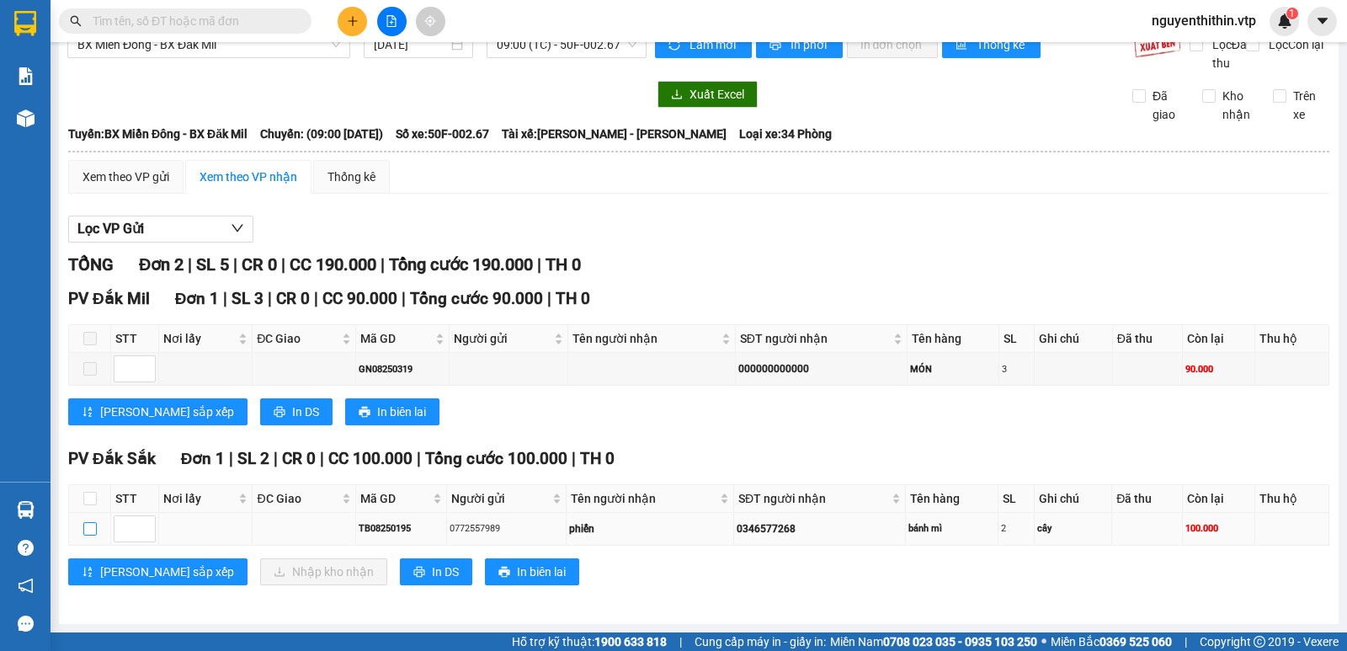
click at [91, 527] on input "checkbox" at bounding box center [89, 528] width 13 height 13
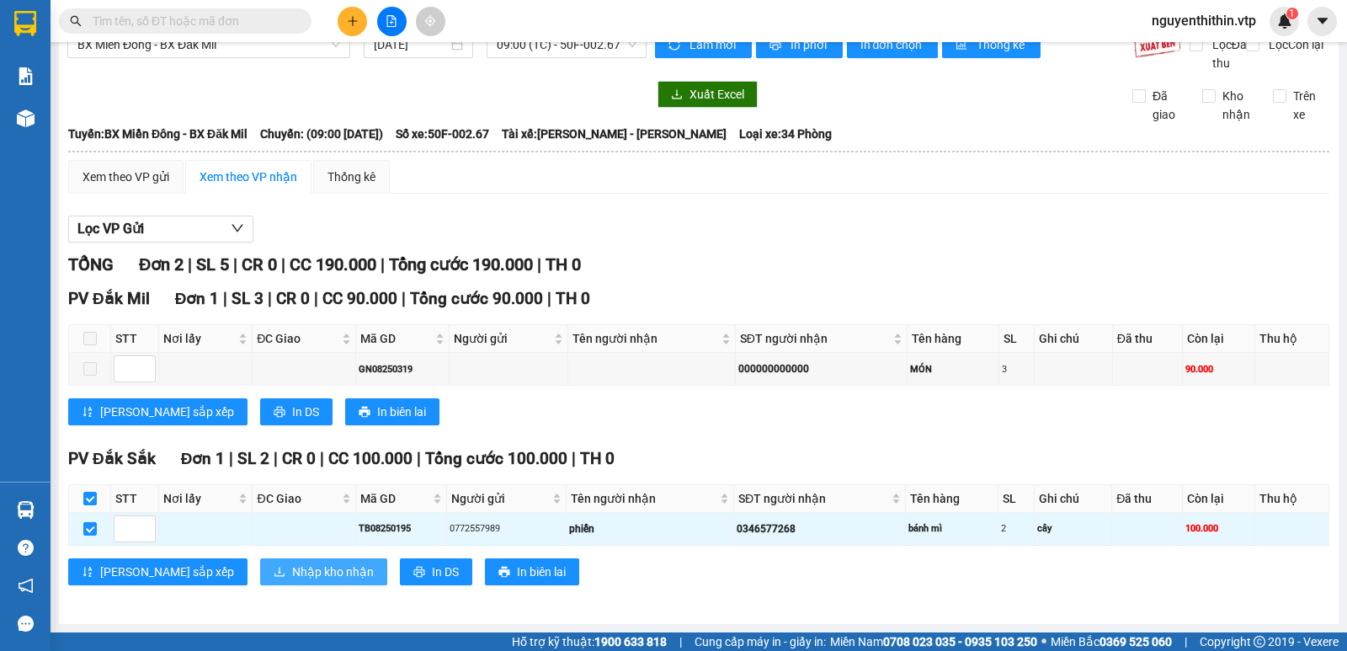
click at [292, 576] on span "Nhập kho nhận" at bounding box center [333, 571] width 82 height 19
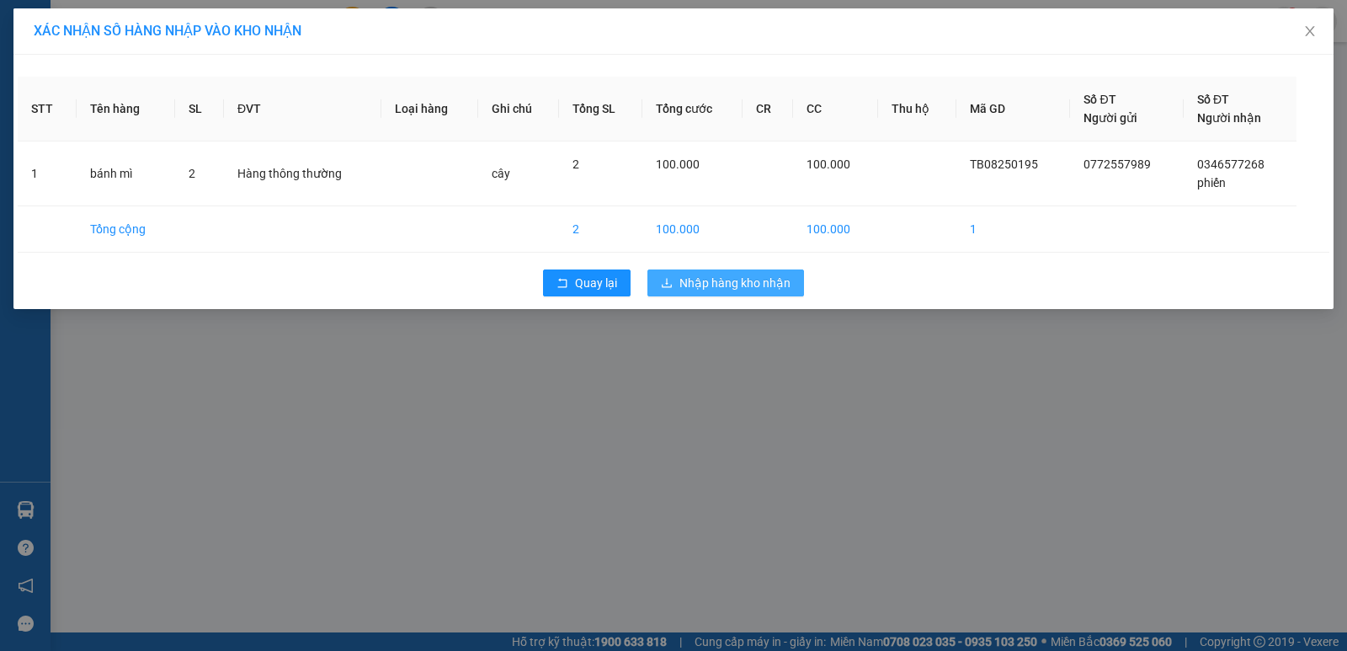
click at [742, 286] on span "Nhập hàng kho nhận" at bounding box center [734, 283] width 111 height 19
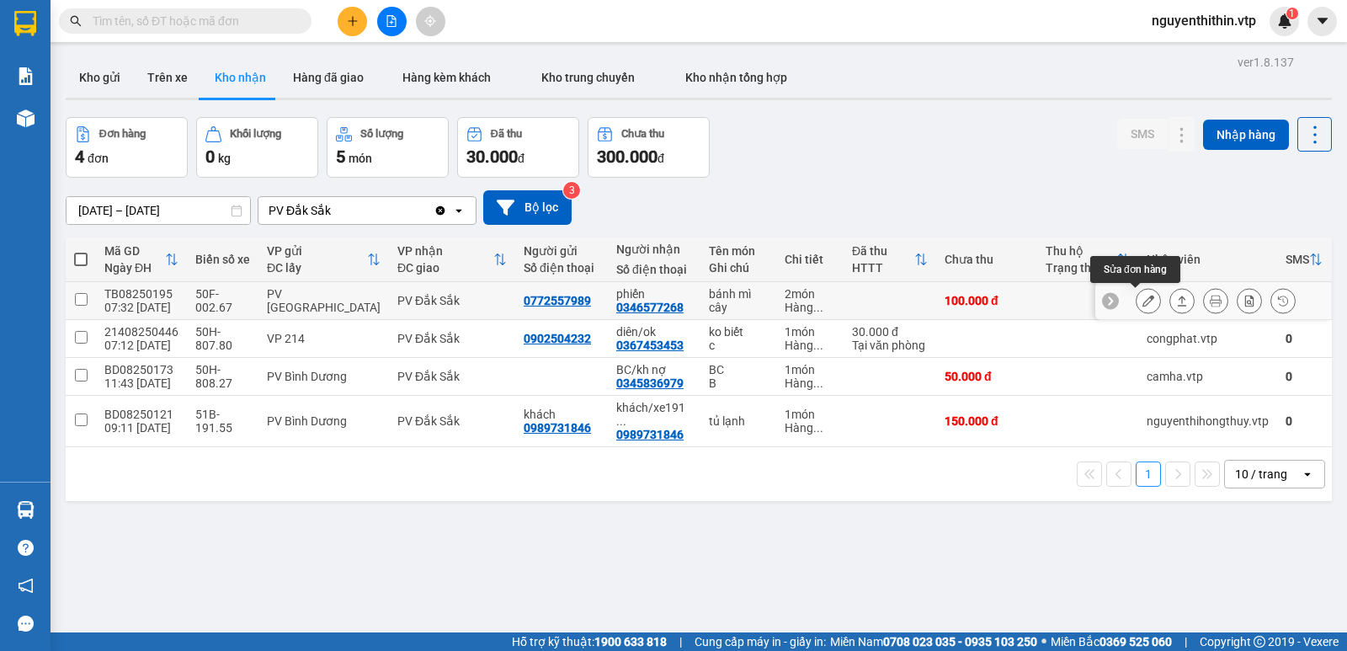
click at [1142, 304] on icon at bounding box center [1148, 301] width 12 height 12
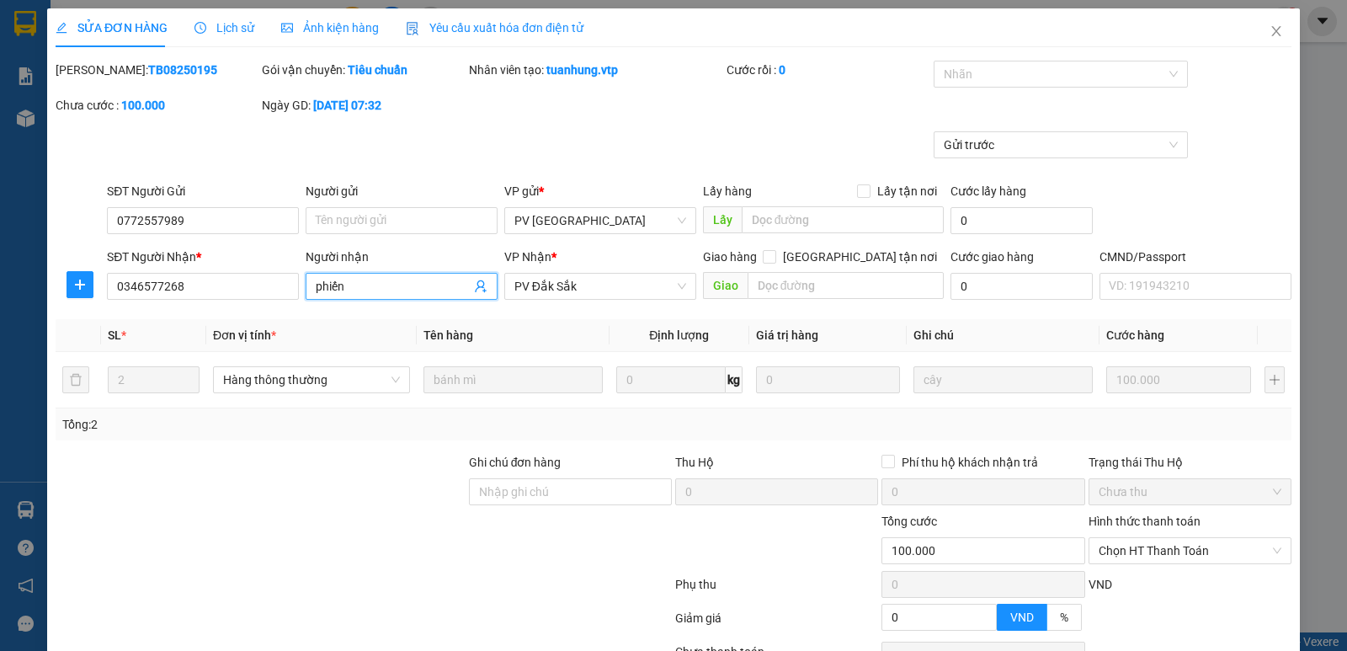
click at [362, 284] on input "phiến" at bounding box center [393, 286] width 155 height 19
click at [490, 499] on input "Ghi chú đơn hàng" at bounding box center [570, 491] width 203 height 27
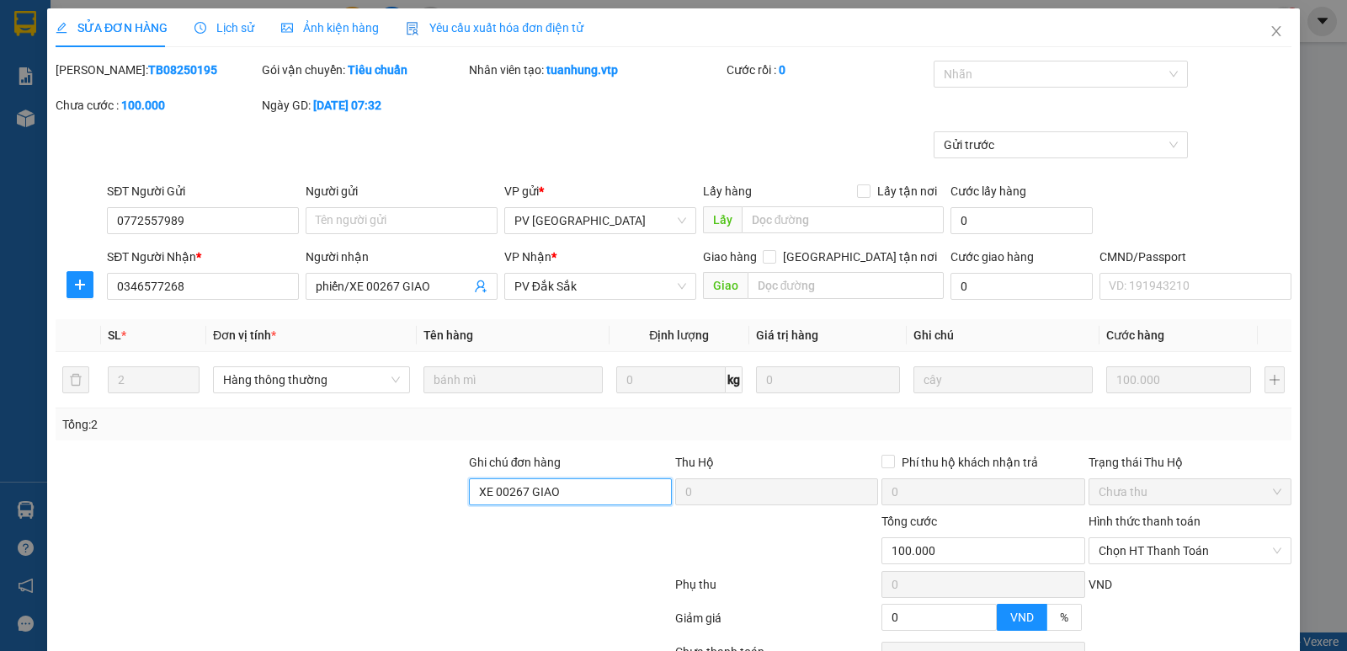
scroll to position [146, 0]
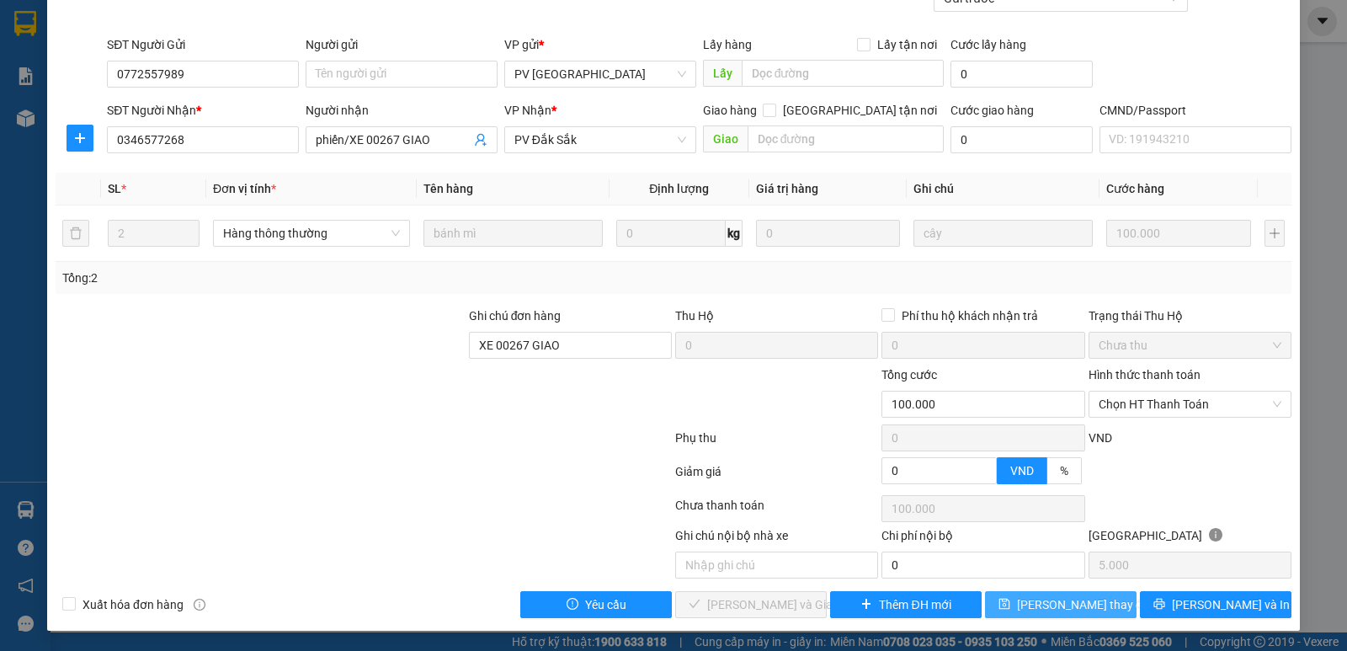
click at [1053, 602] on span "[PERSON_NAME] thay đổi" at bounding box center [1084, 604] width 135 height 19
